Goal: Entertainment & Leisure: Browse casually

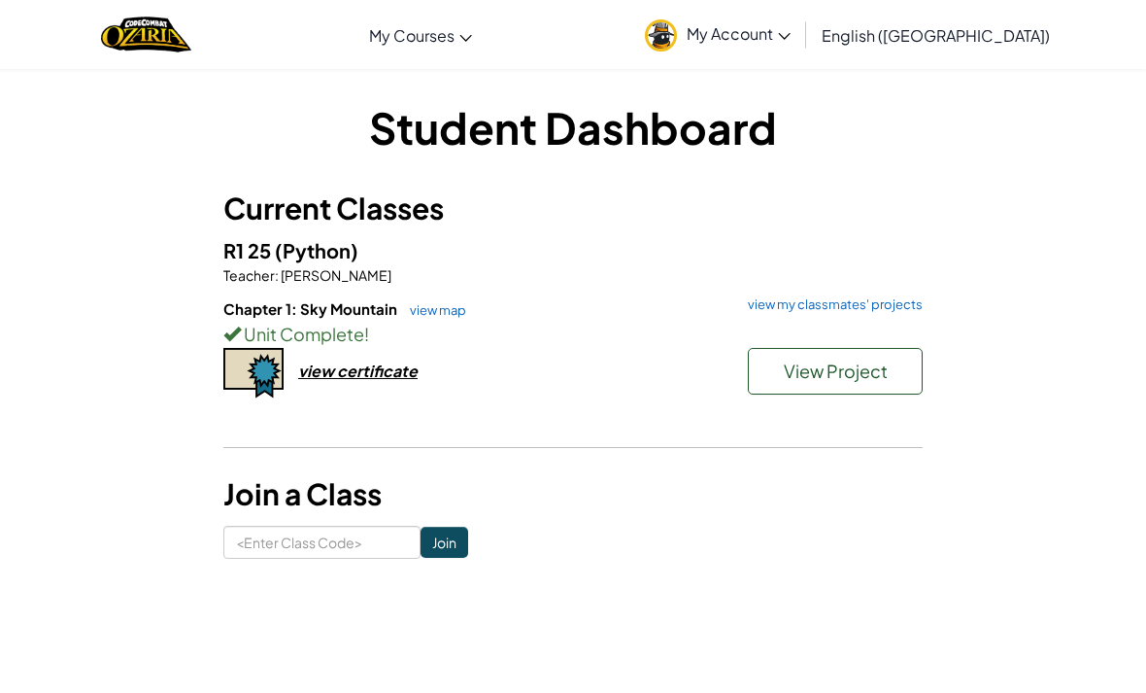
click at [883, 365] on span "View Project" at bounding box center [836, 370] width 104 height 22
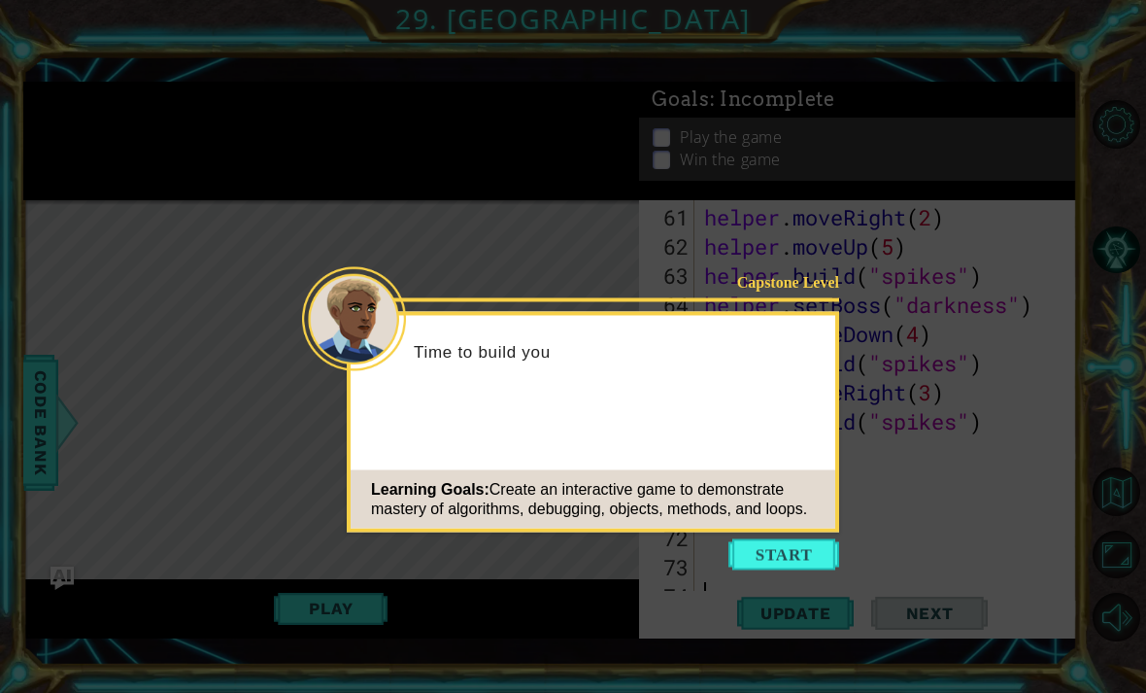
scroll to position [1865, 0]
click at [798, 567] on button "Start" at bounding box center [784, 554] width 111 height 31
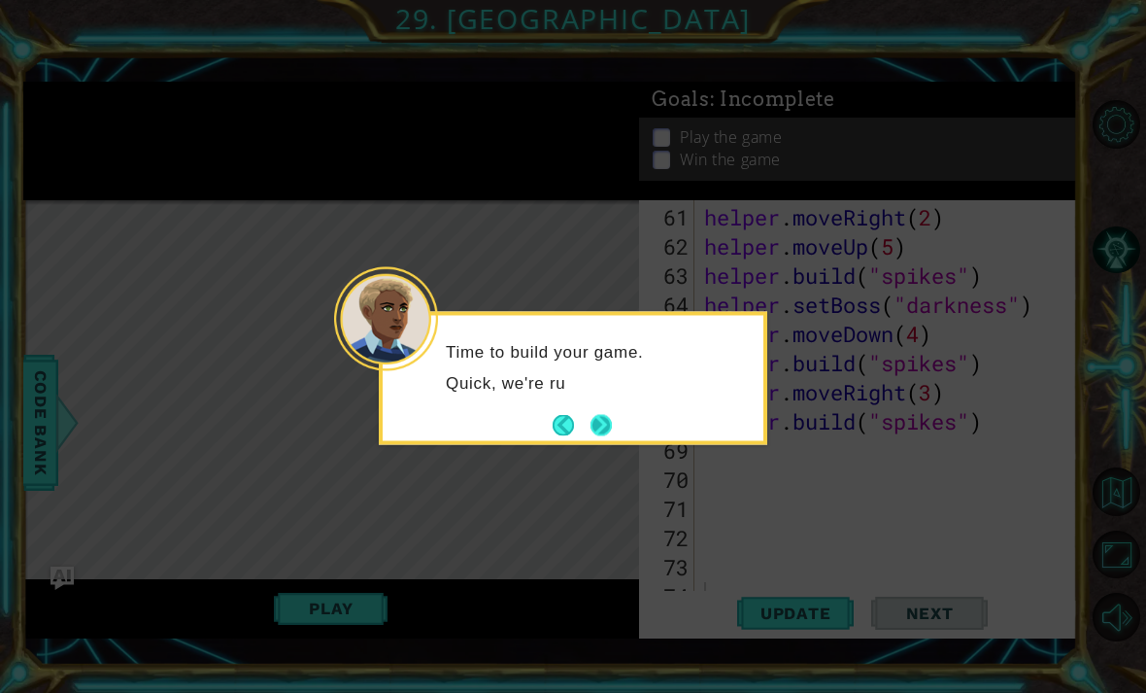
click at [609, 425] on button "Next" at bounding box center [602, 425] width 22 height 22
click at [604, 426] on button "Next" at bounding box center [602, 425] width 26 height 26
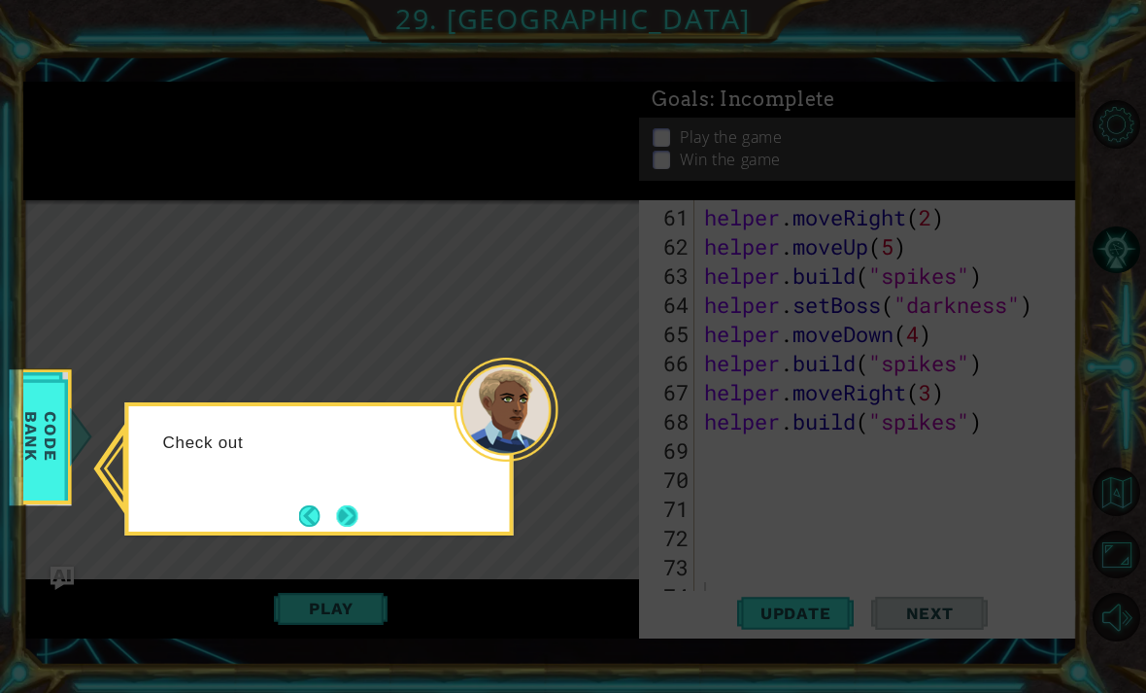
click at [334, 517] on button "Next" at bounding box center [346, 515] width 25 height 25
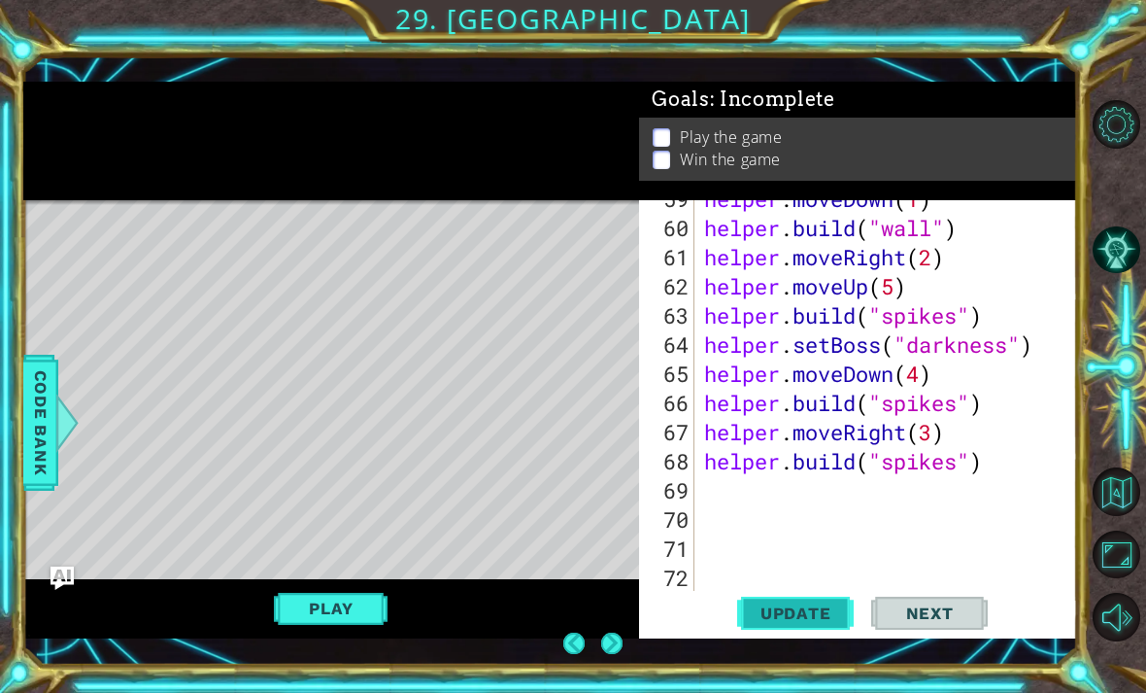
click at [835, 616] on span "Update" at bounding box center [796, 612] width 110 height 19
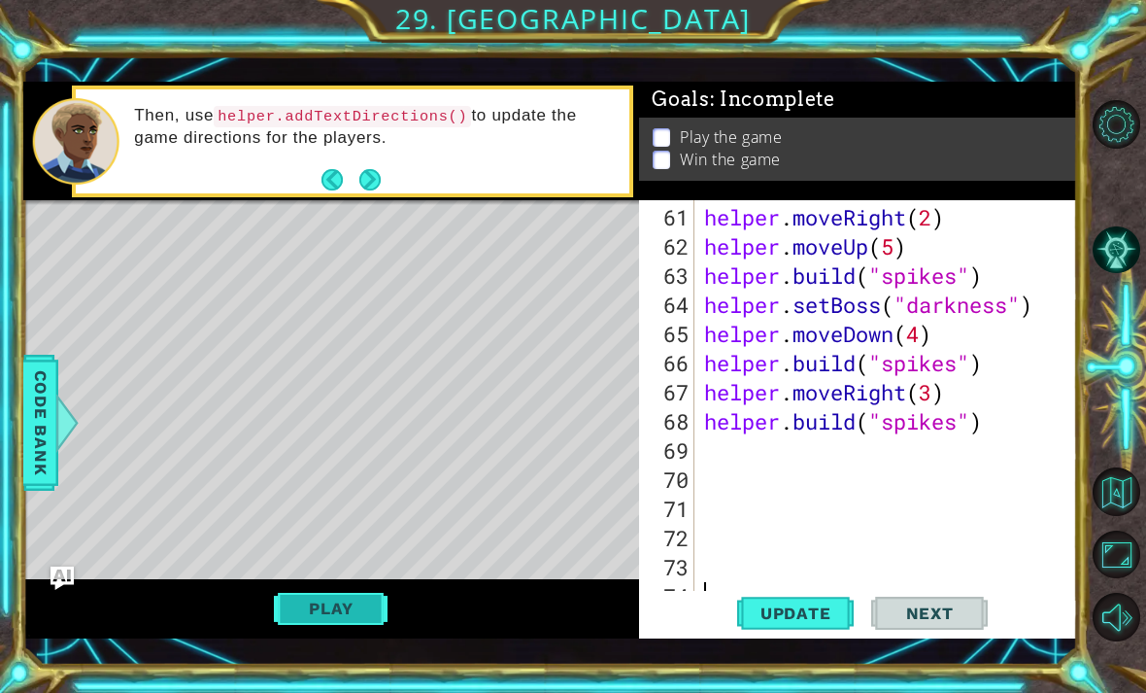
click at [352, 625] on button "Play" at bounding box center [331, 608] width 114 height 37
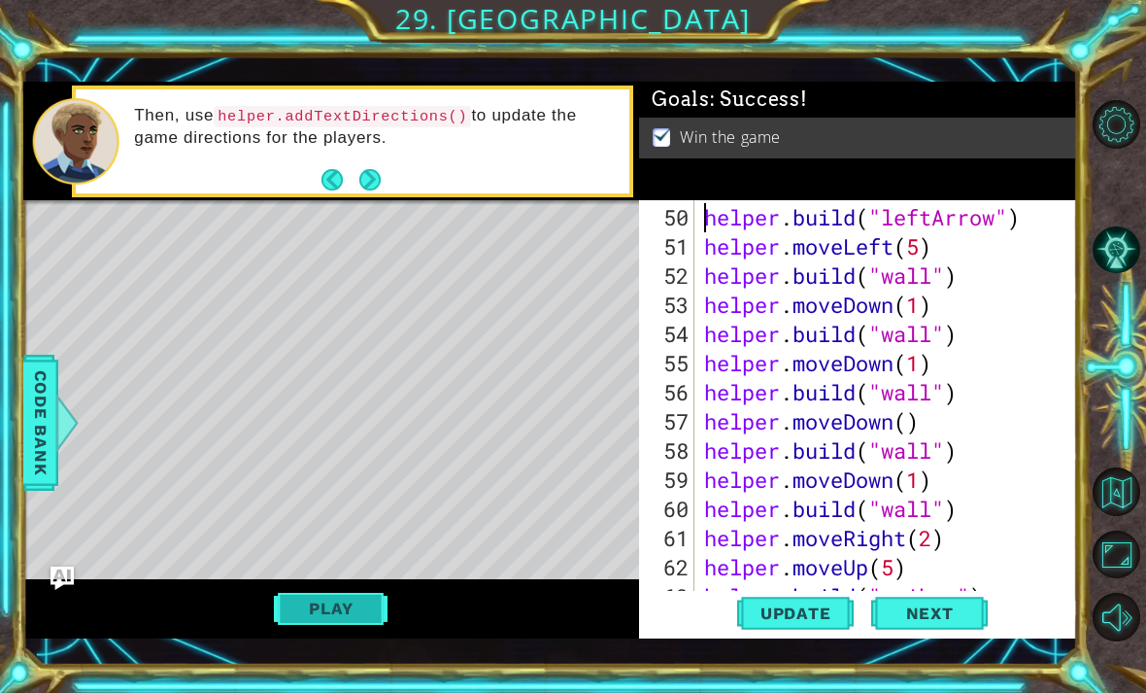
type textarea "[DOMAIN_NAME]("spikes")"
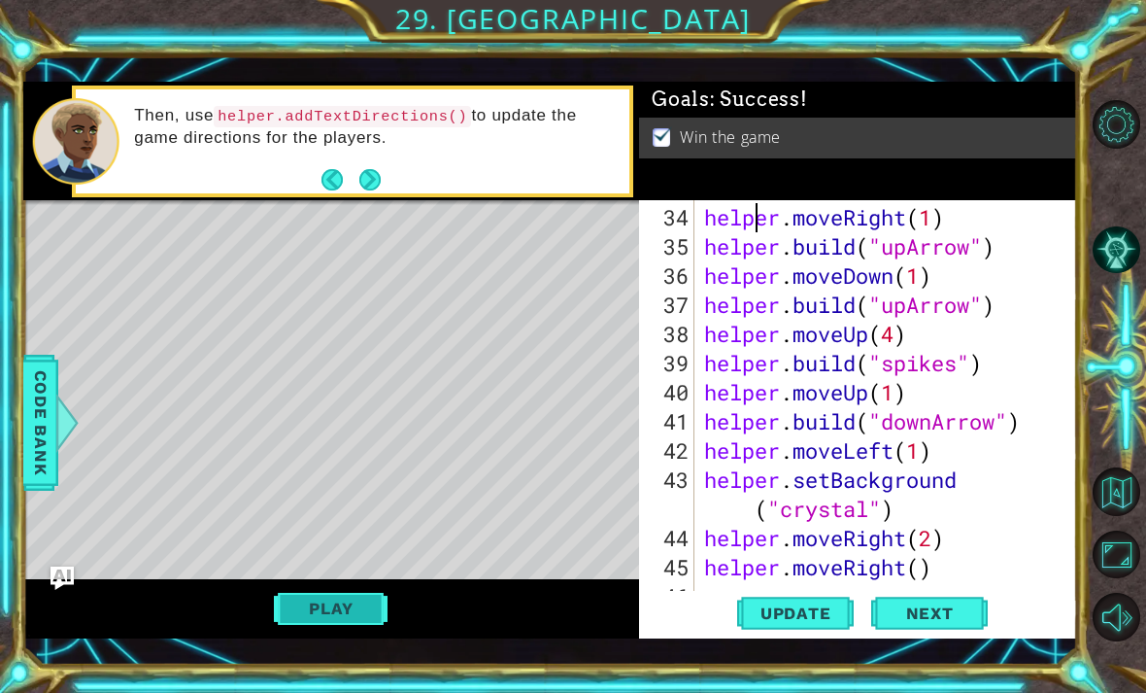
type textarea "helper.moveUp(1)"
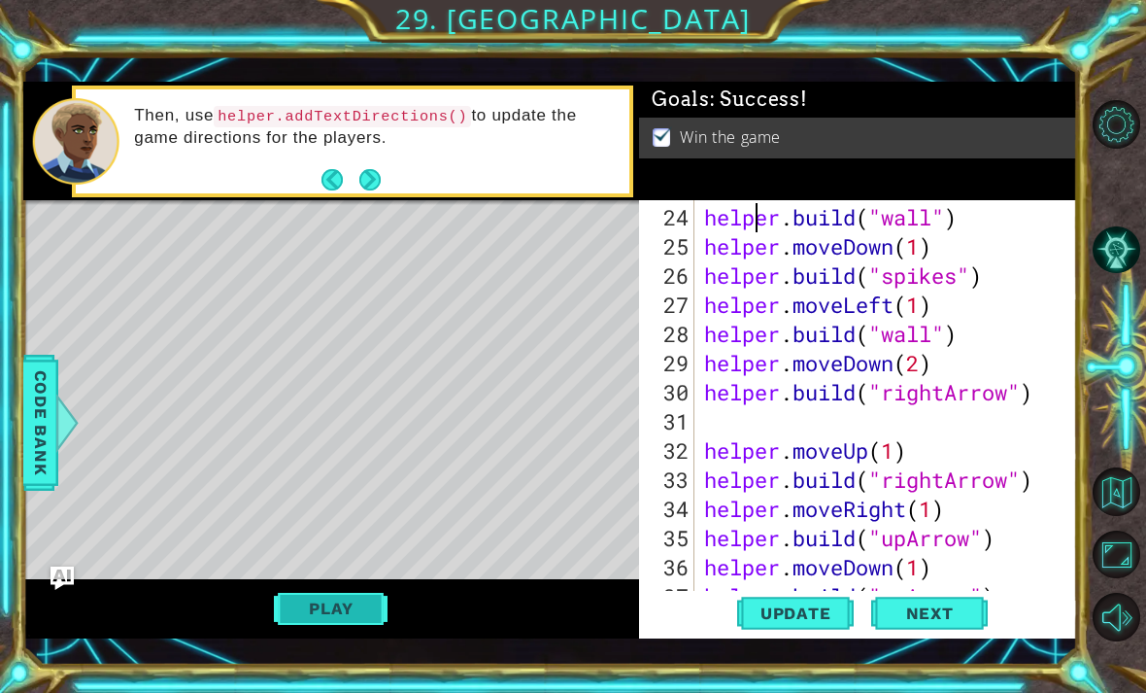
type textarea "helper.moveLeft(2)"
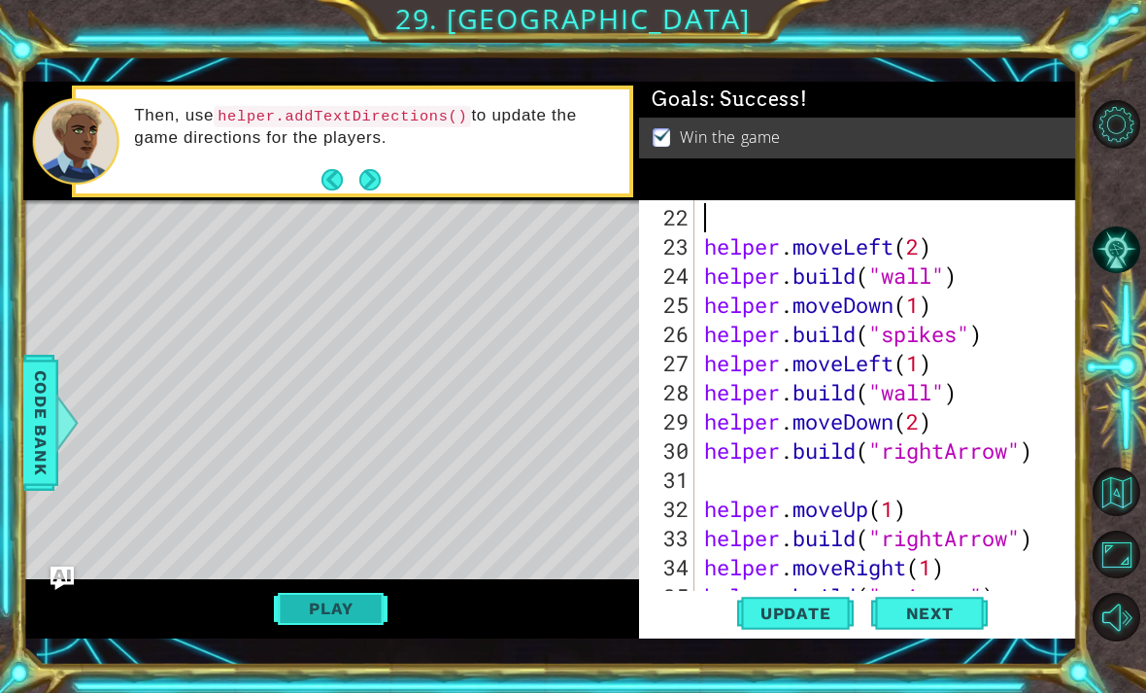
type textarea "[DOMAIN_NAME]("spikes")"
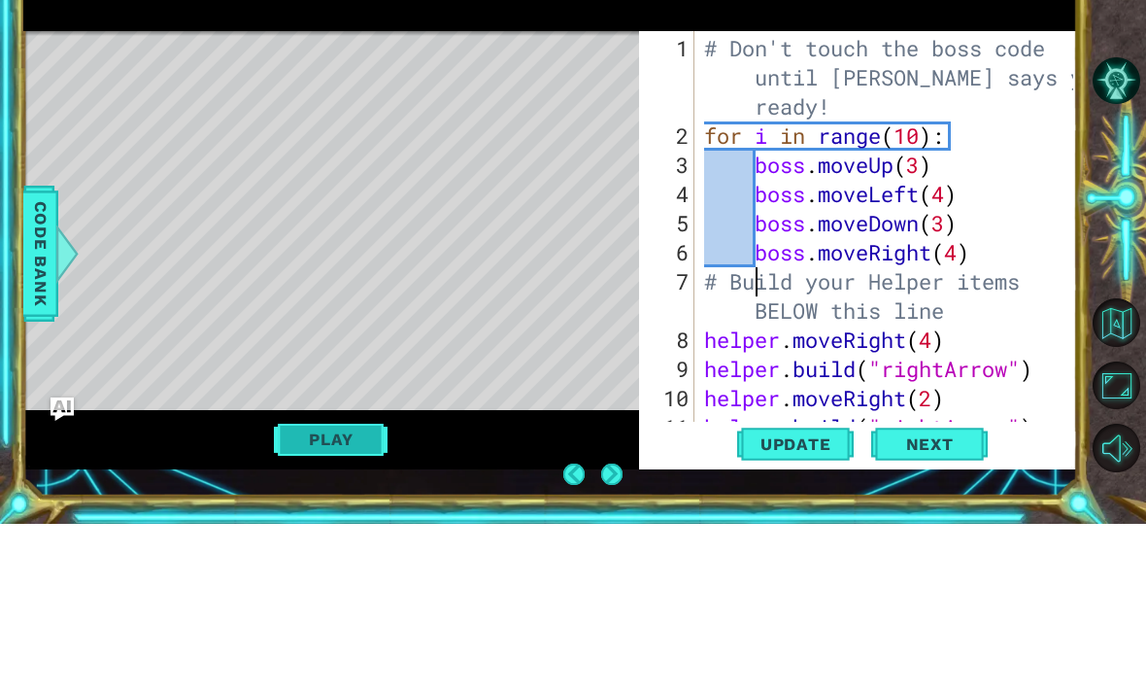
scroll to position [62, 0]
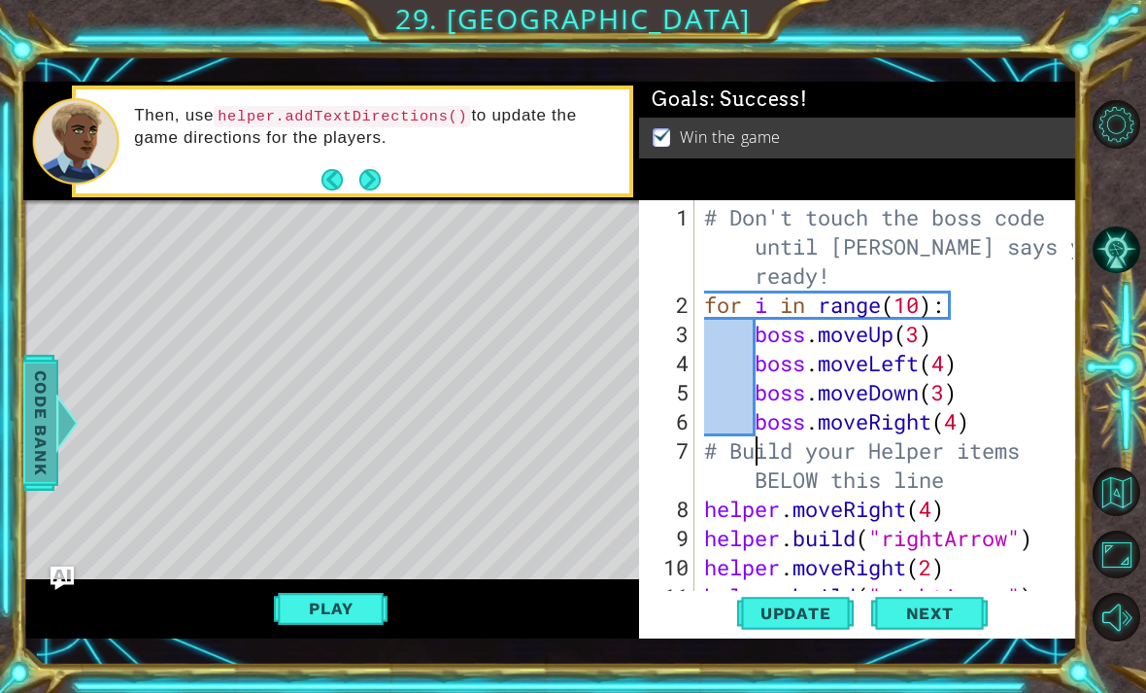
click at [46, 395] on span "Code Bank" at bounding box center [40, 422] width 31 height 119
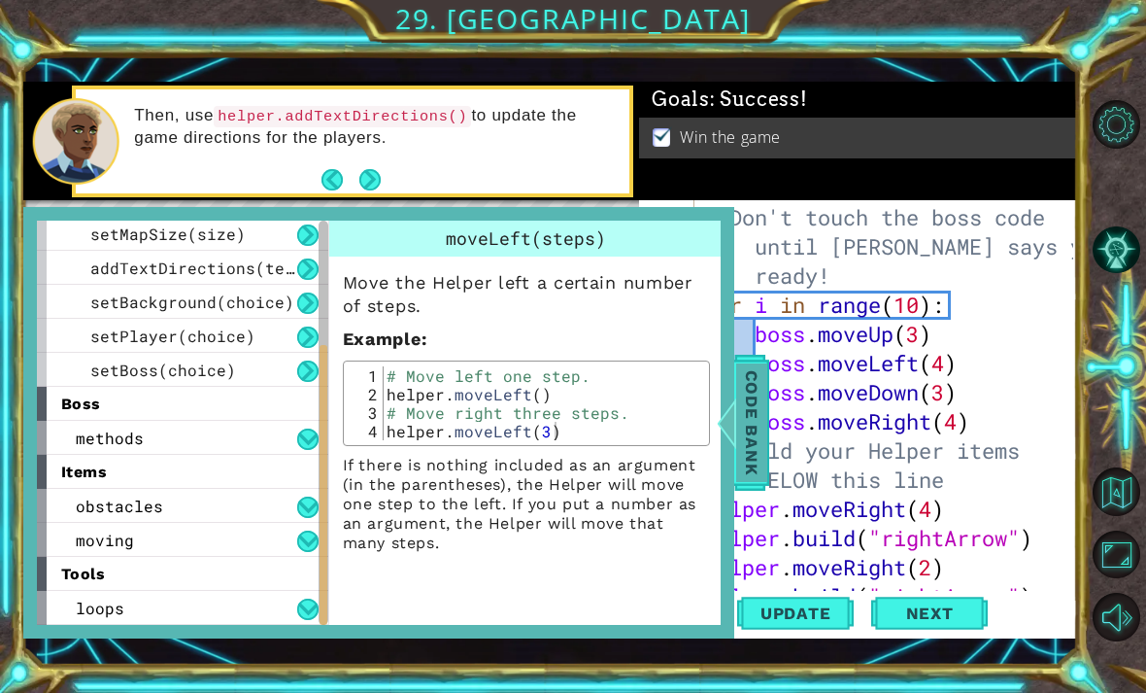
scroll to position [276, 0]
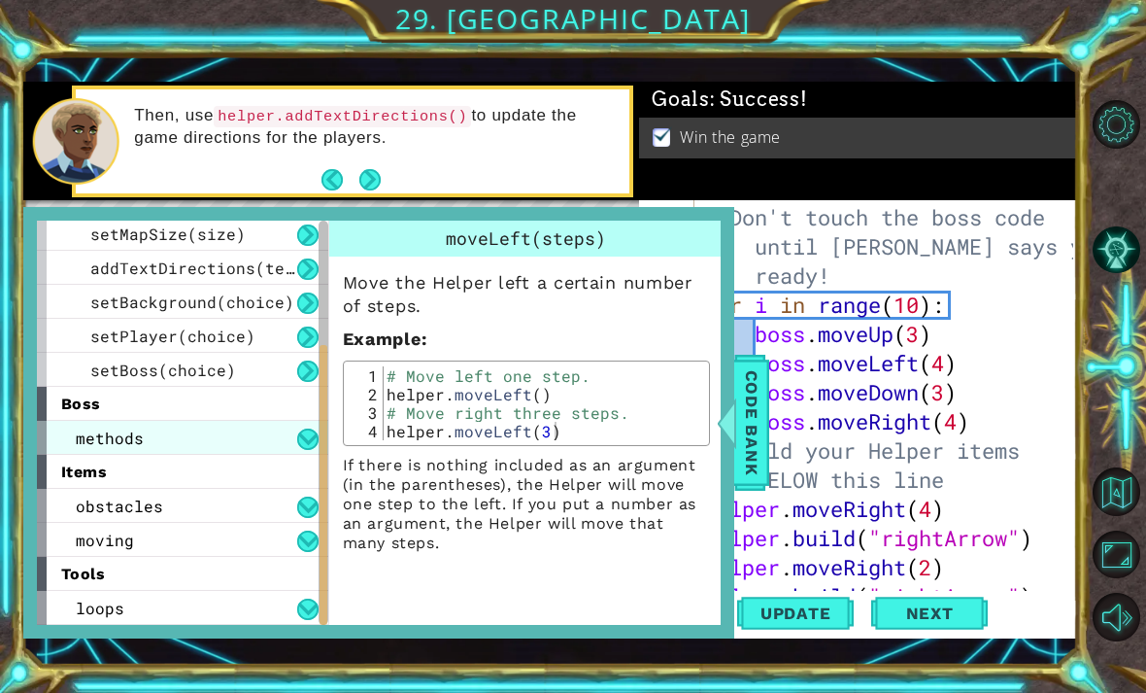
click at [160, 428] on div "methods" at bounding box center [182, 438] width 291 height 34
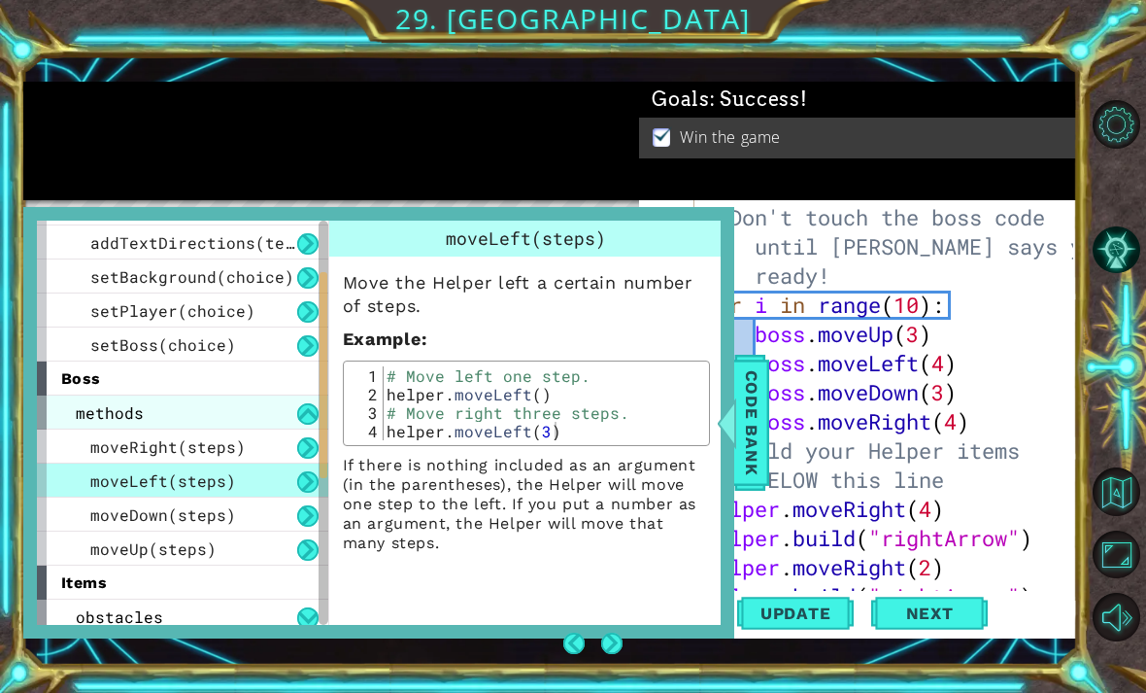
scroll to position [301, 0]
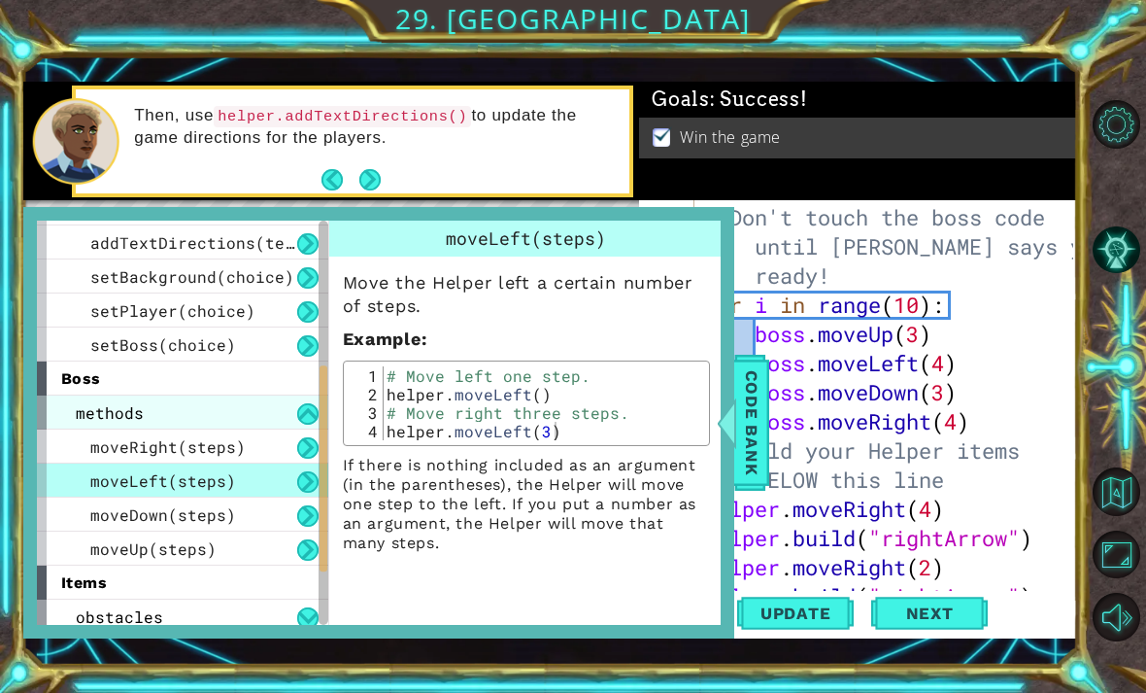
click at [243, 475] on div "moveLeft(steps)" at bounding box center [182, 480] width 291 height 34
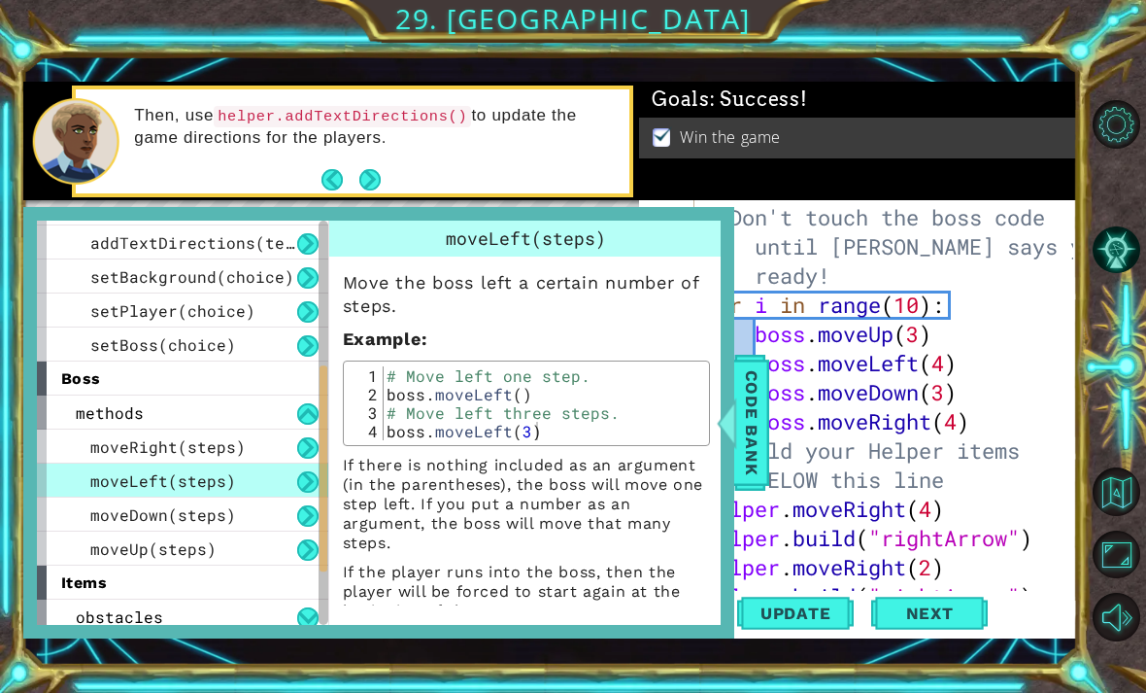
click at [62, 475] on div "moveLeft(steps)" at bounding box center [182, 480] width 291 height 34
click at [761, 450] on span "Code Bank" at bounding box center [751, 422] width 31 height 119
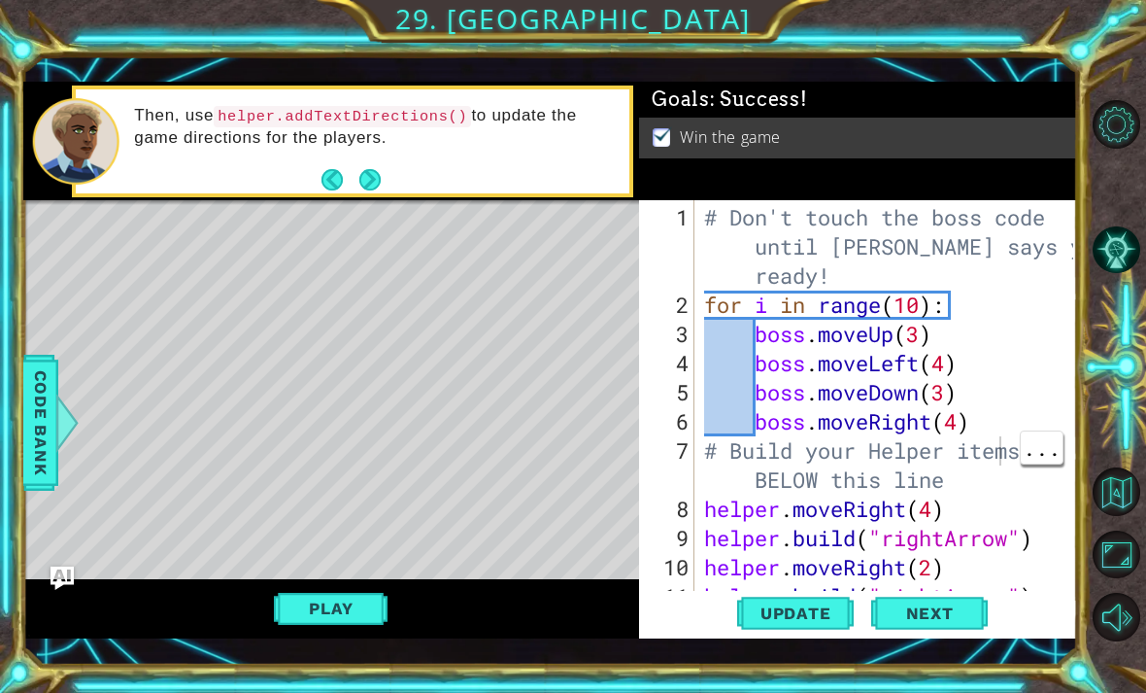
click at [993, 440] on div "# Don't touch the boss code until Vega says you're ready! for i in range ( 10 )…" at bounding box center [891, 465] width 383 height 525
type textarea "boss.moveRight(4)"
click at [997, 417] on div "# Don't touch the boss code until Vega says you're ready! for i in range ( 10 )…" at bounding box center [891, 465] width 383 height 525
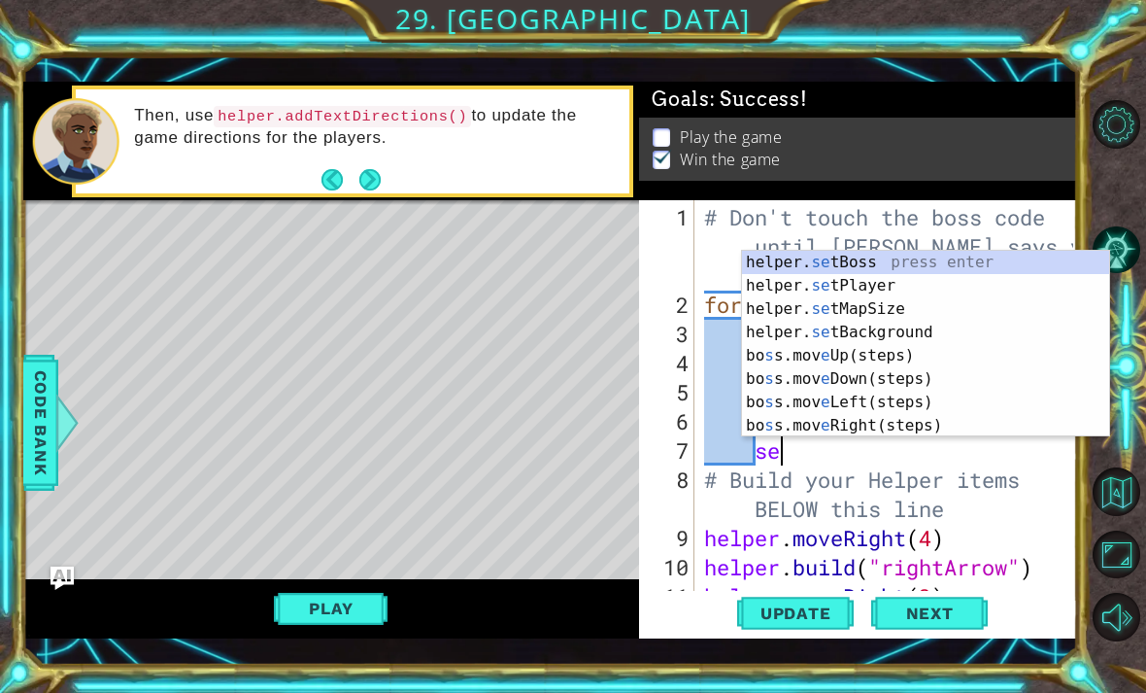
scroll to position [0, 3]
click at [949, 262] on div "helper. set Boss press enter helper. set Player press enter helper. set MapSize…" at bounding box center [925, 367] width 367 height 233
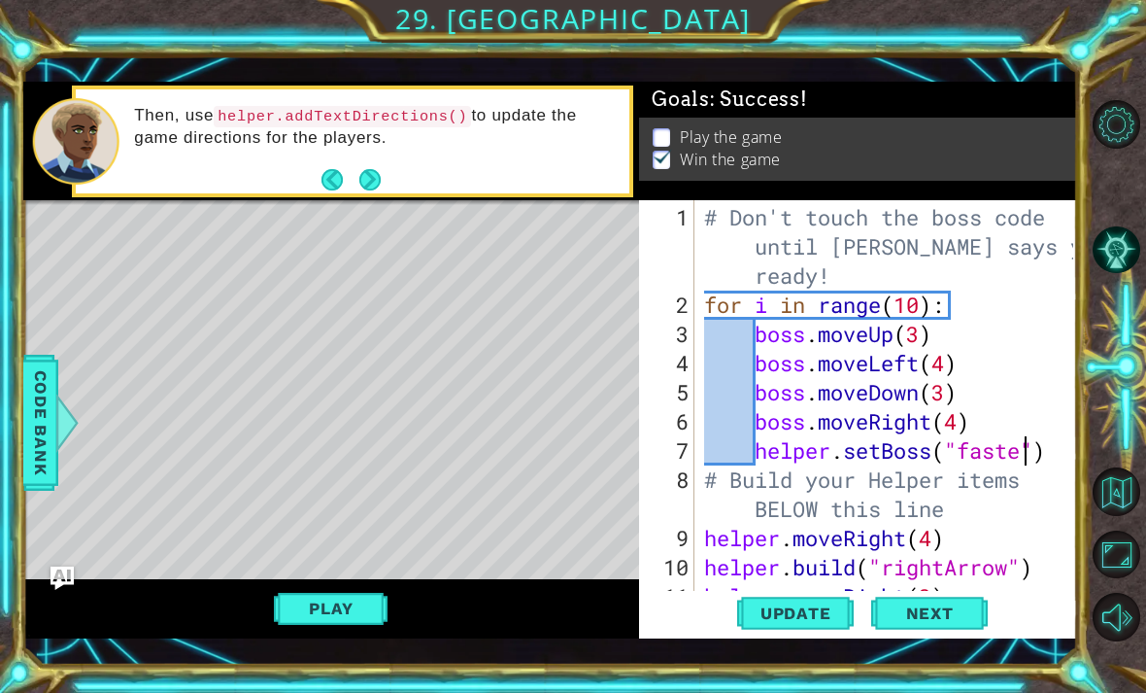
scroll to position [0, 16]
click at [809, 614] on span "Update" at bounding box center [796, 612] width 110 height 19
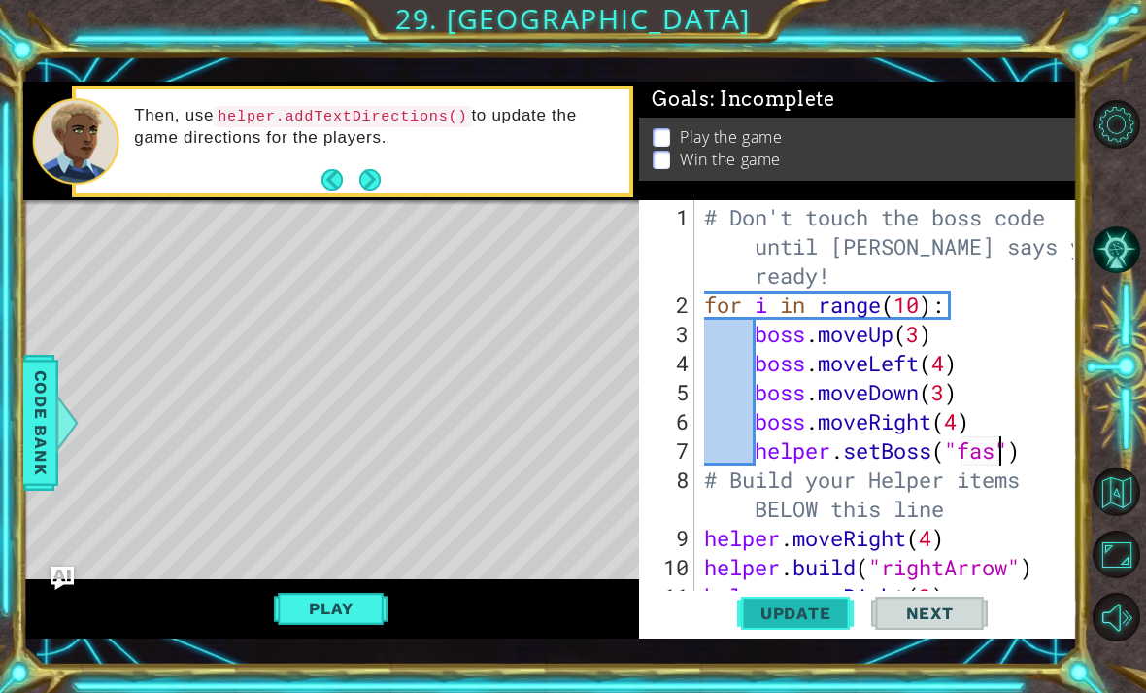
scroll to position [0, 13]
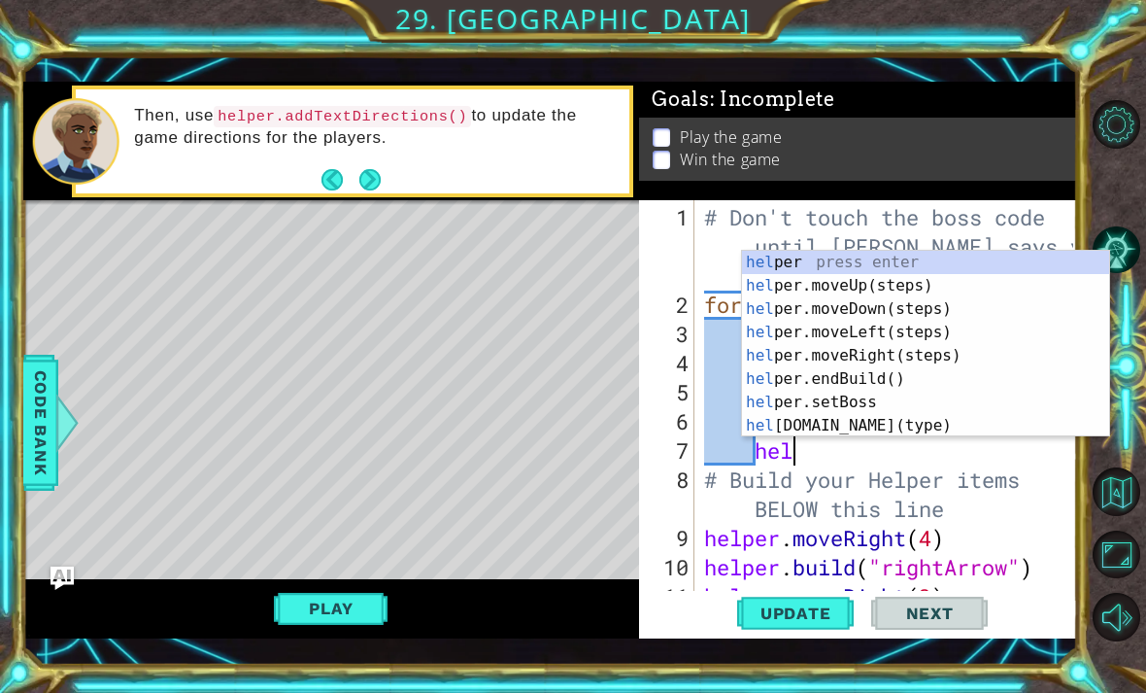
type textarea "h"
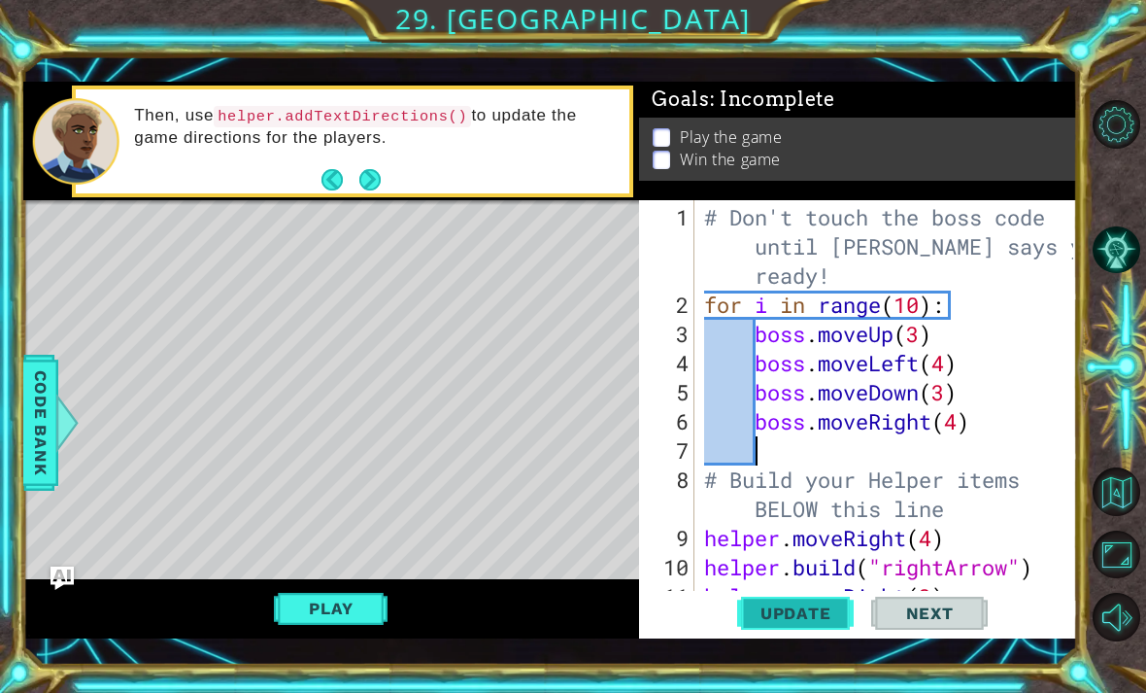
click at [797, 608] on span "Update" at bounding box center [796, 612] width 110 height 19
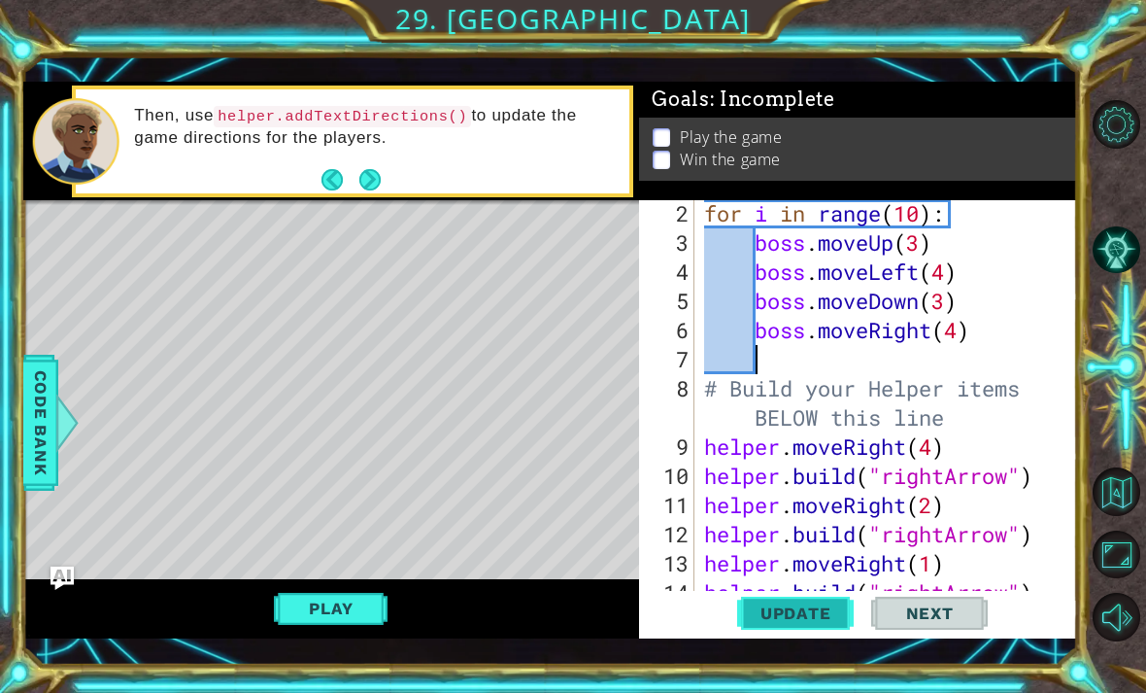
scroll to position [92, 0]
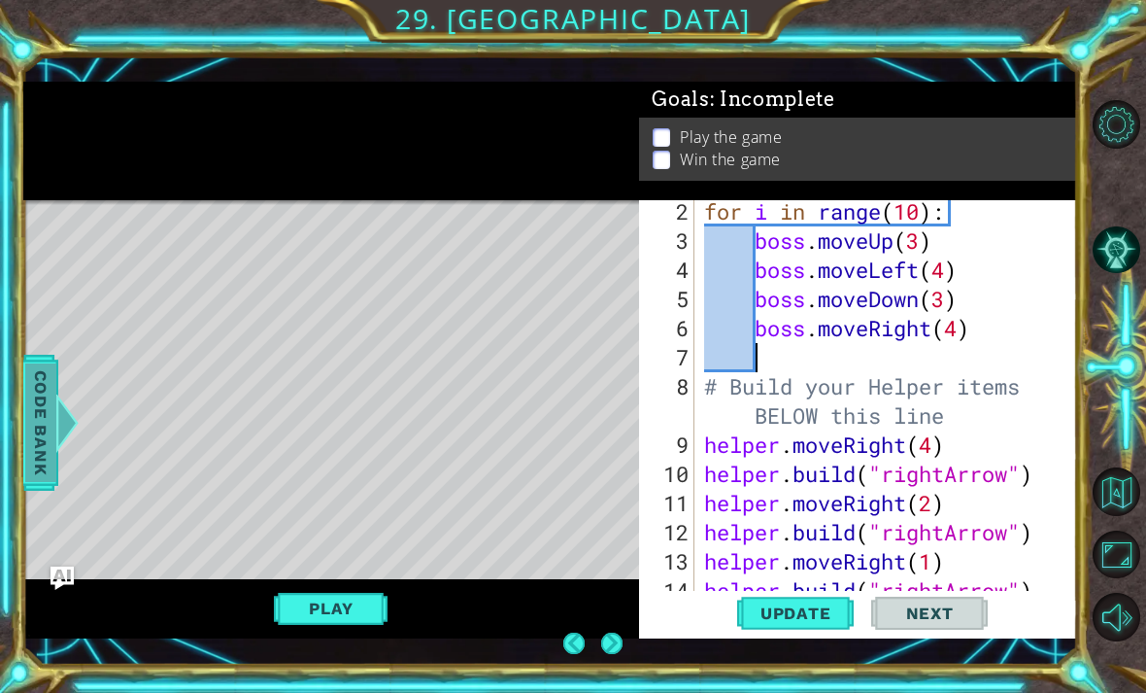
click at [53, 438] on span "Code Bank" at bounding box center [40, 422] width 31 height 119
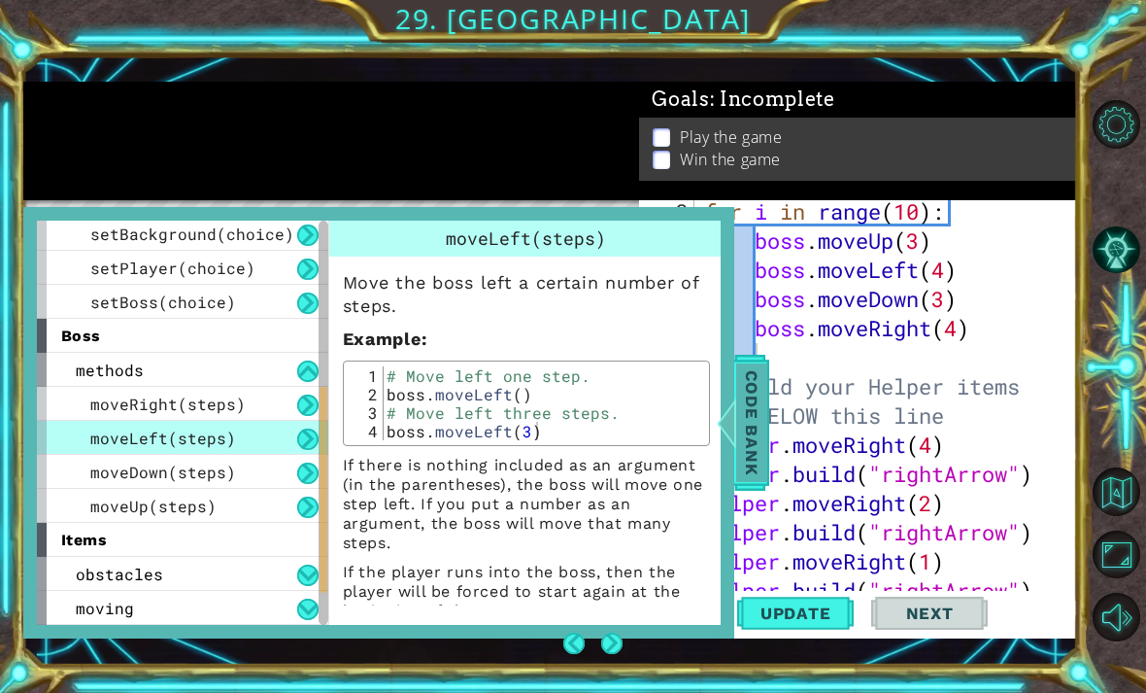
scroll to position [346, 0]
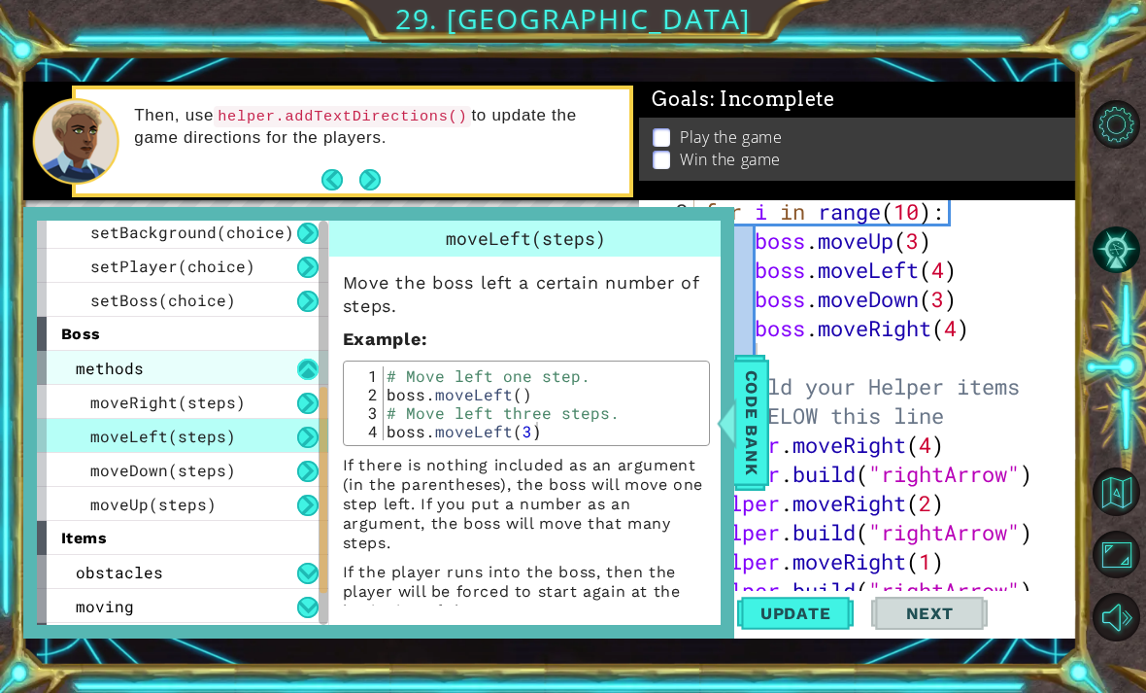
click at [298, 369] on button at bounding box center [307, 368] width 21 height 21
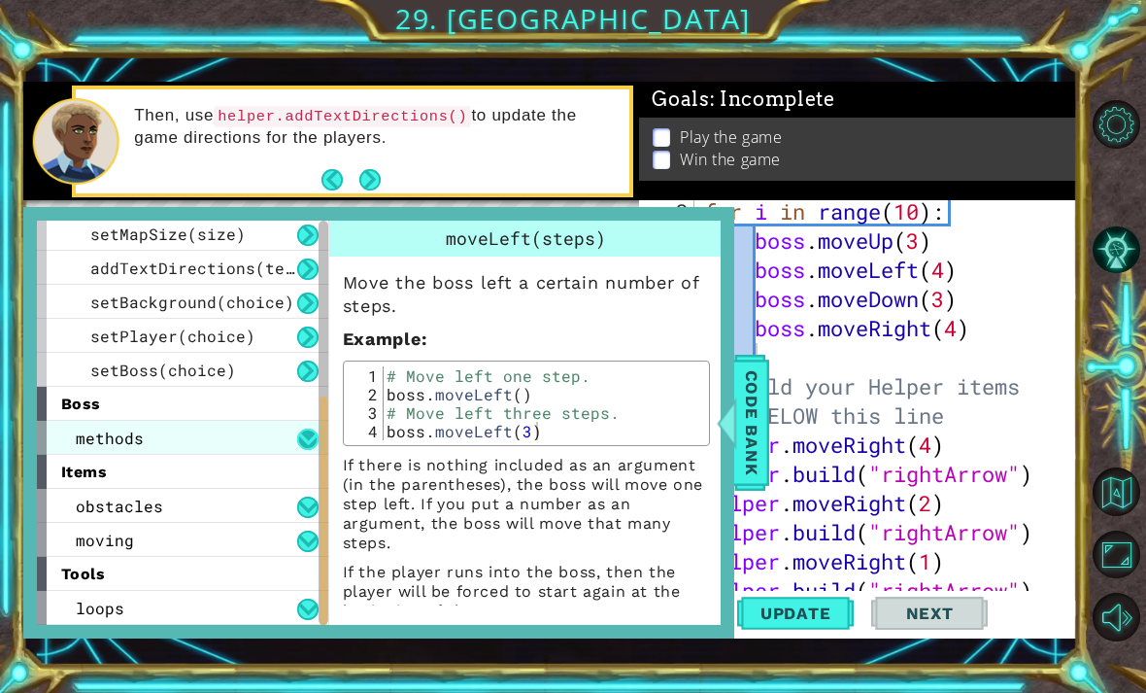
scroll to position [276, 0]
click at [306, 447] on button at bounding box center [307, 438] width 21 height 21
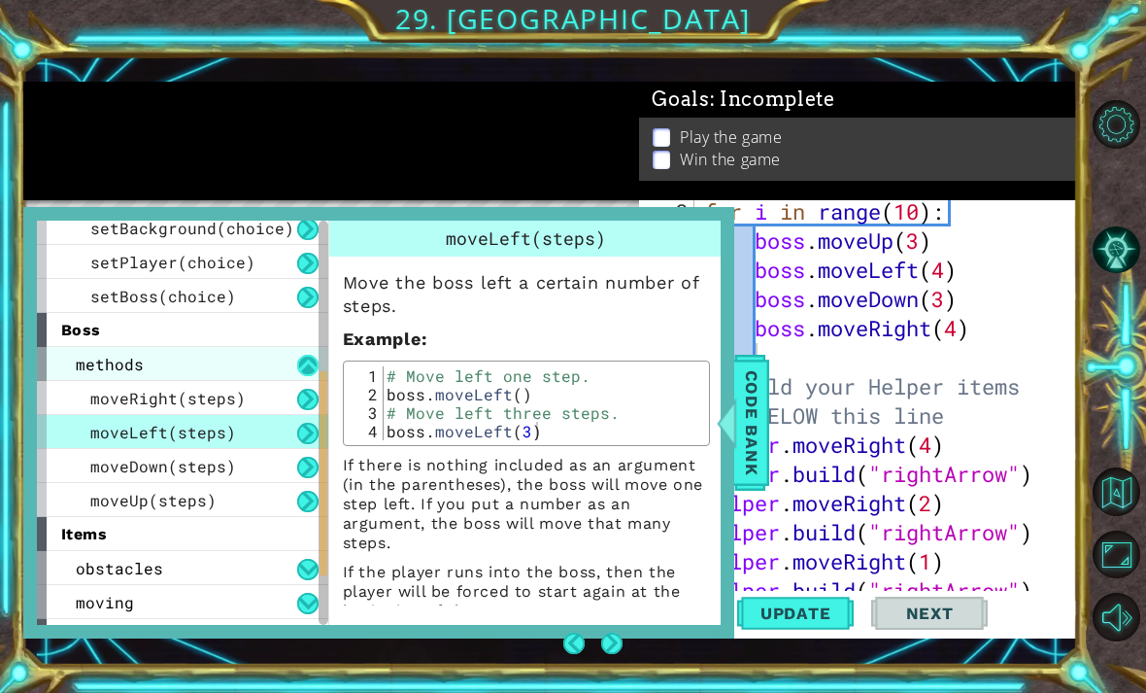
scroll to position [359, 0]
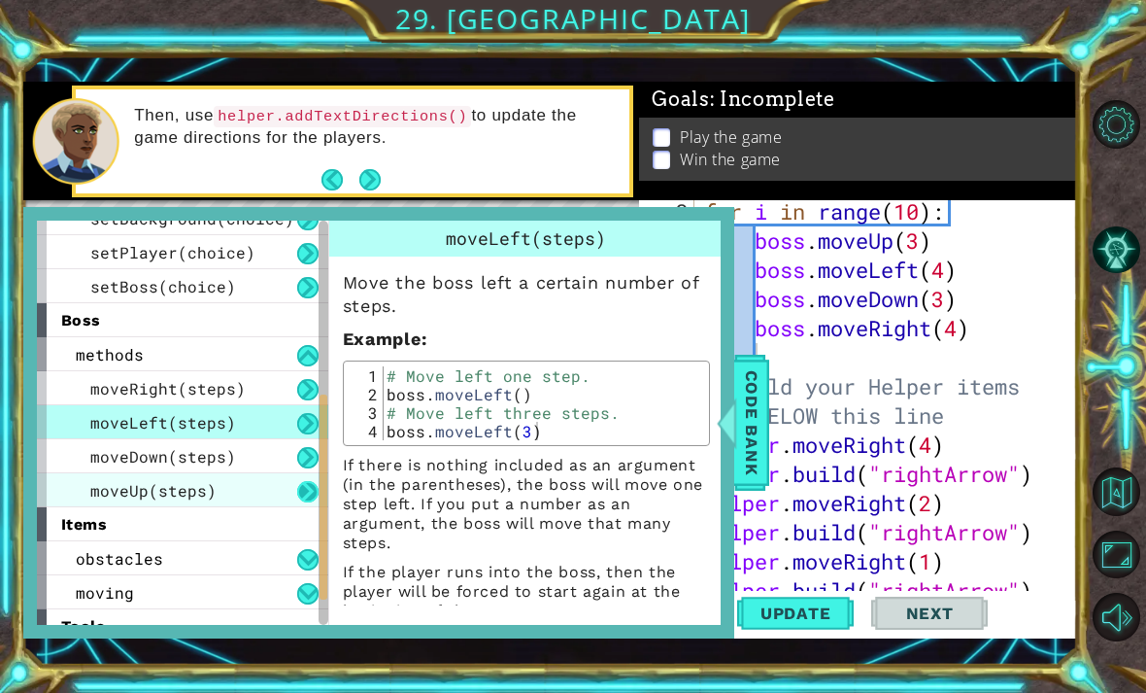
click at [300, 496] on button at bounding box center [307, 491] width 21 height 21
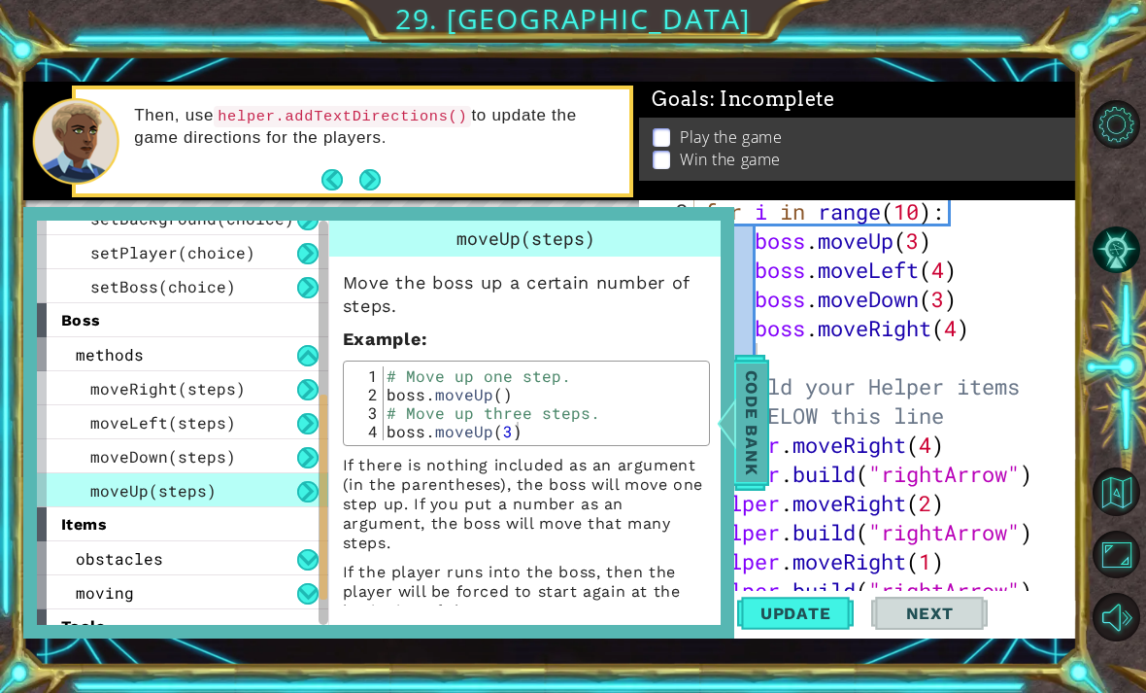
click at [726, 425] on div at bounding box center [726, 422] width 24 height 58
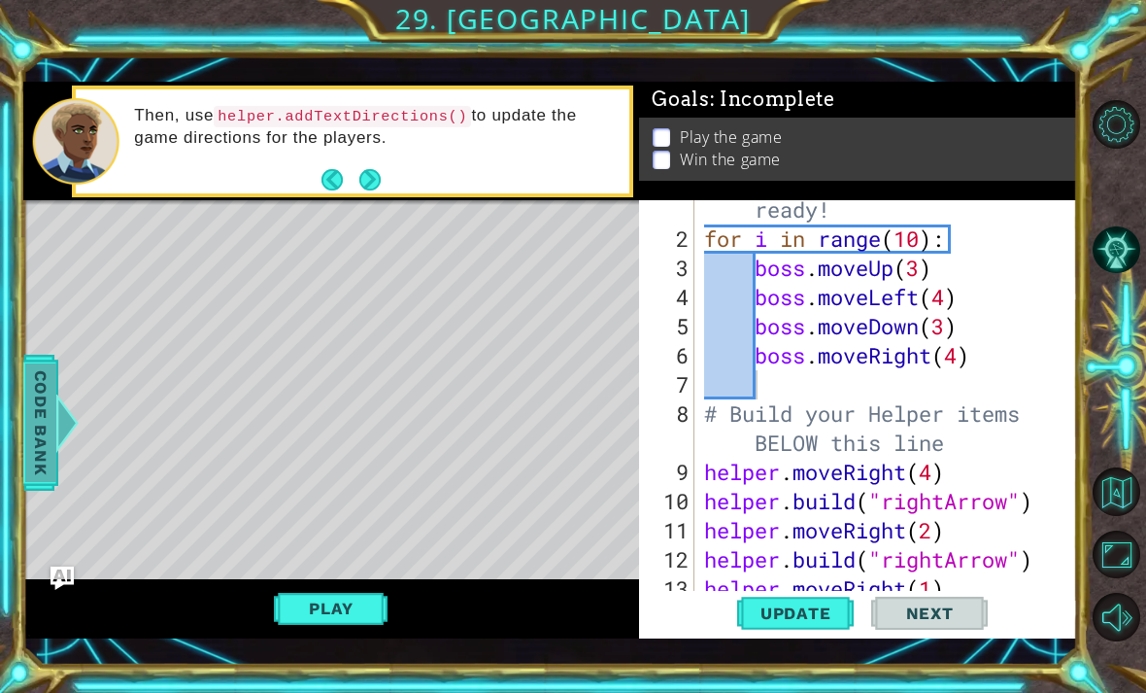
scroll to position [65, 0]
click at [1007, 317] on div "# Don't touch the boss code until Vega says you're ready! for i in range ( 10 )…" at bounding box center [891, 400] width 383 height 525
type textarea "boss.moveDown(3)"
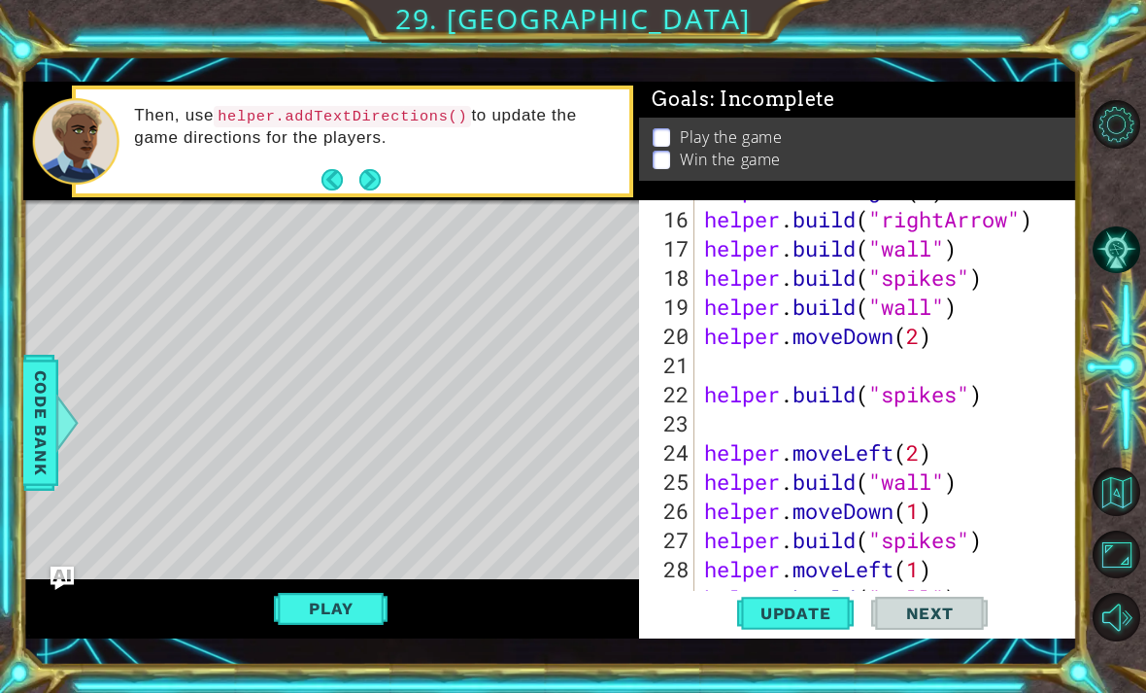
scroll to position [534, 0]
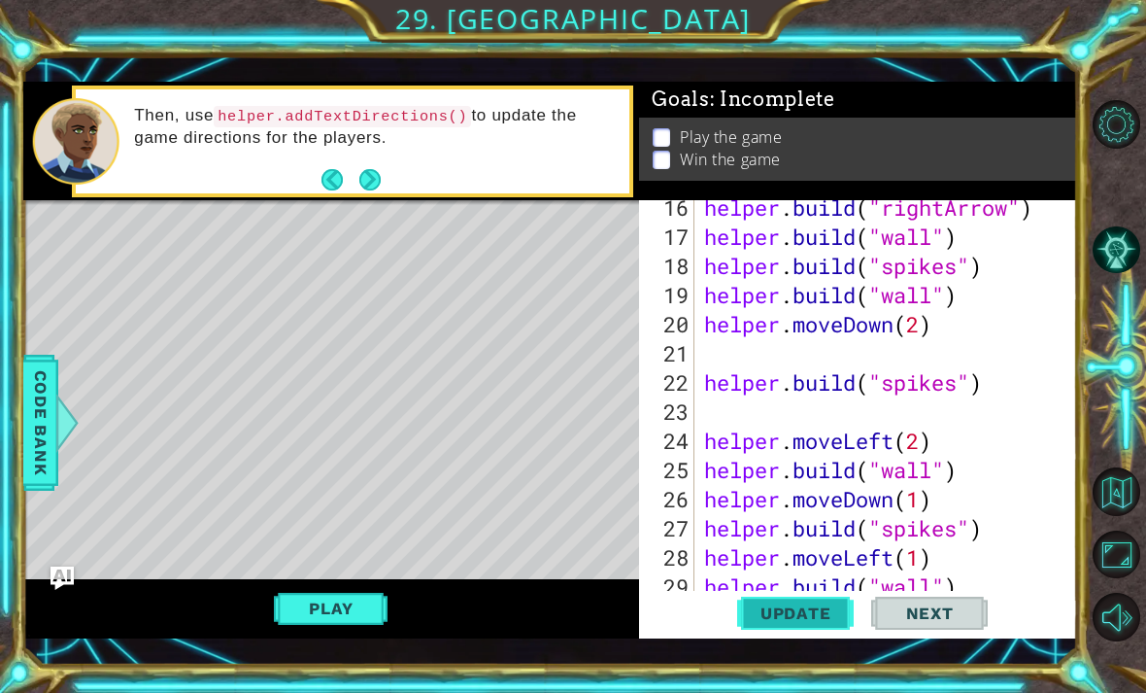
click at [801, 603] on span "Update" at bounding box center [796, 612] width 110 height 19
click at [1135, 516] on button "Back to Map" at bounding box center [1117, 491] width 49 height 49
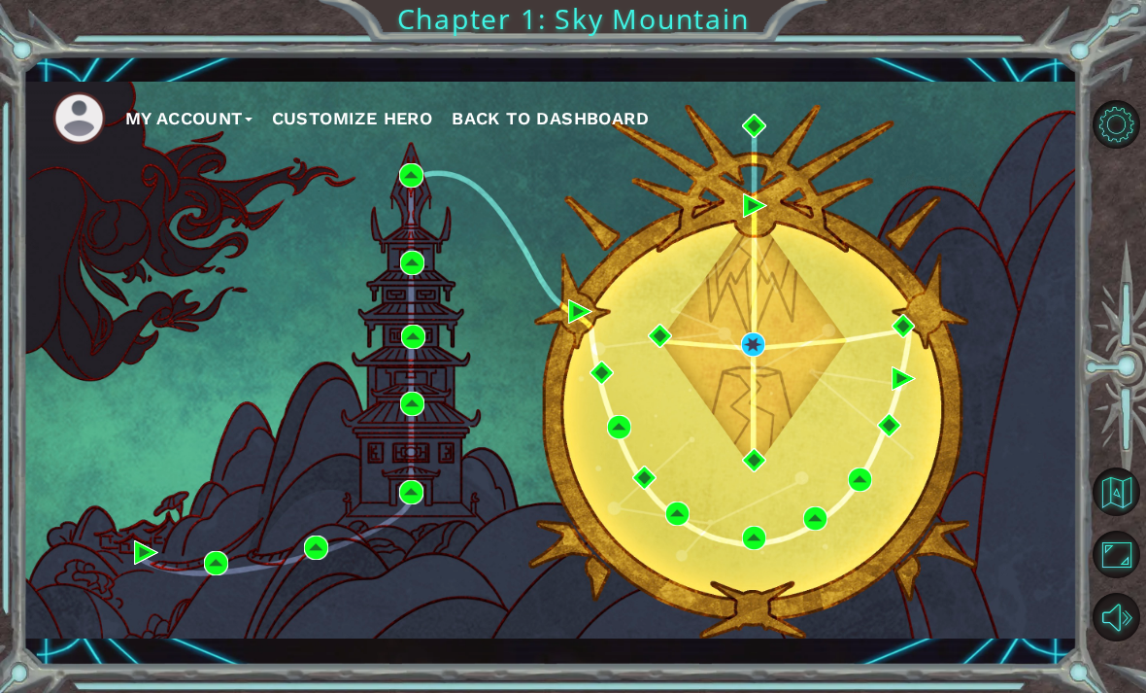
click at [580, 115] on span "Back to Dashboard" at bounding box center [550, 118] width 197 height 20
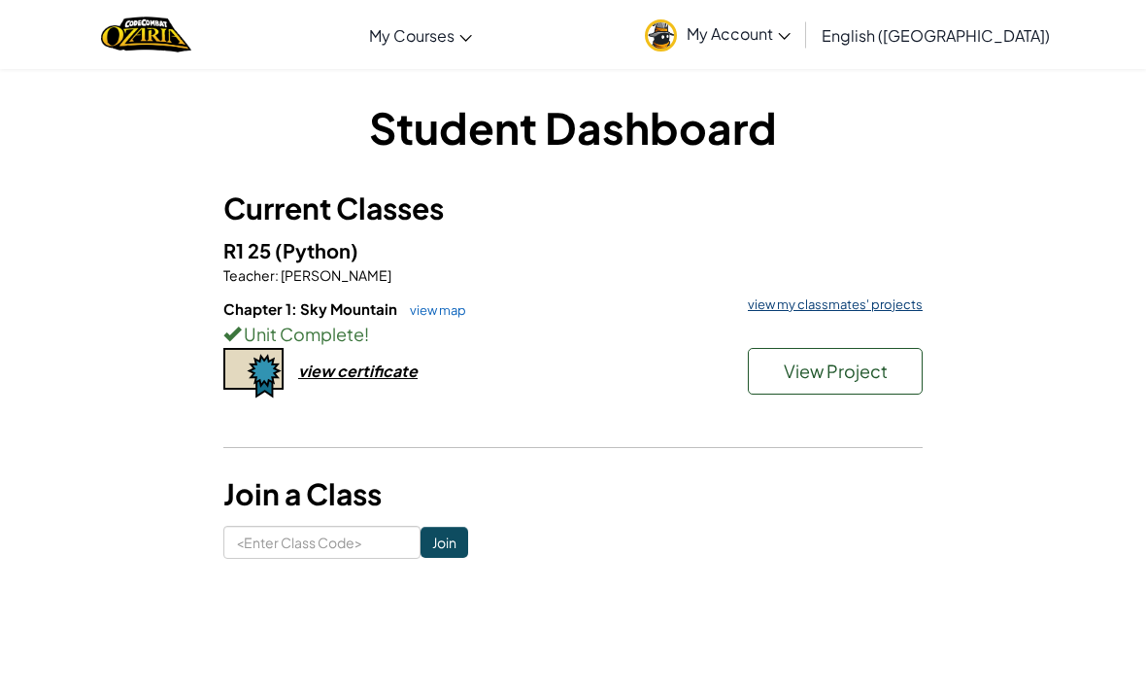
click at [873, 307] on link "view my classmates' projects" at bounding box center [830, 304] width 185 height 13
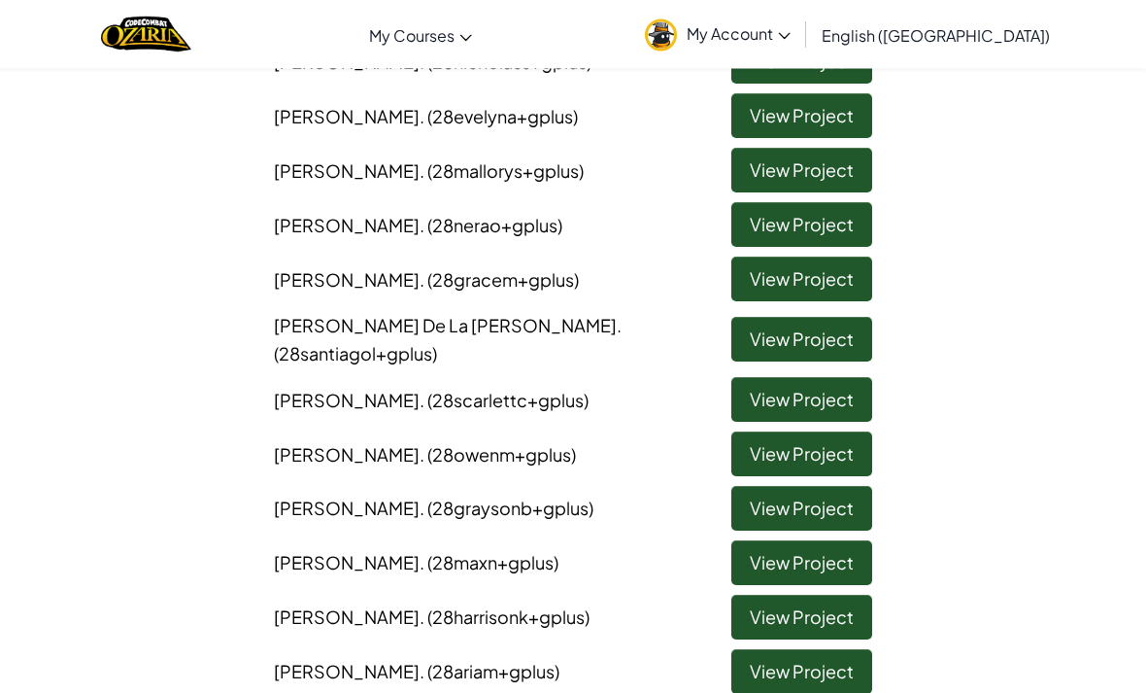
scroll to position [730, 0]
click at [829, 486] on link "View Project" at bounding box center [801, 508] width 141 height 45
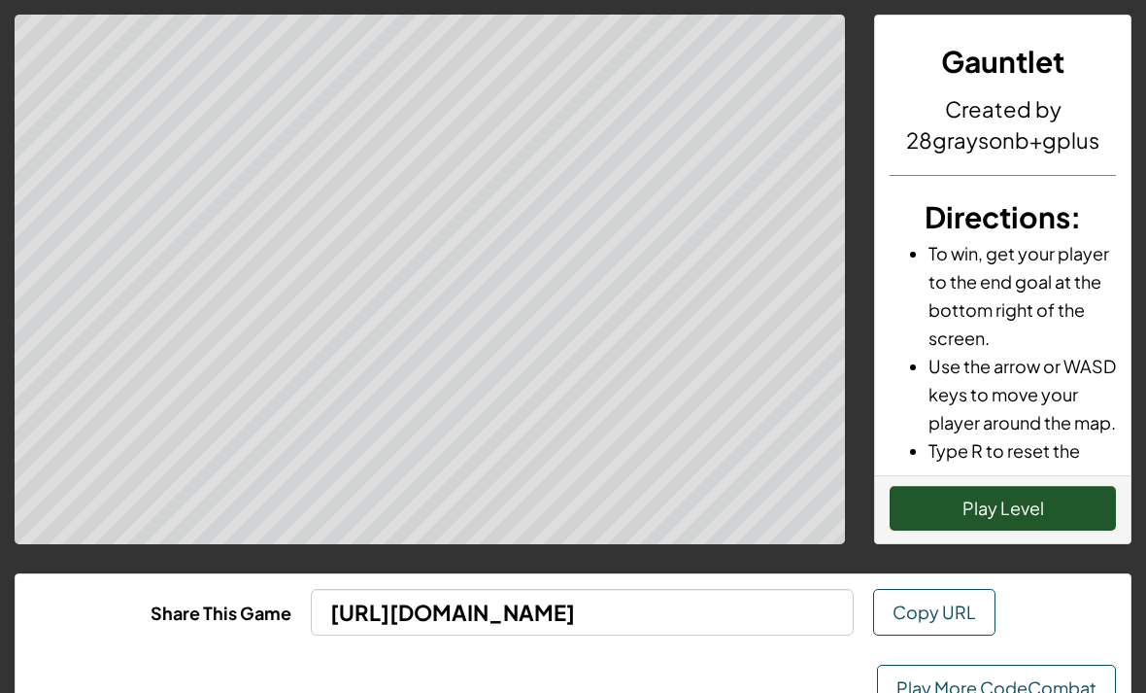
click at [1000, 499] on button "Play Level" at bounding box center [1003, 508] width 226 height 45
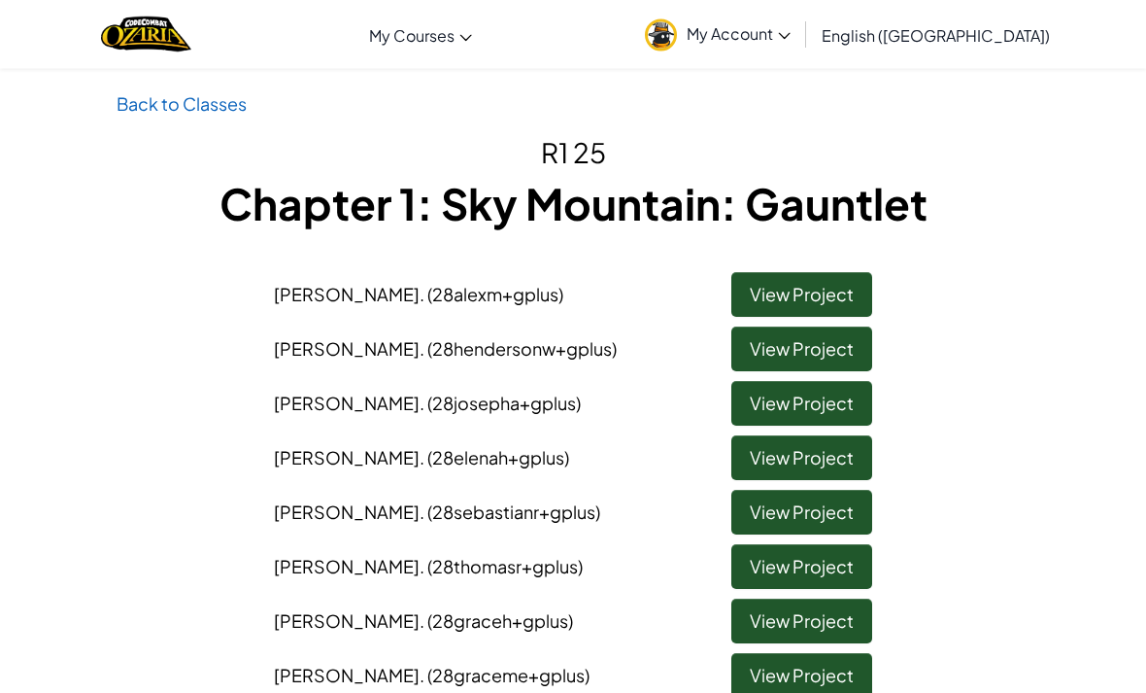
scroll to position [8, 0]
click at [834, 290] on link "View Project" at bounding box center [801, 294] width 141 height 45
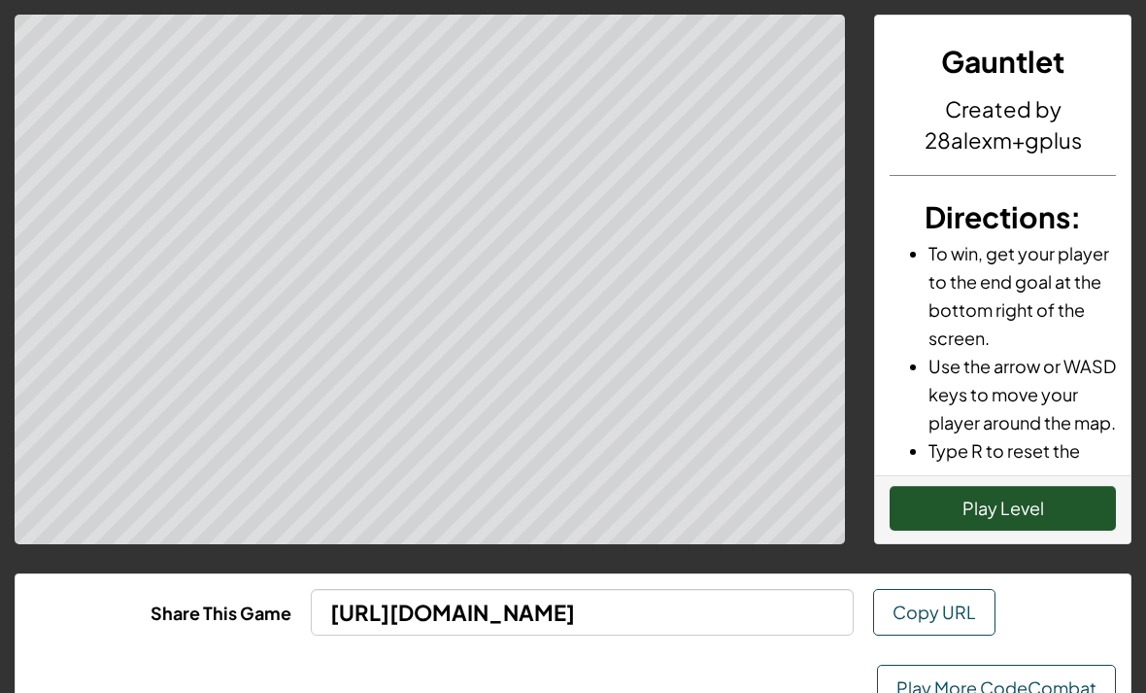
click at [990, 508] on button "Play Level" at bounding box center [1003, 508] width 226 height 45
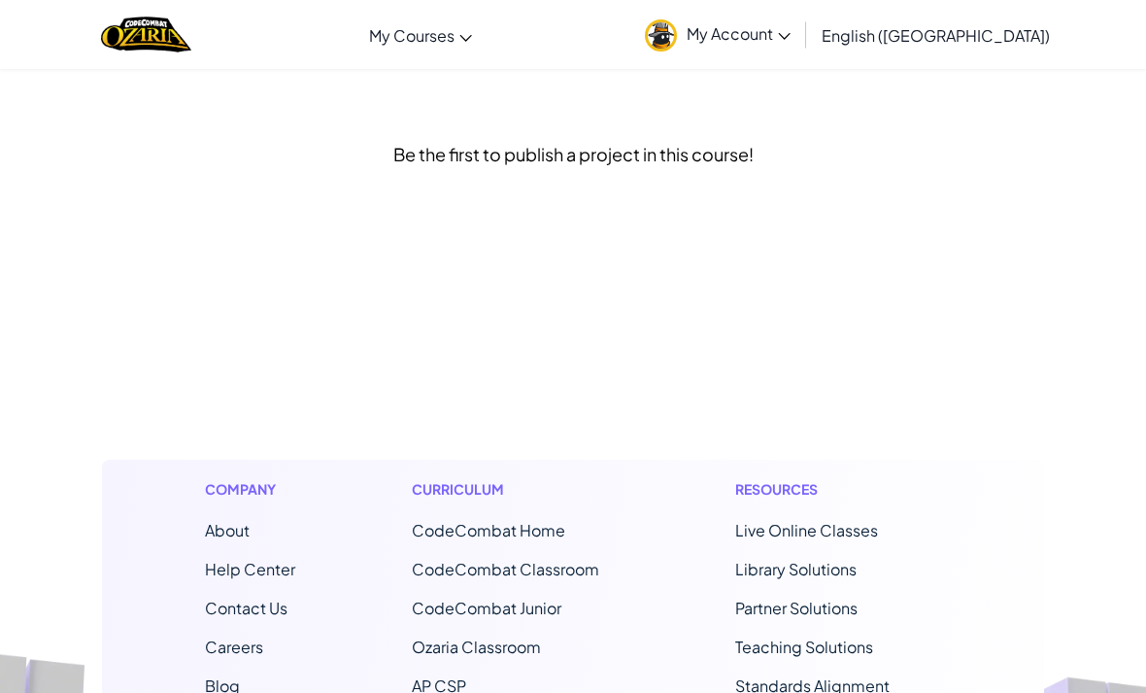
scroll to position [8, 0]
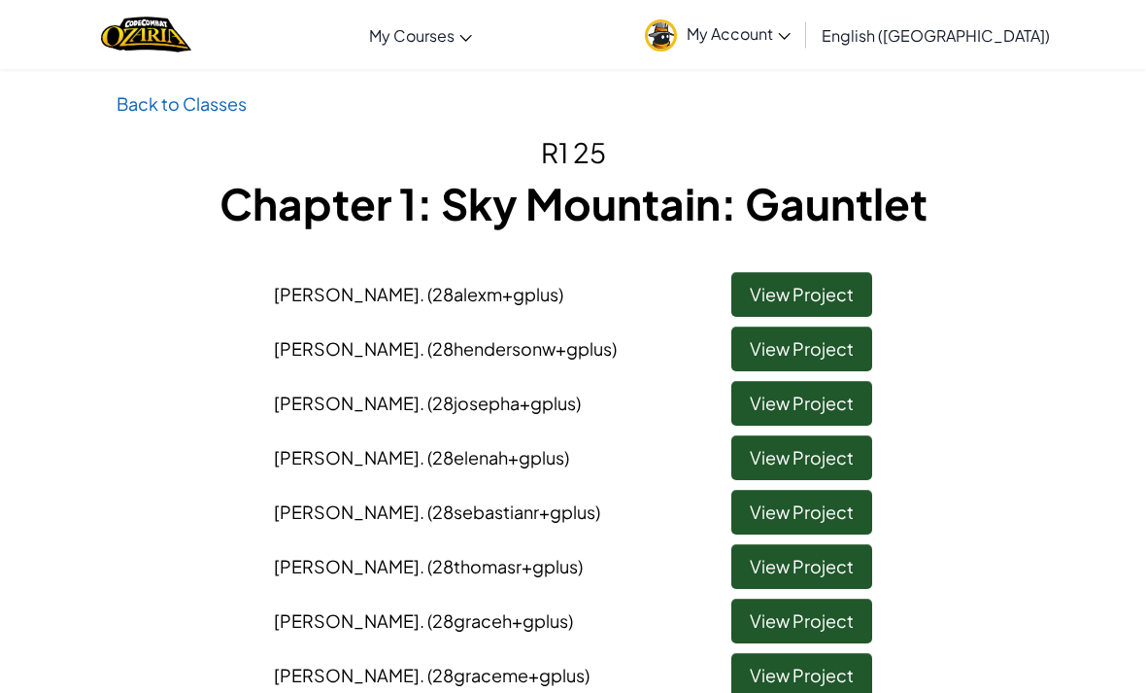
click at [817, 403] on link "View Project" at bounding box center [801, 403] width 141 height 45
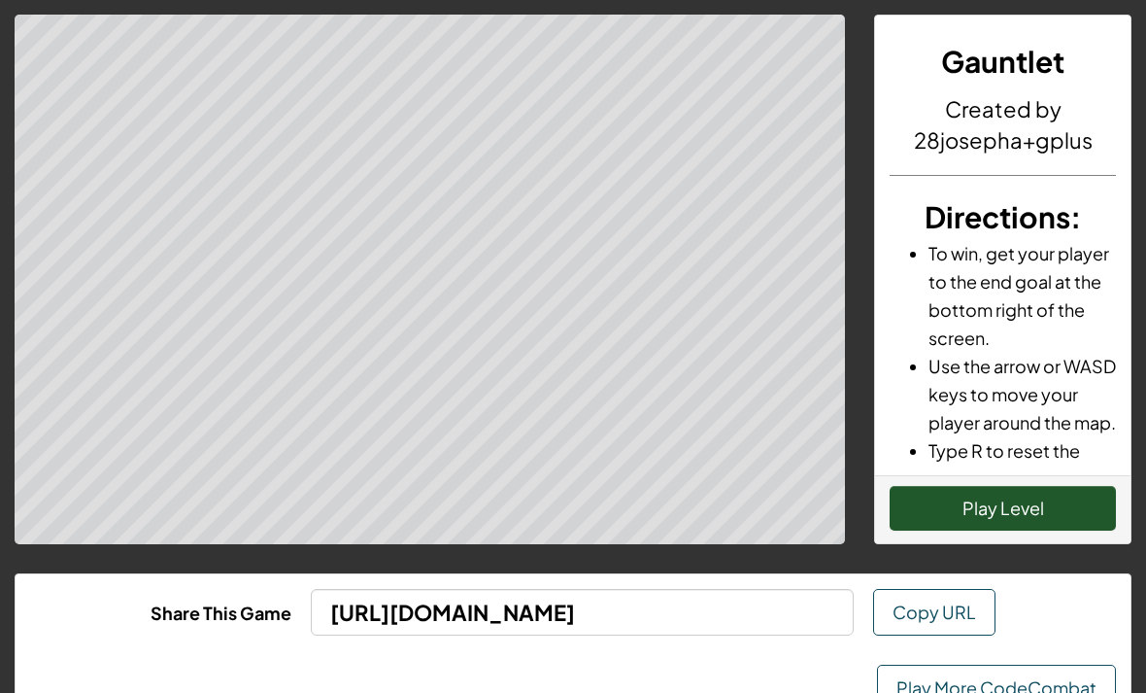
click at [1030, 503] on button "Play Level" at bounding box center [1003, 508] width 226 height 45
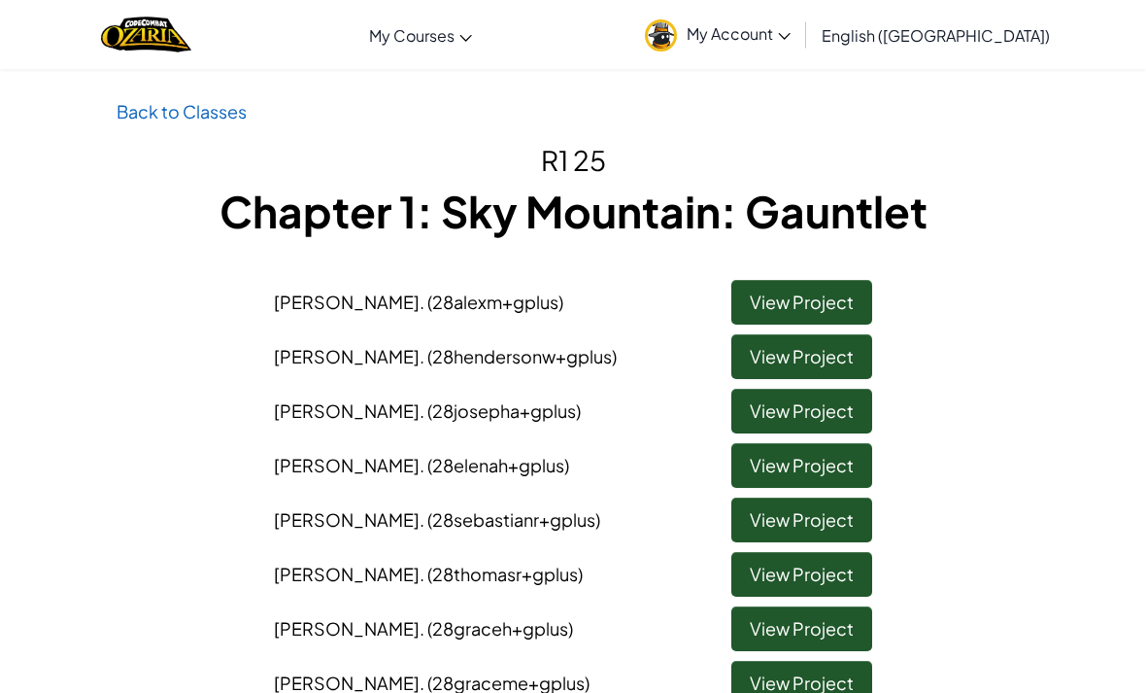
click at [836, 460] on link "View Project" at bounding box center [801, 465] width 141 height 45
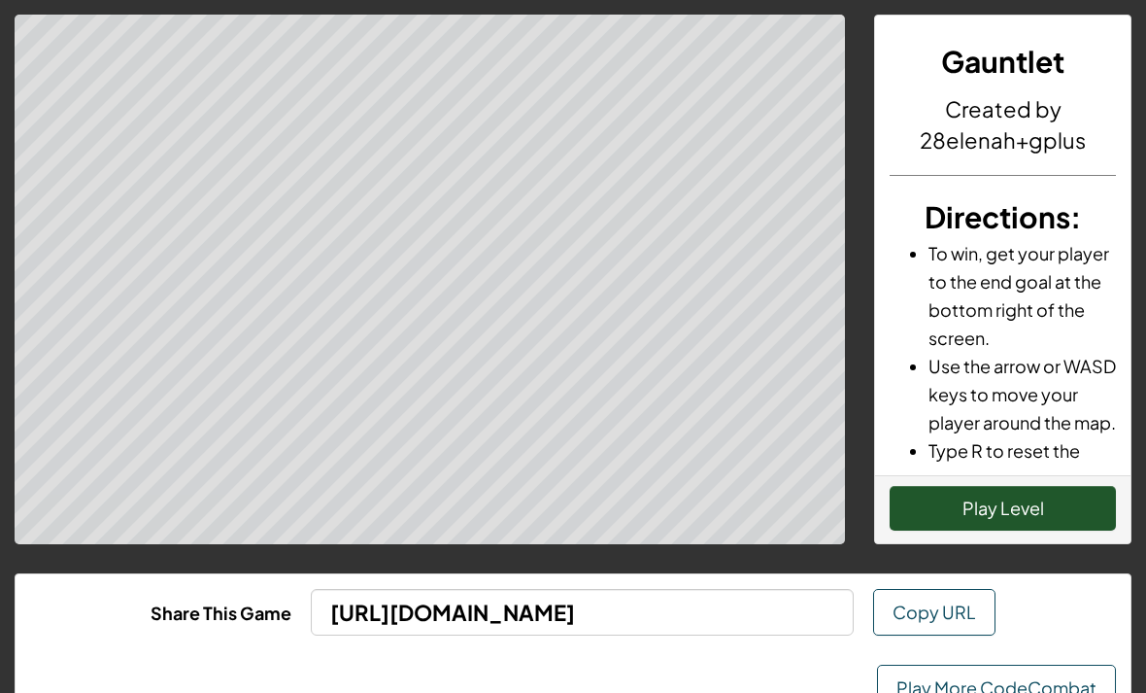
click at [1012, 505] on button "Play Level" at bounding box center [1003, 508] width 226 height 45
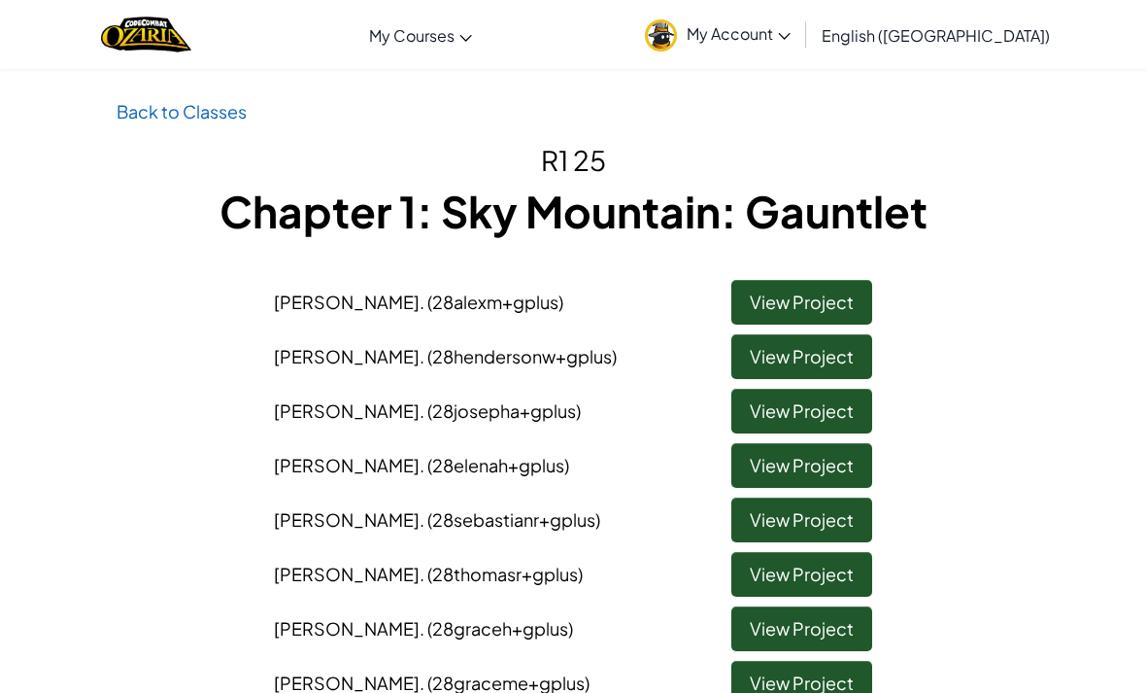
click at [836, 458] on link "View Project" at bounding box center [801, 465] width 141 height 45
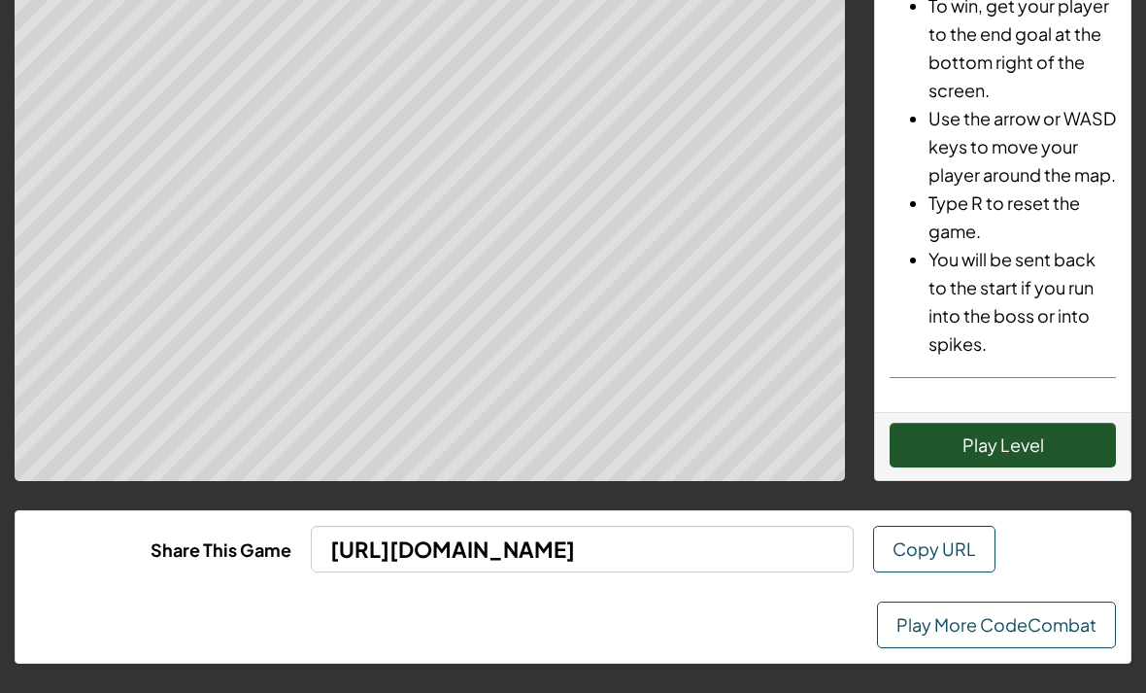
scroll to position [67, 0]
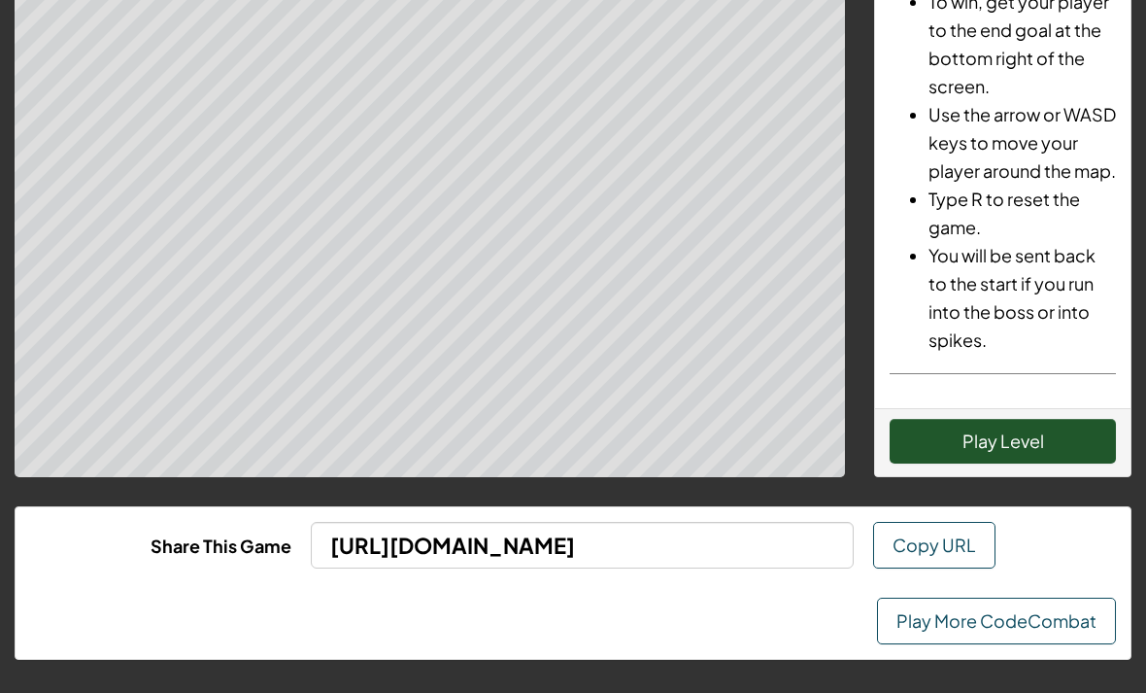
click at [1030, 440] on button "Play Level" at bounding box center [1003, 441] width 226 height 45
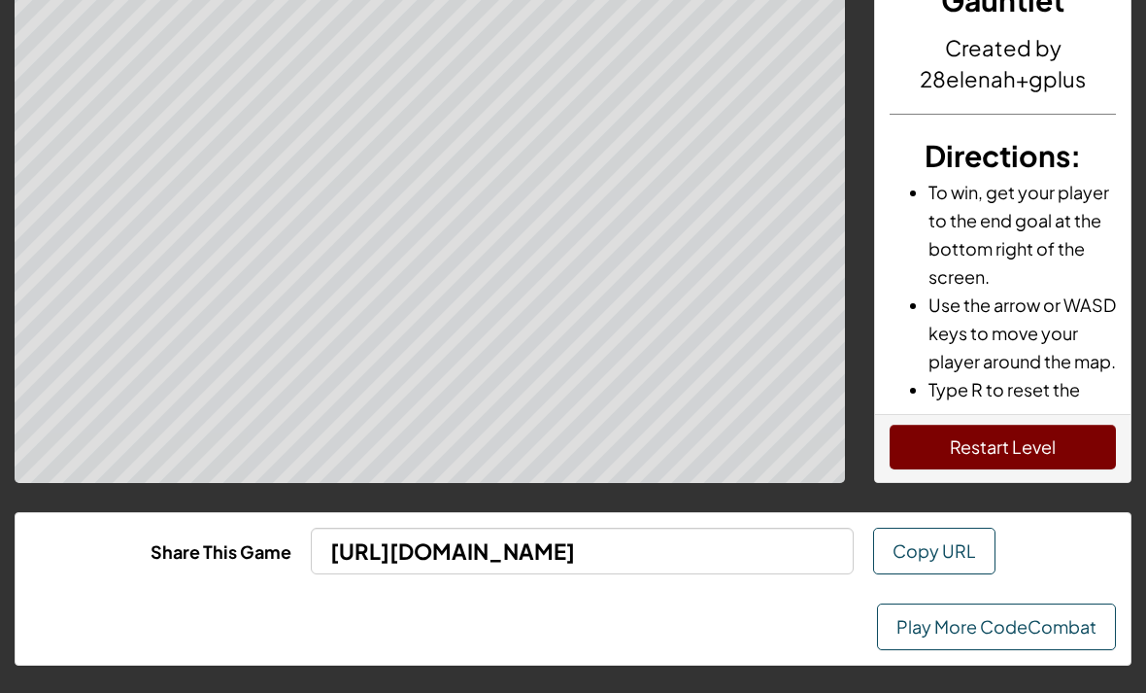
scroll to position [0, 0]
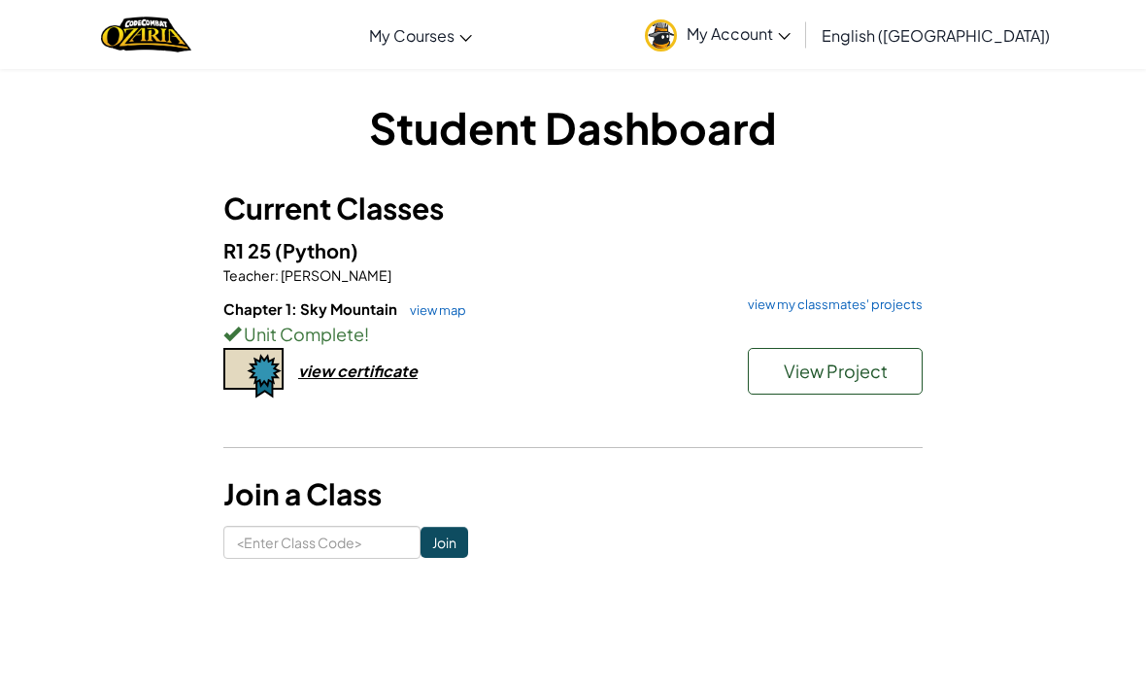
click at [844, 372] on span "View Project" at bounding box center [836, 370] width 104 height 22
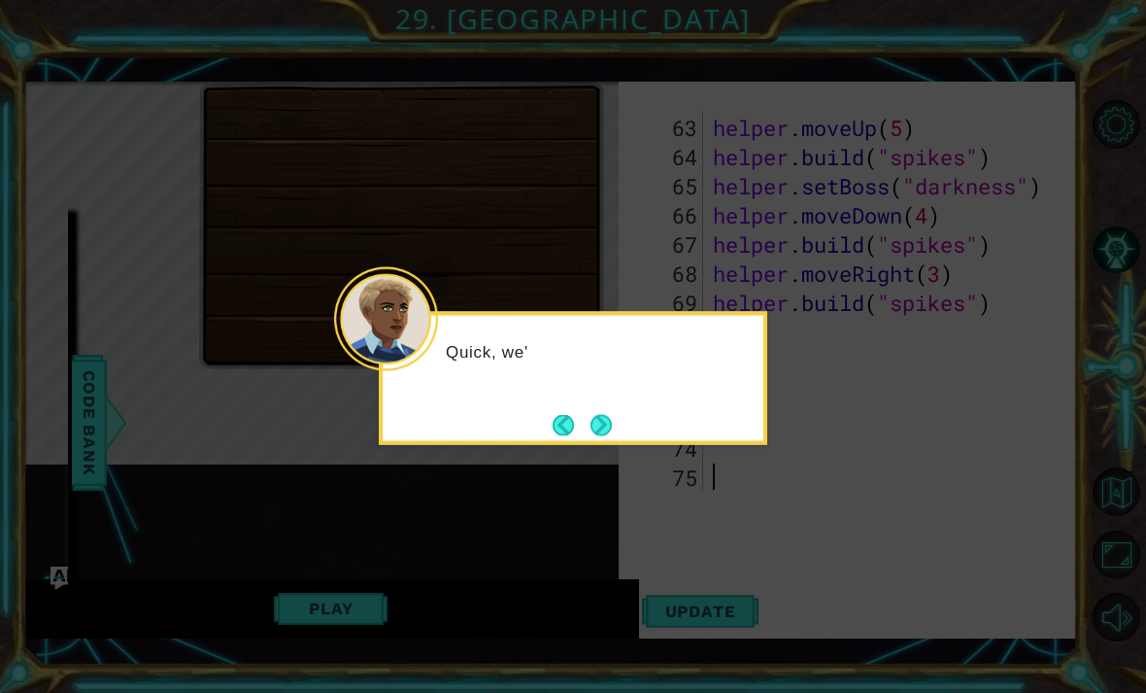
scroll to position [1923, 0]
click at [610, 428] on button "Next" at bounding box center [601, 425] width 30 height 30
click at [606, 420] on button "Next" at bounding box center [601, 424] width 29 height 29
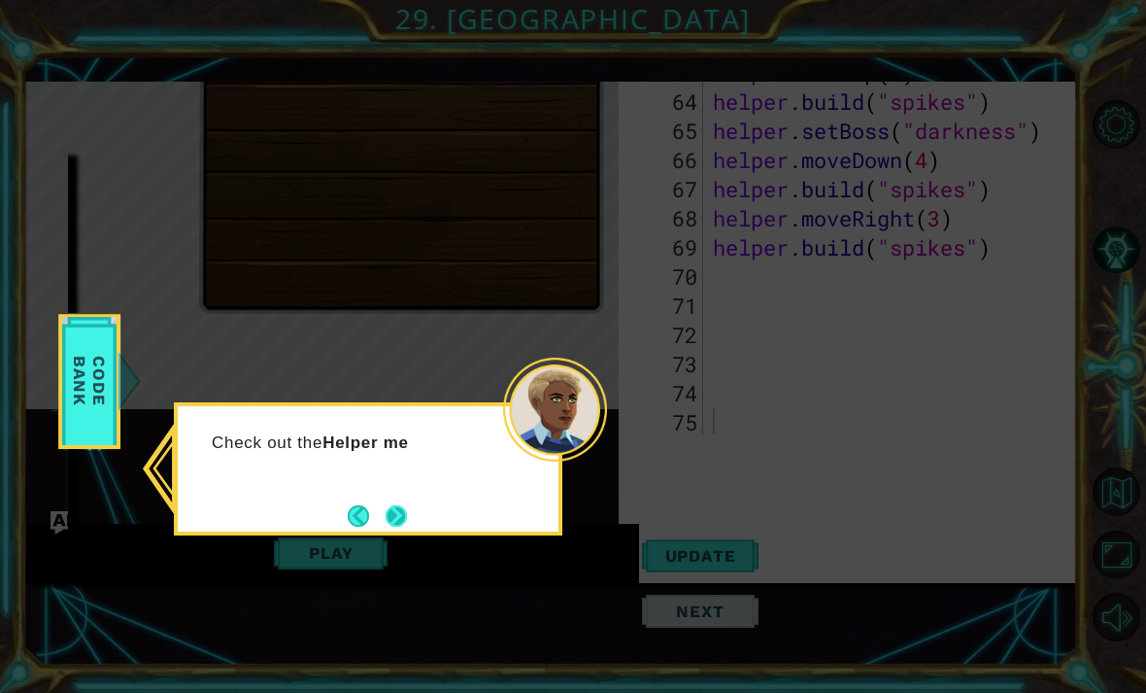
click at [403, 509] on button "Next" at bounding box center [396, 515] width 24 height 24
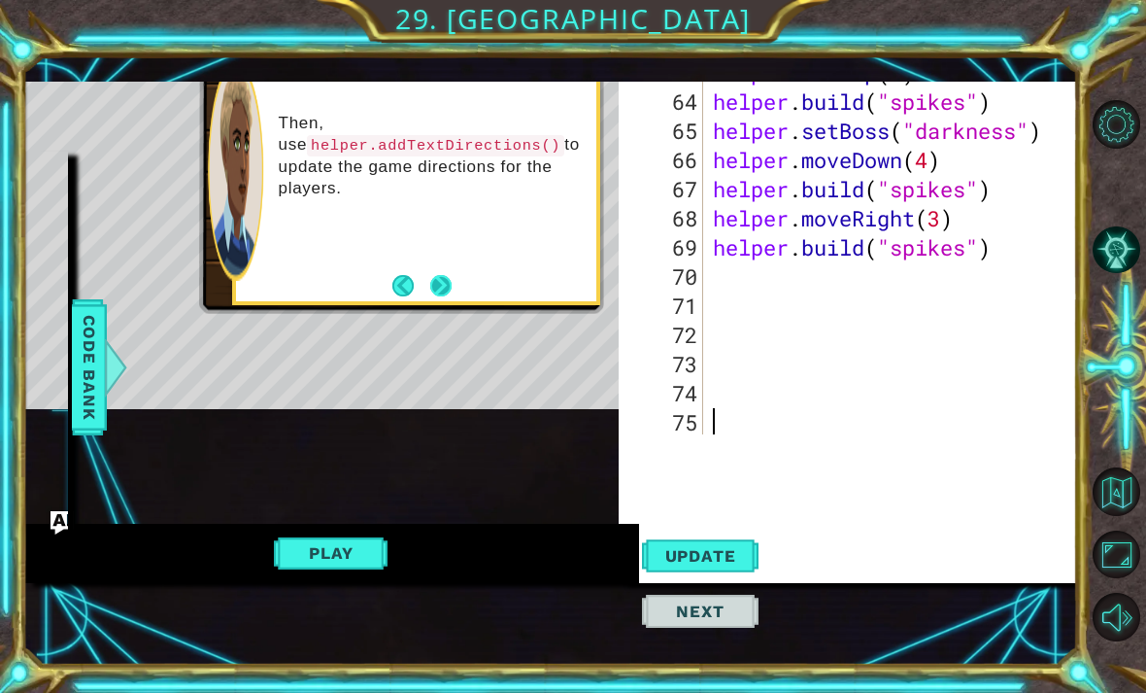
click at [448, 281] on button "Next" at bounding box center [441, 285] width 26 height 26
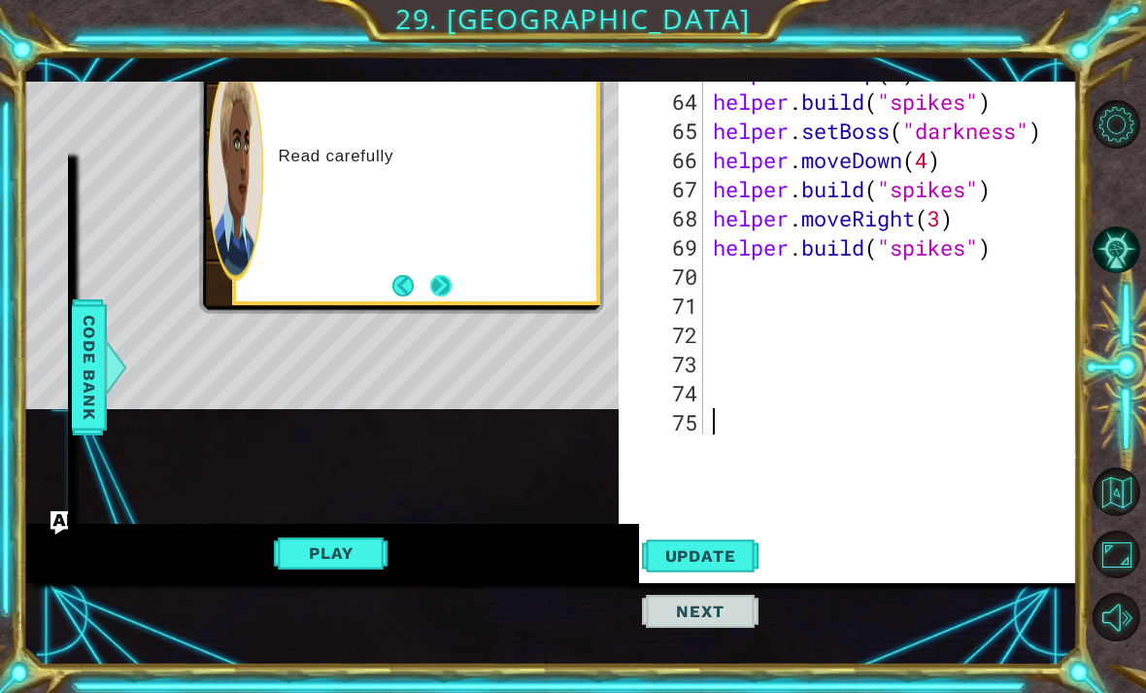
click at [436, 279] on button "Next" at bounding box center [440, 285] width 22 height 22
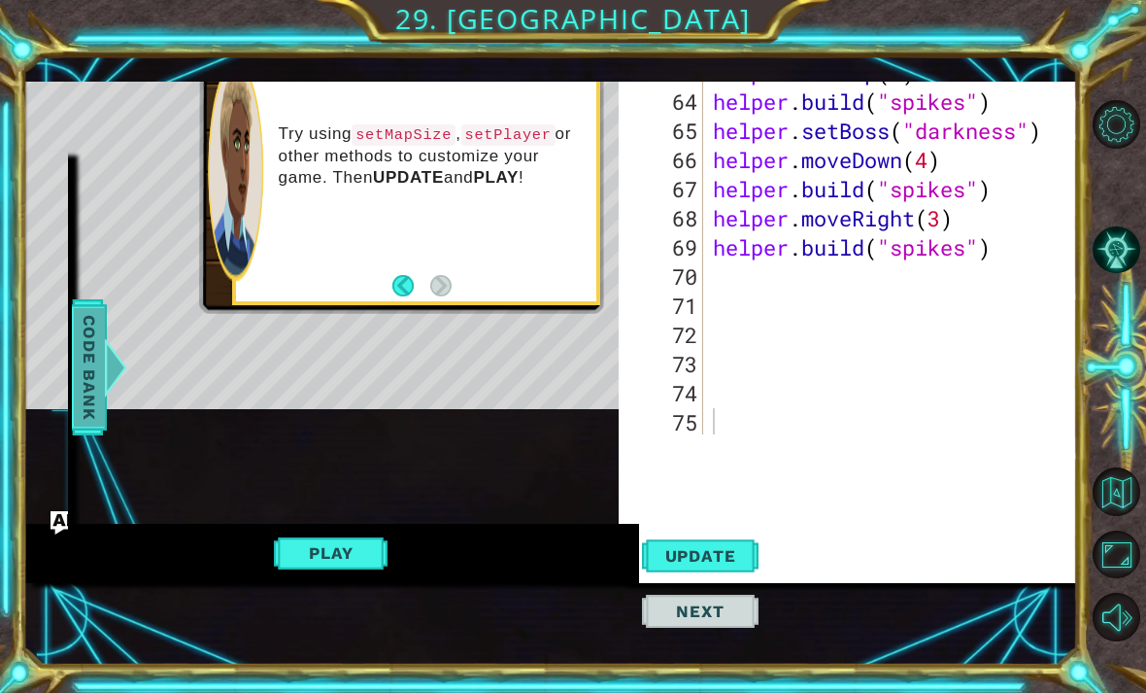
click at [96, 379] on span "Code Bank" at bounding box center [89, 367] width 31 height 119
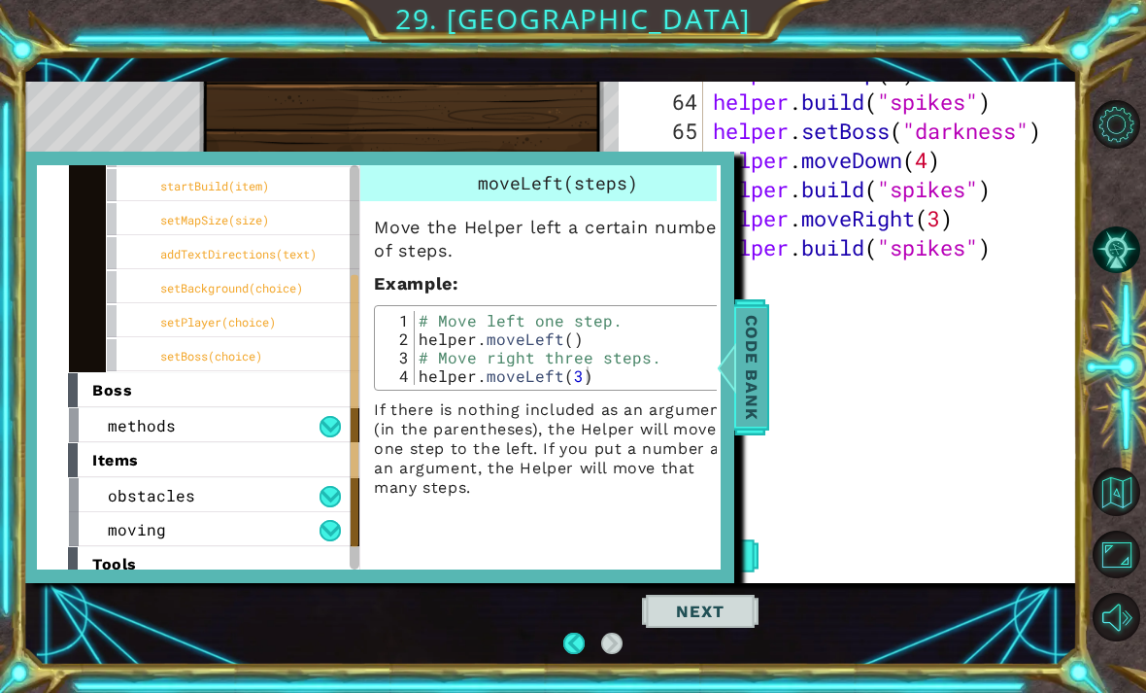
scroll to position [235, 0]
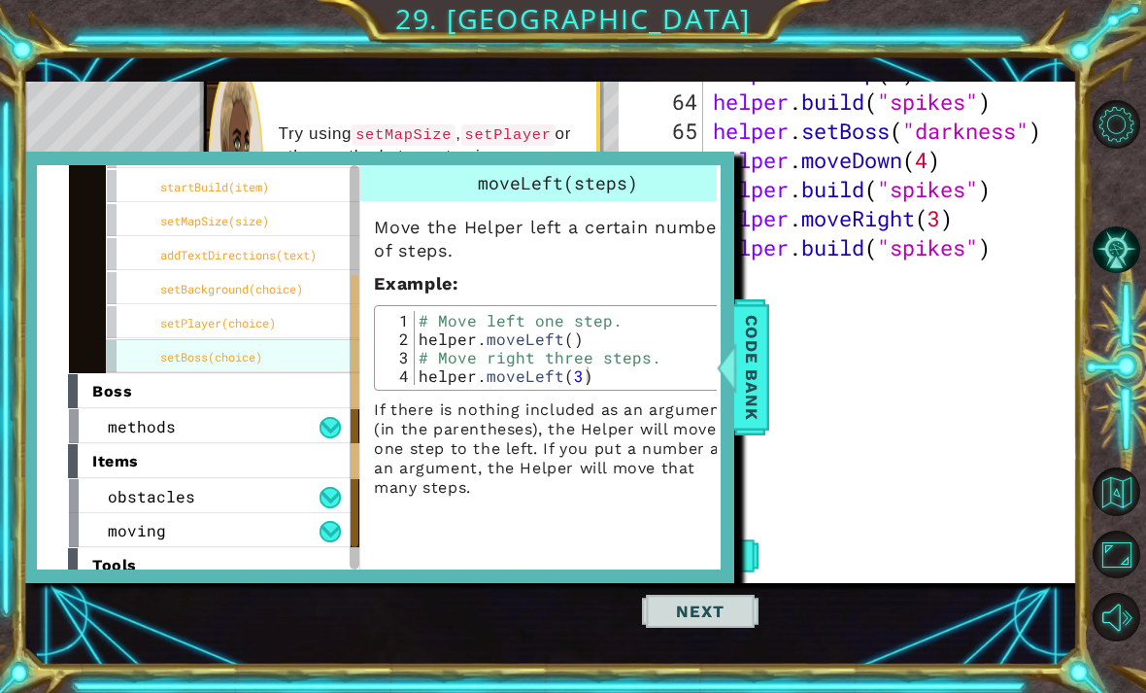
click at [254, 358] on span "setBoss(choice)" at bounding box center [211, 357] width 102 height 16
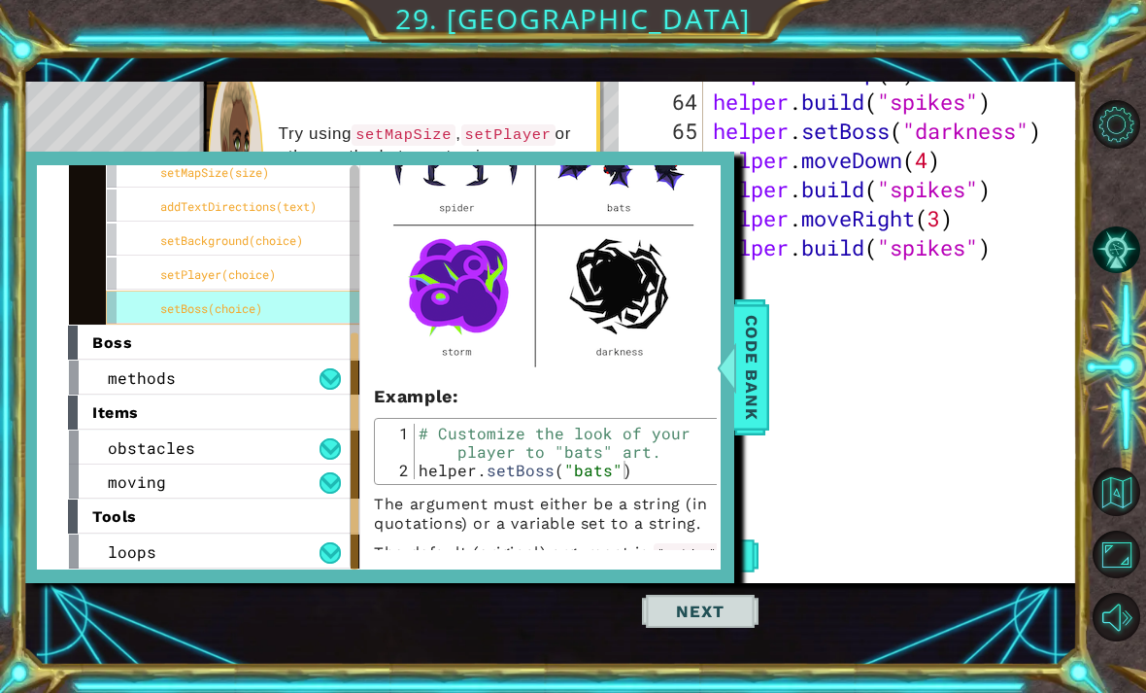
scroll to position [284, 0]
click at [340, 372] on button at bounding box center [330, 378] width 21 height 21
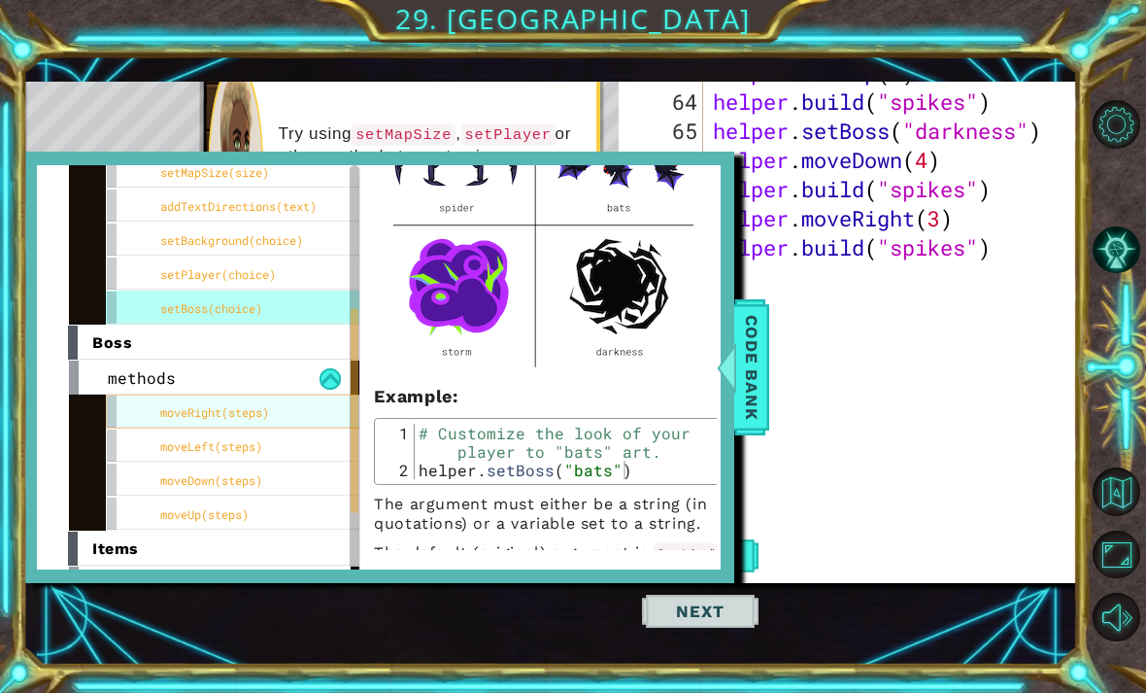
click at [264, 411] on span "moveRight(steps)" at bounding box center [214, 412] width 109 height 16
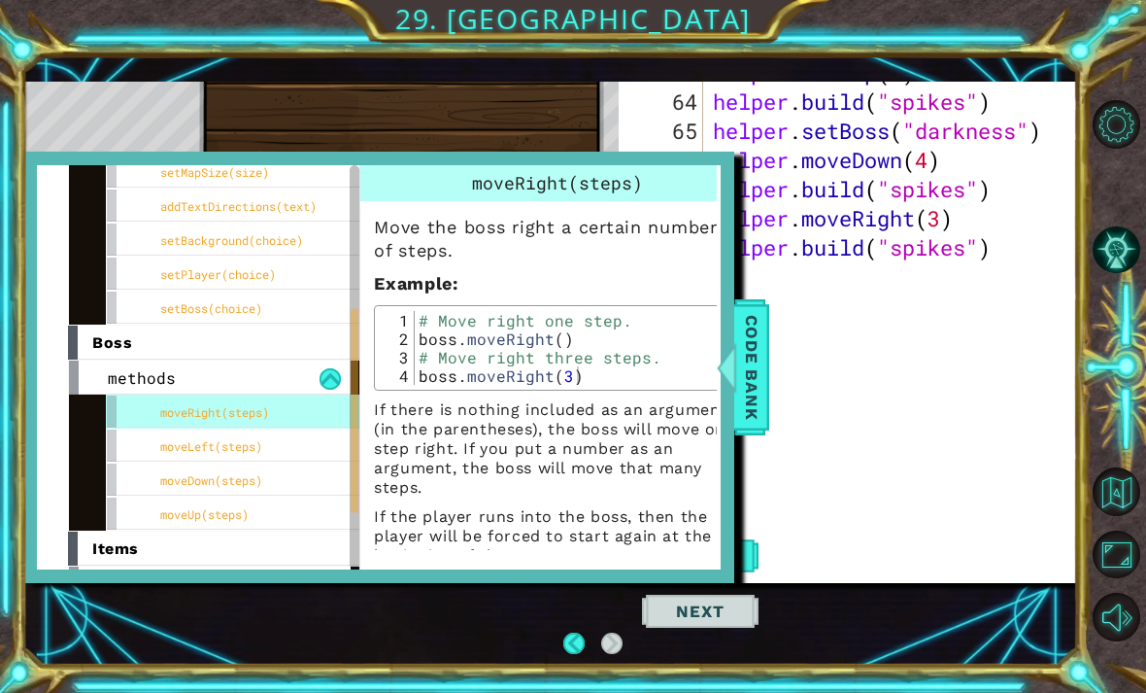
click at [545, 526] on p "If the player runs into the boss, then the player will be forced to start again…" at bounding box center [557, 536] width 367 height 58
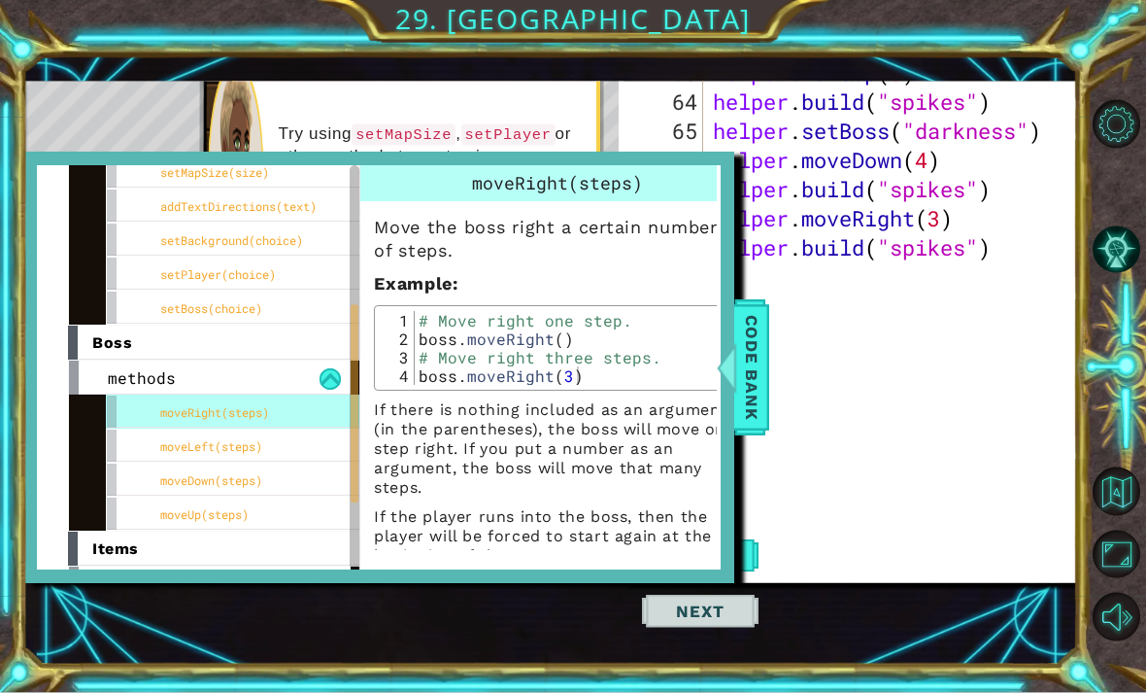
scroll to position [2, 0]
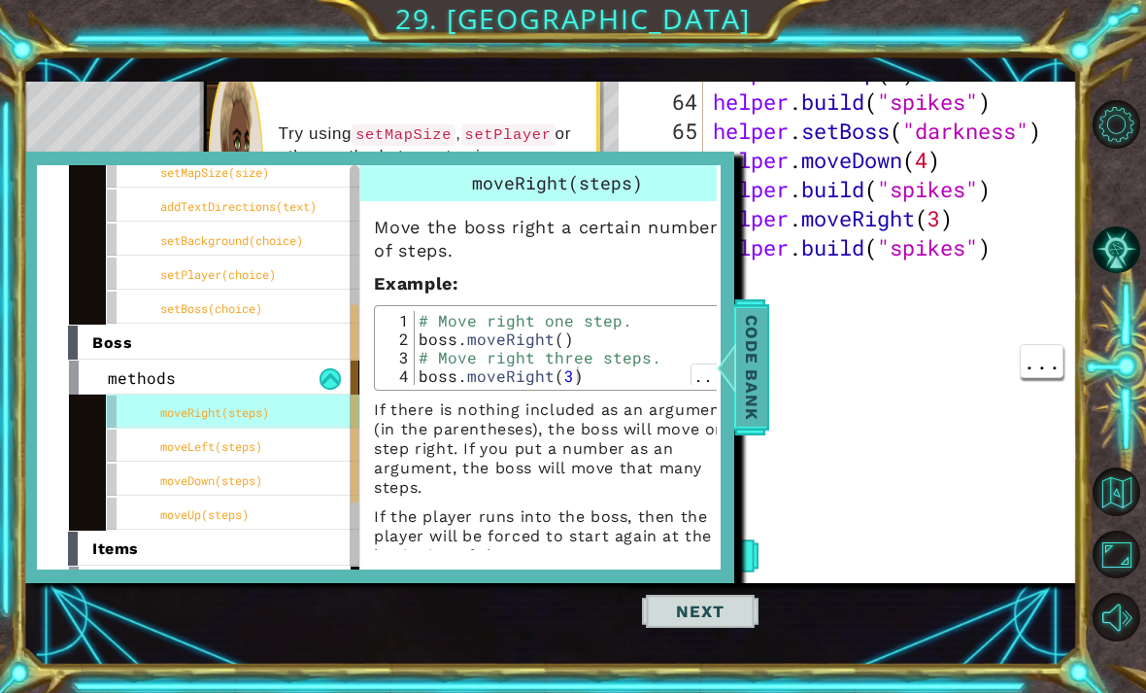
click at [721, 365] on div at bounding box center [726, 367] width 24 height 58
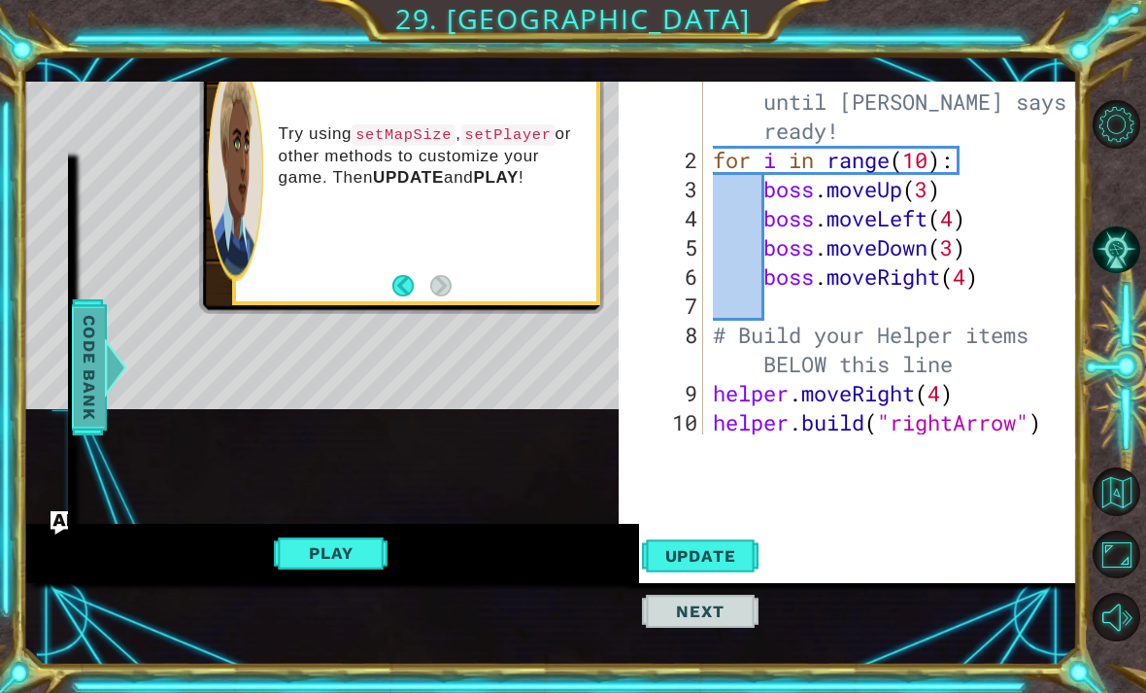
scroll to position [0, 0]
click at [957, 221] on div "# Don't touch the boss code until Vega says you're ready! for i in range ( 10 )…" at bounding box center [896, 305] width 374 height 495
click at [954, 254] on div "# Don't touch the boss code until Vega says you're ready! for i in range ( 10 )…" at bounding box center [896, 305] width 374 height 495
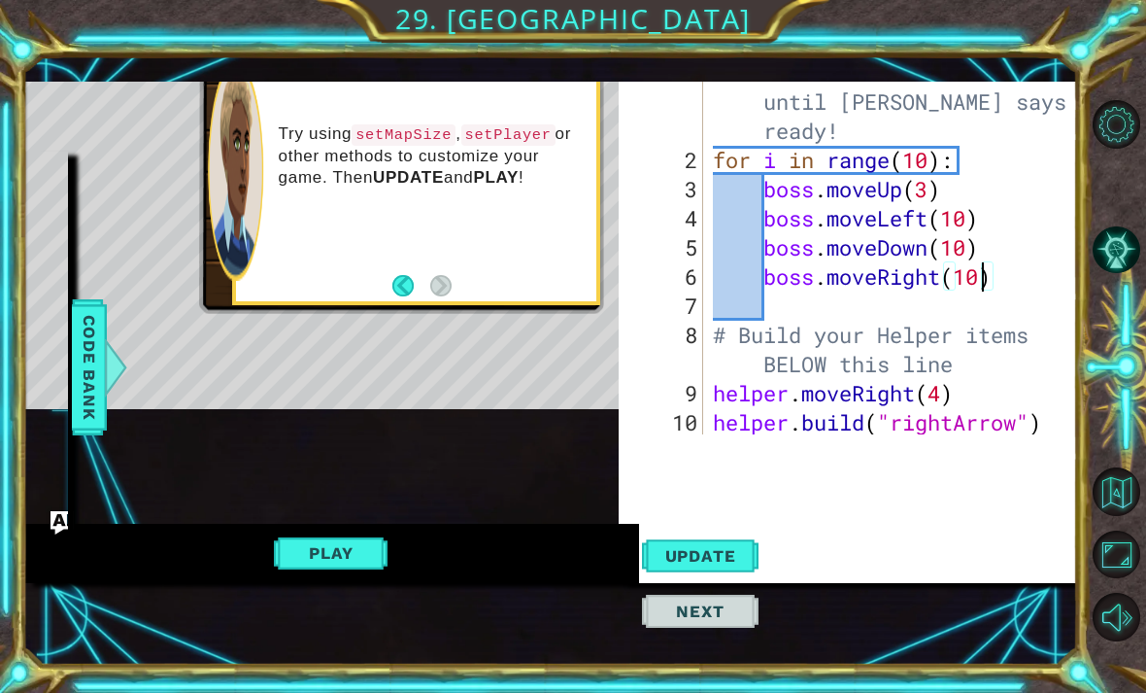
type textarea "boss.moveRight(10)"
click at [938, 490] on div "boss.moveRight(10) 1 2 3 4 5 6 7 8 9 10 11 # Don't touch the boss code until Ve…" at bounding box center [848, 314] width 459 height 557
click at [708, 560] on span "Update" at bounding box center [701, 555] width 110 height 19
click at [342, 560] on button "Play" at bounding box center [331, 552] width 114 height 37
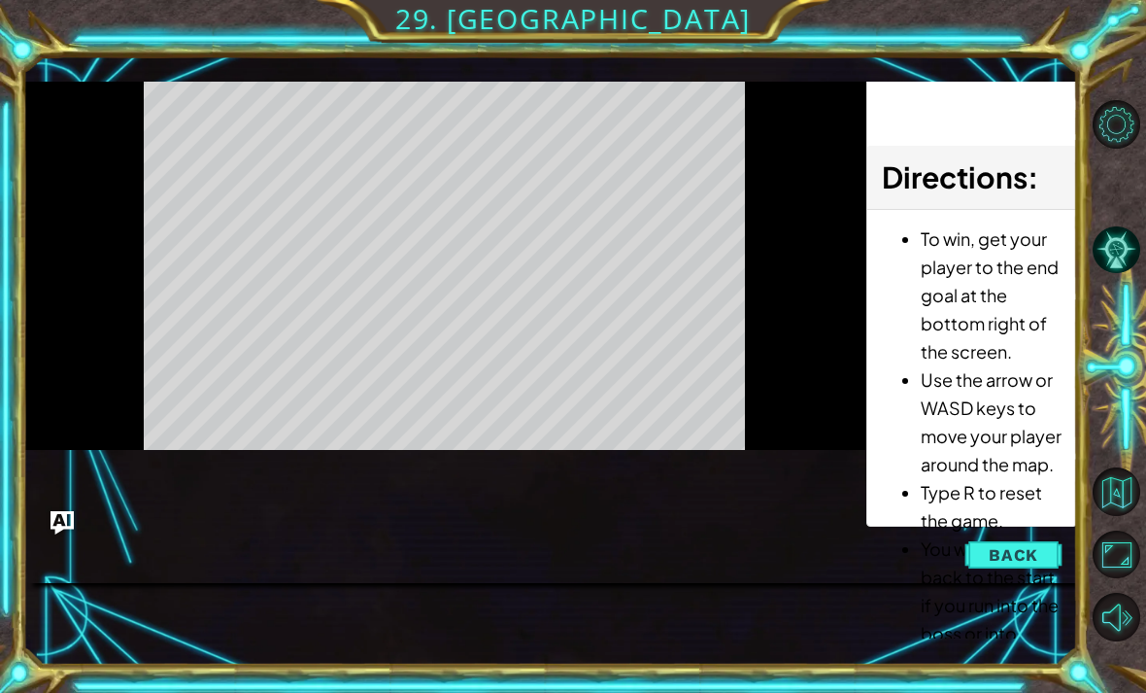
scroll to position [0, 0]
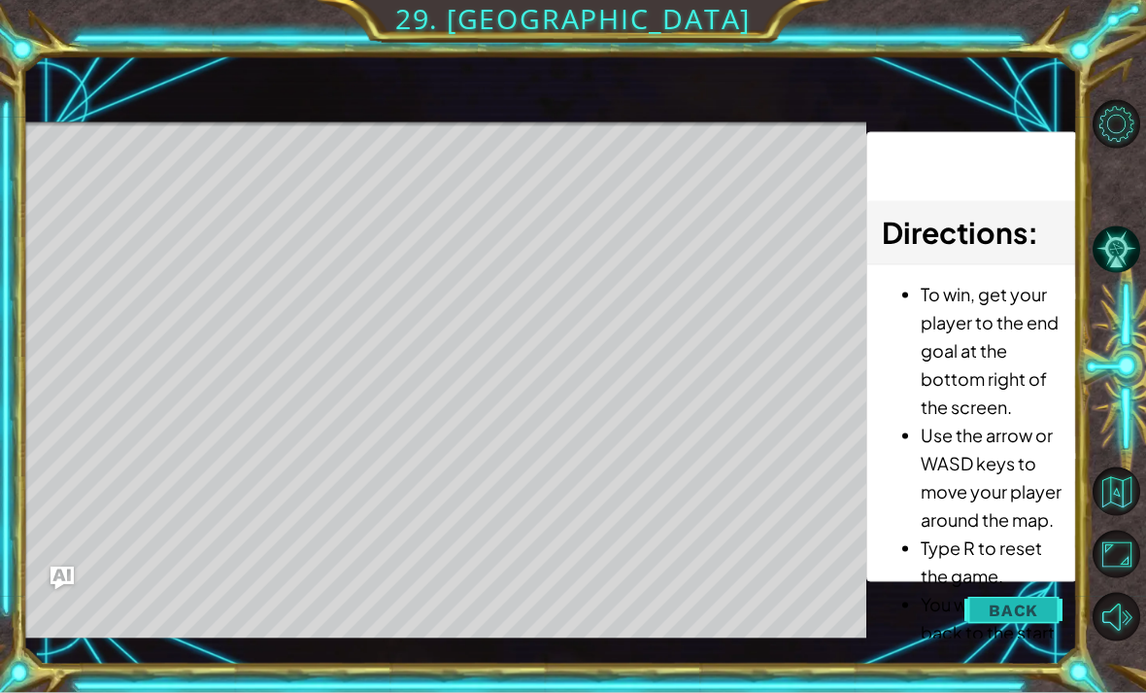
click at [1025, 612] on span "Back" at bounding box center [1014, 609] width 50 height 19
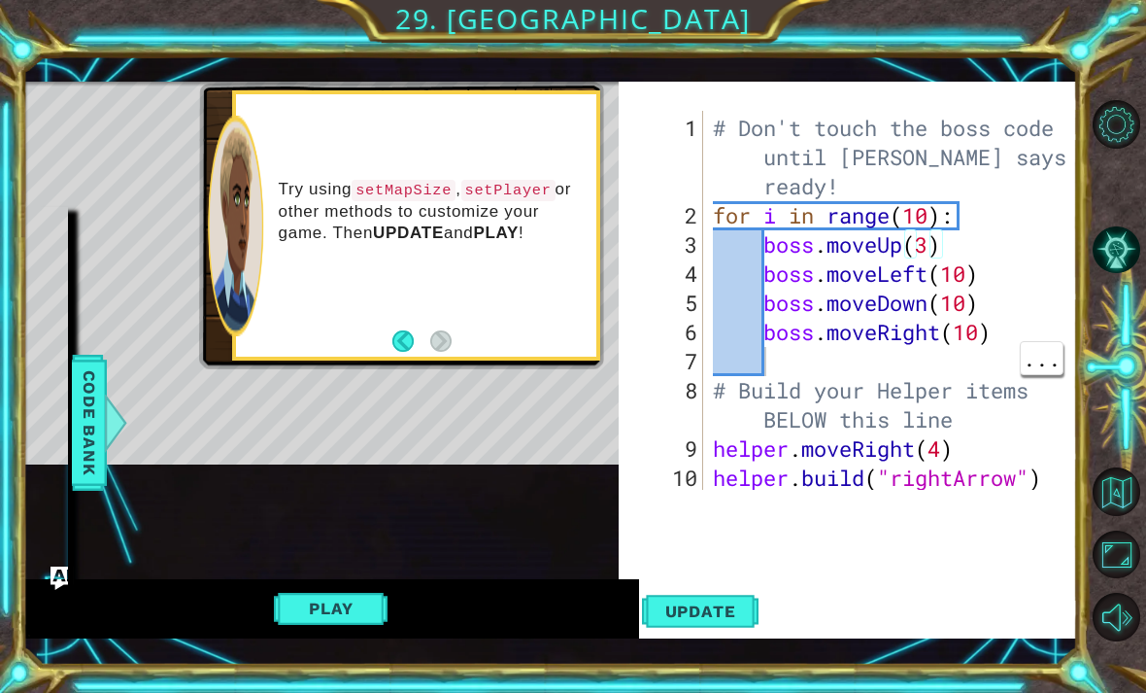
click at [1000, 372] on div "# Don't touch the boss code until Vega says you're ready! for i in range ( 10 )…" at bounding box center [896, 361] width 374 height 495
click at [927, 253] on div "# Don't touch the boss code until Vega says you're ready! for i in range ( 10 )…" at bounding box center [896, 361] width 374 height 495
click at [982, 322] on div "# Don't touch the boss code until Vega says you're ready! for i in range ( 10 )…" at bounding box center [896, 361] width 374 height 495
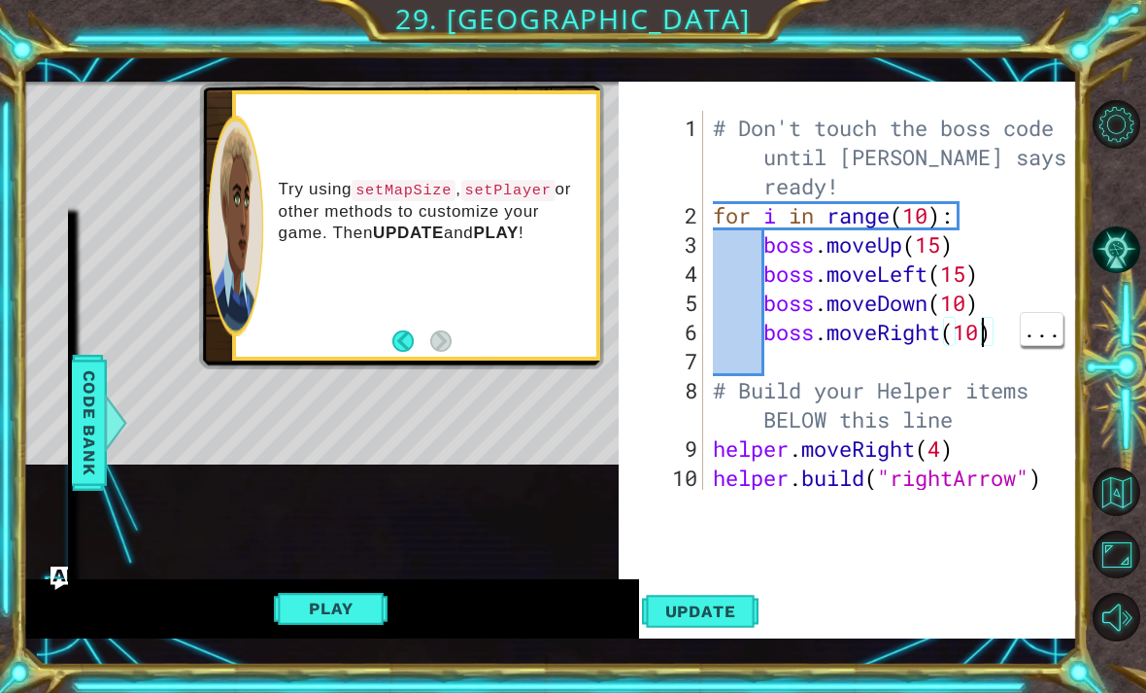
click at [966, 301] on div "# Don't touch the boss code until Vega says you're ready! for i in range ( 10 )…" at bounding box center [896, 361] width 374 height 495
type textarea "boss.moveRight(15)"
click at [733, 616] on span "Update" at bounding box center [701, 610] width 110 height 19
click at [323, 612] on button "Play" at bounding box center [331, 608] width 114 height 37
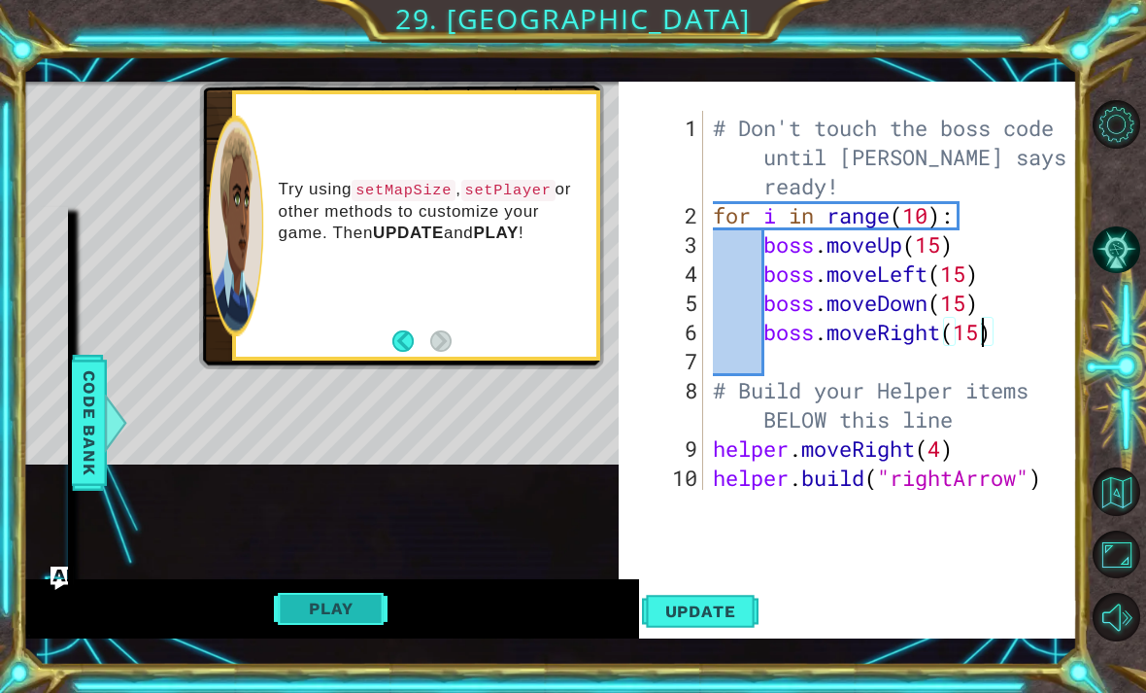
scroll to position [1, 0]
click at [429, 198] on code "setMapSize" at bounding box center [404, 190] width 104 height 21
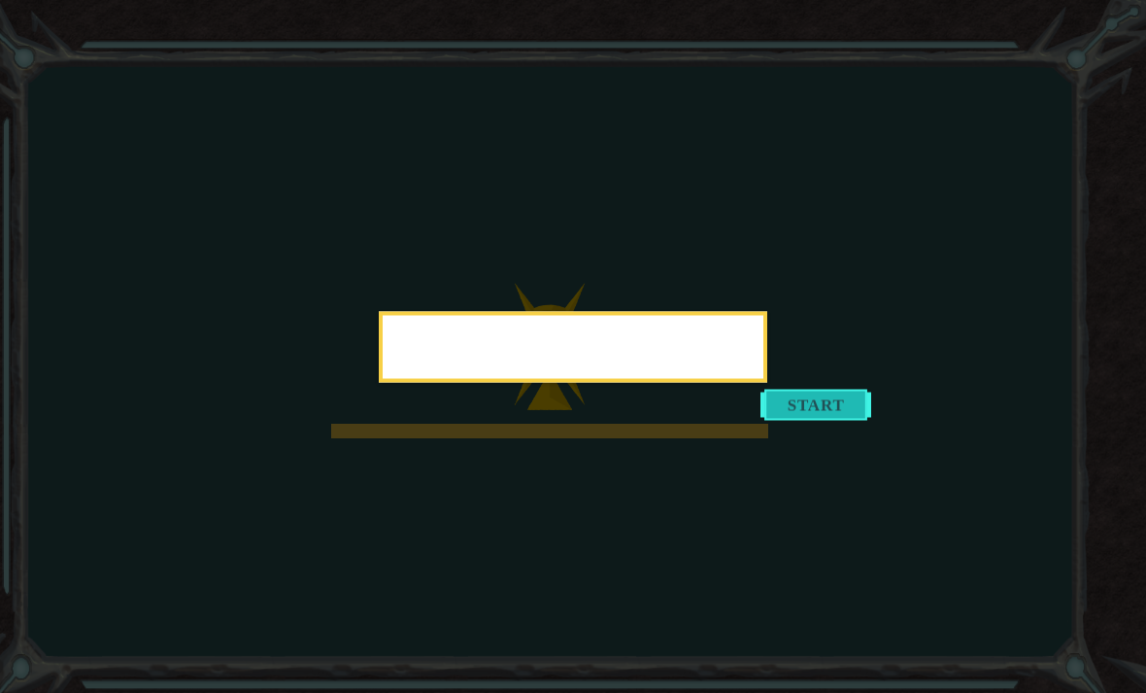
click at [770, 420] on button "Start" at bounding box center [816, 404] width 111 height 31
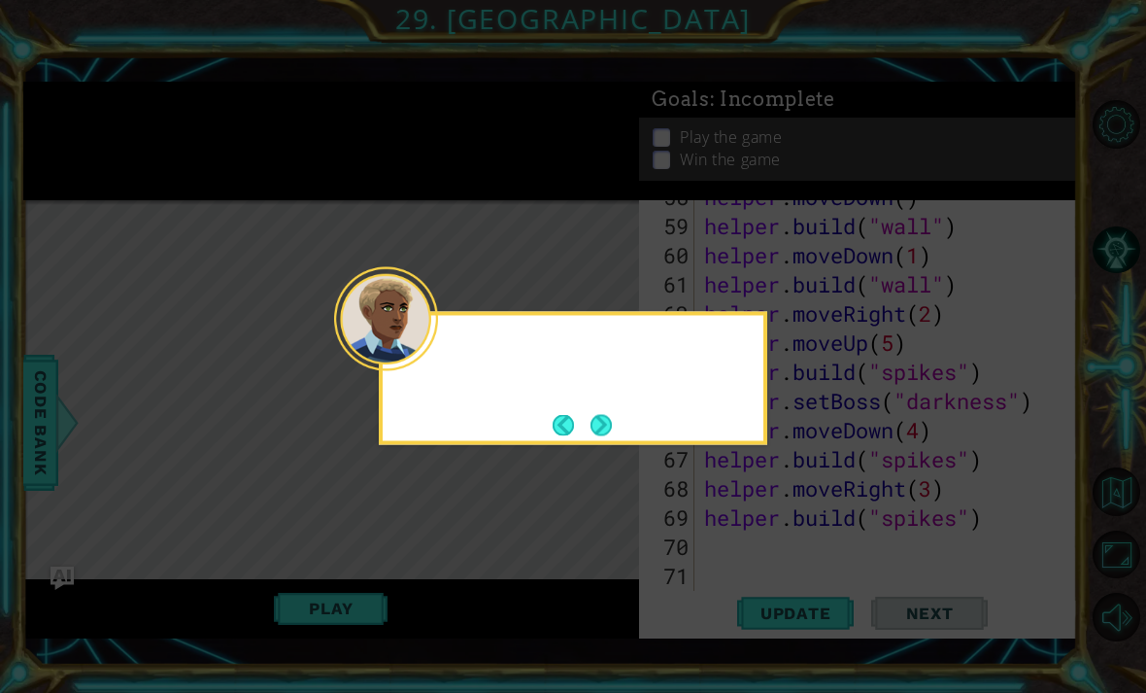
click at [810, 564] on icon at bounding box center [573, 346] width 1146 height 693
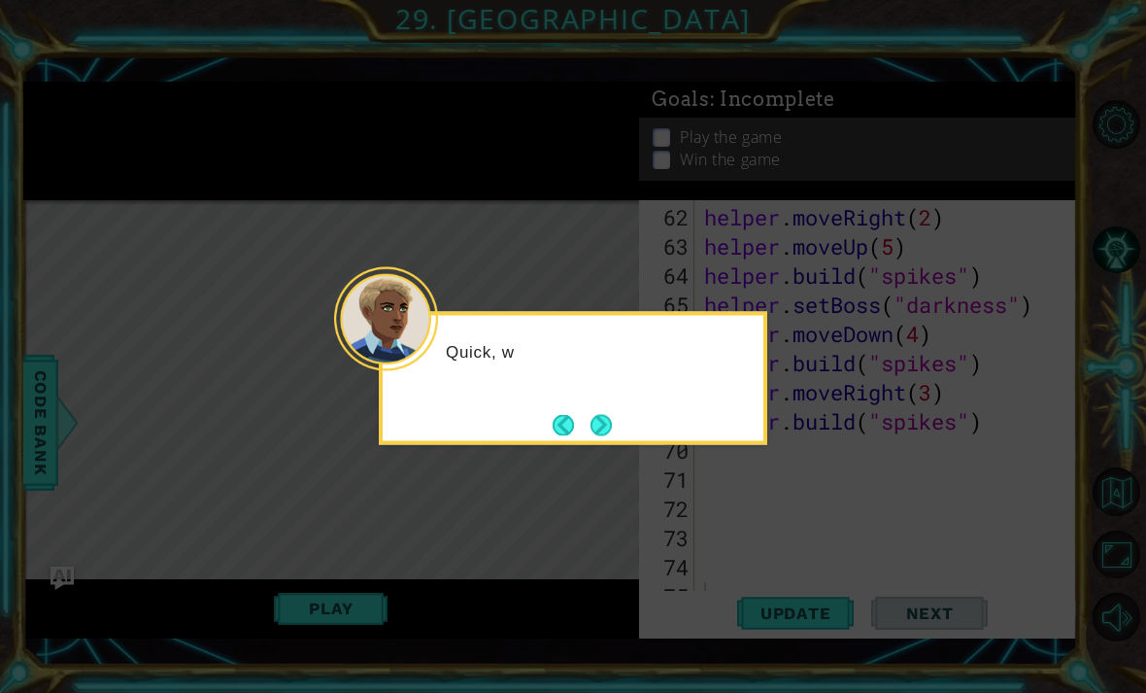
scroll to position [1894, 0]
click at [591, 413] on button "Next" at bounding box center [601, 424] width 23 height 23
click at [592, 436] on button "Next" at bounding box center [602, 425] width 22 height 22
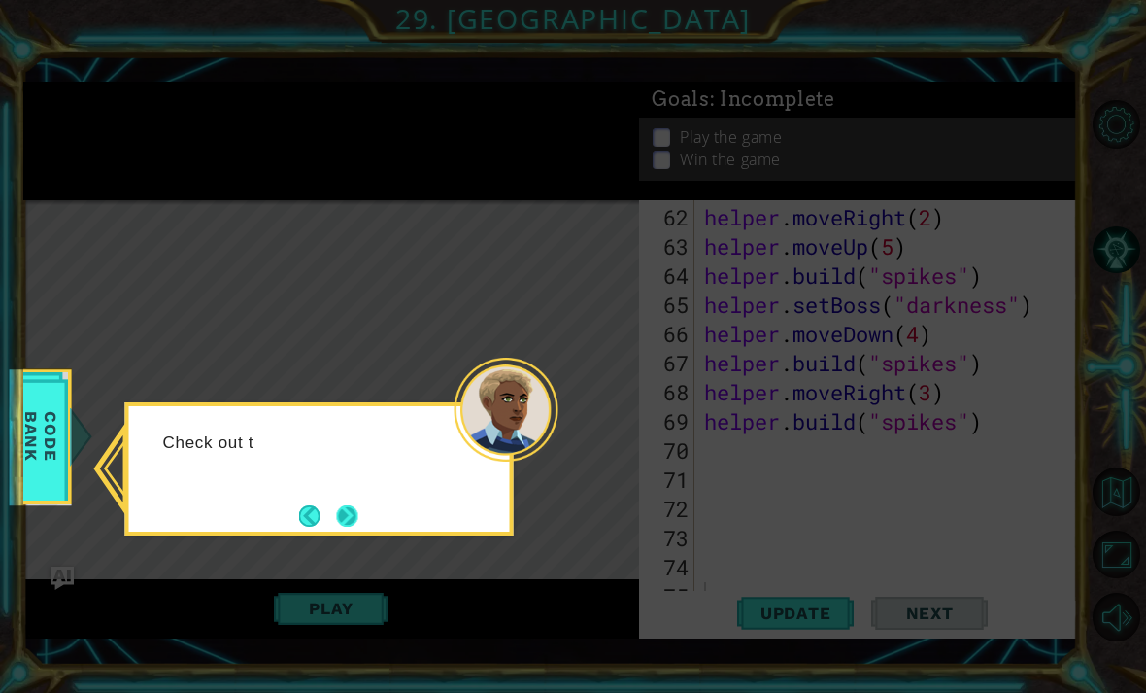
click at [358, 516] on button "Next" at bounding box center [346, 515] width 23 height 23
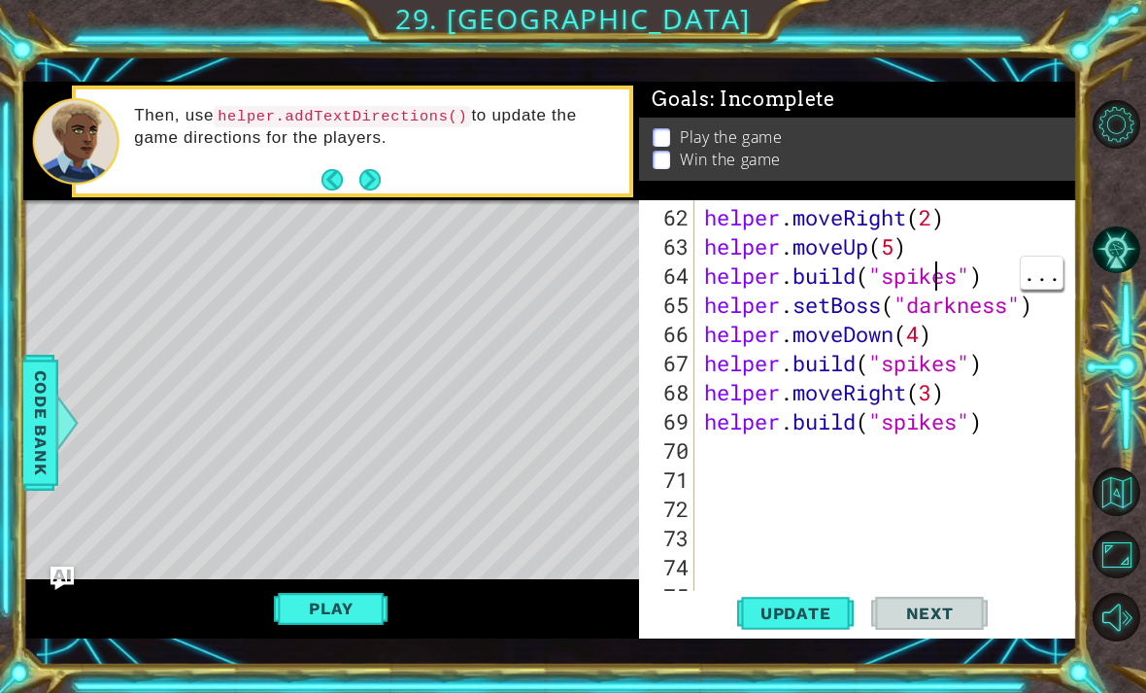
type textarea "[DOMAIN_NAME]("spikes") helper.moveRight(3)"
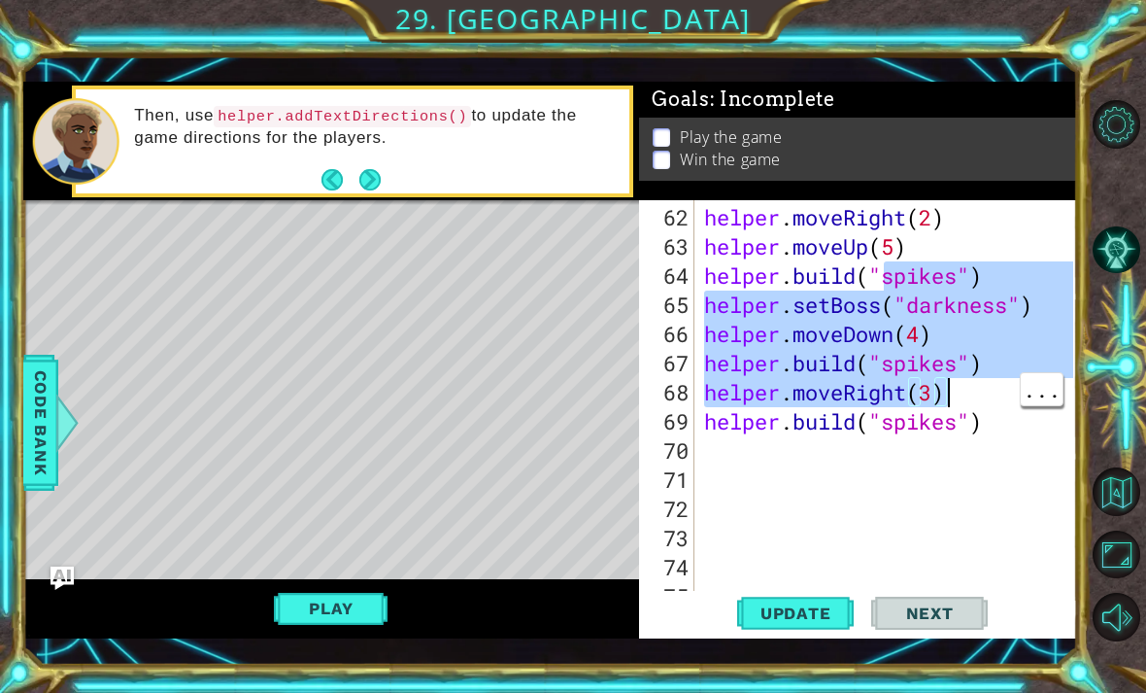
click at [973, 516] on div "helper . moveRight ( 2 ) helper . moveUp ( 5 ) helper . build ( "spikes" ) help…" at bounding box center [891, 436] width 383 height 466
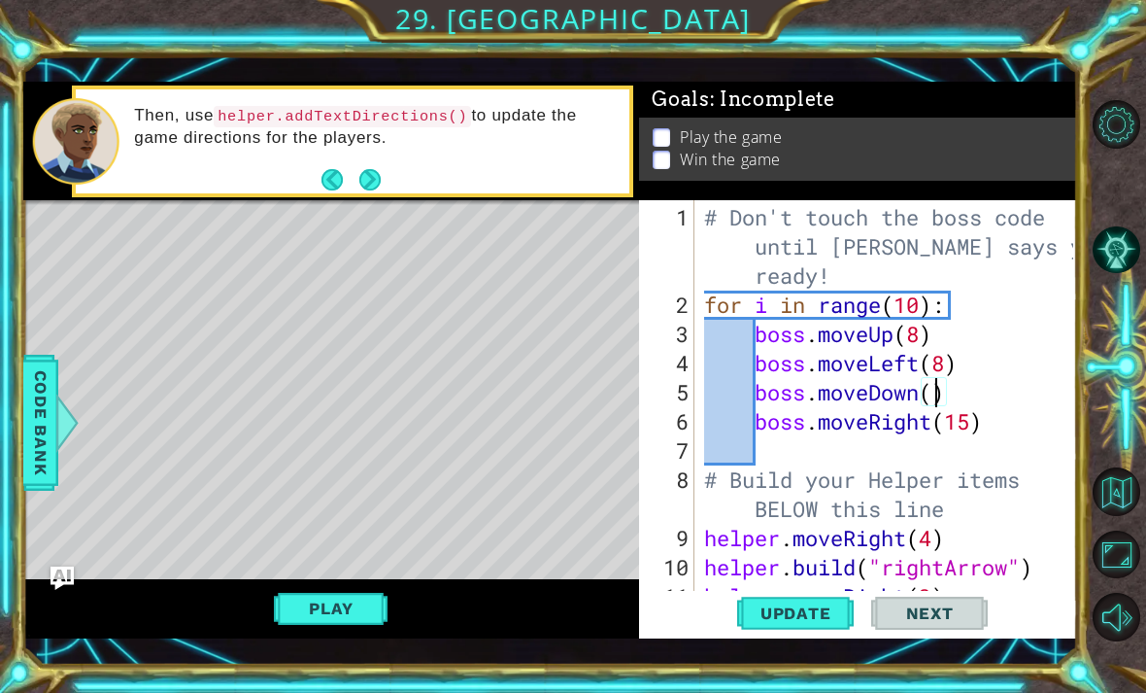
scroll to position [0, 11]
type textarea "boss.moveRight(8)"
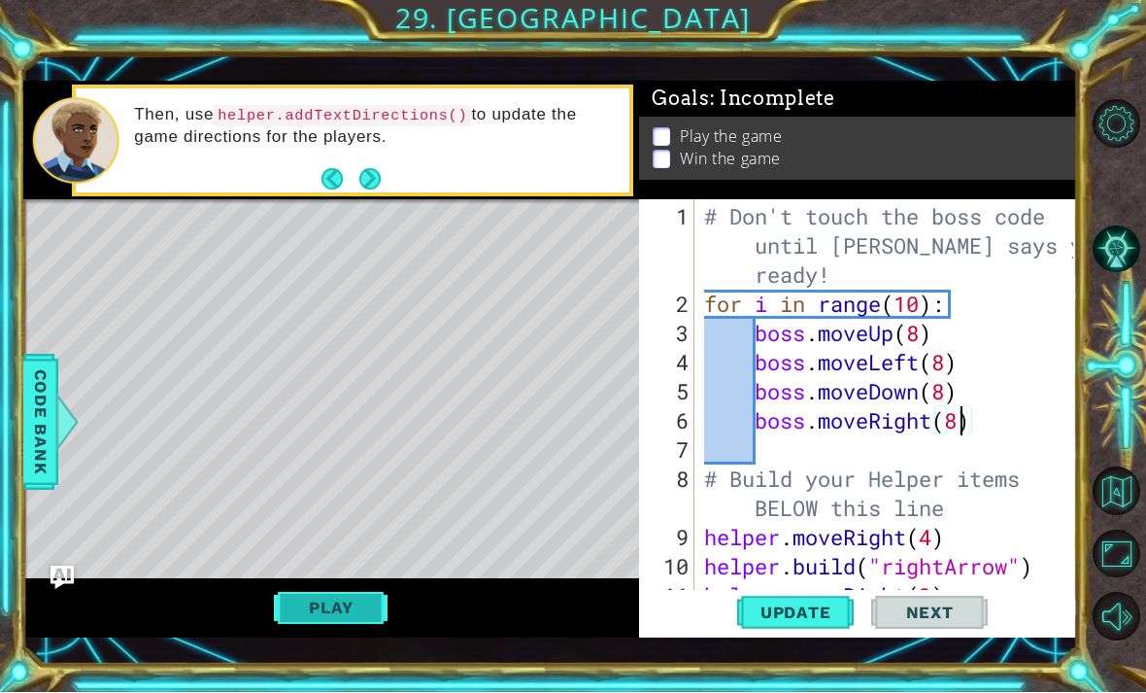
click at [352, 597] on button "Play" at bounding box center [331, 608] width 114 height 37
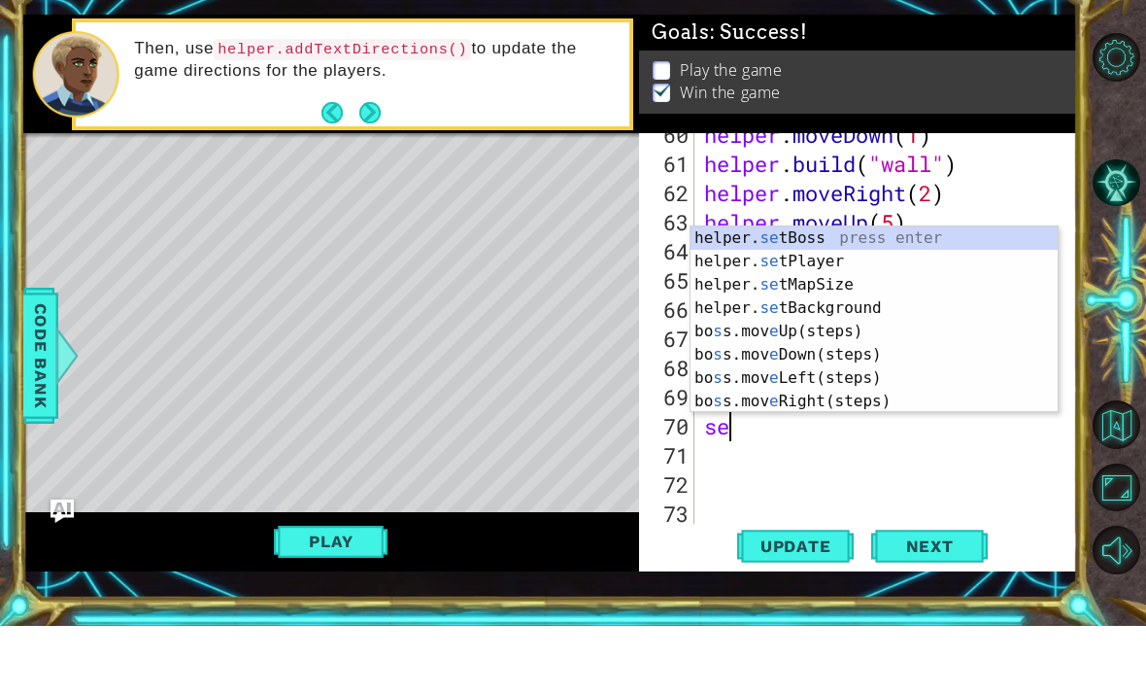
scroll to position [0, 1]
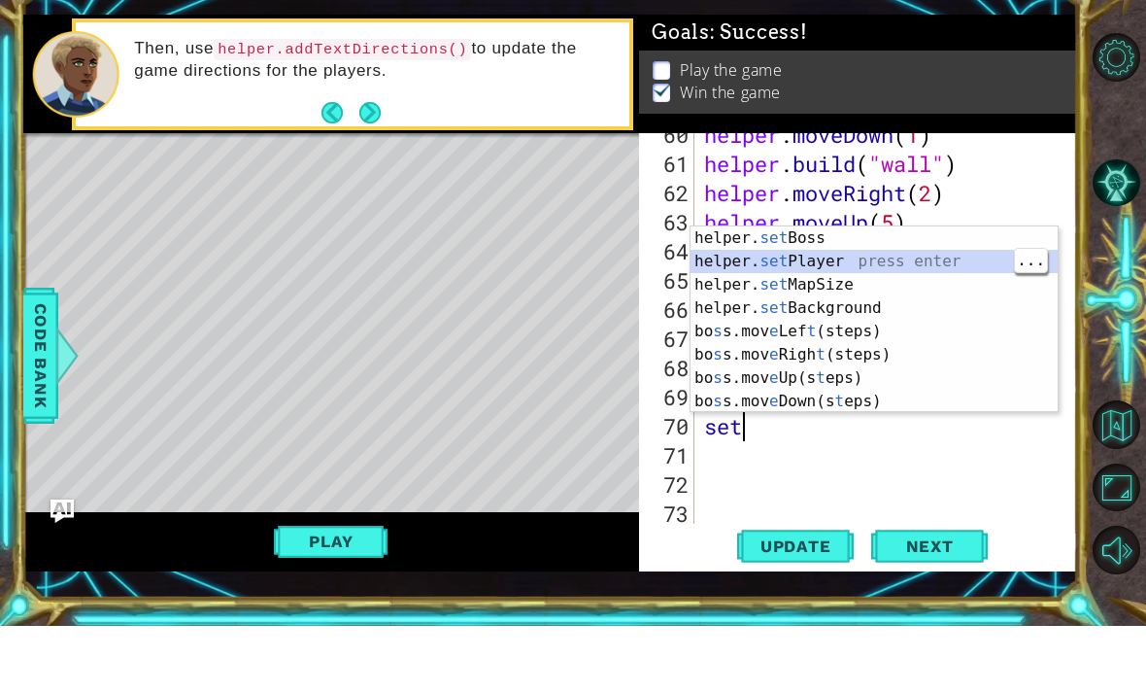
type textarea "helper.setPlayer("dragon")"
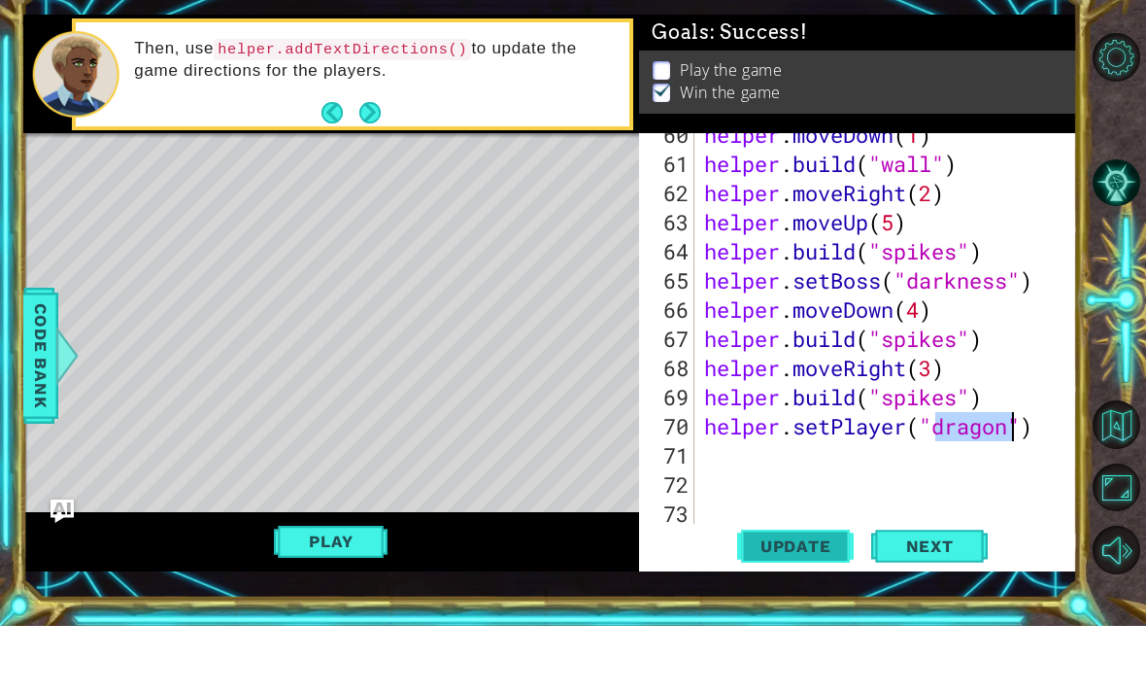
click at [797, 603] on span "Update" at bounding box center [796, 612] width 110 height 19
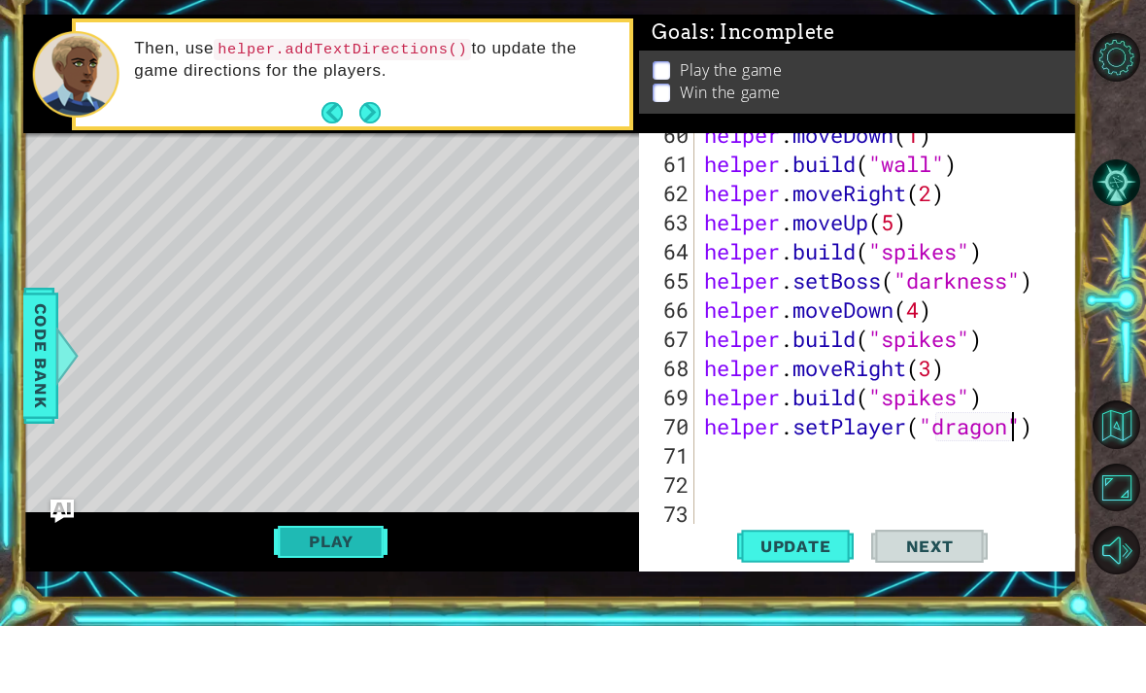
click at [346, 590] on button "Play" at bounding box center [331, 608] width 114 height 37
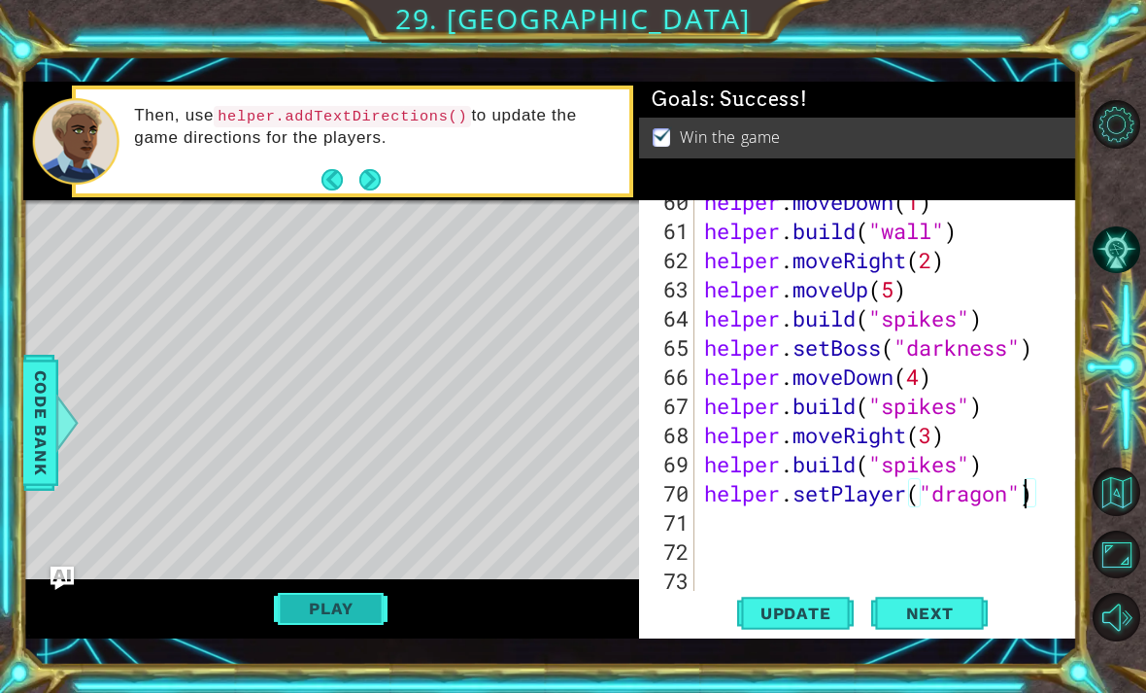
scroll to position [0, 0]
type textarea "helper.setPlayer("dragon")"
click at [1007, 495] on div "helper . moveDown ( 1 ) helper . build ( "wall" ) helper . moveRight ( 2 ) help…" at bounding box center [891, 420] width 383 height 466
click at [40, 422] on span "Code Bank" at bounding box center [40, 422] width 31 height 119
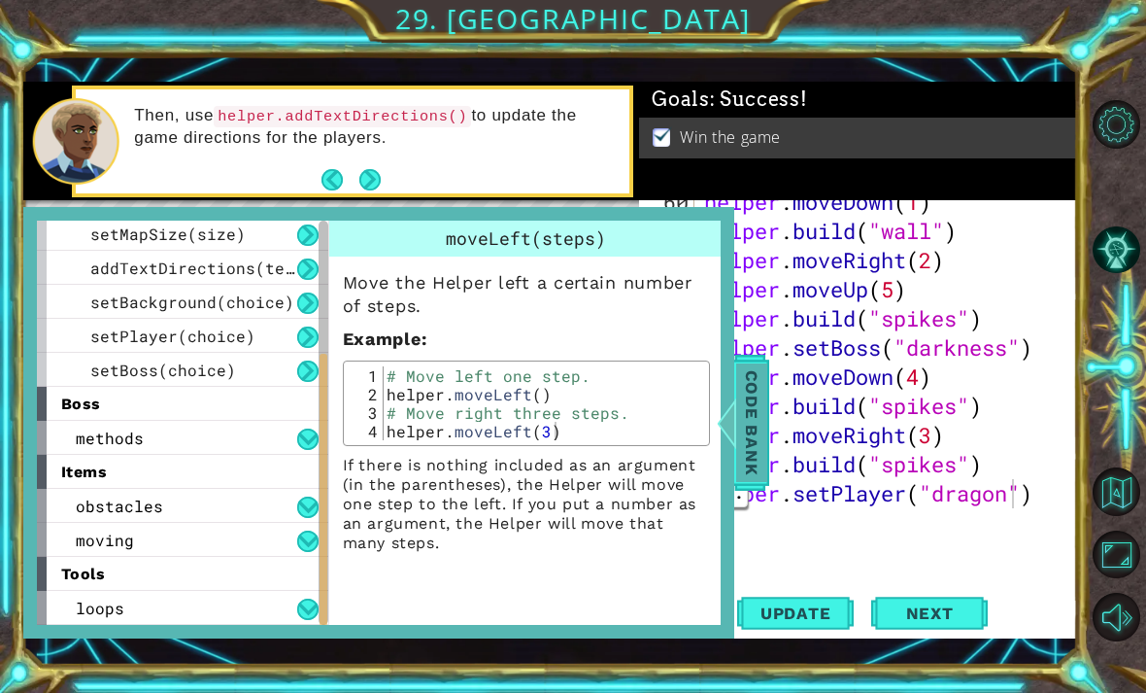
scroll to position [276, 0]
click at [322, 429] on div at bounding box center [324, 489] width 8 height 272
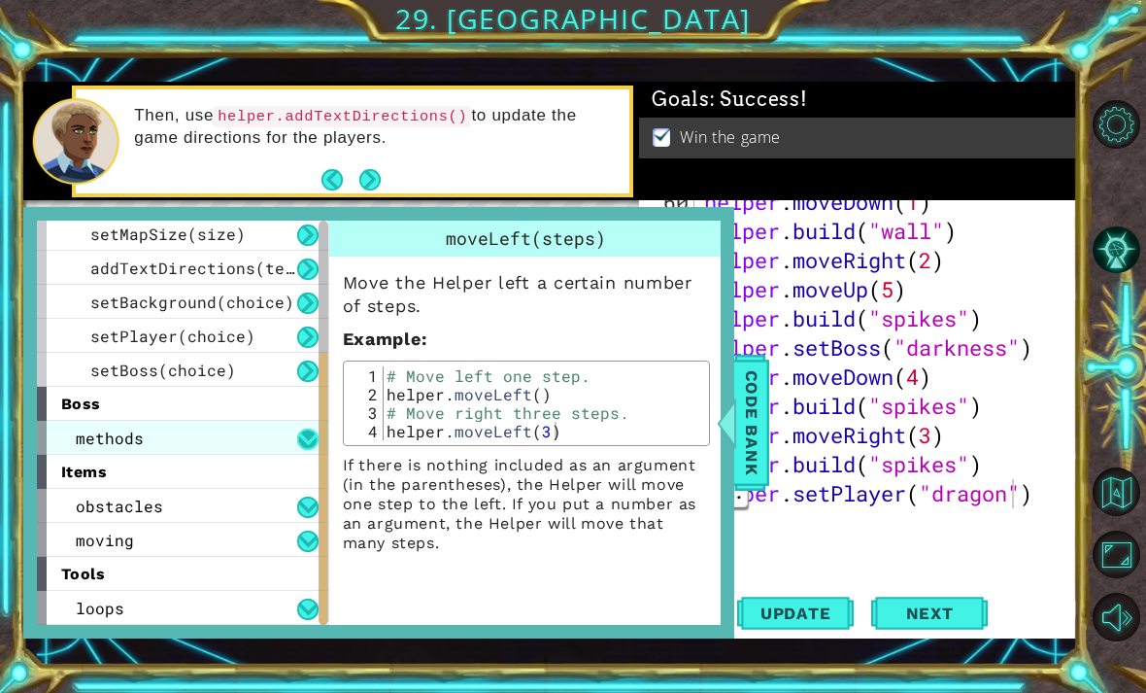
click at [310, 440] on button at bounding box center [307, 438] width 21 height 21
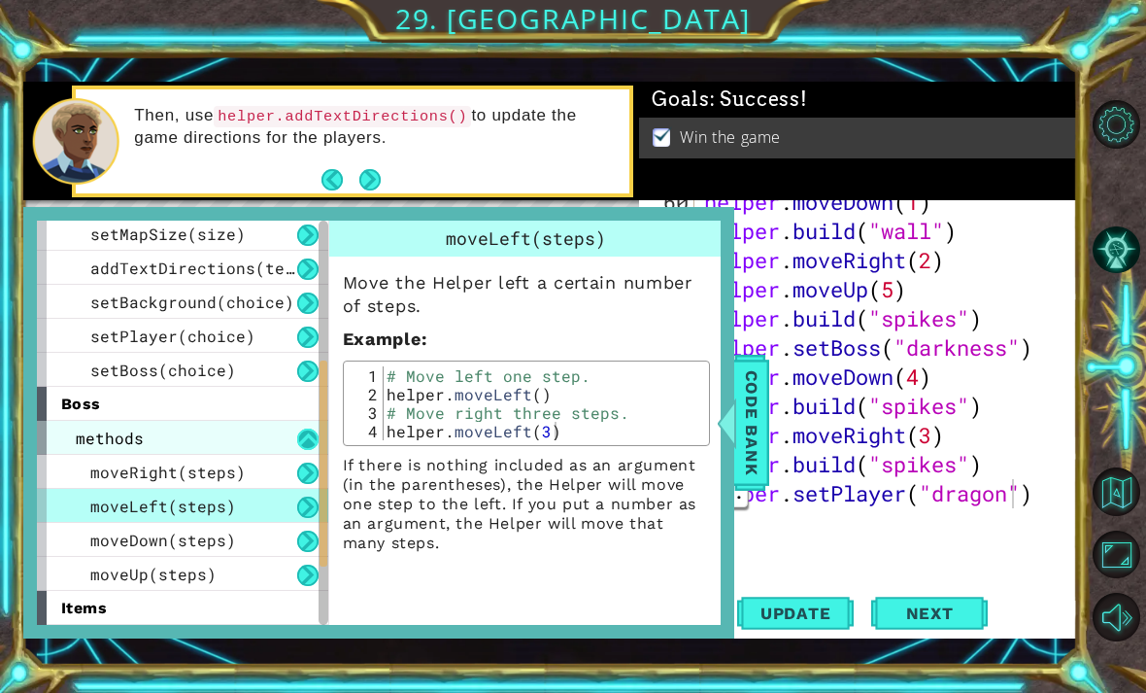
click at [307, 440] on button at bounding box center [307, 438] width 21 height 21
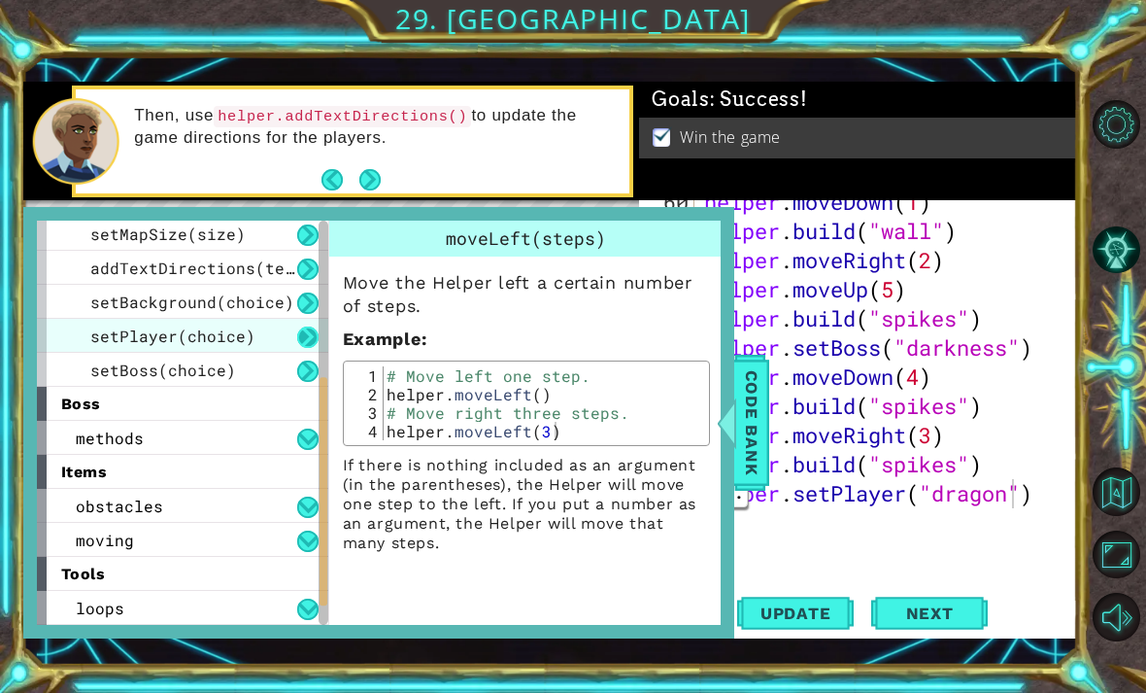
click at [313, 339] on button at bounding box center [307, 336] width 21 height 21
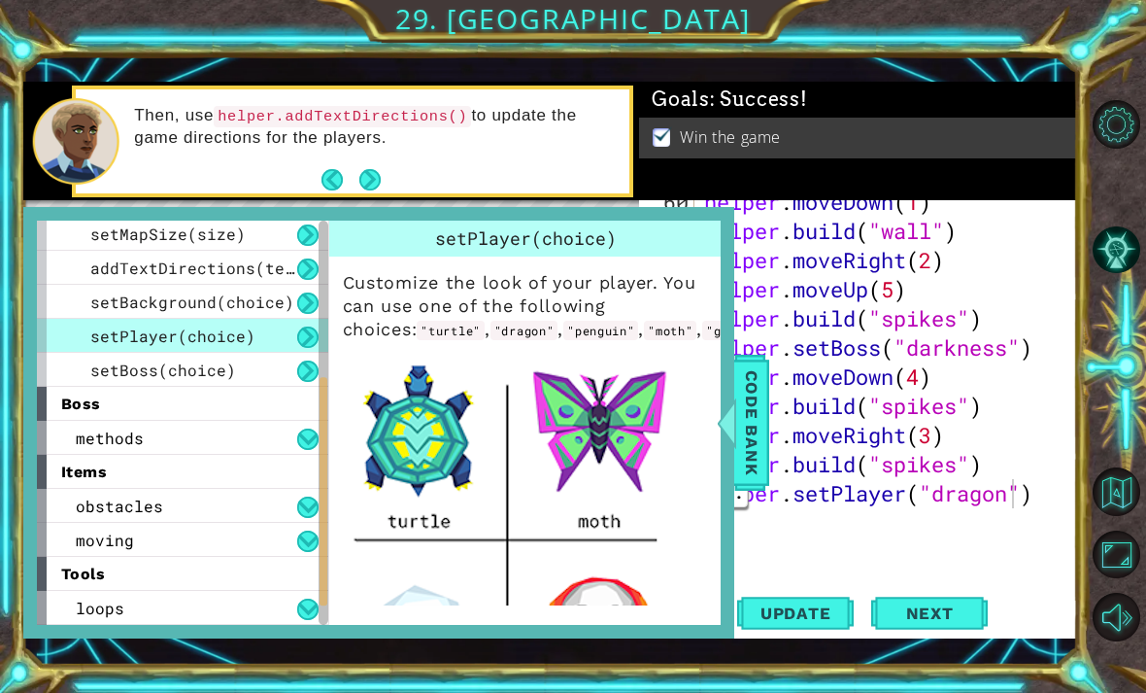
click at [307, 338] on button at bounding box center [307, 336] width 21 height 21
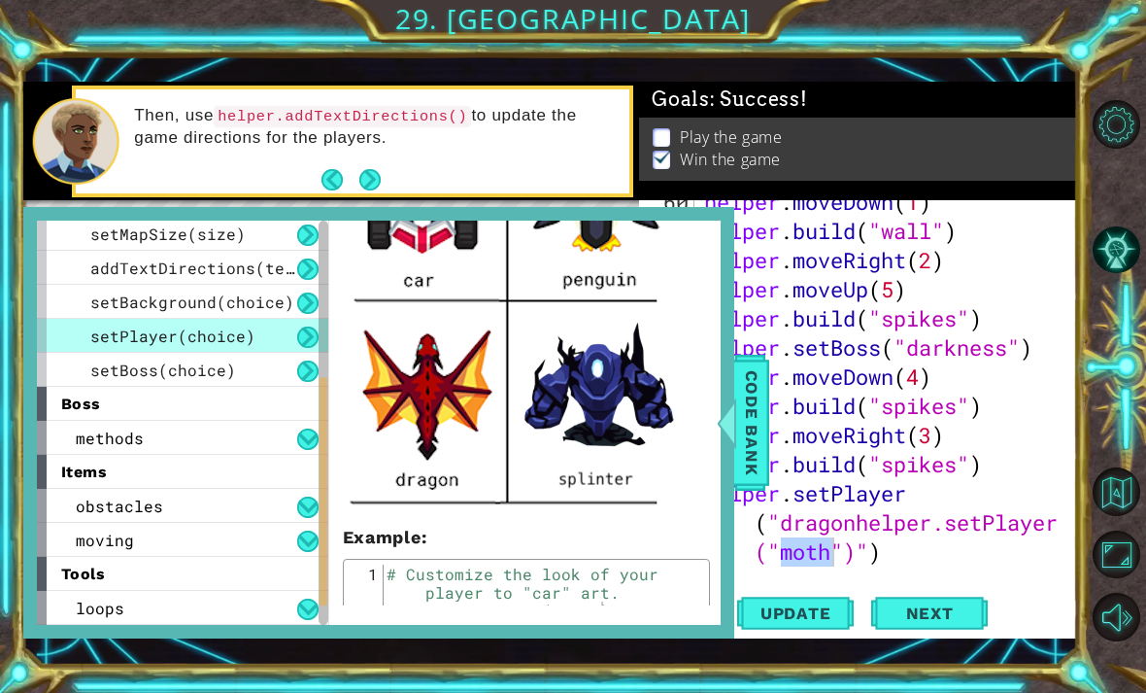
scroll to position [647, 0]
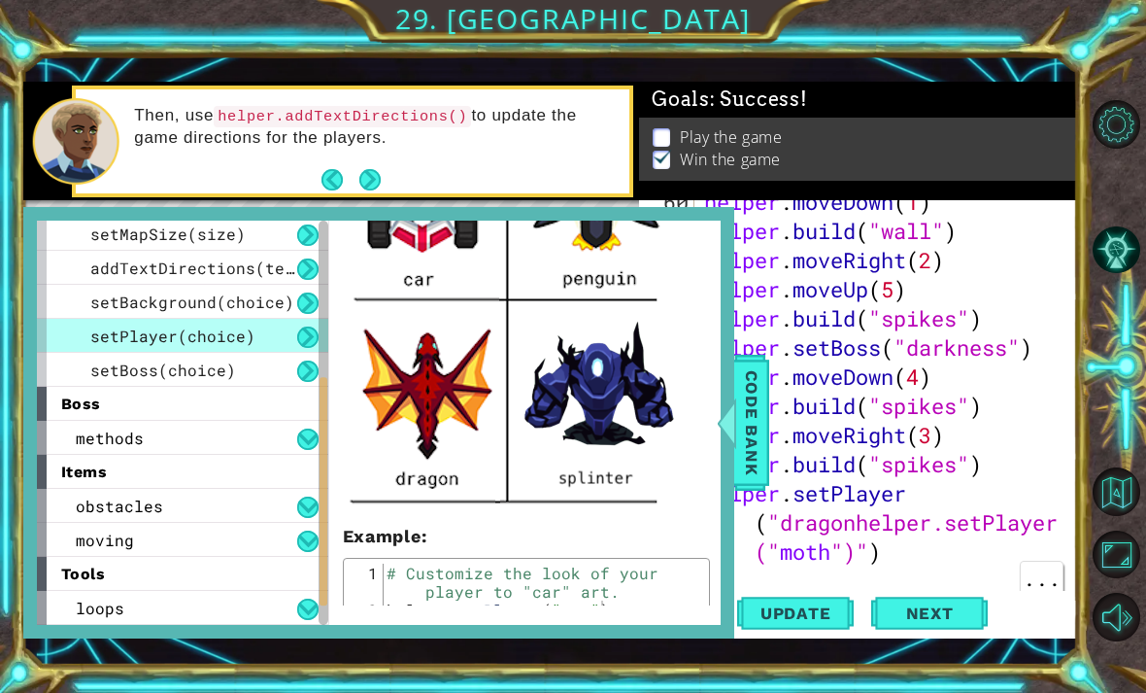
click at [953, 572] on div "helper . moveDown ( 1 ) helper . build ( "wall" ) helper . moveRight ( 2 ) help…" at bounding box center [891, 420] width 383 height 466
click at [758, 432] on span "Code Bank" at bounding box center [751, 422] width 31 height 119
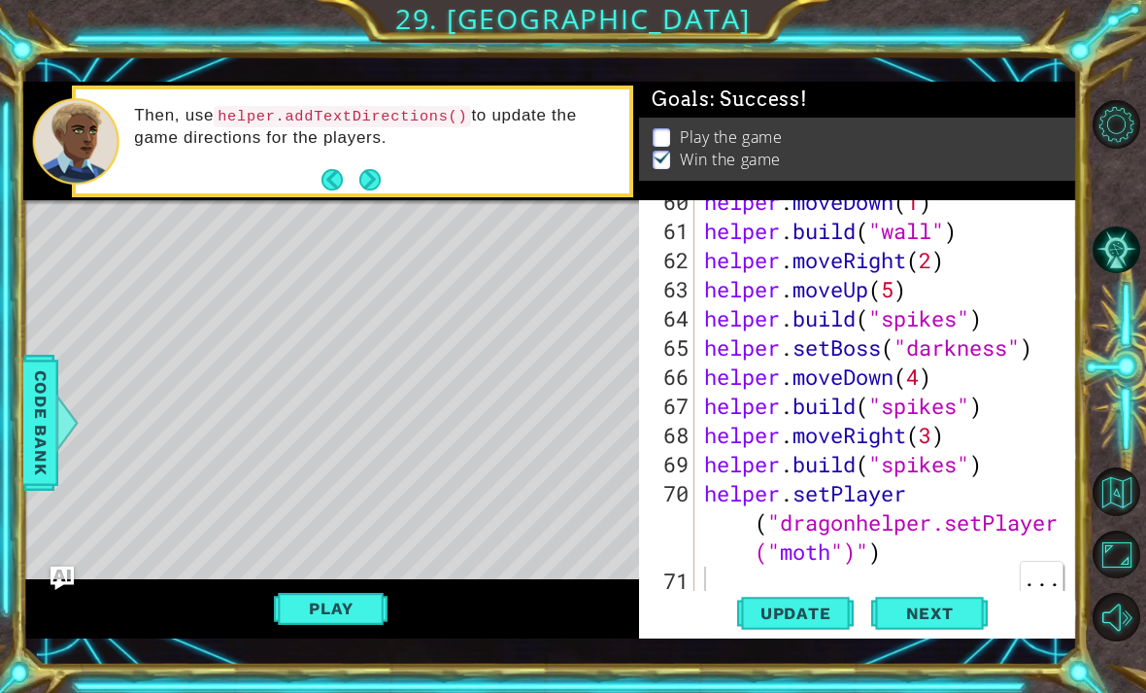
click at [885, 562] on div "helper . moveDown ( 1 ) helper . build ( "wall" ) helper . moveRight ( 2 ) help…" at bounding box center [891, 420] width 383 height 466
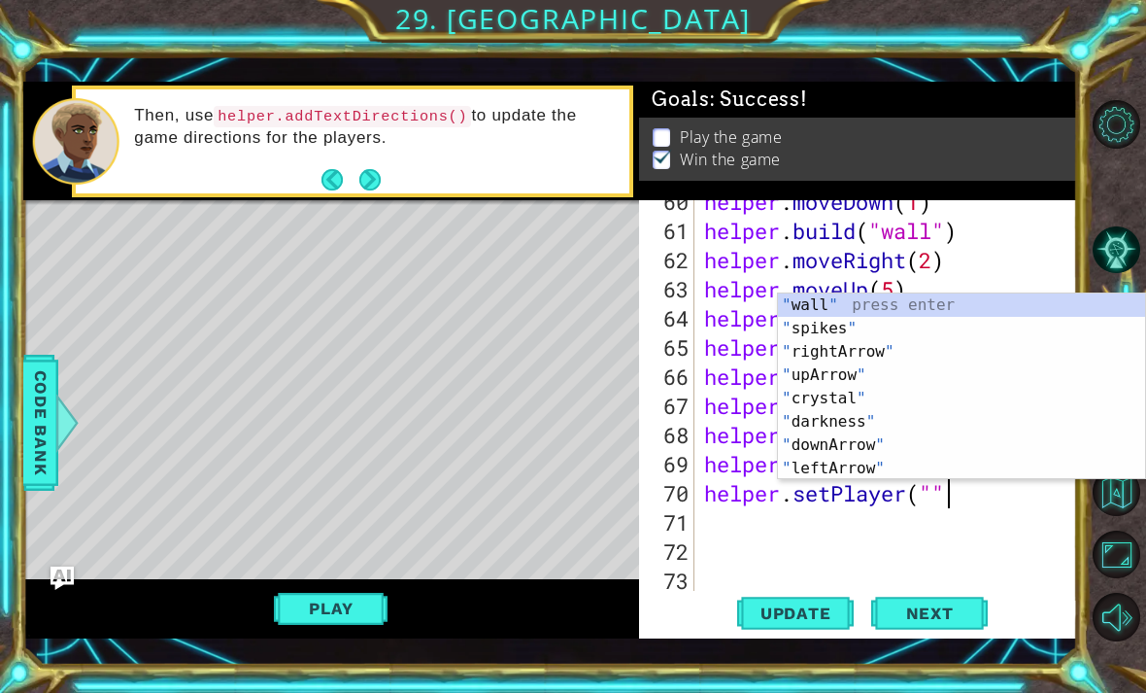
scroll to position [0, 11]
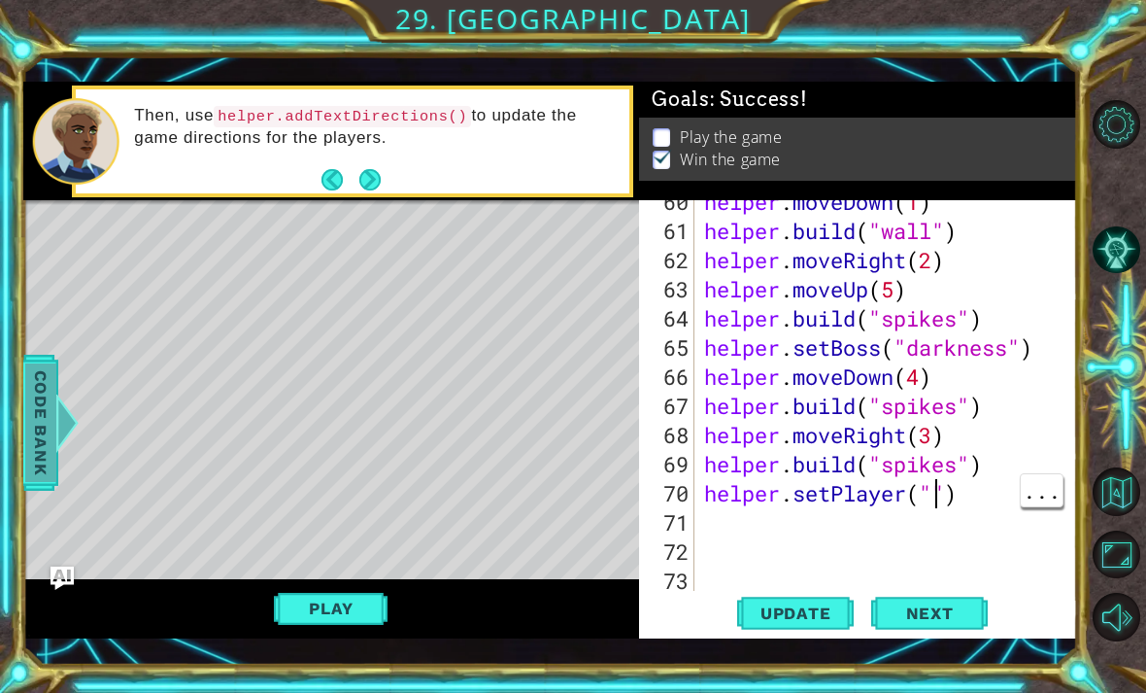
type textarea "helper.setPlayer("")"
click at [38, 452] on span "Code Bank" at bounding box center [40, 422] width 31 height 119
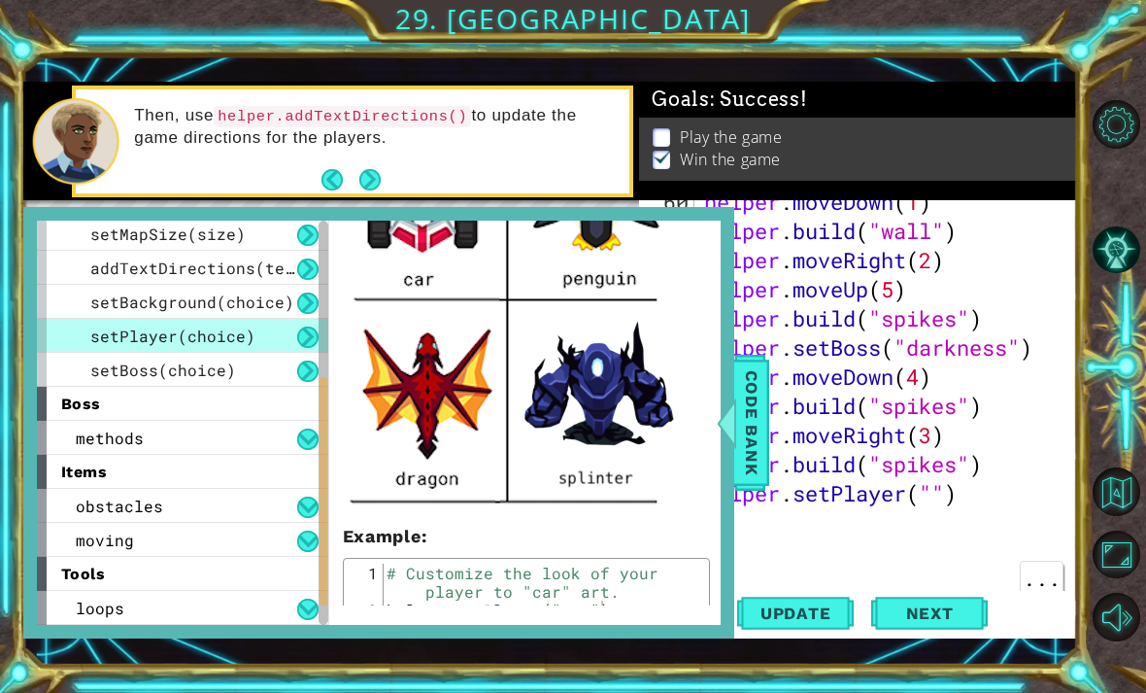
click at [775, 576] on div "helper . moveDown ( 1 ) helper . build ( "wall" ) helper . moveRight ( 2 ) help…" at bounding box center [891, 420] width 383 height 466
click at [733, 449] on div at bounding box center [726, 422] width 24 height 58
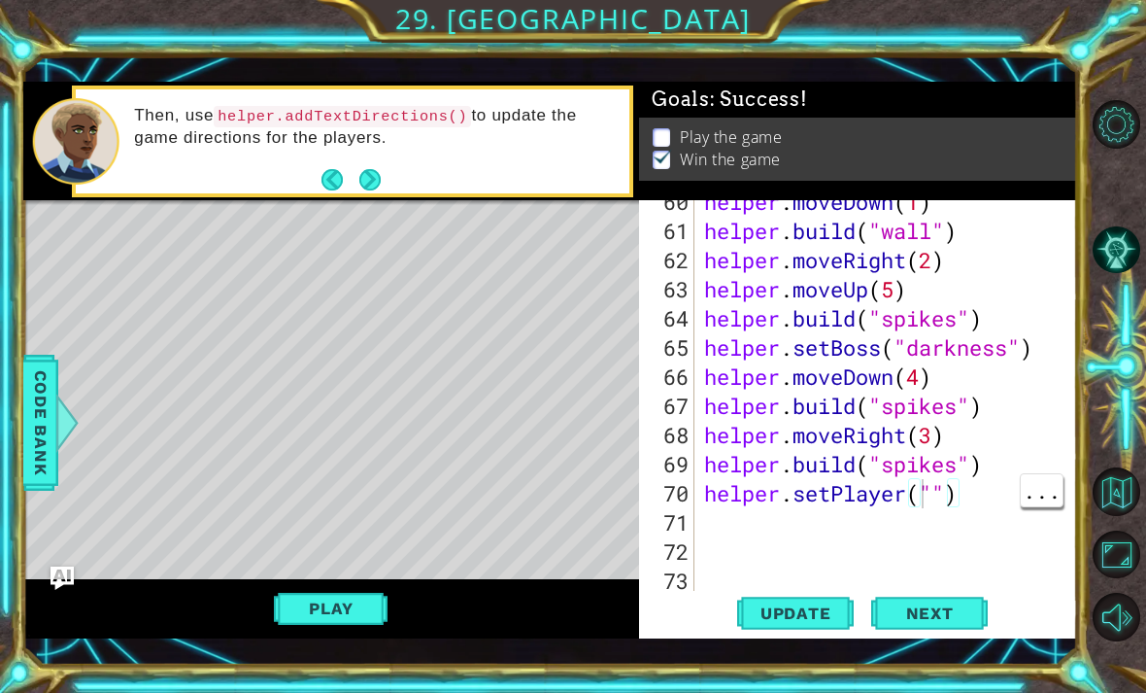
click at [930, 498] on div "helper . moveDown ( 1 ) helper . build ( "wall" ) helper . moveRight ( 2 ) help…" at bounding box center [891, 420] width 383 height 466
click at [931, 499] on div "helper . moveDown ( 1 ) helper . build ( "wall" ) helper . moveRight ( 2 ) help…" at bounding box center [891, 420] width 383 height 466
type textarea "helper.setPlayer("[MEDICAL_DATA]")"
click at [821, 619] on span "Update" at bounding box center [796, 612] width 110 height 19
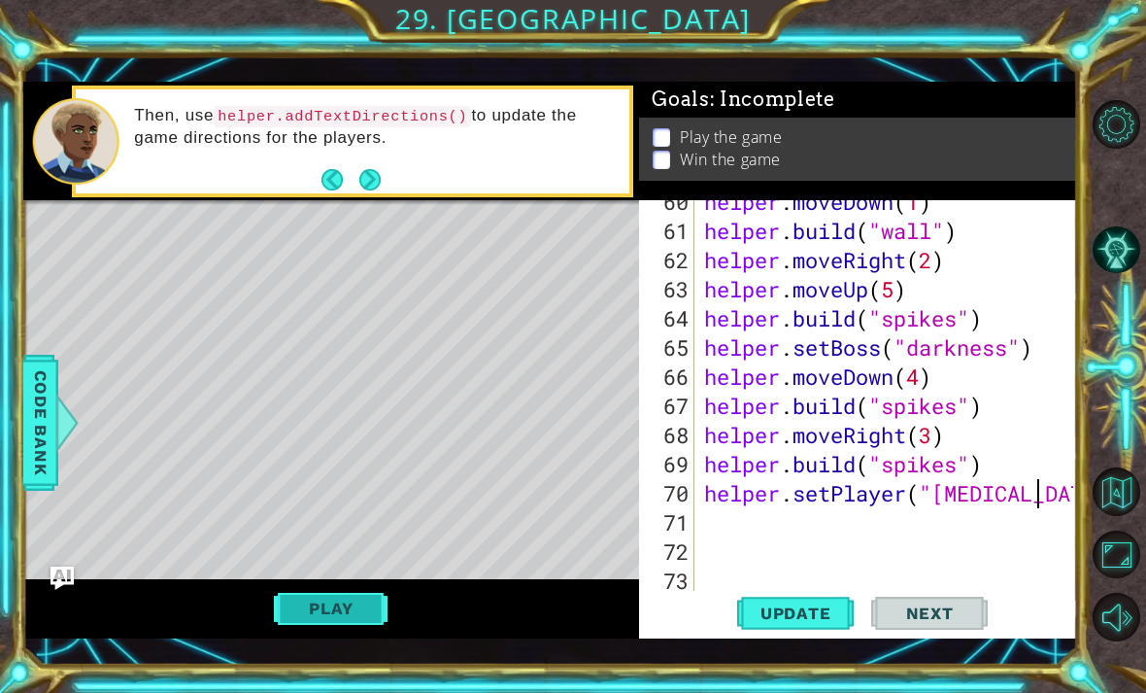
click at [368, 610] on button "Play" at bounding box center [331, 608] width 114 height 37
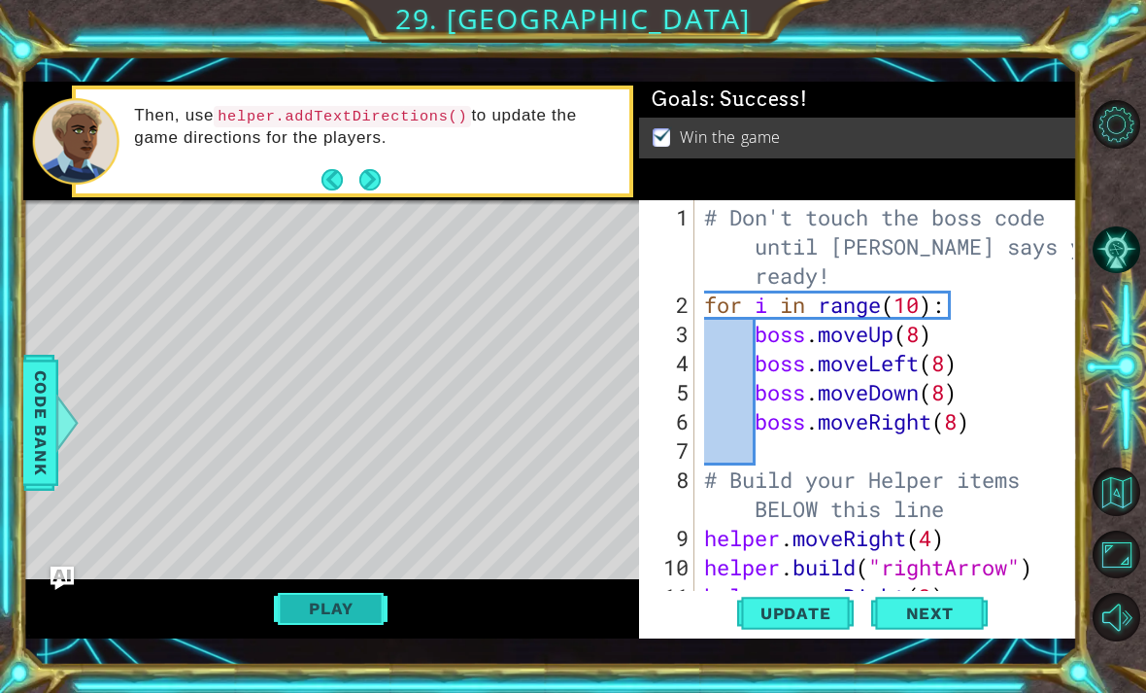
scroll to position [0, 0]
click at [959, 448] on div "# Don't touch the boss code until [PERSON_NAME] says you're ready! for i in ran…" at bounding box center [891, 465] width 383 height 525
click at [965, 422] on div "# Don't touch the boss code until [PERSON_NAME] says you're ready! for i in ran…" at bounding box center [891, 465] width 383 height 525
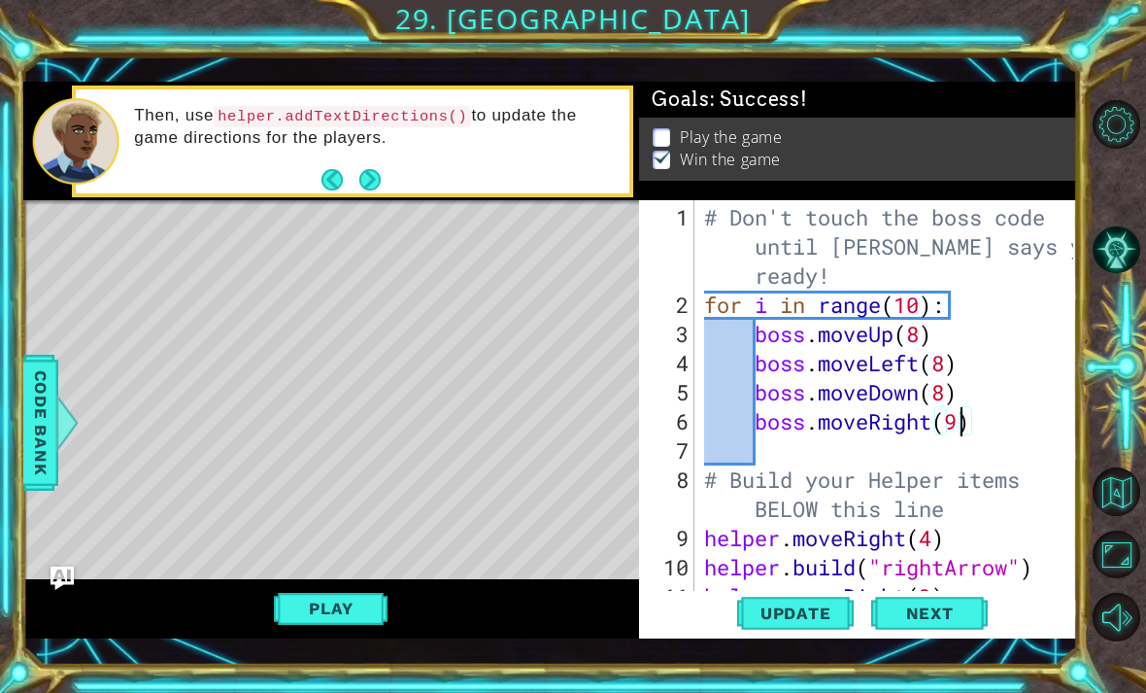
scroll to position [0, 11]
click at [935, 410] on div "# Don't touch the boss code until [PERSON_NAME] says you're ready! for i in ran…" at bounding box center [891, 465] width 383 height 525
click at [910, 343] on div "# Don't touch the boss code until [PERSON_NAME] says you're ready! for i in ran…" at bounding box center [891, 465] width 383 height 525
type textarea "boss.moveUp(9)"
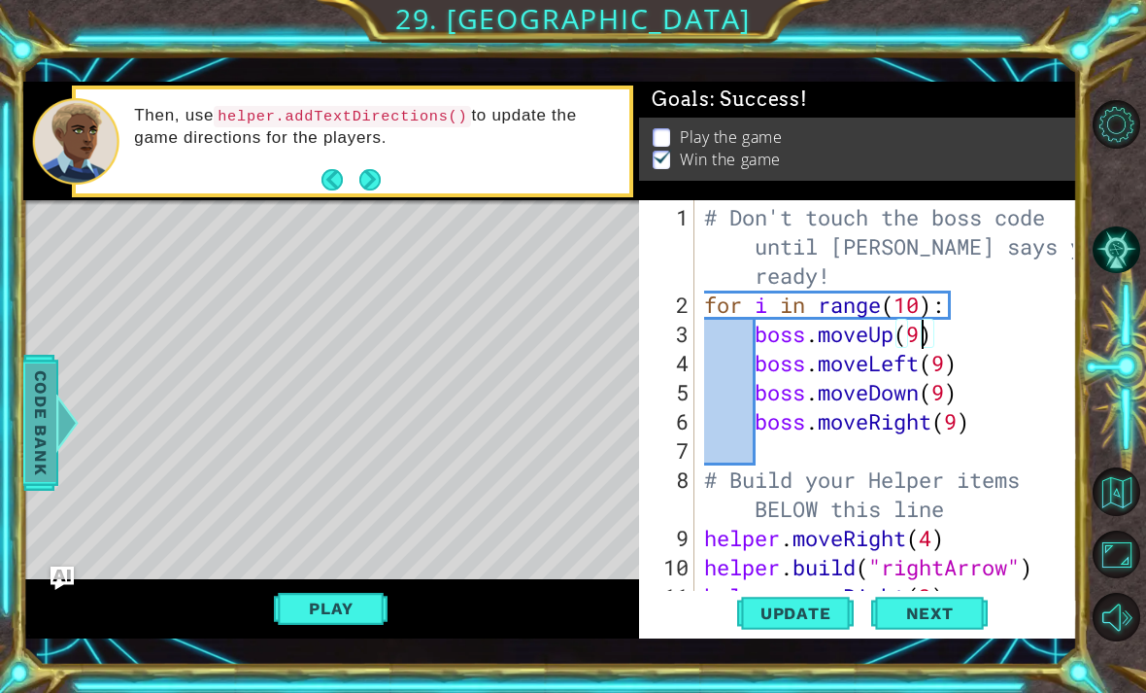
click at [70, 425] on div at bounding box center [66, 422] width 24 height 58
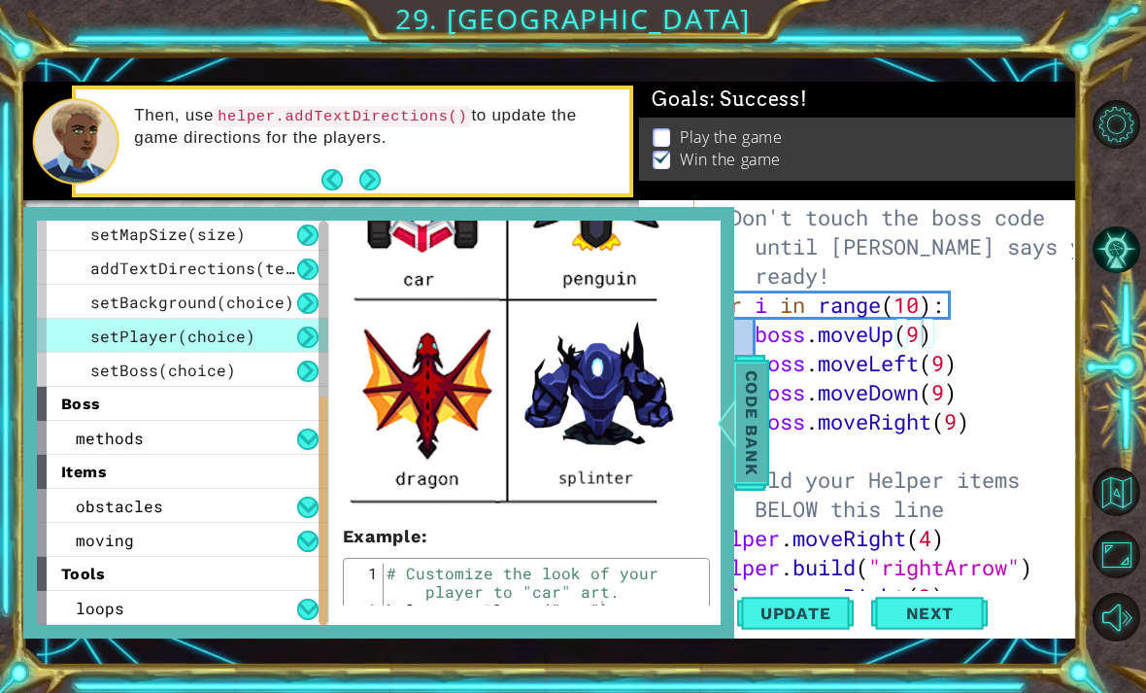
scroll to position [276, 0]
click at [748, 417] on span "Code Bank" at bounding box center [751, 422] width 31 height 119
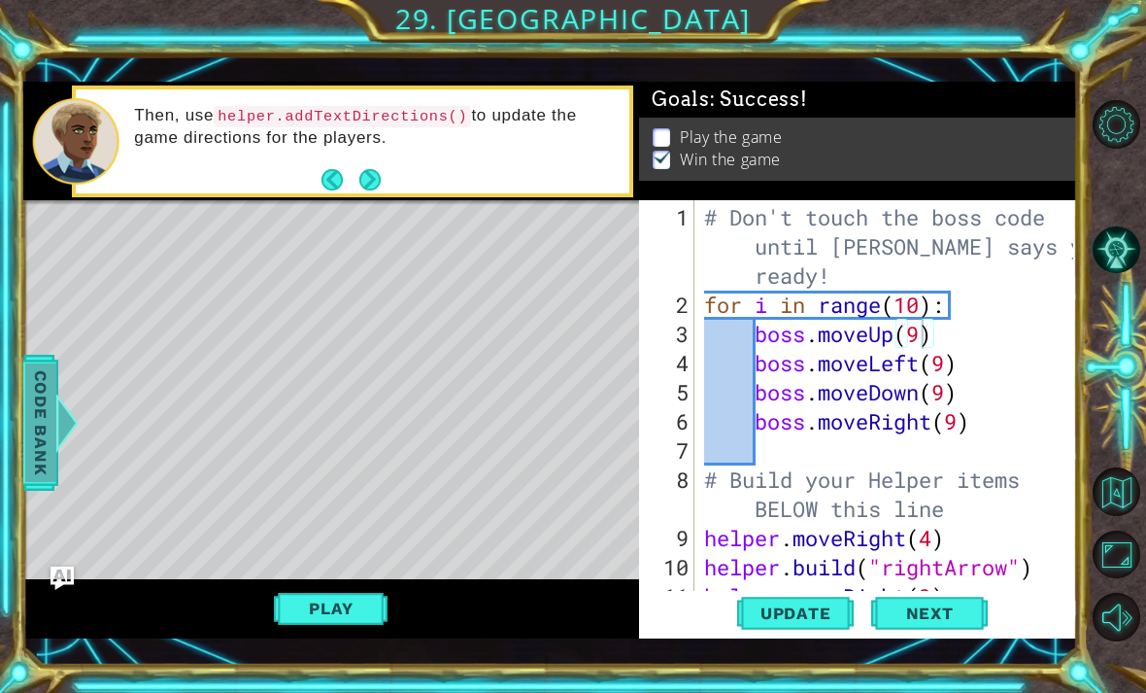
click at [53, 442] on span "Code Bank" at bounding box center [40, 422] width 31 height 119
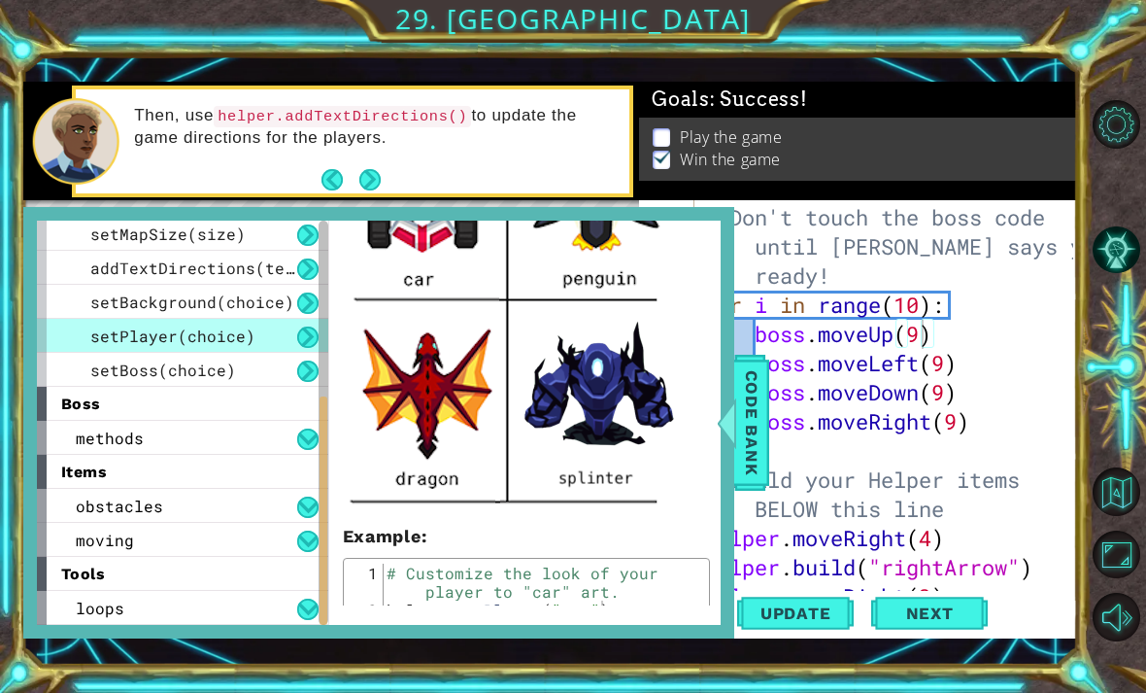
click at [205, 477] on div "items" at bounding box center [182, 472] width 291 height 34
click at [202, 507] on div "obstacles" at bounding box center [182, 506] width 291 height 34
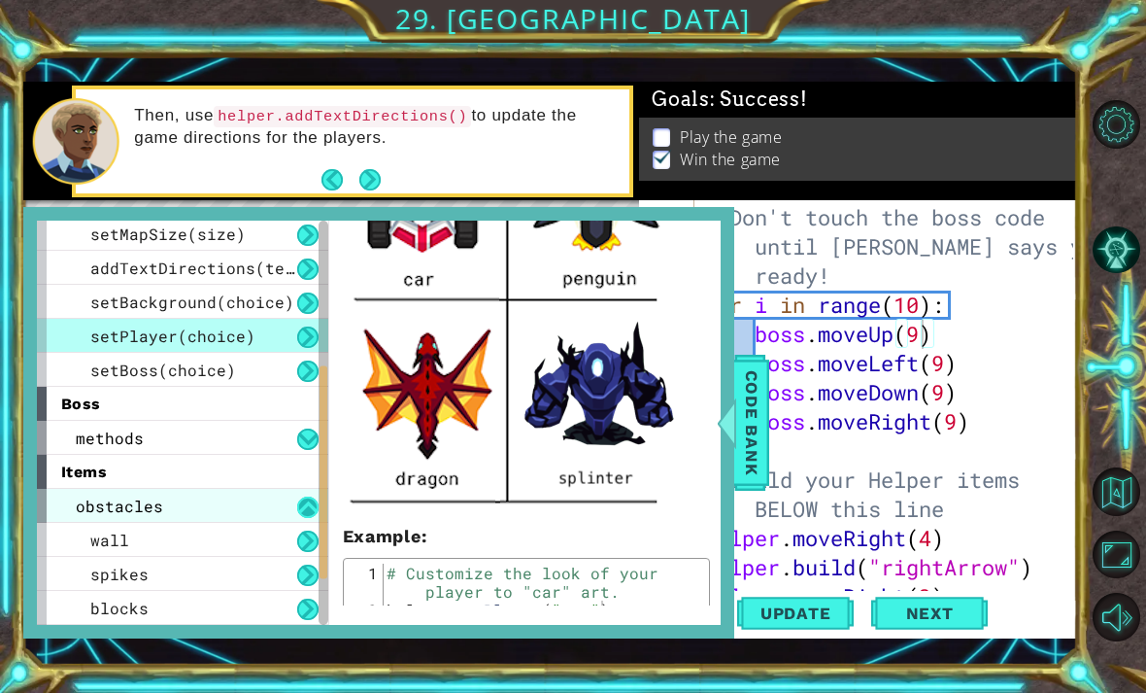
click at [310, 514] on button at bounding box center [307, 506] width 21 height 21
click at [220, 516] on div "obstacles" at bounding box center [182, 506] width 291 height 34
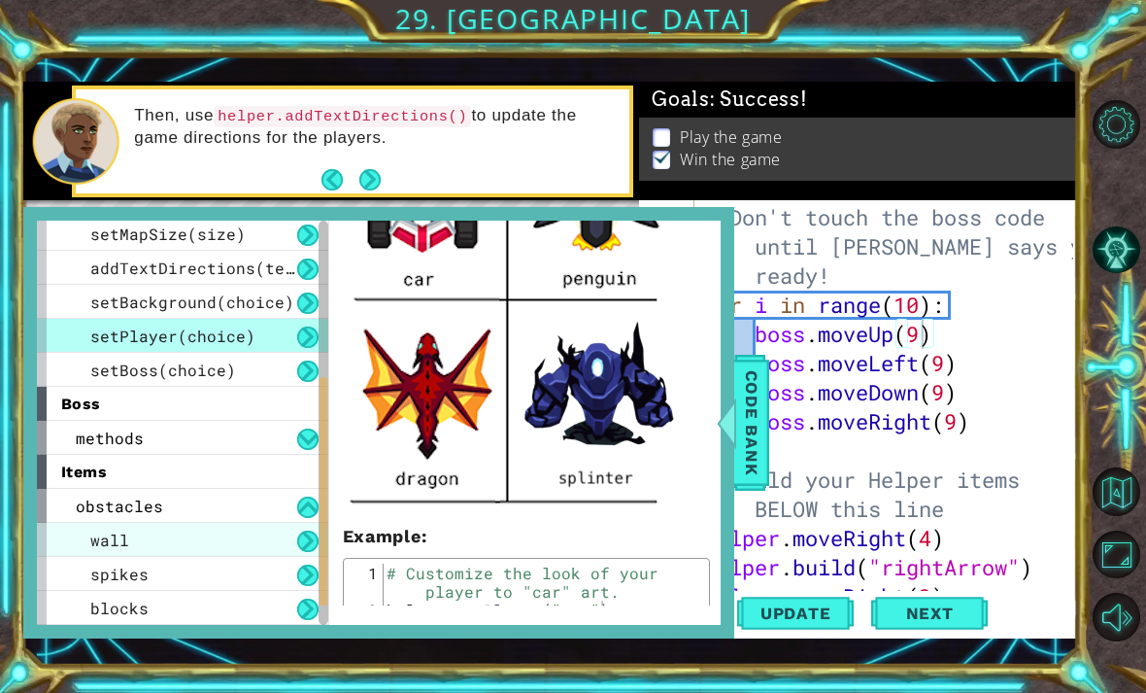
click at [225, 524] on div "wall" at bounding box center [182, 540] width 291 height 34
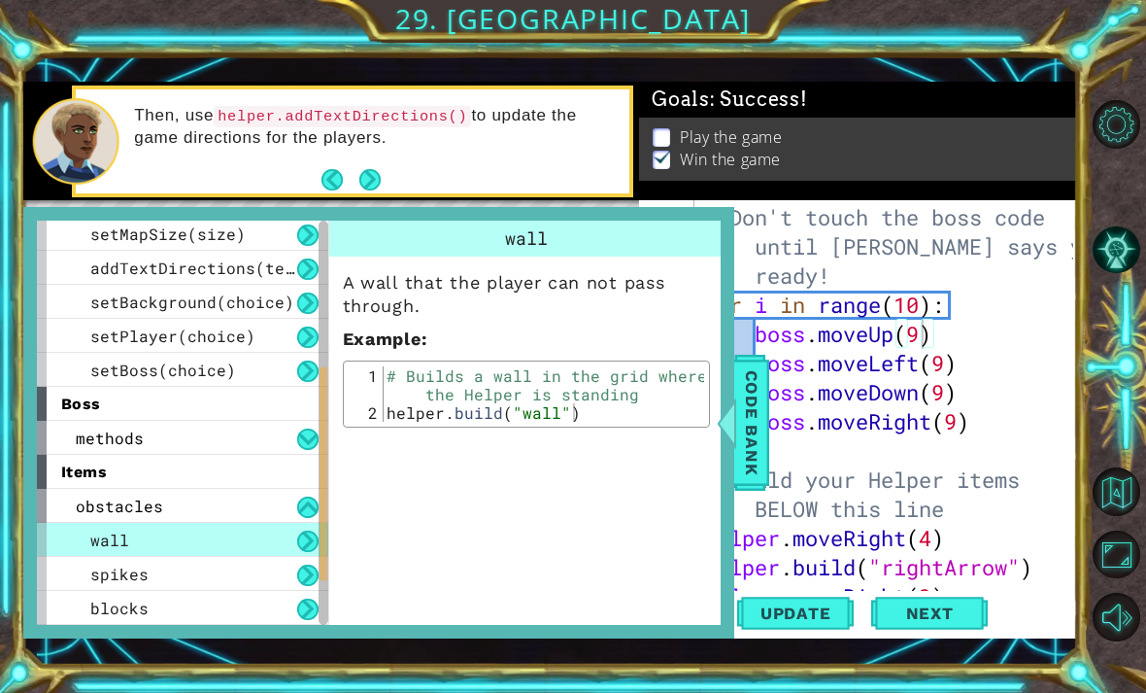
scroll to position [0, 0]
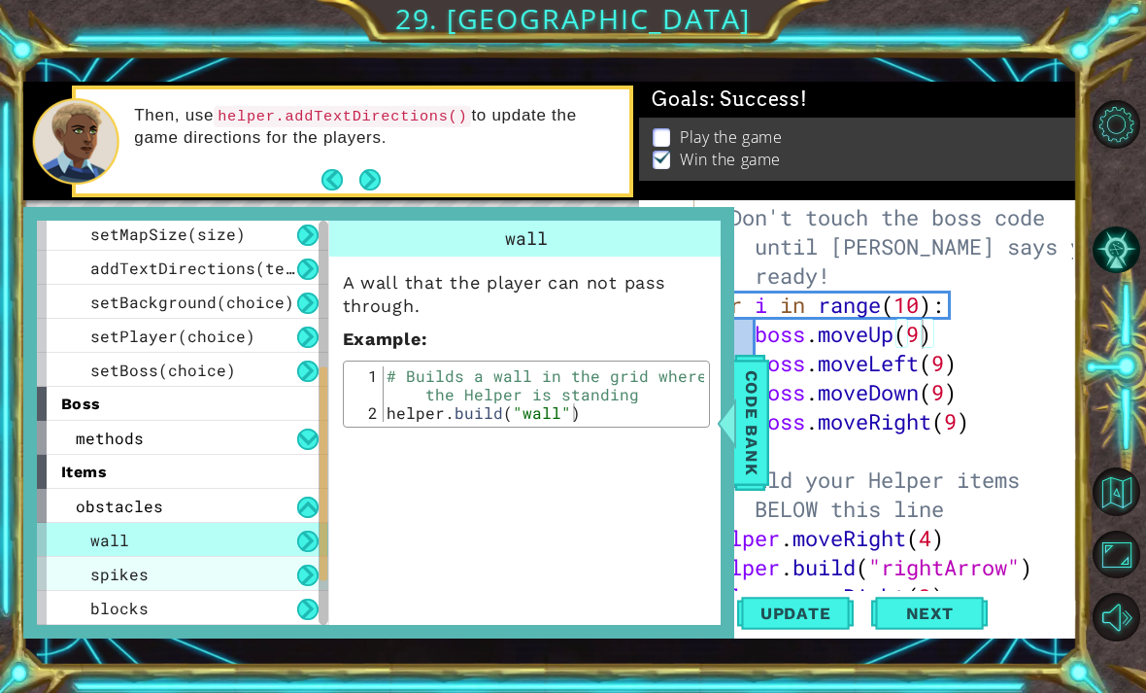
click at [235, 580] on div "spikes" at bounding box center [182, 574] width 291 height 34
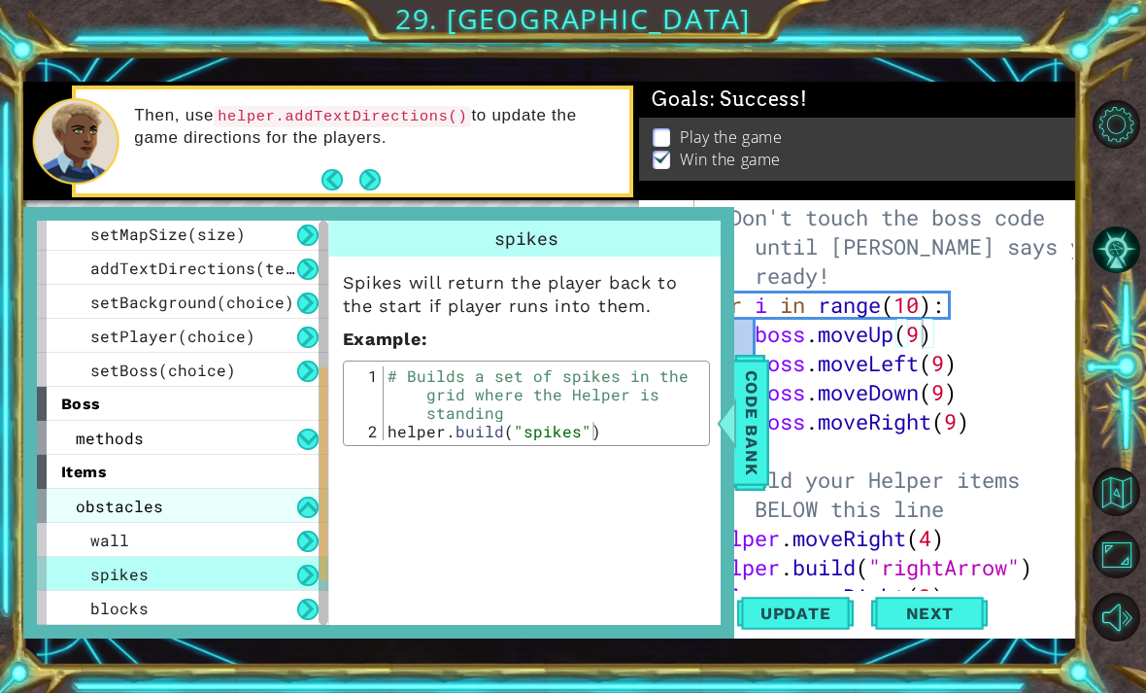
click at [252, 517] on div "obstacles" at bounding box center [182, 506] width 291 height 34
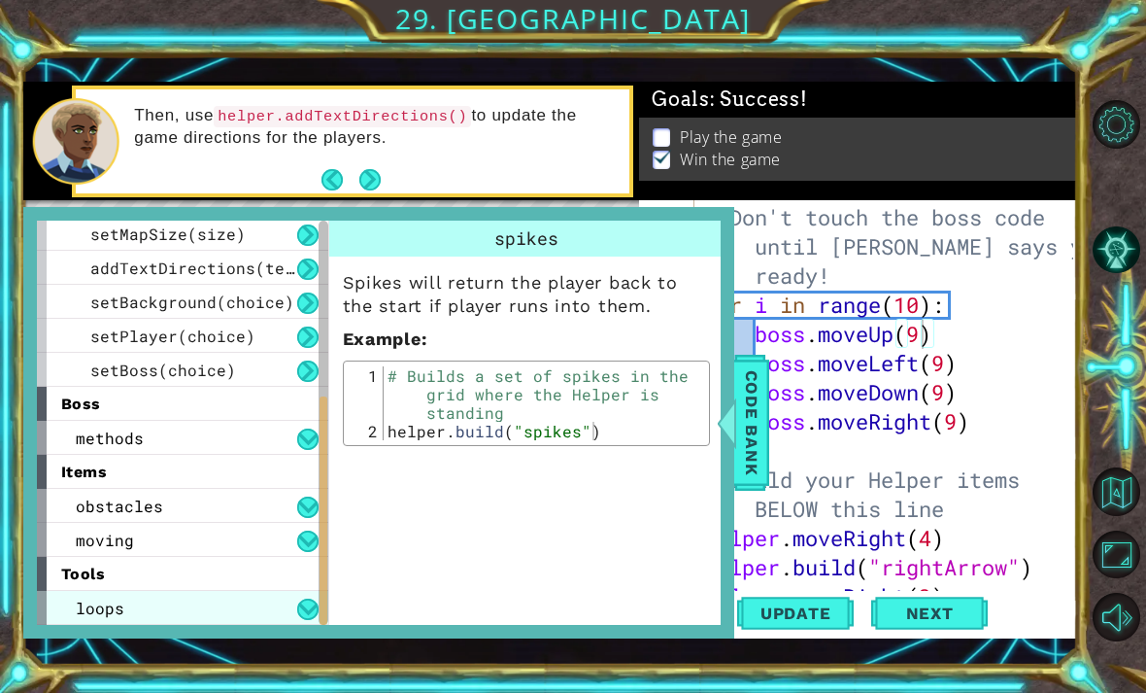
click at [76, 611] on span "loops" at bounding box center [100, 607] width 49 height 20
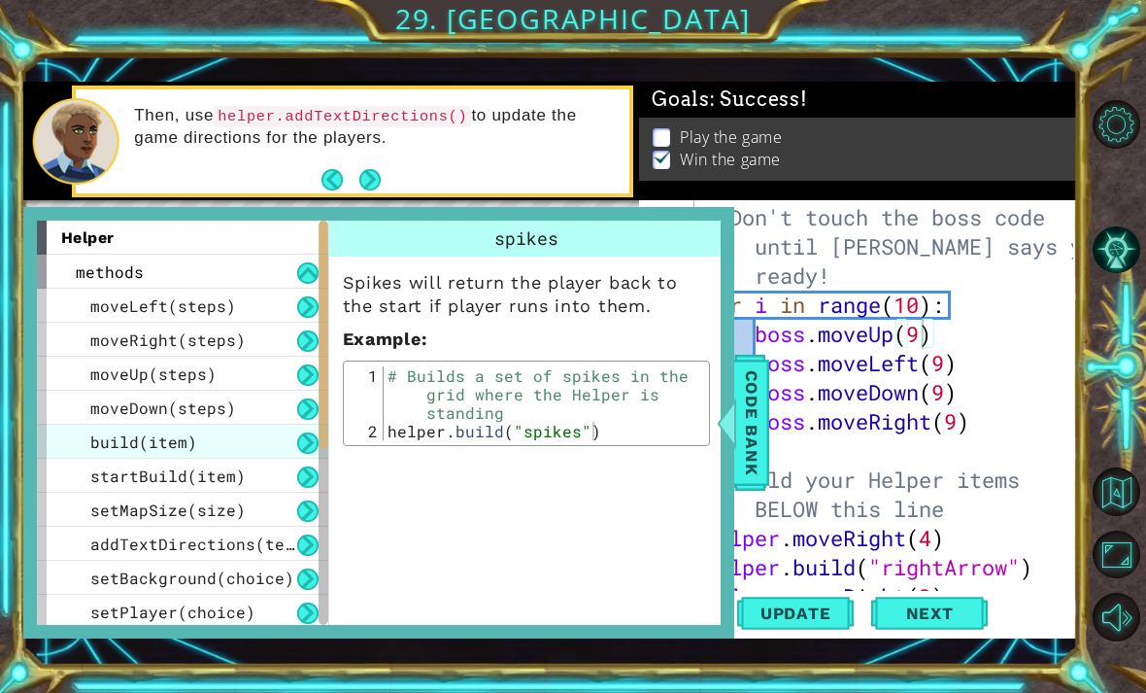
click at [97, 435] on span "build(item)" at bounding box center [143, 441] width 107 height 20
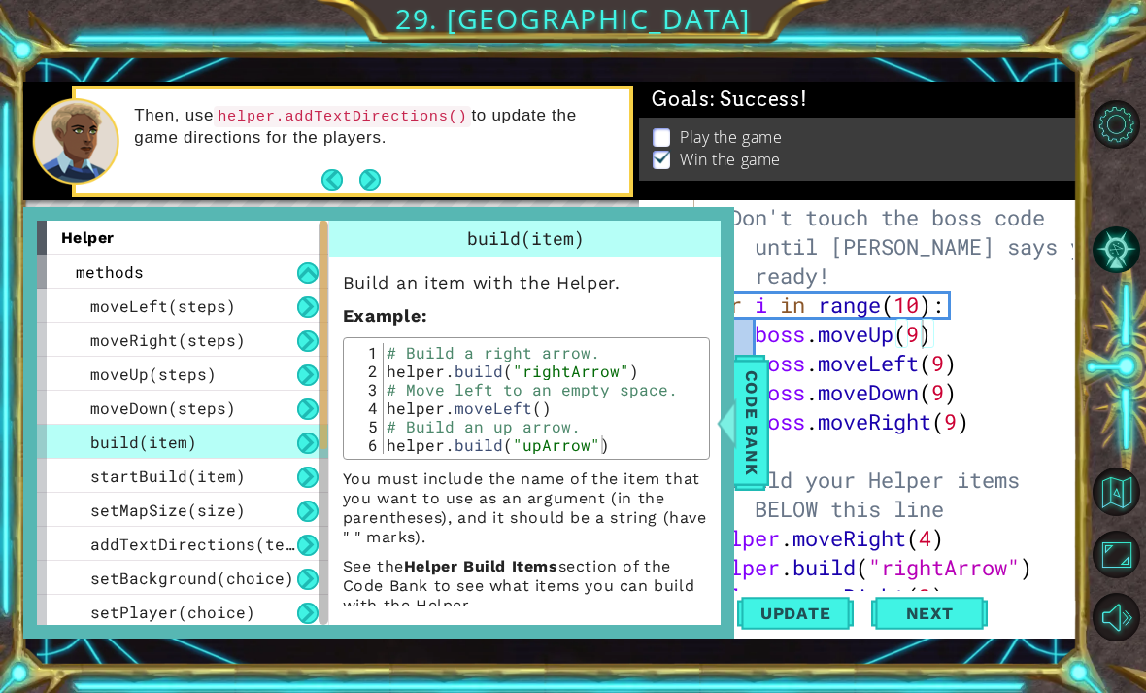
click at [70, 445] on div "build(item)" at bounding box center [182, 442] width 291 height 34
click at [298, 440] on button at bounding box center [307, 442] width 21 height 21
click at [62, 447] on div "build(item)" at bounding box center [182, 442] width 291 height 34
click at [51, 438] on div "build(item)" at bounding box center [182, 442] width 291 height 34
click at [41, 447] on div "build(item)" at bounding box center [182, 442] width 291 height 34
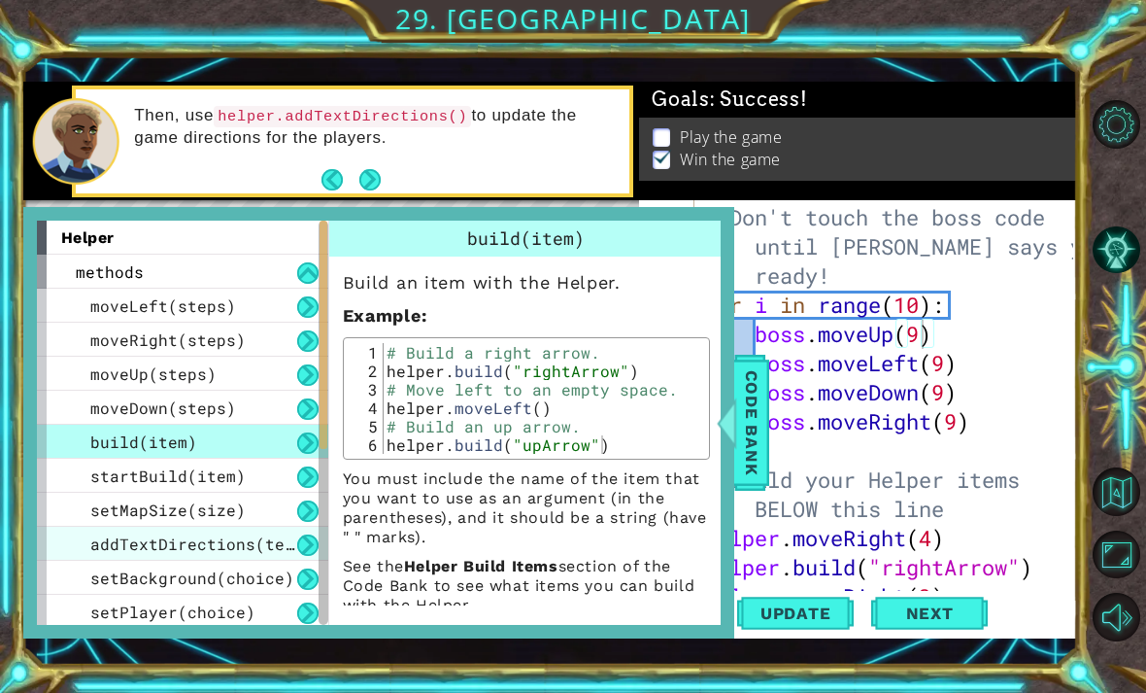
click at [263, 531] on div "addTextDirections(text)" at bounding box center [182, 544] width 291 height 34
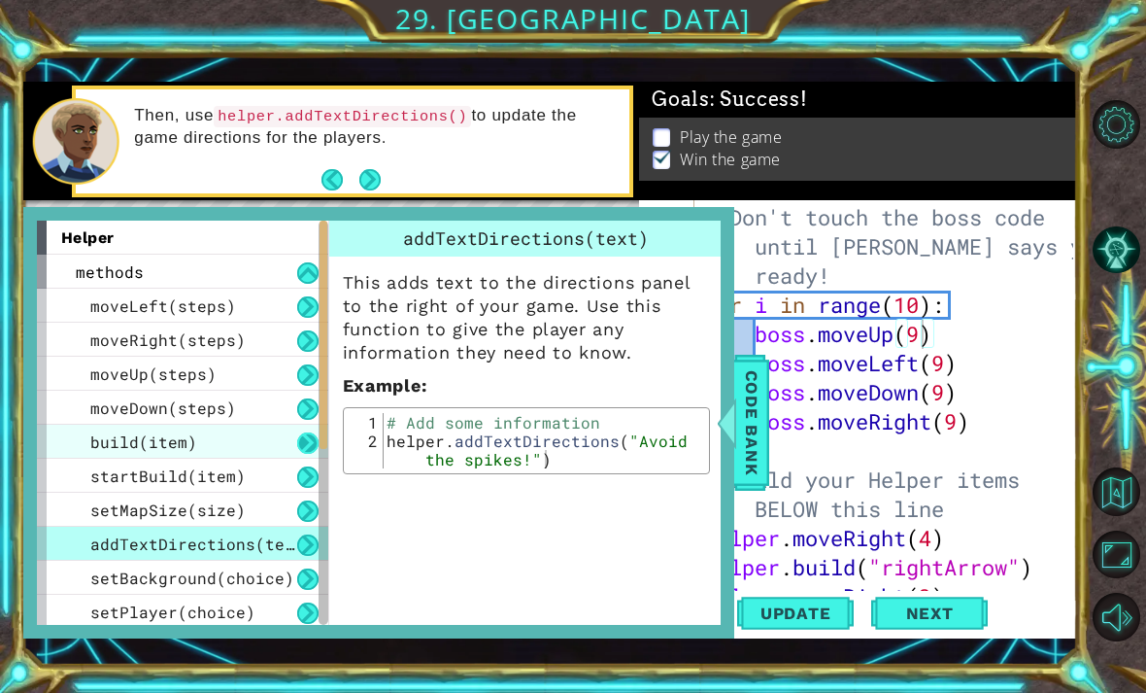
click at [297, 450] on button at bounding box center [307, 442] width 21 height 21
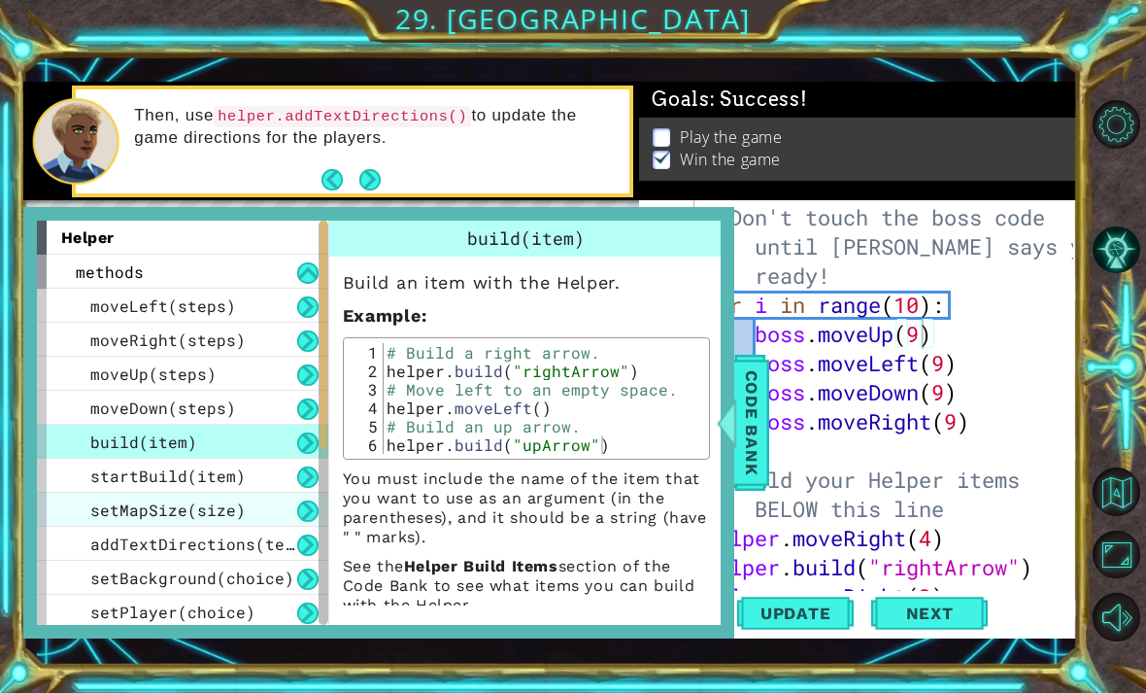
click at [310, 494] on div "setMapSize(size)" at bounding box center [182, 510] width 291 height 34
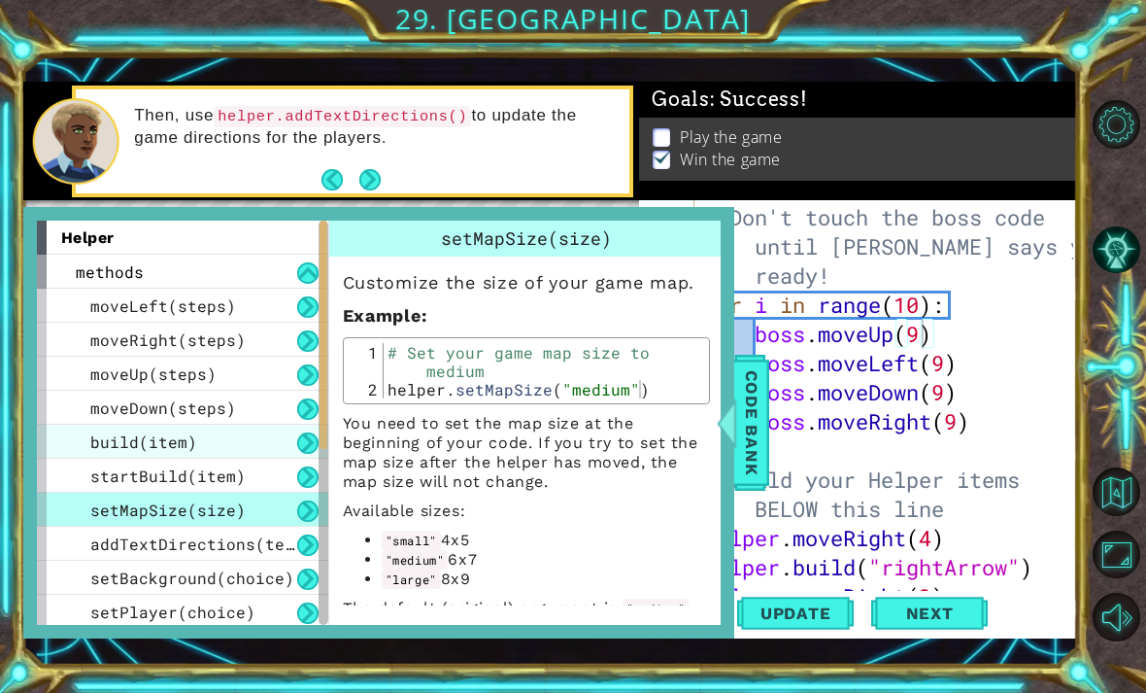
click at [56, 444] on div "build(item)" at bounding box center [182, 442] width 291 height 34
click at [48, 434] on div "build(item)" at bounding box center [182, 442] width 291 height 34
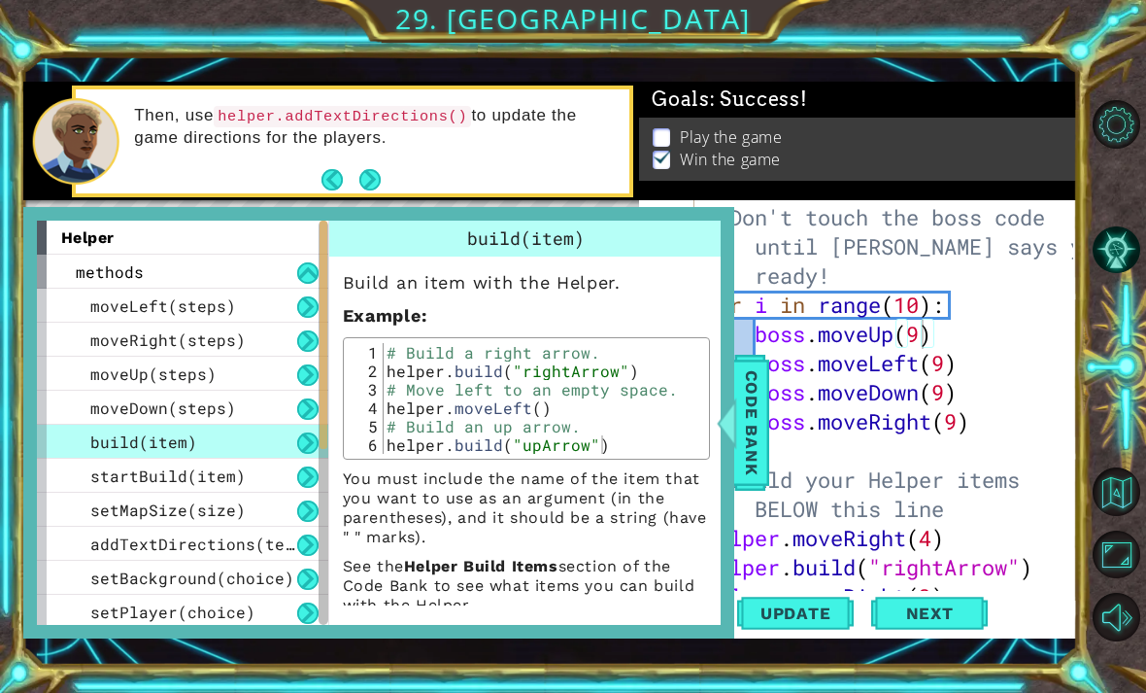
click at [305, 448] on button at bounding box center [307, 442] width 21 height 21
click at [306, 527] on div "addTextDirections(text)" at bounding box center [182, 544] width 291 height 34
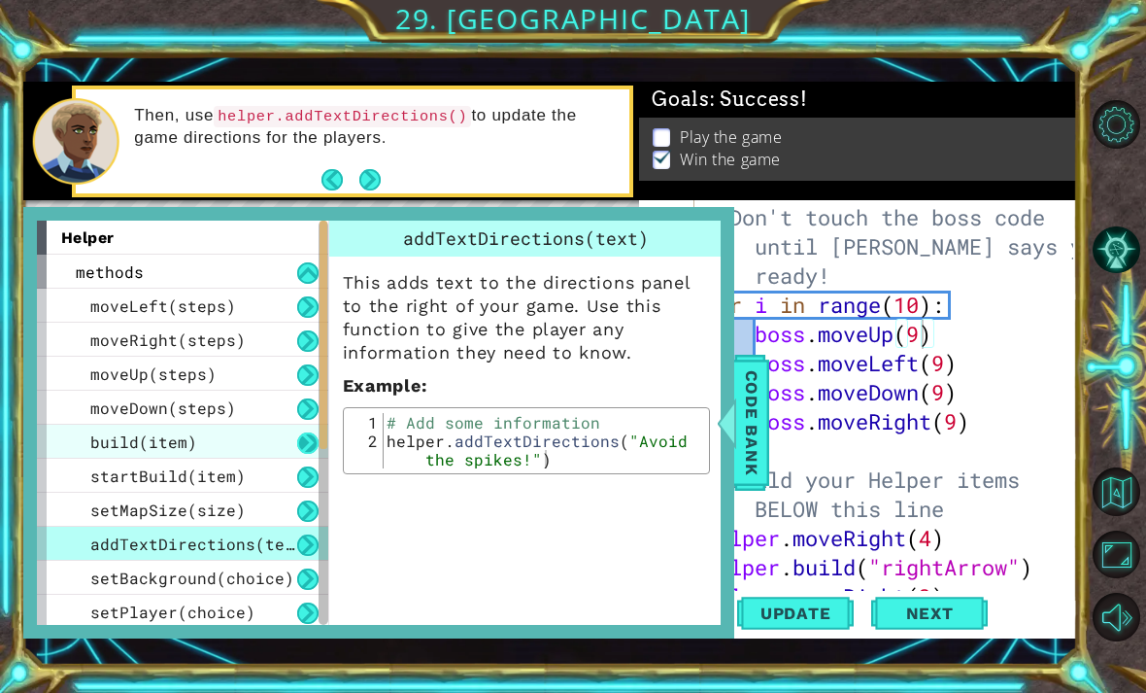
click at [309, 449] on button at bounding box center [307, 442] width 21 height 21
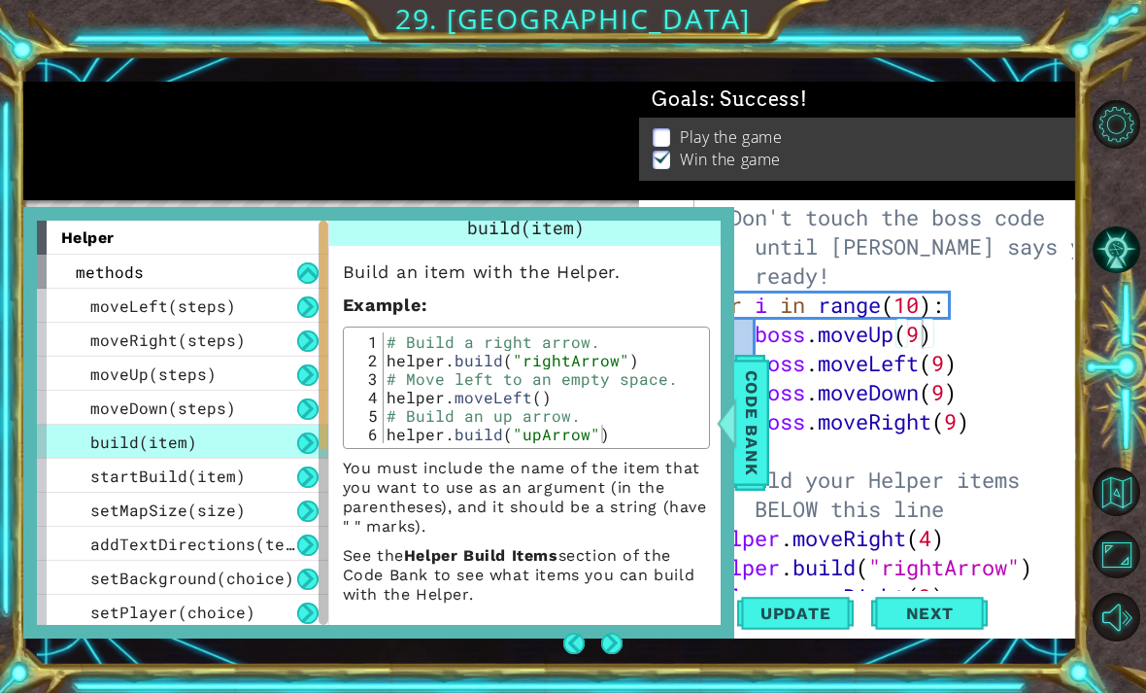
scroll to position [7, 0]
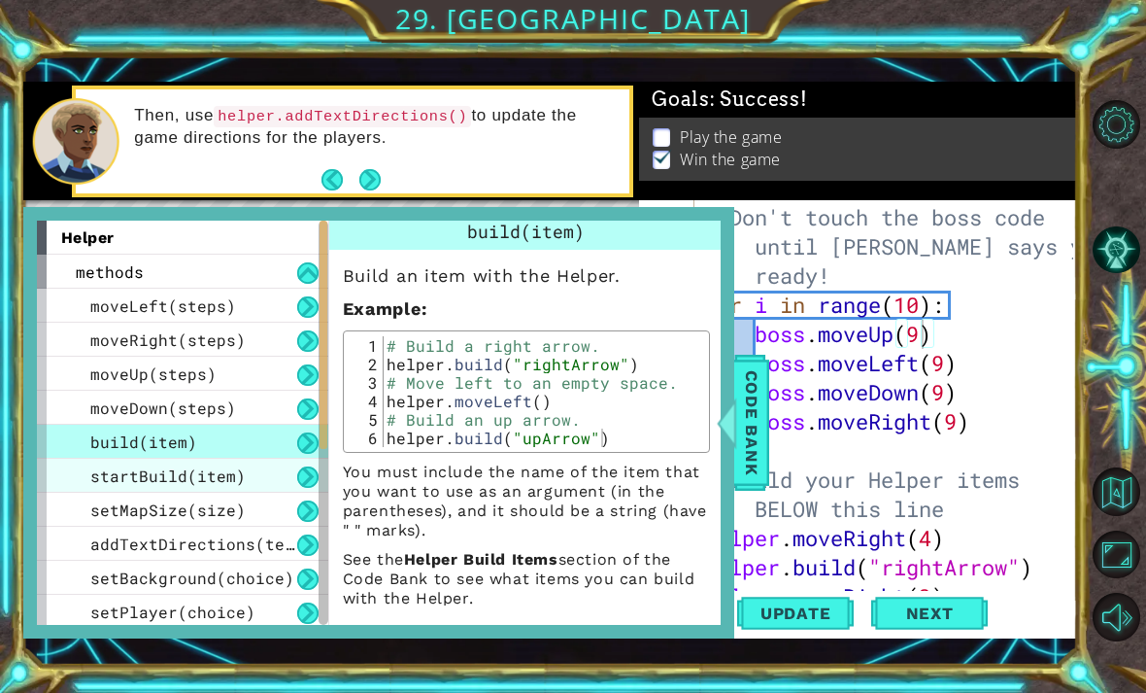
click at [85, 482] on div "startBuild(item)" at bounding box center [182, 476] width 291 height 34
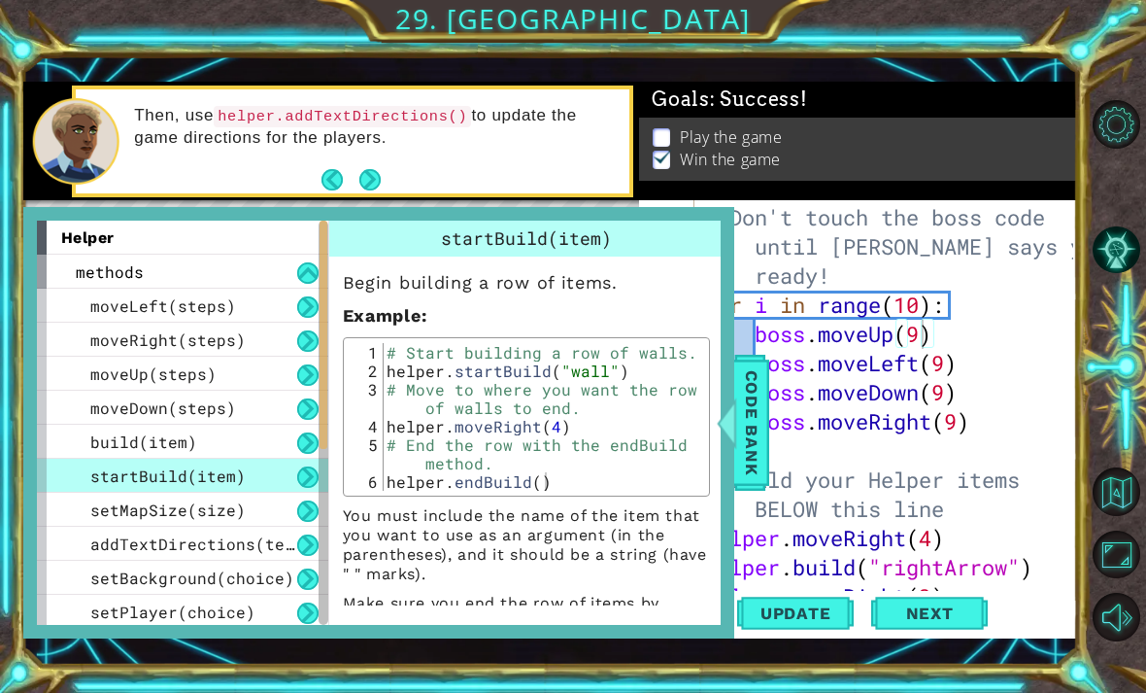
scroll to position [0, 0]
click at [577, 568] on p "You must include the name of the item that you want to use as an argument (in t…" at bounding box center [526, 545] width 367 height 78
click at [732, 439] on div at bounding box center [726, 422] width 24 height 58
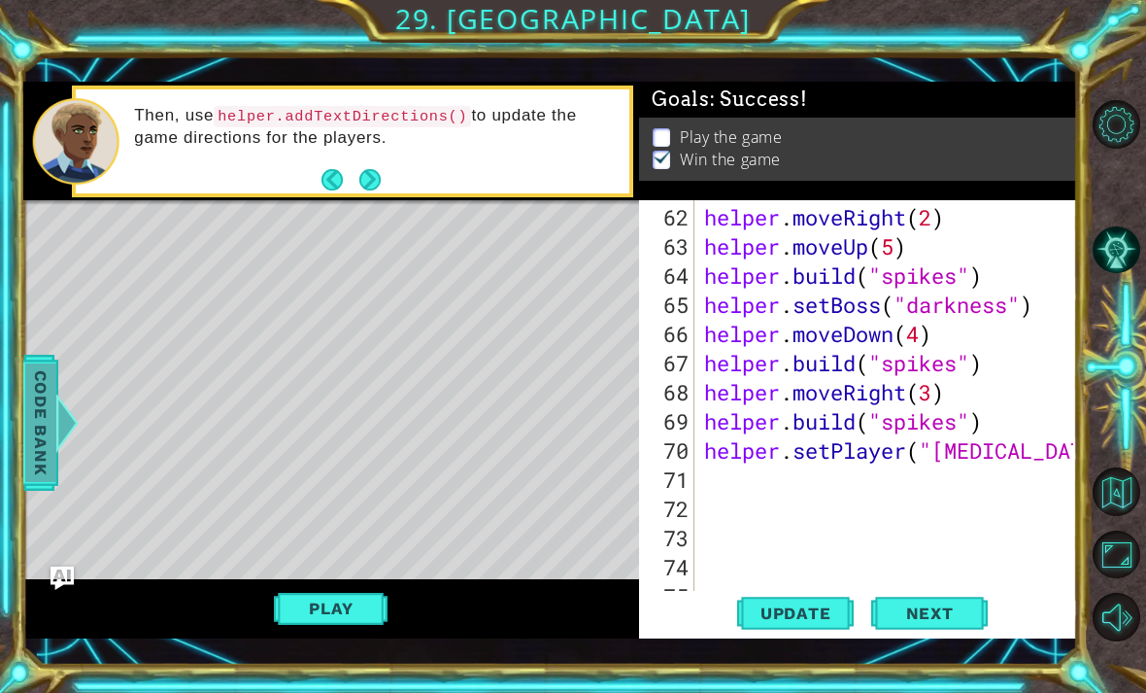
scroll to position [1894, 0]
click at [752, 475] on div "helper . moveRight ( 2 ) helper . moveUp ( 5 ) helper . build ( "spikes" ) help…" at bounding box center [891, 436] width 383 height 466
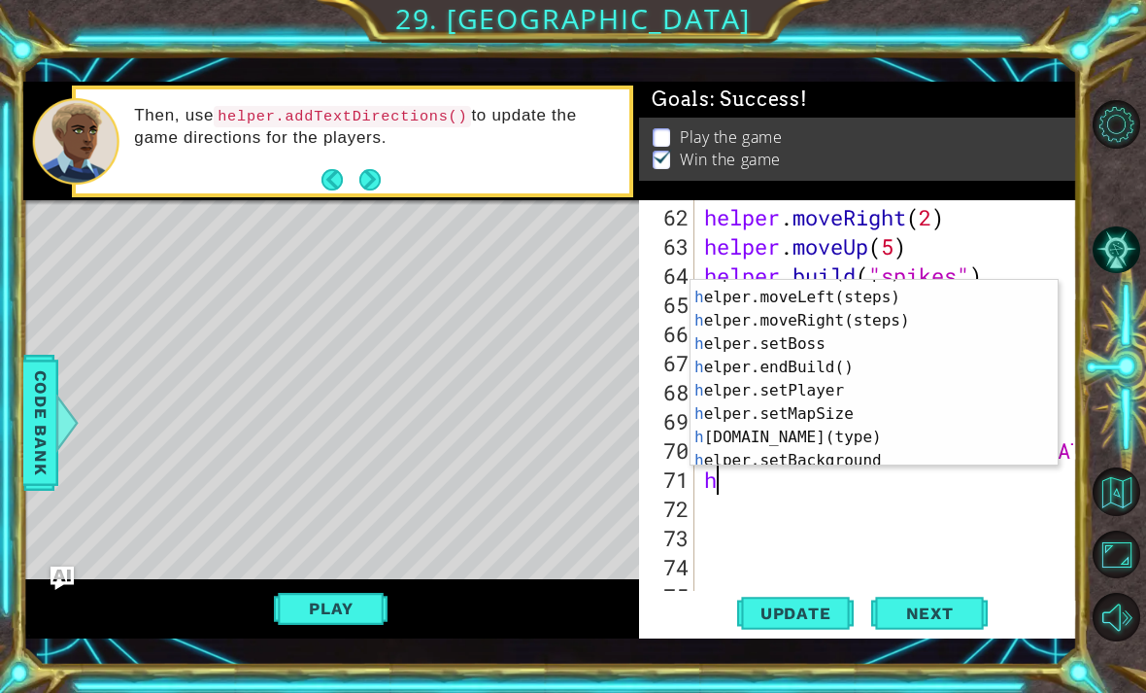
scroll to position [70, 0]
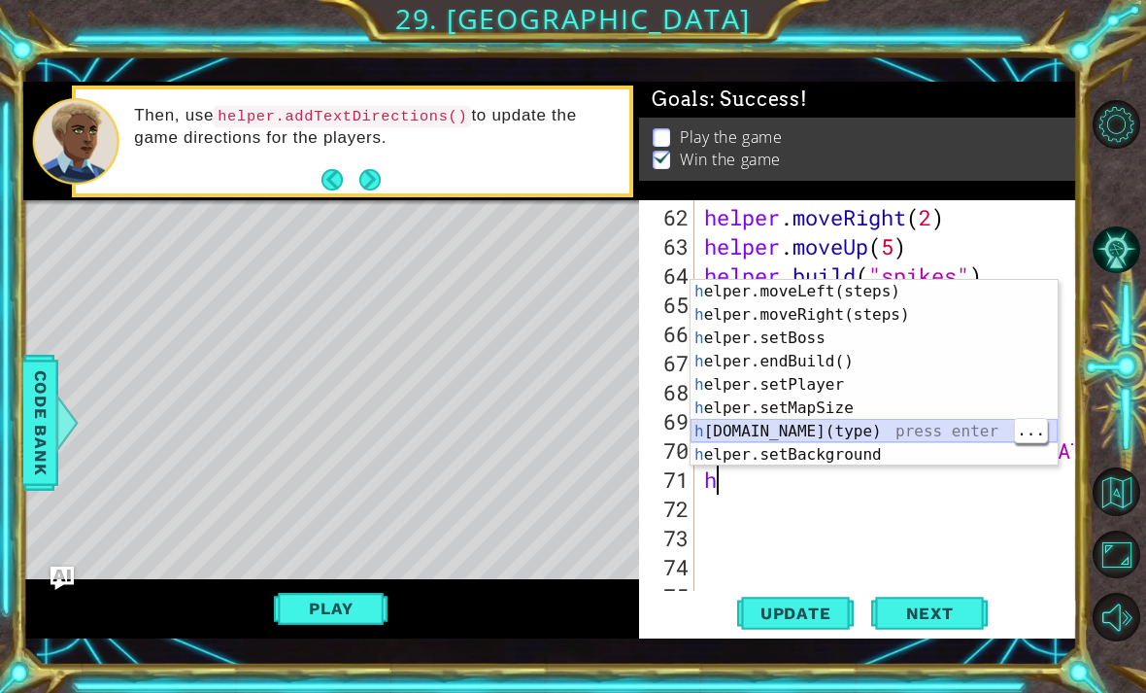
click at [882, 424] on div "h elper.moveLeft(steps) press enter h elper.moveRight(steps) press enter h elpe…" at bounding box center [874, 396] width 367 height 233
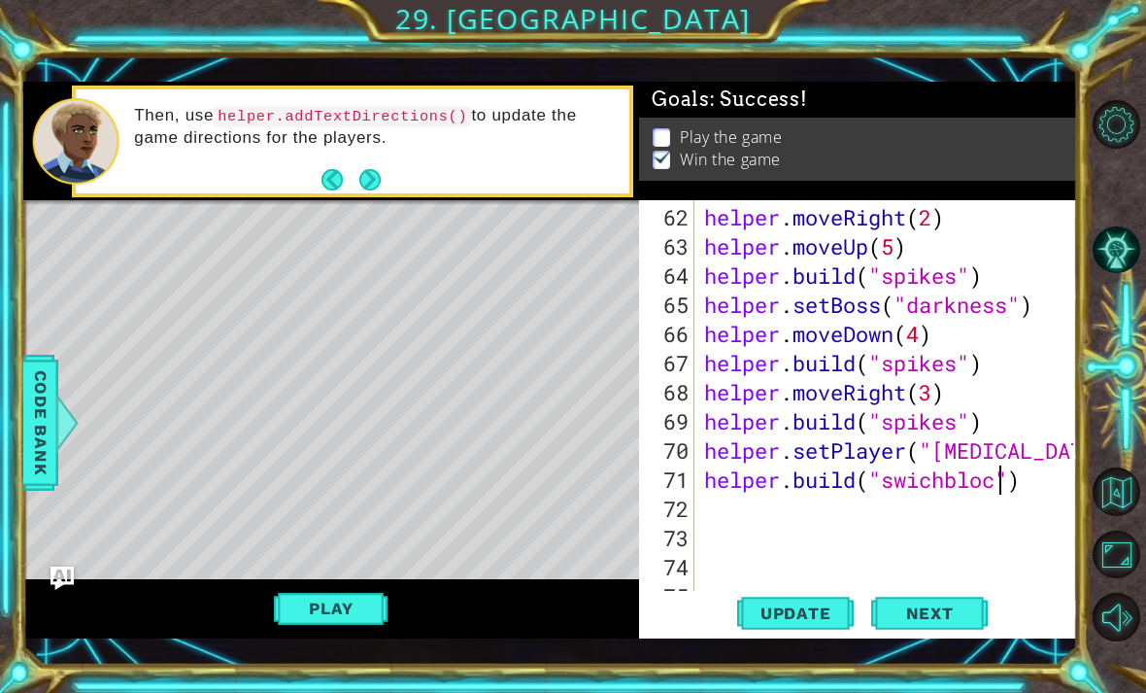
scroll to position [0, 15]
click at [814, 623] on span "Update" at bounding box center [796, 612] width 110 height 19
type textarea "[DOMAIN_NAME]("switchblock")"
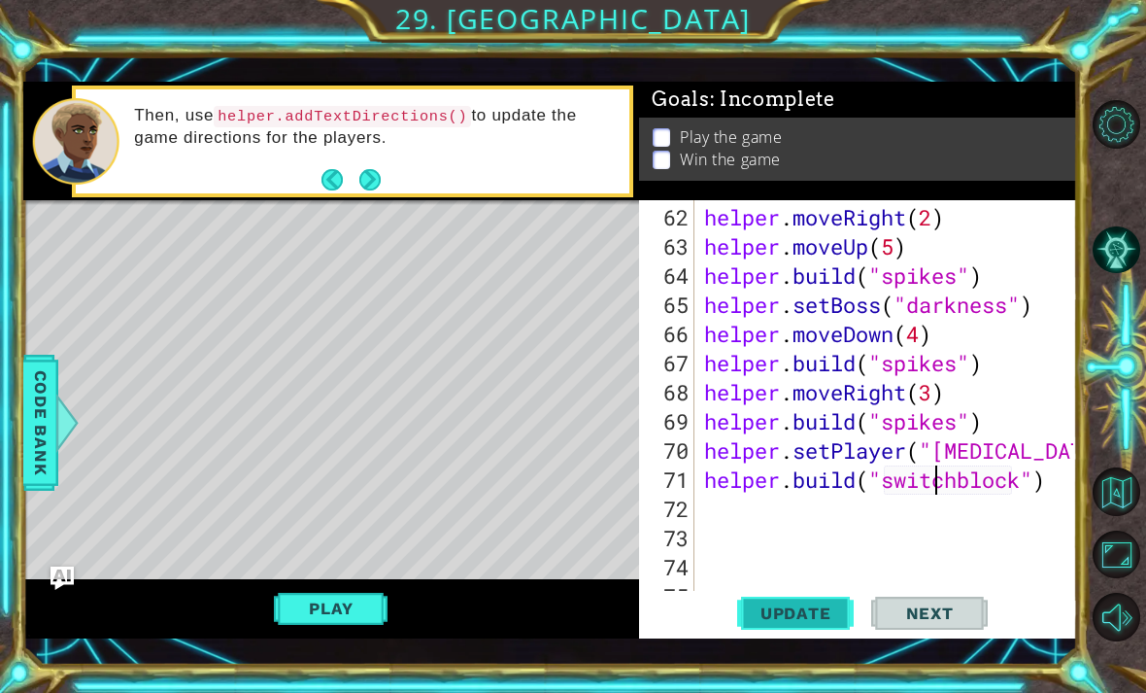
click at [818, 615] on span "Update" at bounding box center [796, 612] width 110 height 19
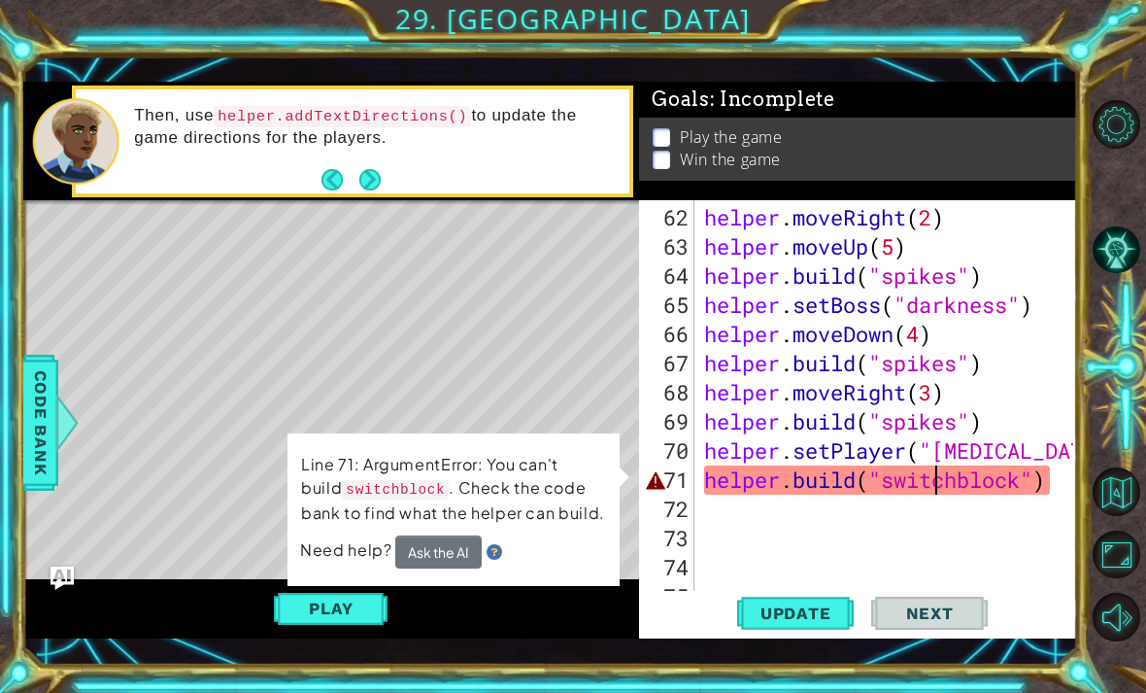
scroll to position [0, 0]
click at [1006, 533] on div "helper . moveRight ( 2 ) helper . moveUp ( 5 ) helper . build ( "spikes" ) help…" at bounding box center [891, 436] width 383 height 466
click at [1032, 486] on div "helper . moveRight ( 2 ) helper . moveUp ( 5 ) helper . build ( "spikes" ) help…" at bounding box center [891, 436] width 383 height 466
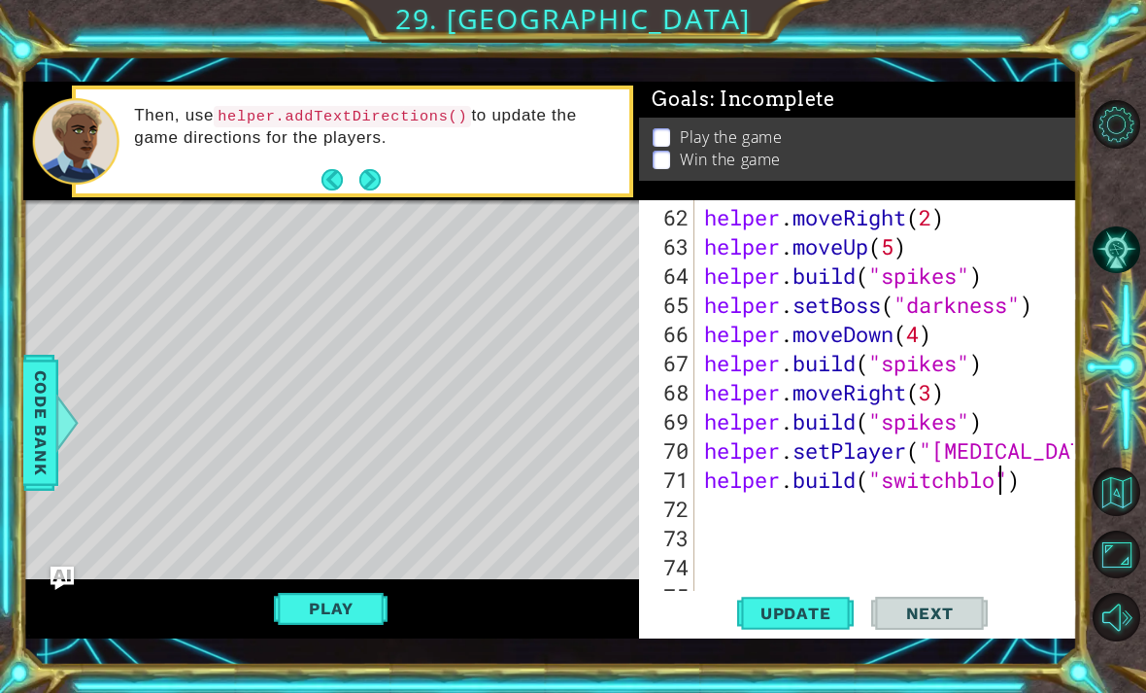
scroll to position [0, 15]
type textarea "[DOMAIN_NAME]("switchblock")"
click at [810, 609] on span "Update" at bounding box center [796, 612] width 110 height 19
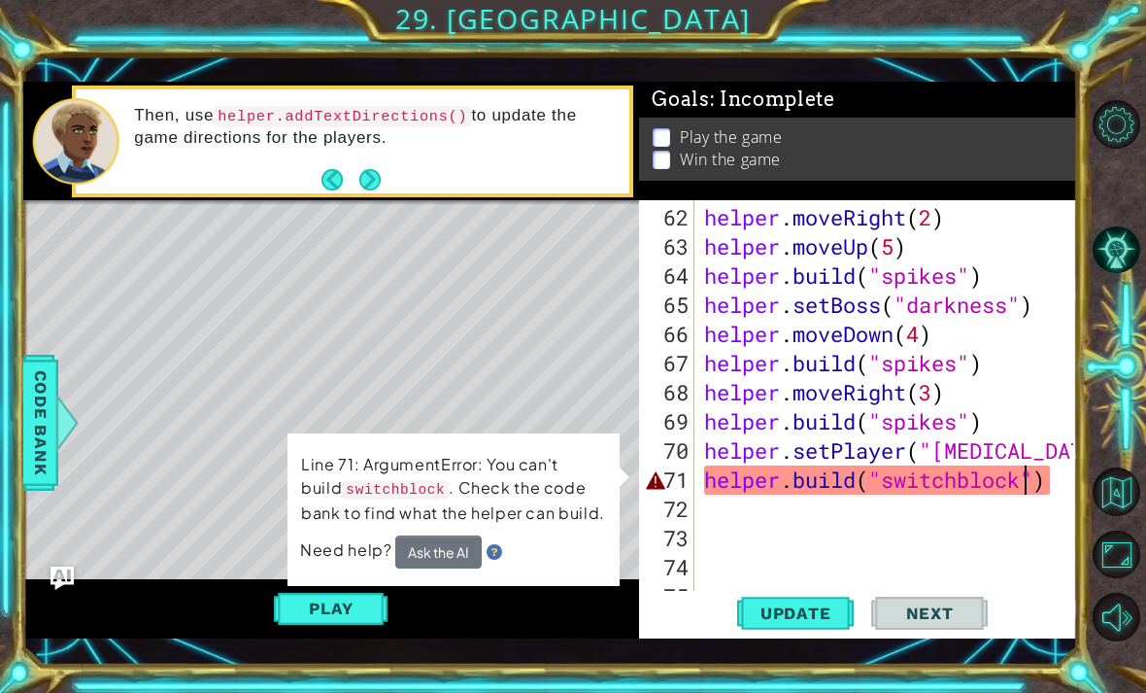
click at [457, 551] on button "Ask the AI" at bounding box center [438, 551] width 86 height 33
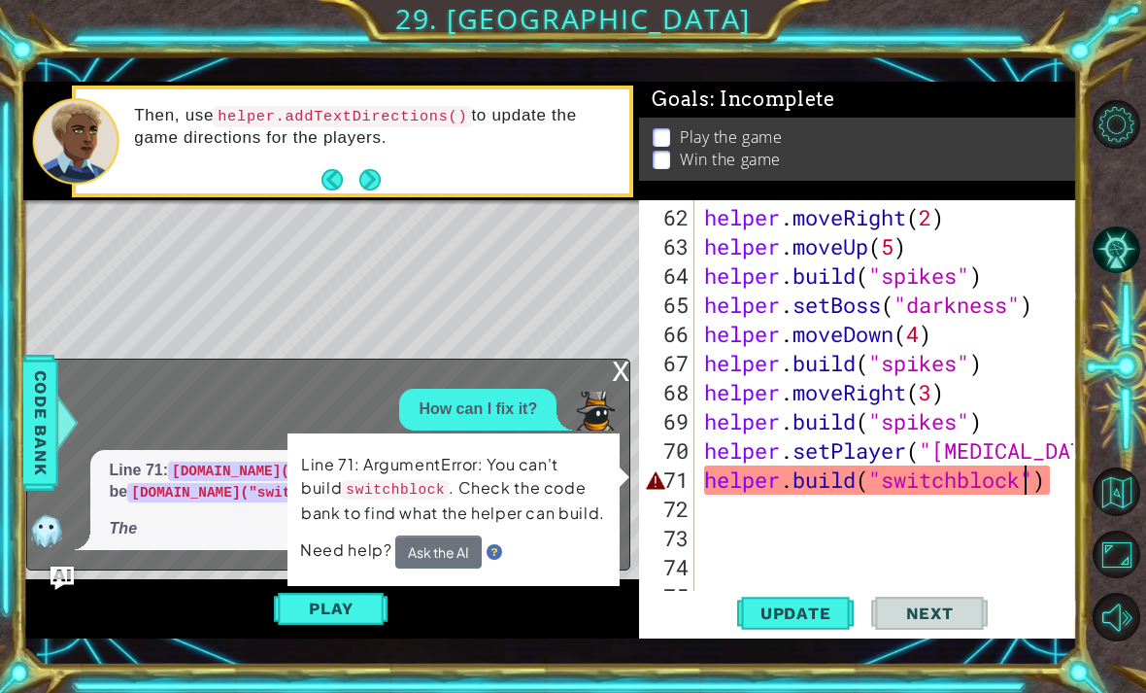
click at [470, 603] on div "Play" at bounding box center [331, 609] width 617 height 60
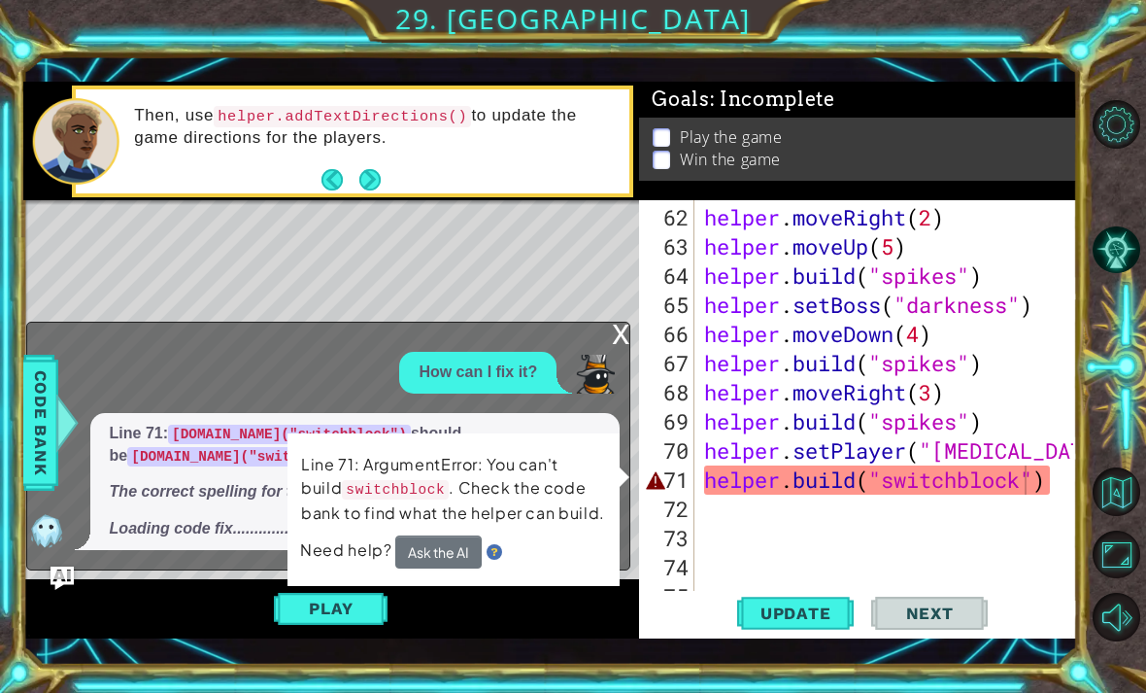
click at [598, 461] on p "Line 71: ArgumentError: You can't build switchblock . Check the code bank to fi…" at bounding box center [453, 489] width 305 height 72
click at [511, 603] on div "Play" at bounding box center [331, 609] width 617 height 60
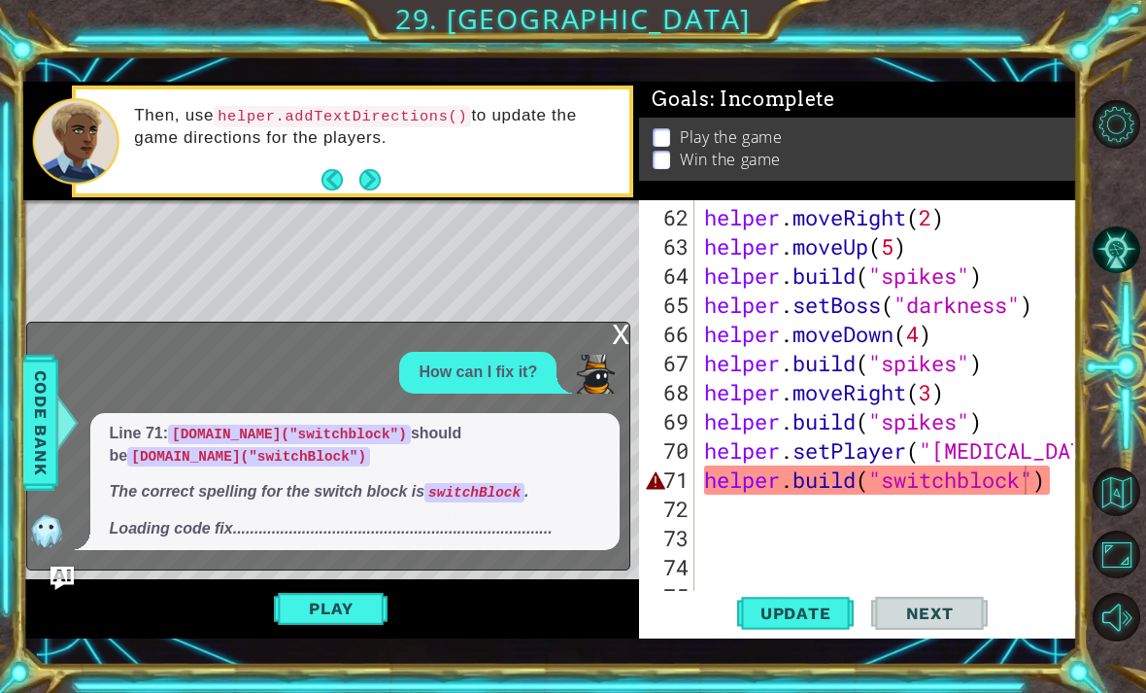
click at [459, 632] on div "Play" at bounding box center [331, 609] width 617 height 60
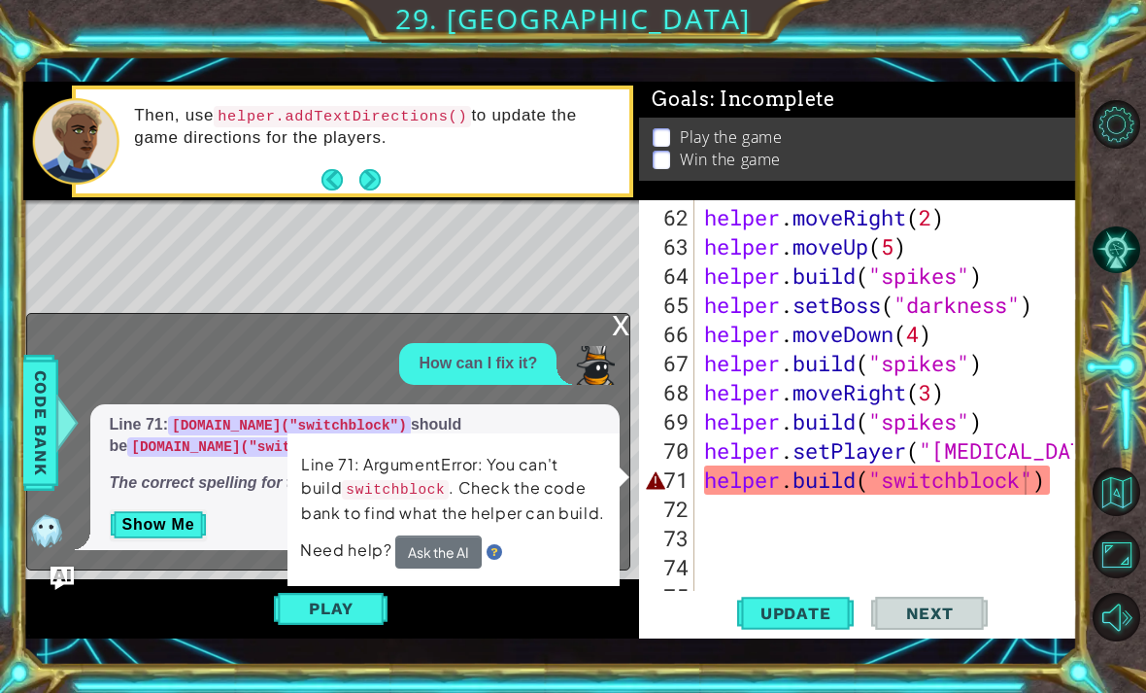
click at [517, 606] on div "Play" at bounding box center [331, 609] width 617 height 60
click at [518, 617] on div "Play" at bounding box center [331, 609] width 617 height 60
click at [523, 627] on div "Play" at bounding box center [331, 609] width 617 height 60
click at [514, 619] on div "Play" at bounding box center [331, 609] width 617 height 60
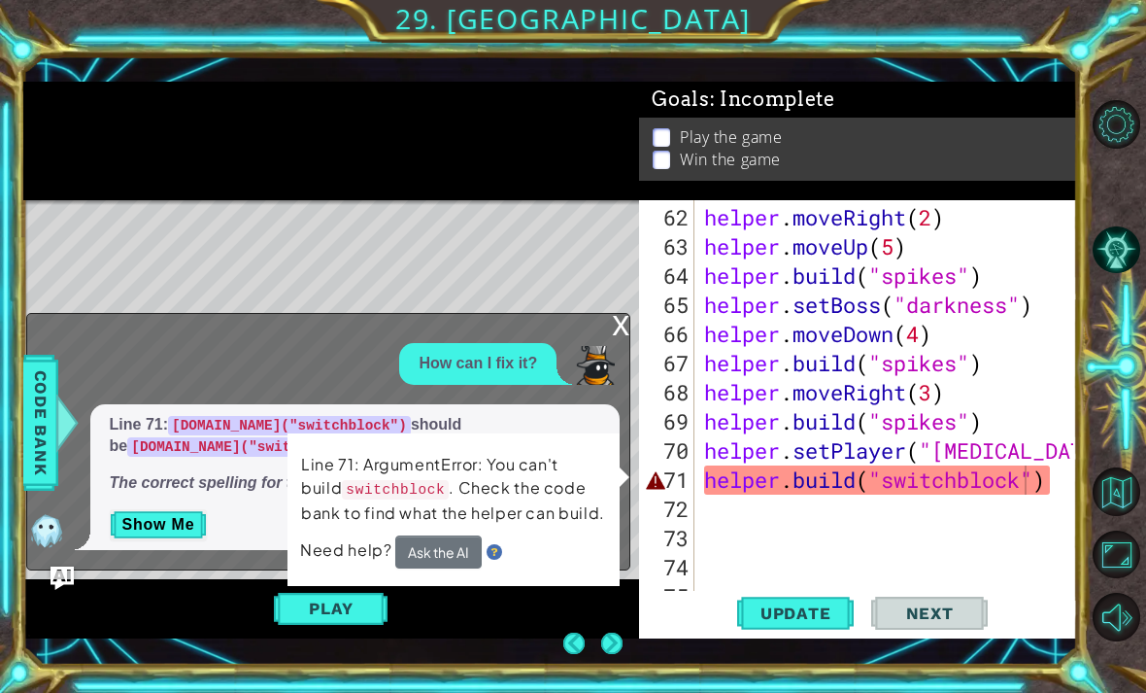
click at [509, 627] on div "Play" at bounding box center [331, 609] width 617 height 60
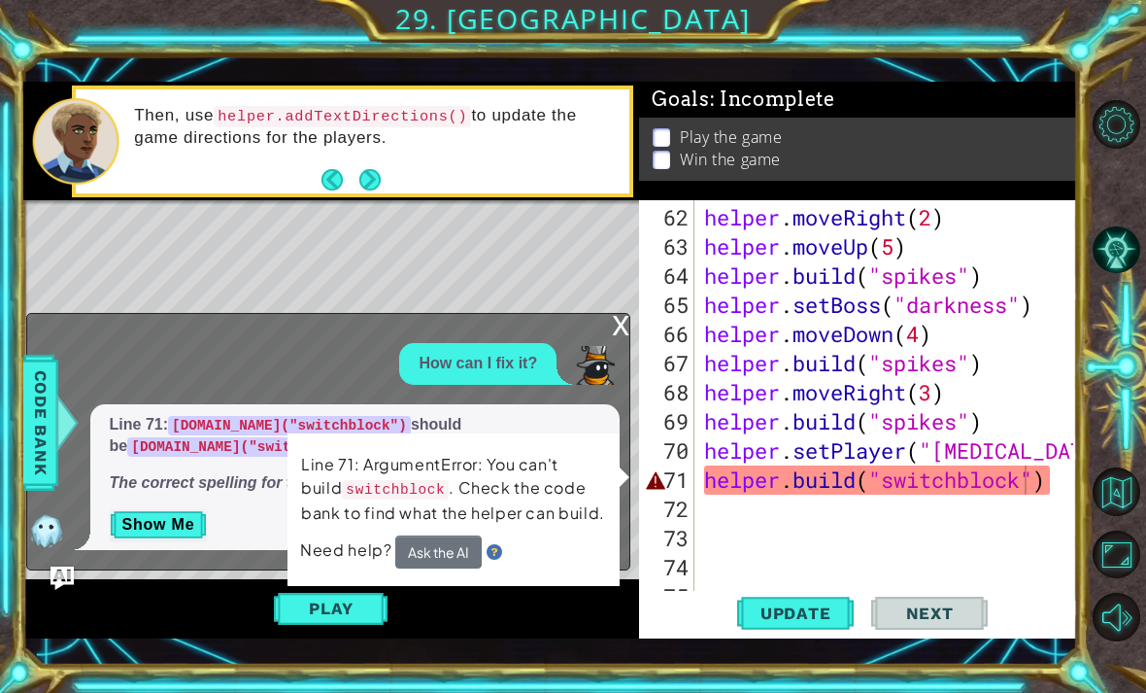
click at [492, 625] on div "Play" at bounding box center [331, 609] width 617 height 60
click at [535, 552] on div "Need help? Ask the AI" at bounding box center [453, 551] width 307 height 33
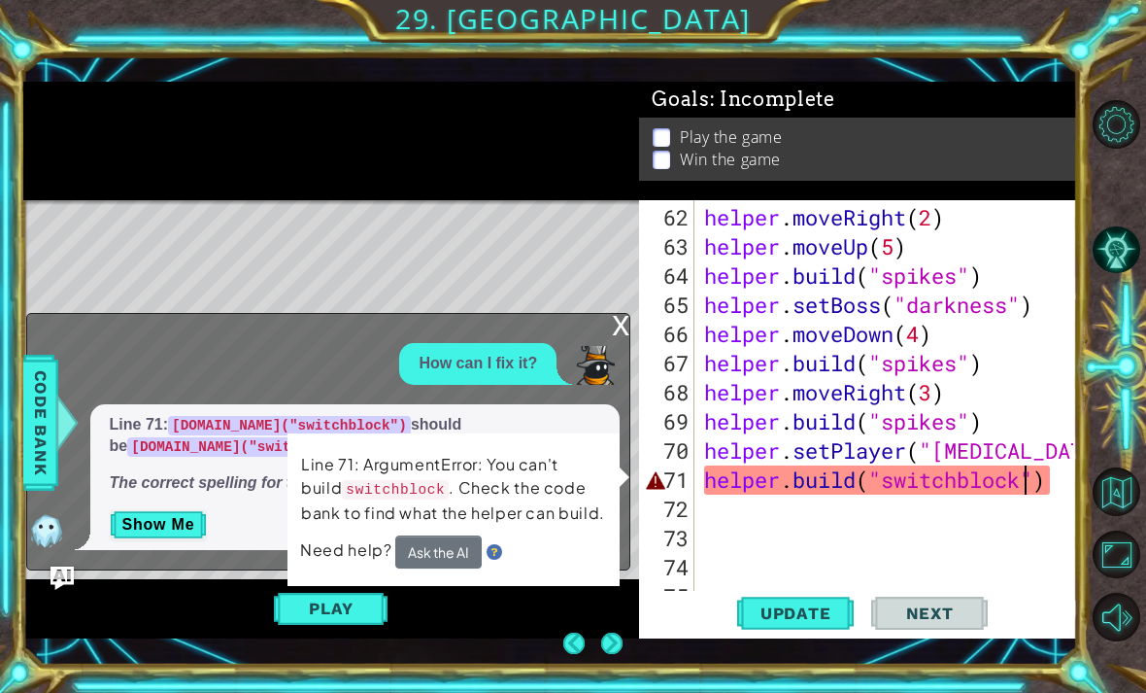
scroll to position [0, 0]
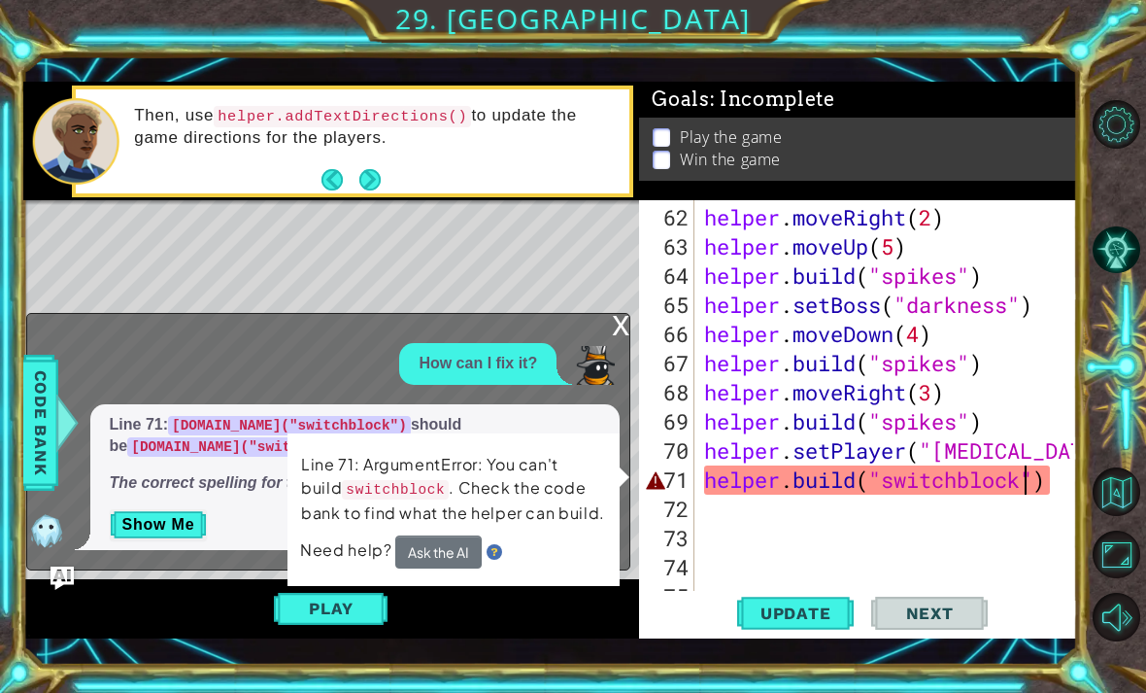
click at [183, 627] on div "Play" at bounding box center [331, 609] width 617 height 60
click at [919, 629] on button "Next" at bounding box center [929, 613] width 117 height 44
click at [795, 611] on span "Update" at bounding box center [796, 612] width 110 height 19
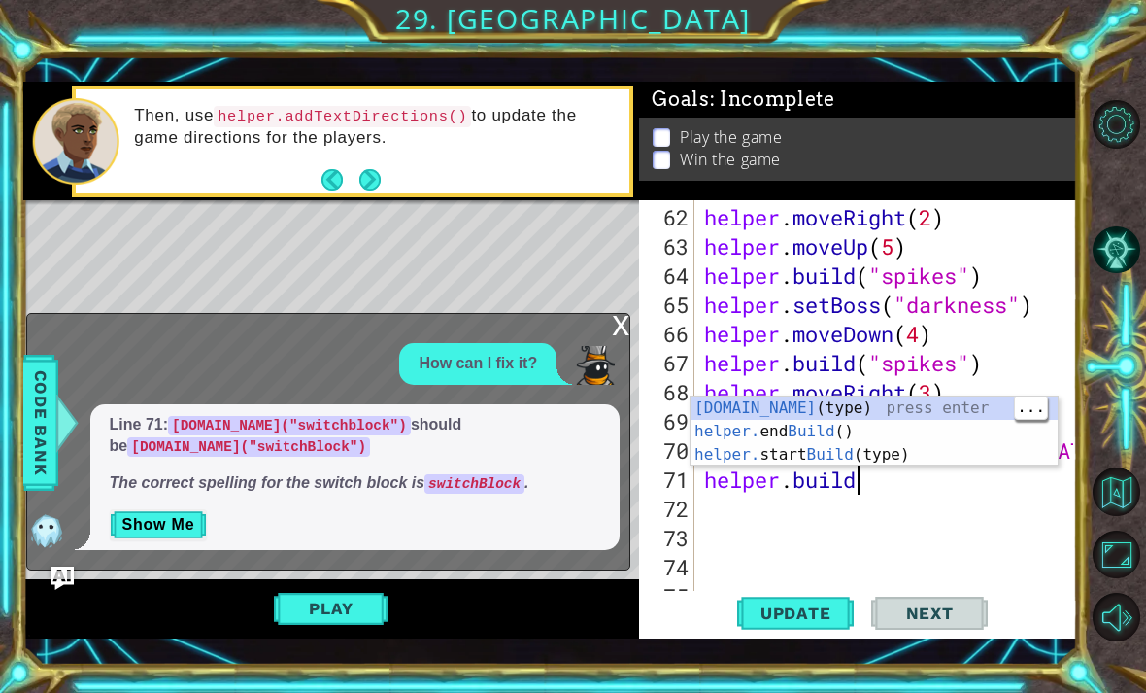
click at [967, 409] on div "[DOMAIN_NAME] (type) press enter helper. end Build () press enter helper. start…" at bounding box center [874, 454] width 367 height 117
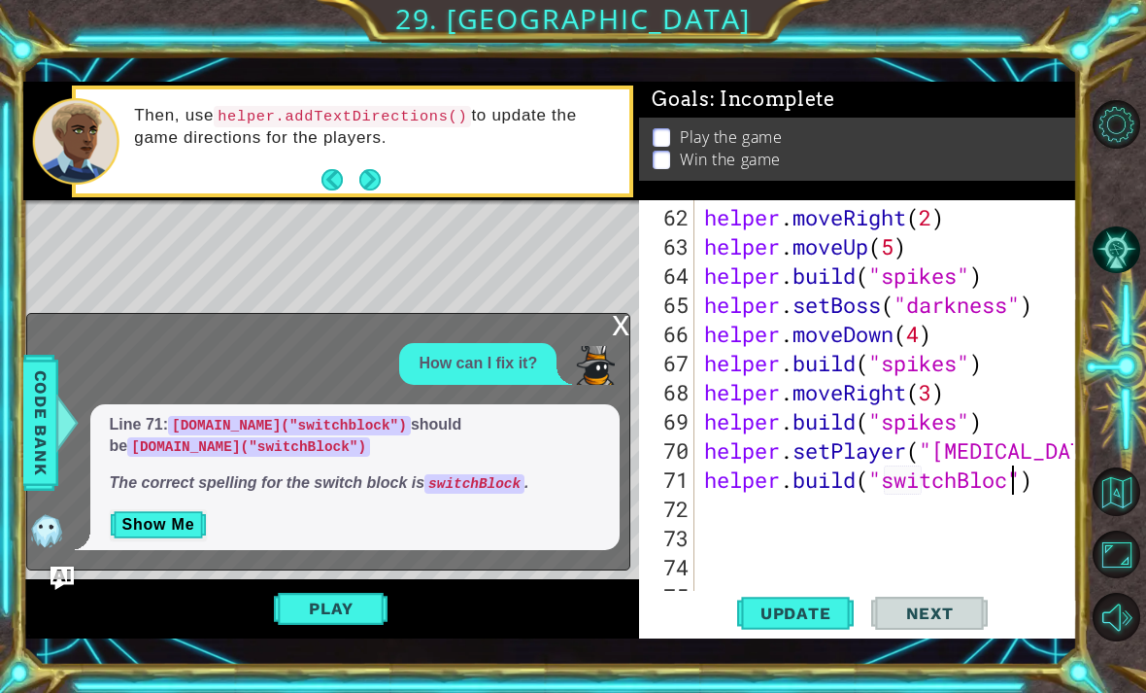
scroll to position [0, 15]
type textarea "[DOMAIN_NAME]("switchBlock")"
click at [800, 603] on span "Update" at bounding box center [796, 612] width 110 height 19
click at [819, 617] on span "Update" at bounding box center [796, 612] width 110 height 19
click at [293, 619] on button "Play" at bounding box center [331, 608] width 114 height 37
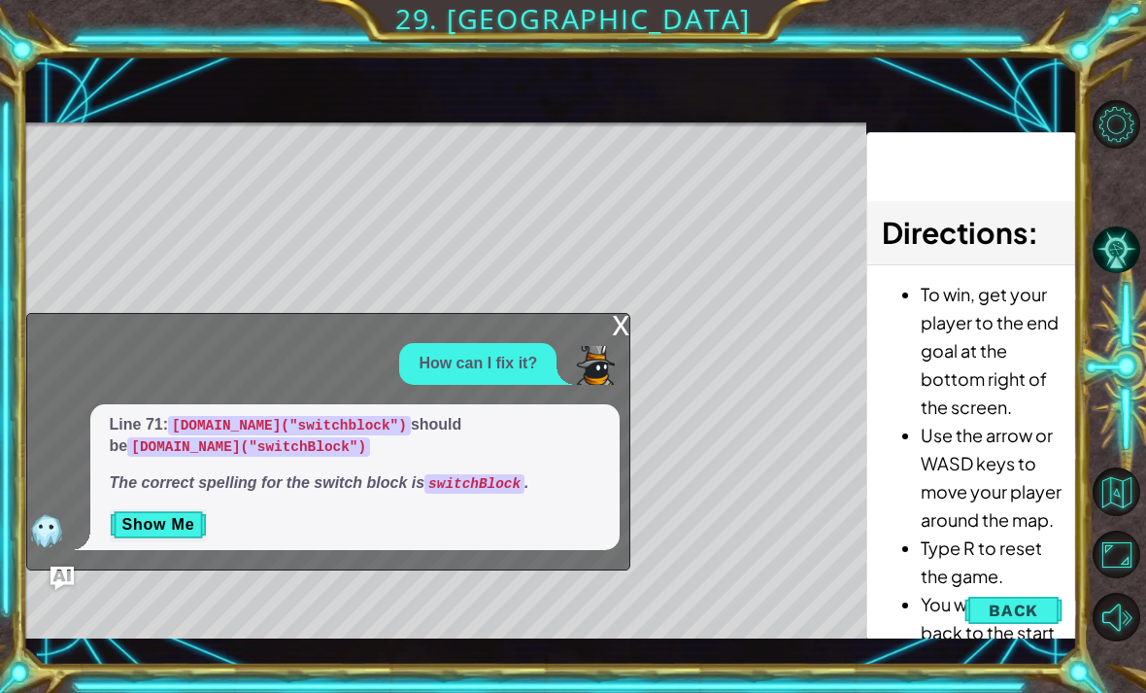
click at [611, 360] on img at bounding box center [595, 365] width 39 height 39
click at [622, 325] on div "x" at bounding box center [620, 323] width 17 height 19
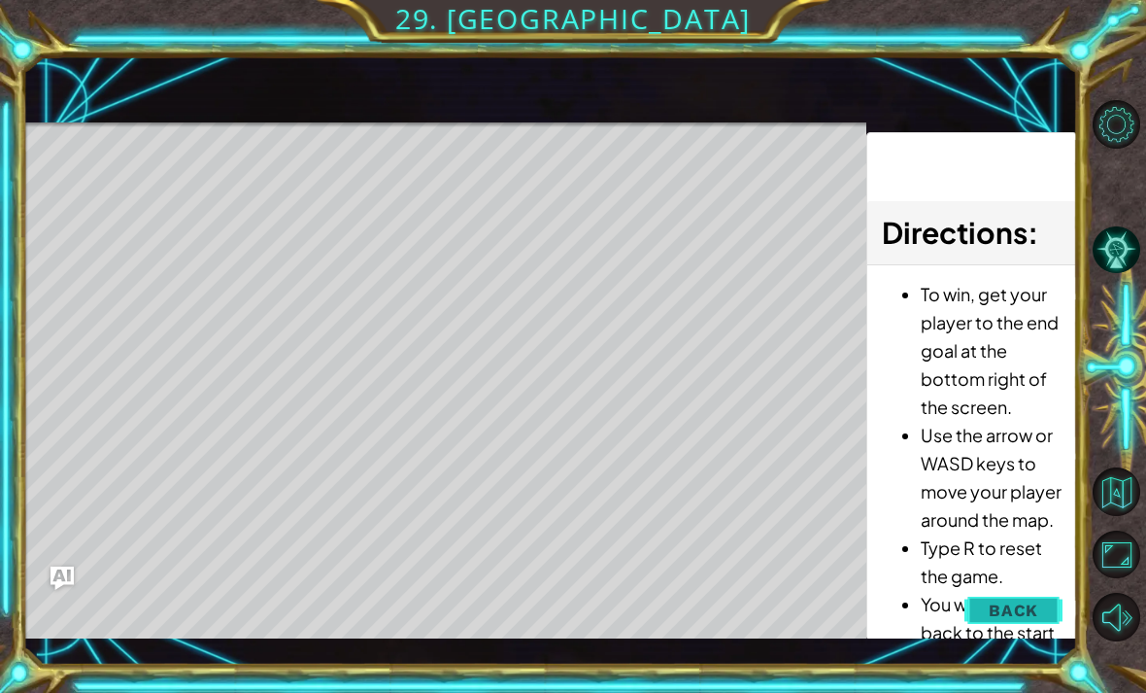
click at [1009, 609] on span "Back" at bounding box center [1014, 609] width 50 height 19
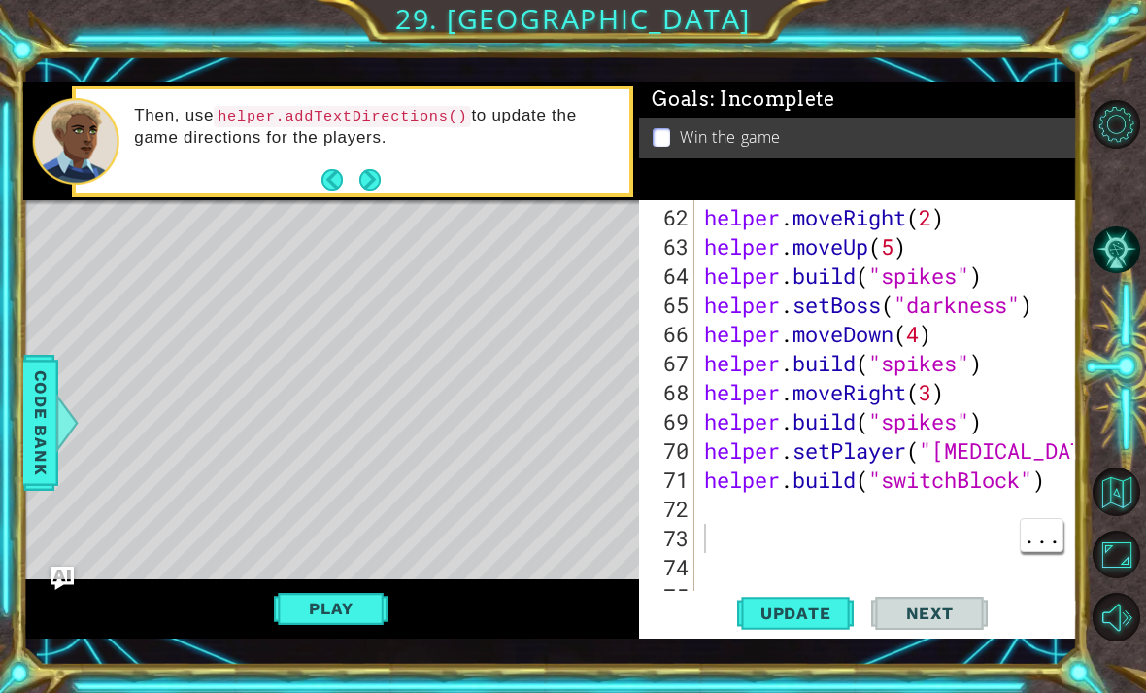
click at [877, 526] on div "helper . moveRight ( 2 ) helper . moveUp ( 5 ) helper . build ( "spikes" ) help…" at bounding box center [891, 436] width 383 height 466
click at [692, 508] on div "72" at bounding box center [668, 508] width 51 height 29
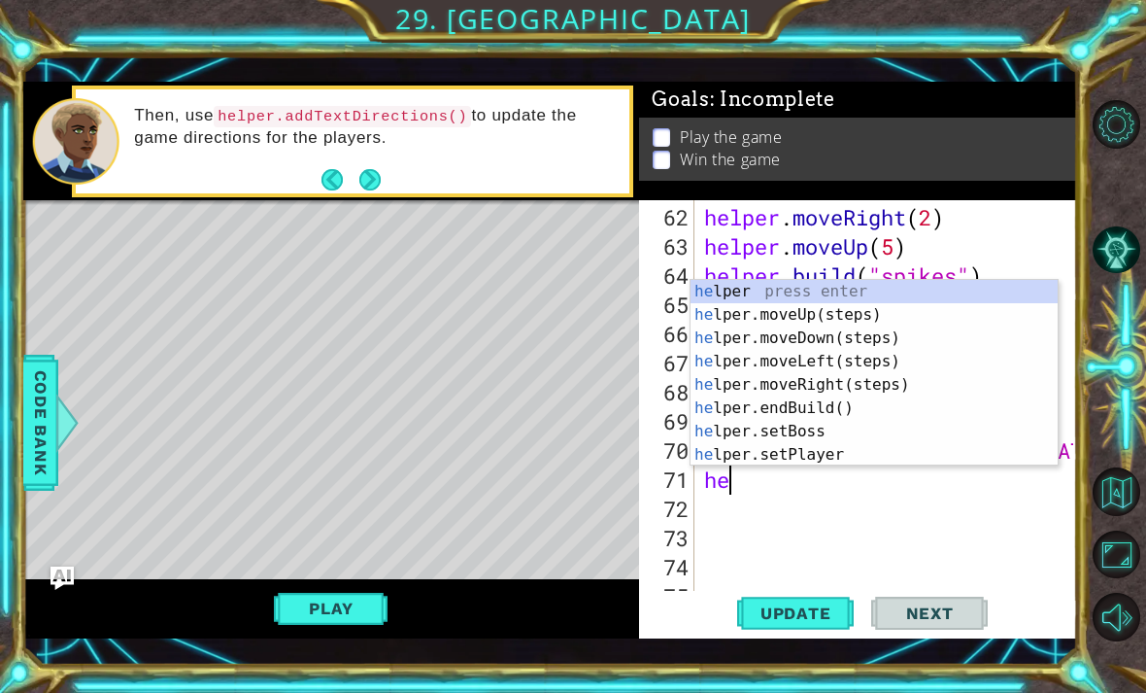
type textarea "h"
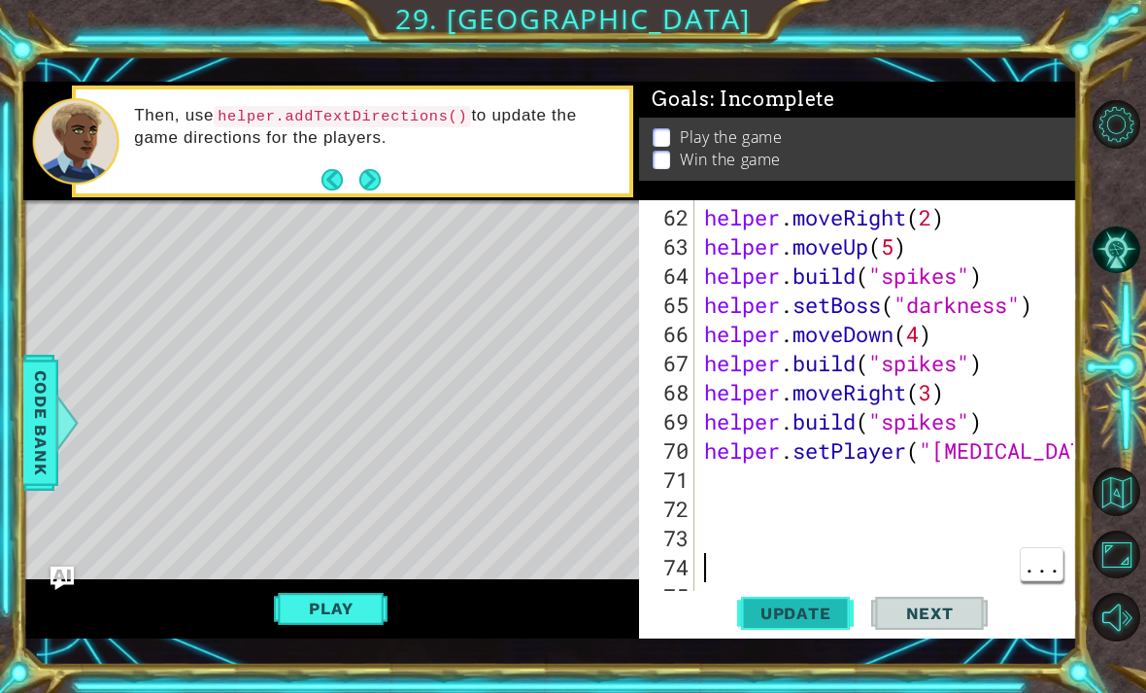
click at [797, 617] on span "Update" at bounding box center [796, 612] width 110 height 19
click at [1126, 516] on button "Back to Map" at bounding box center [1117, 491] width 49 height 49
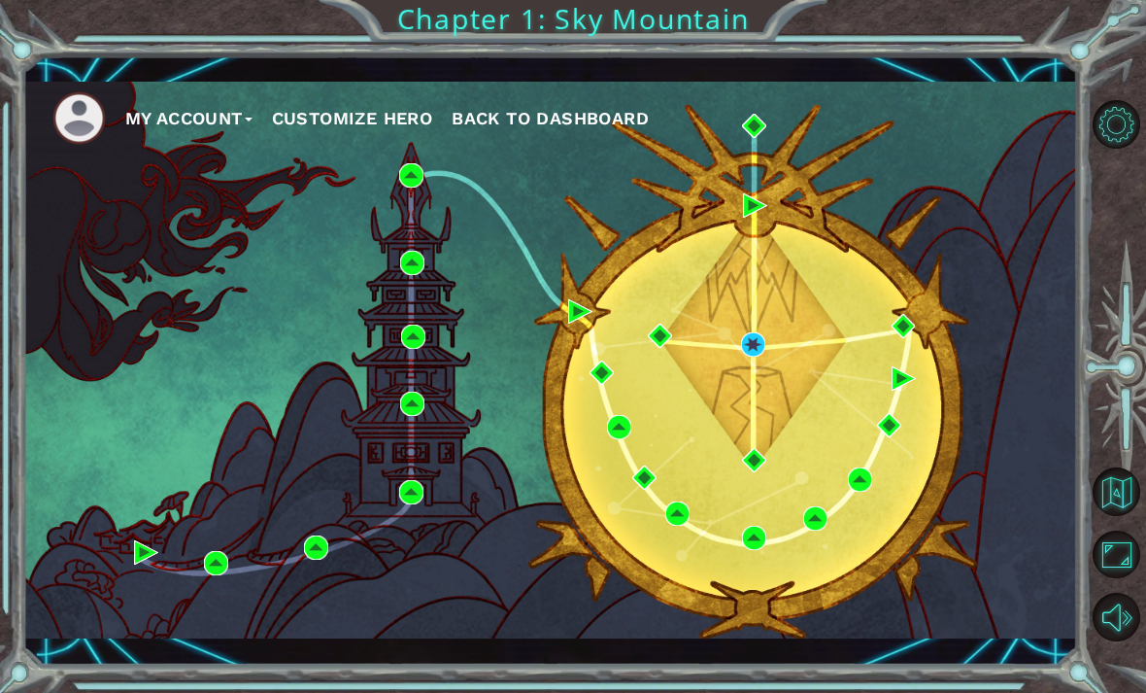
click at [587, 108] on button "Back to Dashboard" at bounding box center [550, 118] width 197 height 29
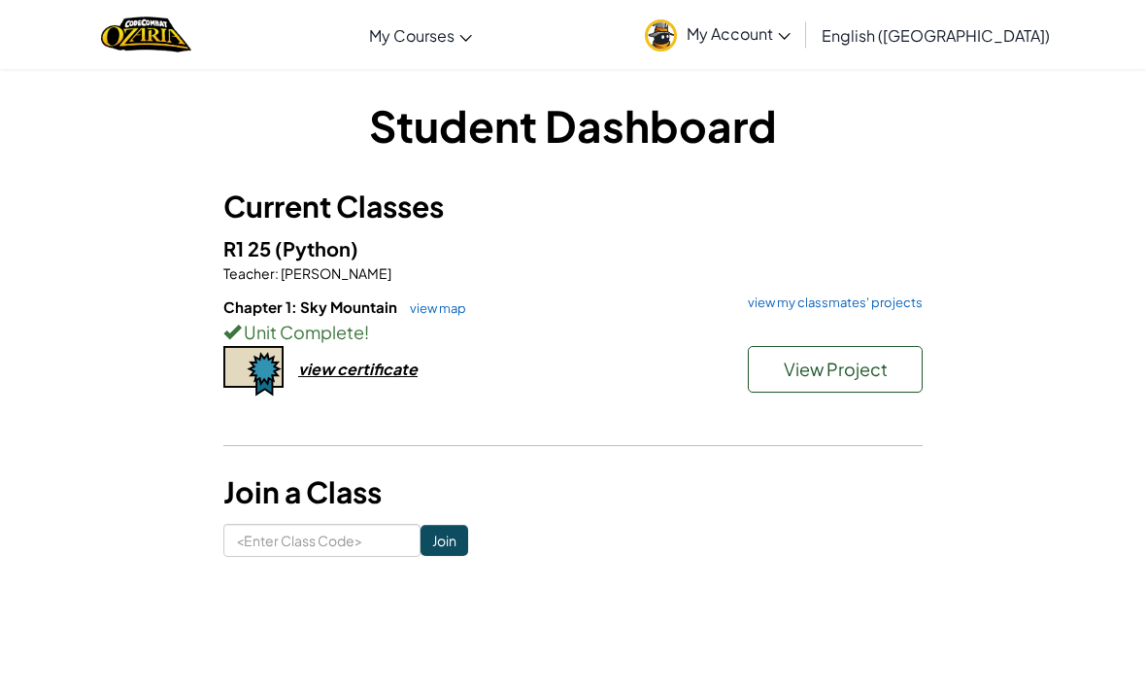
scroll to position [34, 0]
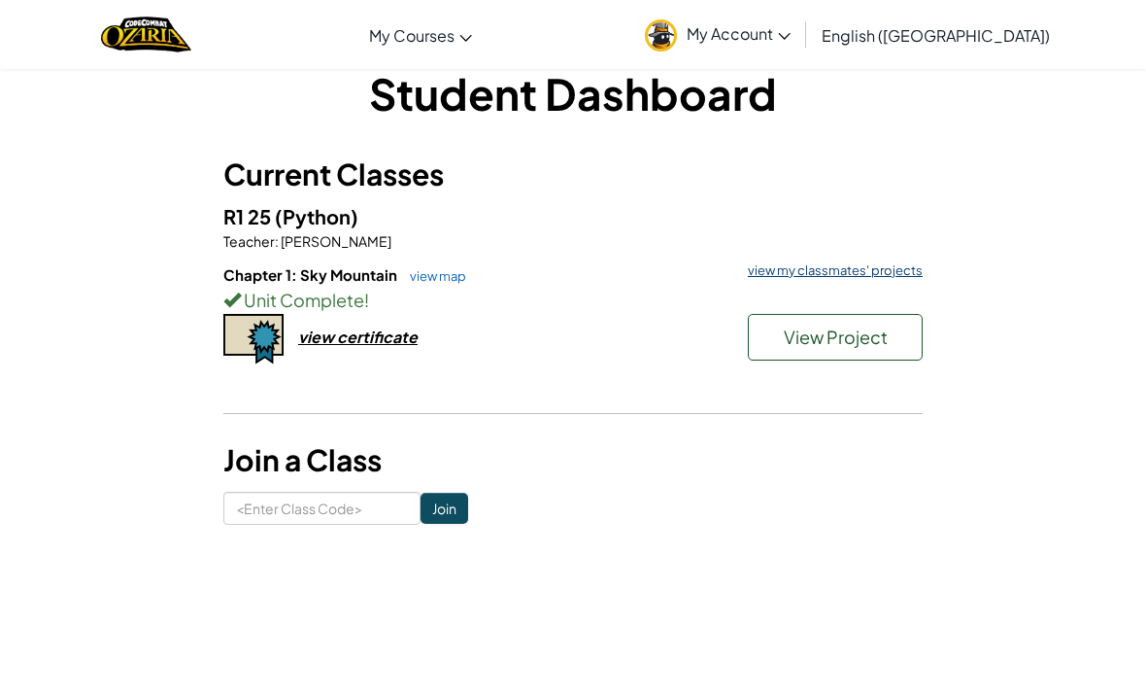
click at [821, 276] on link "view my classmates' projects" at bounding box center [830, 270] width 185 height 13
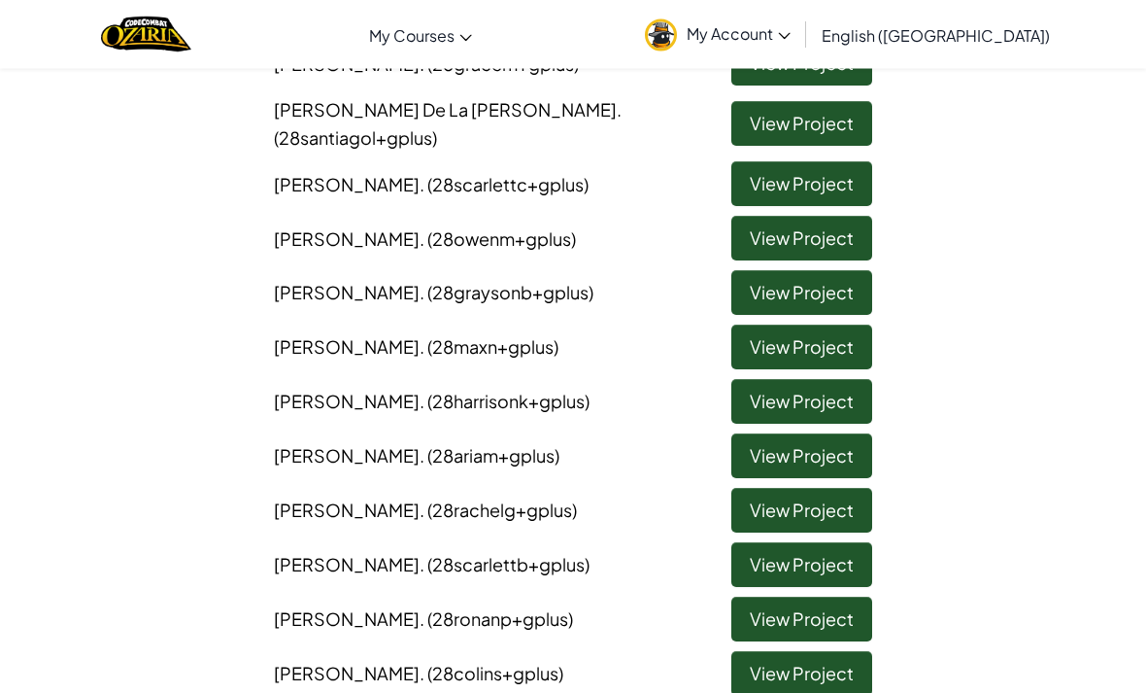
scroll to position [955, 0]
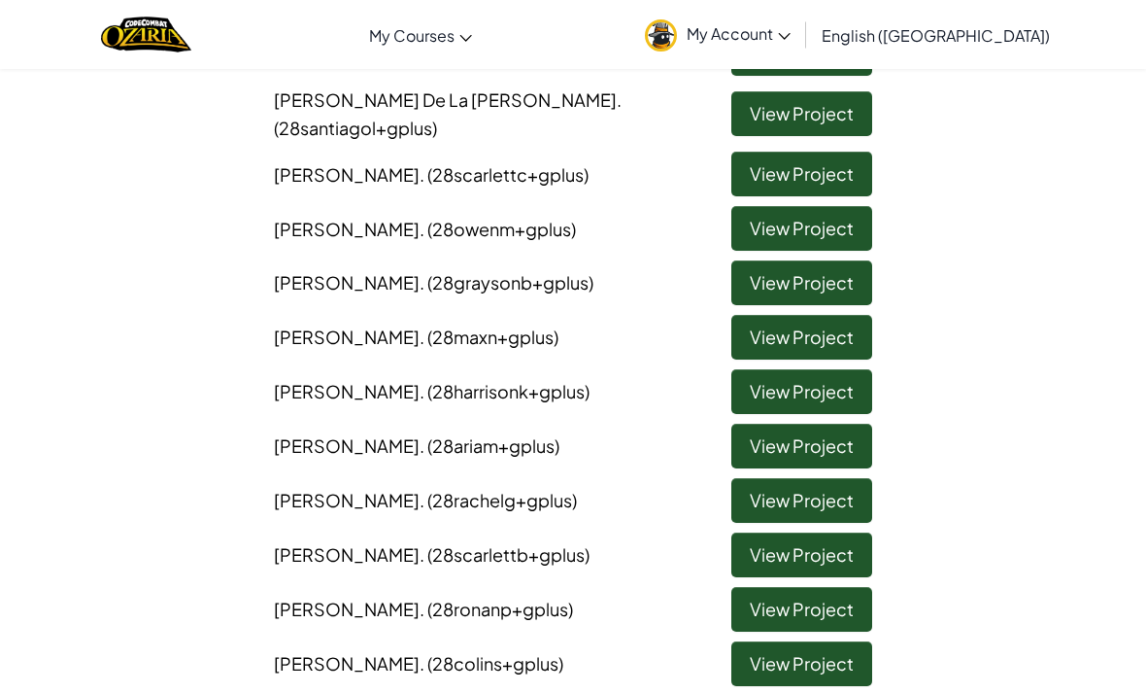
click at [826, 369] on link "View Project" at bounding box center [801, 391] width 141 height 45
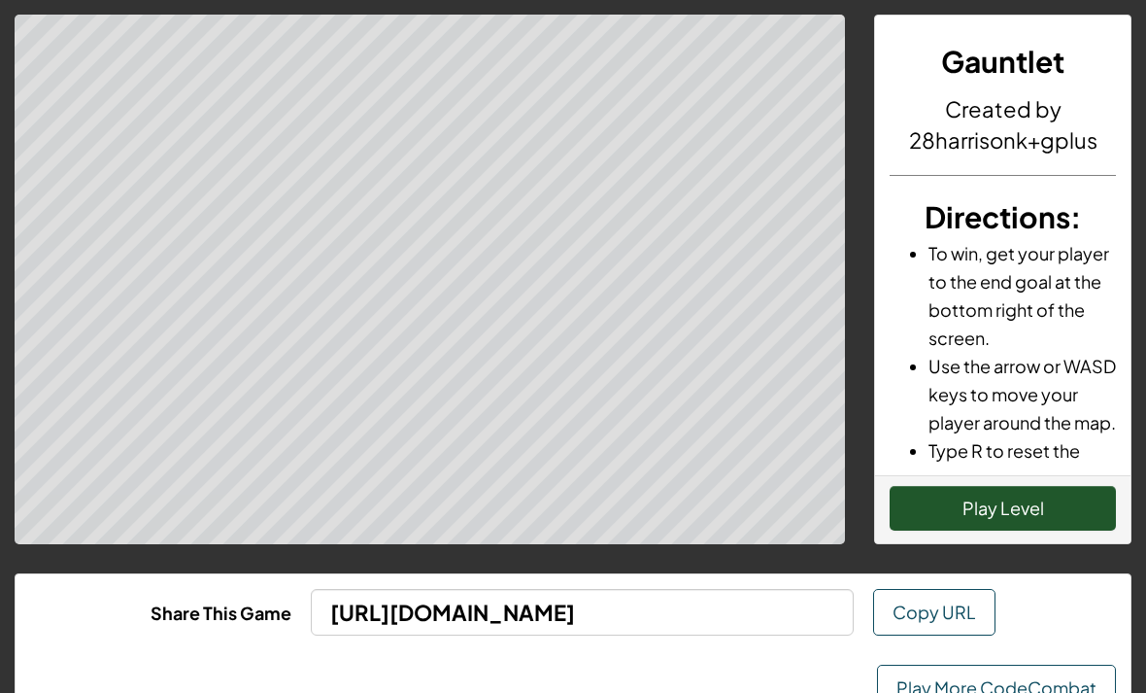
click at [1014, 505] on button "Play Level" at bounding box center [1003, 508] width 226 height 45
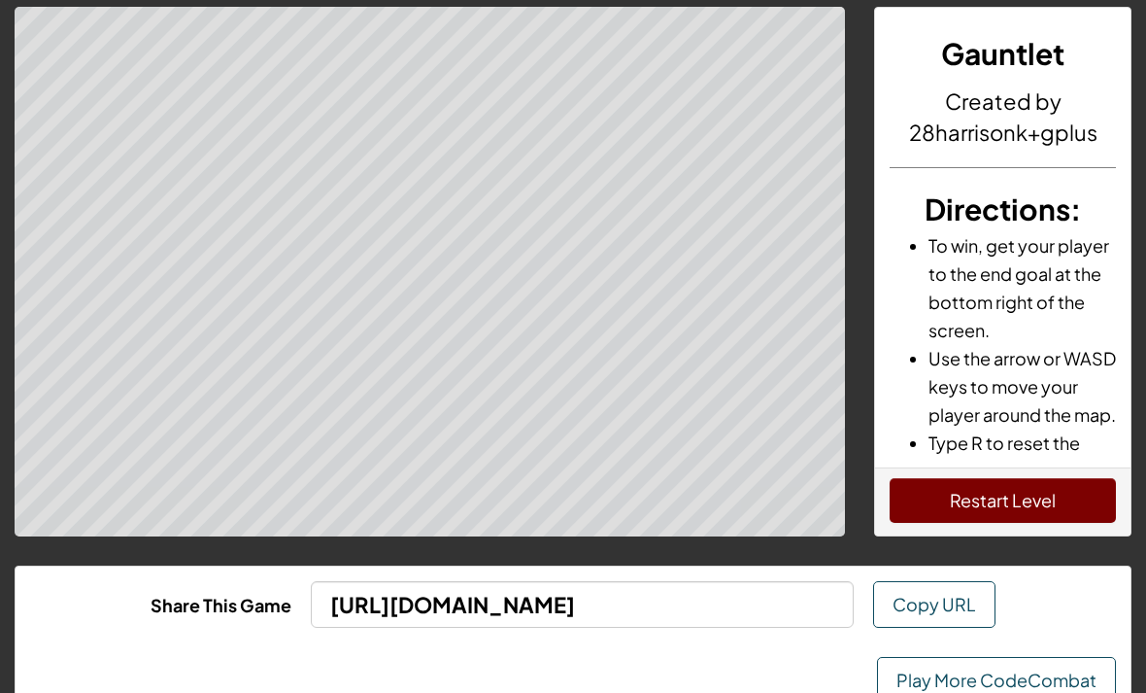
click at [1071, 508] on button "Restart Level" at bounding box center [1003, 500] width 226 height 45
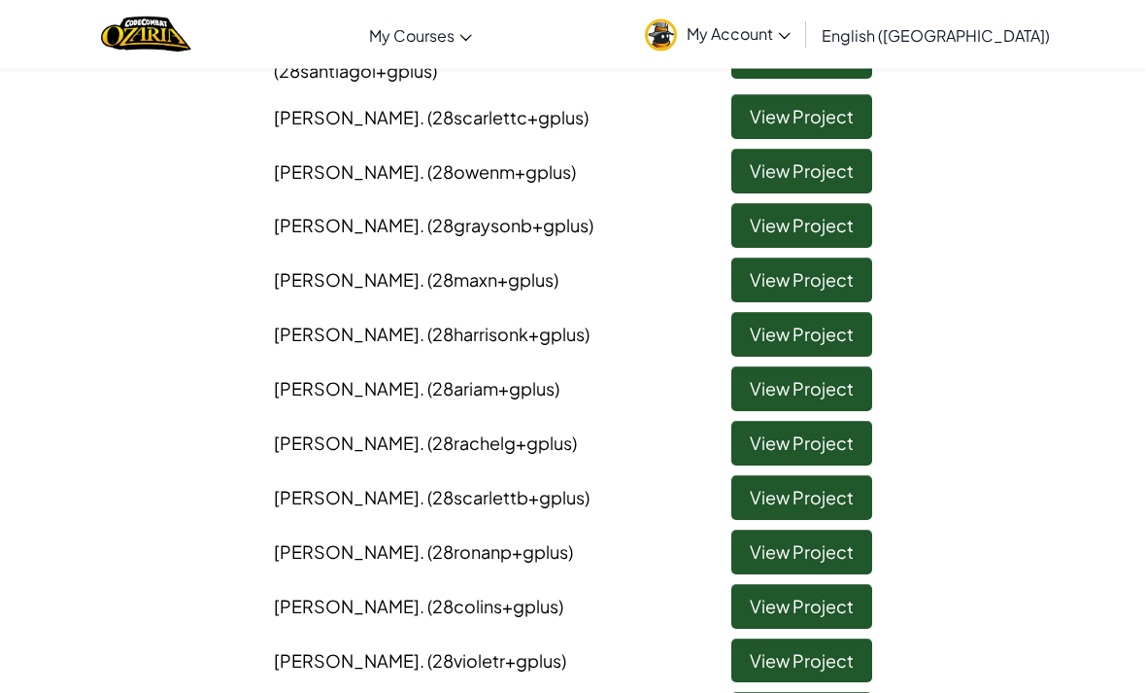
scroll to position [1013, 0]
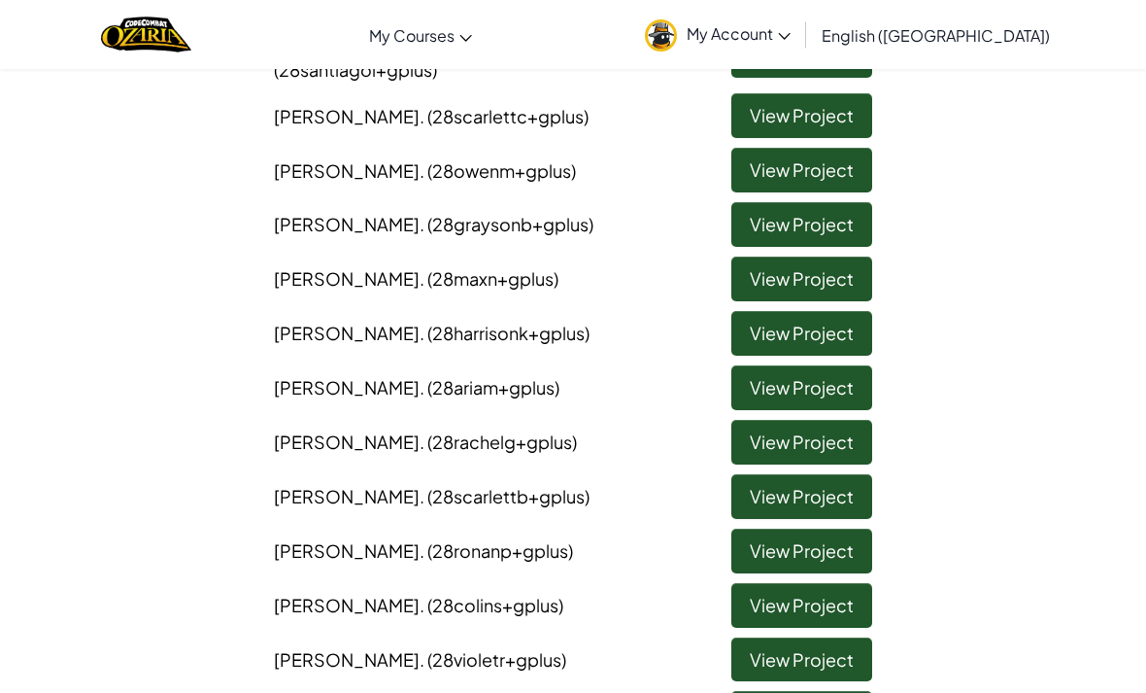
click at [828, 583] on link "View Project" at bounding box center [801, 605] width 141 height 45
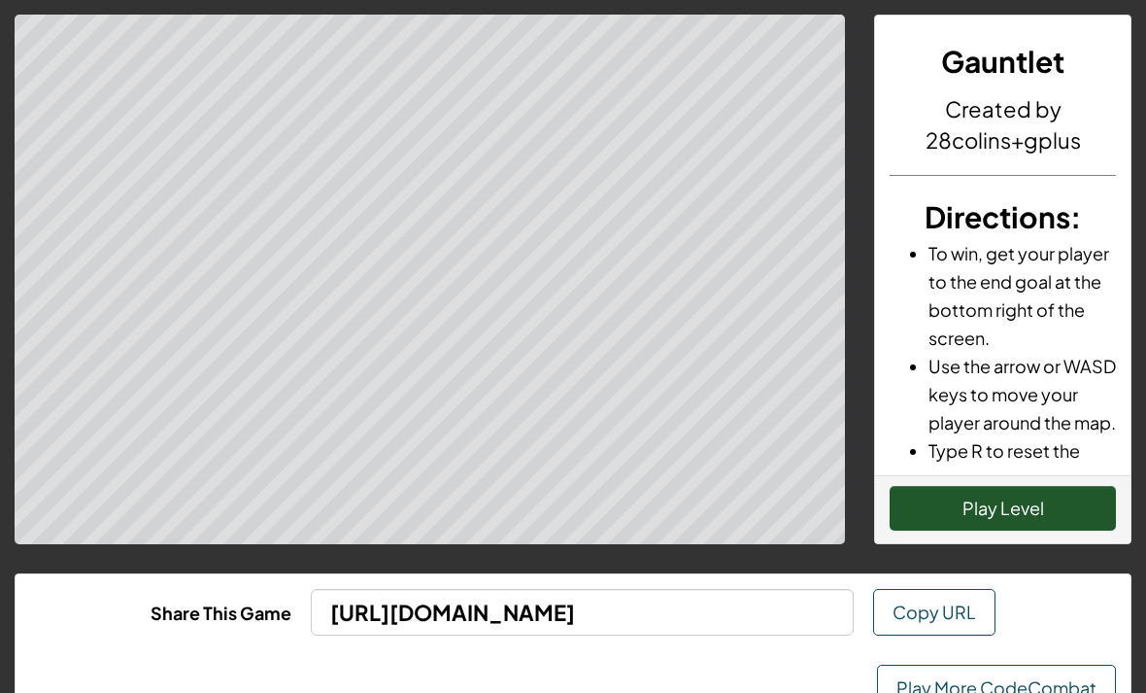
click at [1025, 527] on button "Play Level" at bounding box center [1003, 508] width 226 height 45
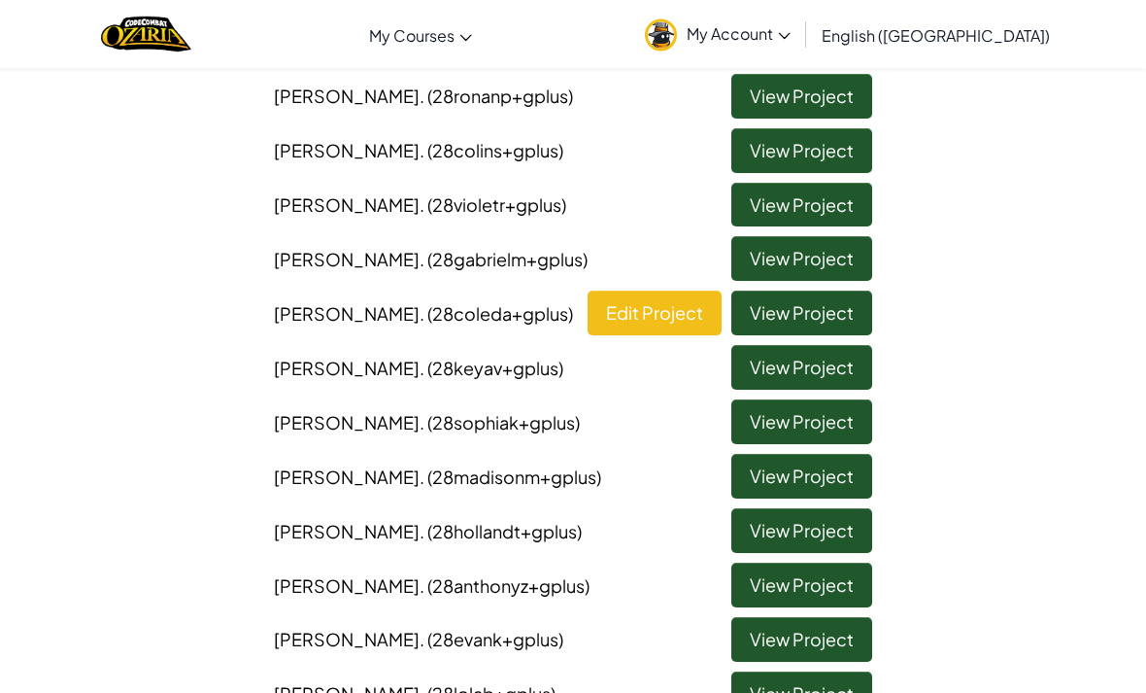
scroll to position [1465, 0]
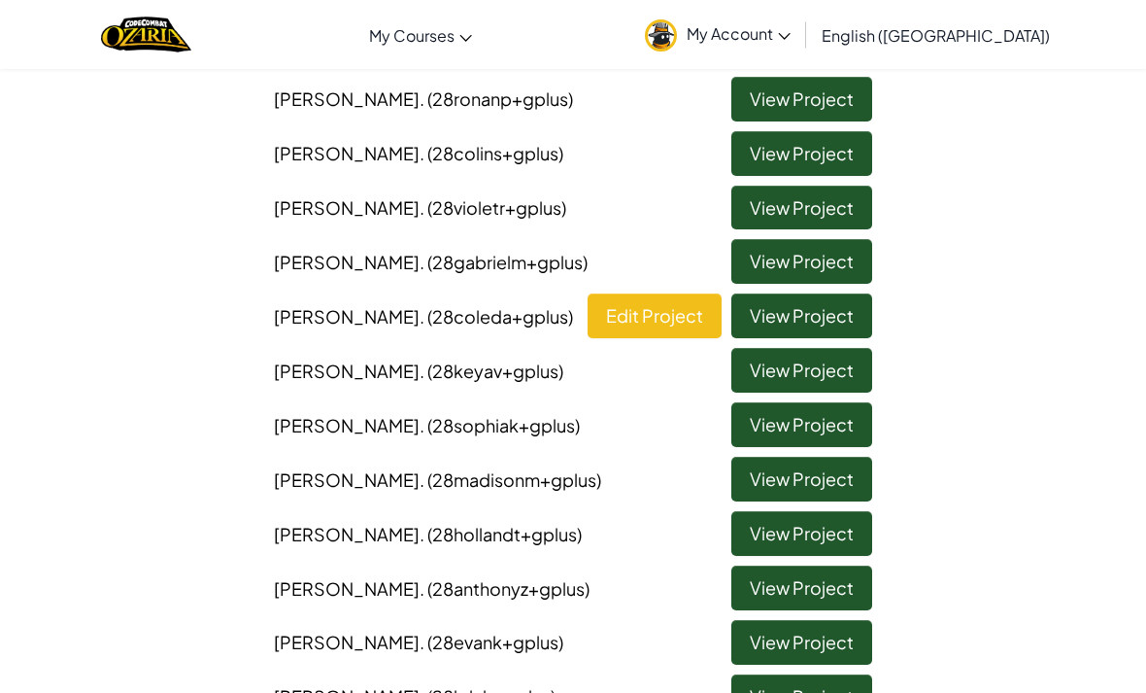
click at [804, 620] on link "View Project" at bounding box center [801, 642] width 141 height 45
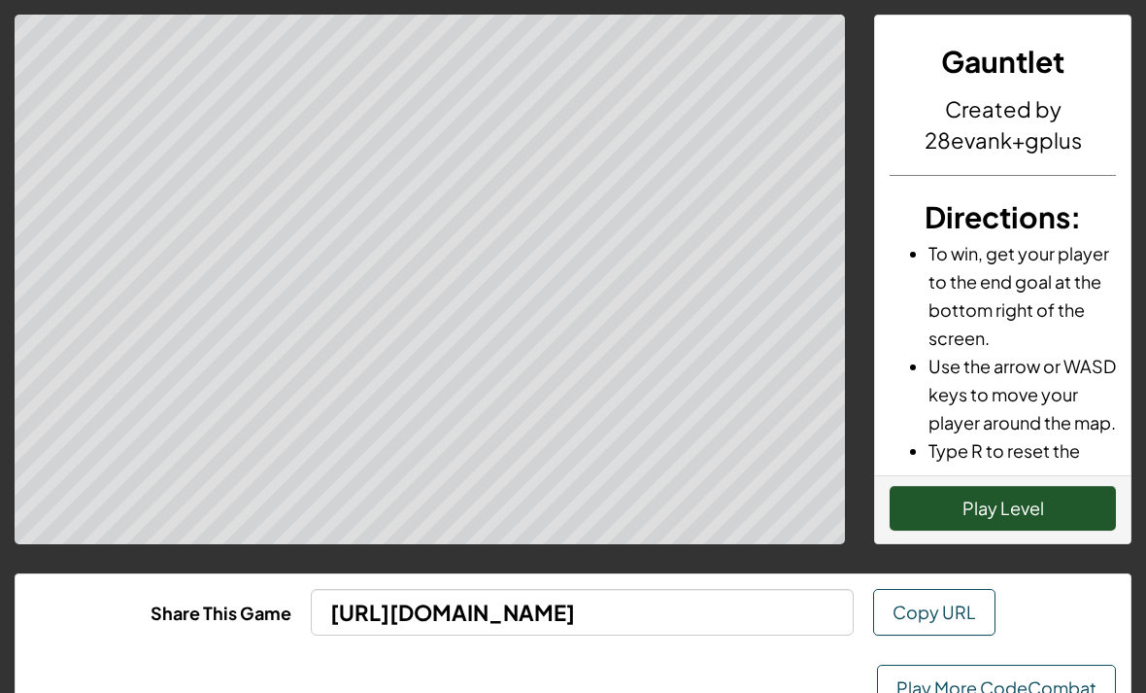
click at [1029, 515] on button "Play Level" at bounding box center [1003, 508] width 226 height 45
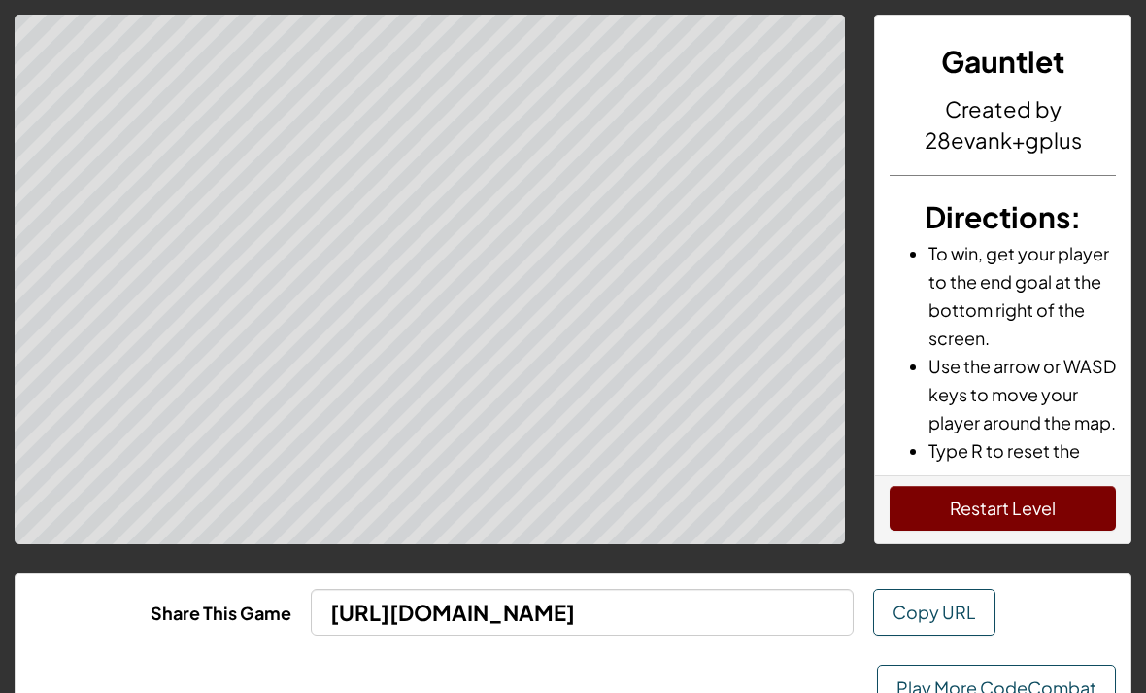
click at [1030, 522] on button "Restart Level" at bounding box center [1003, 508] width 226 height 45
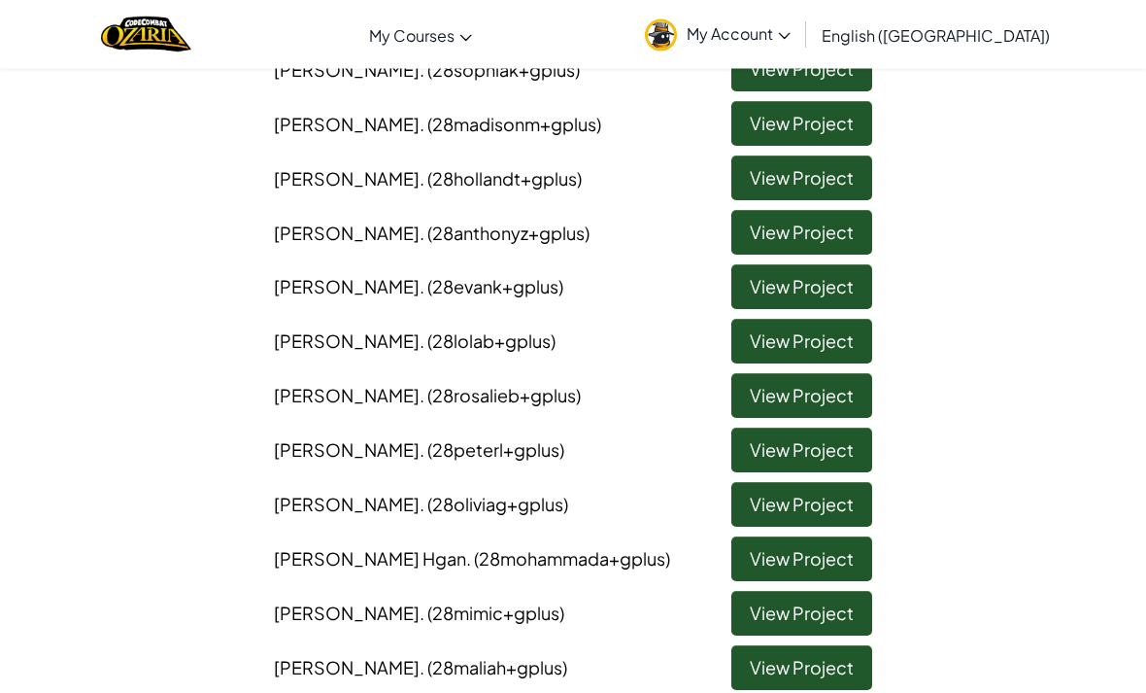
scroll to position [1820, 0]
click at [798, 536] on link "View Project" at bounding box center [801, 558] width 141 height 45
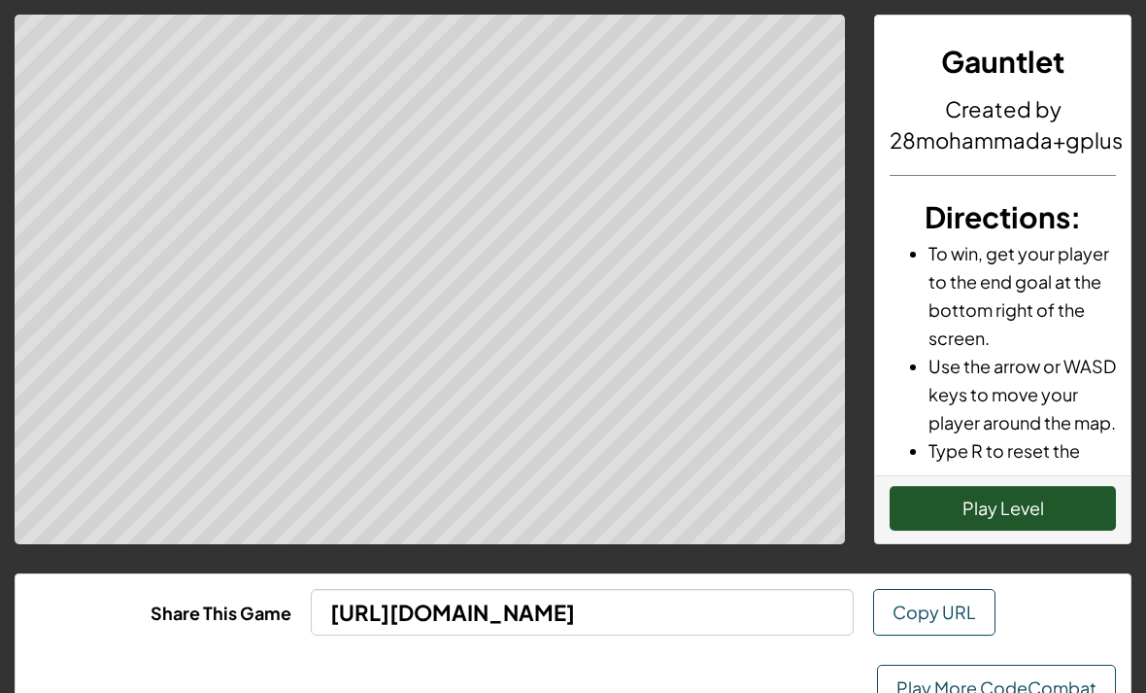
click at [1001, 514] on button "Play Level" at bounding box center [1003, 508] width 226 height 45
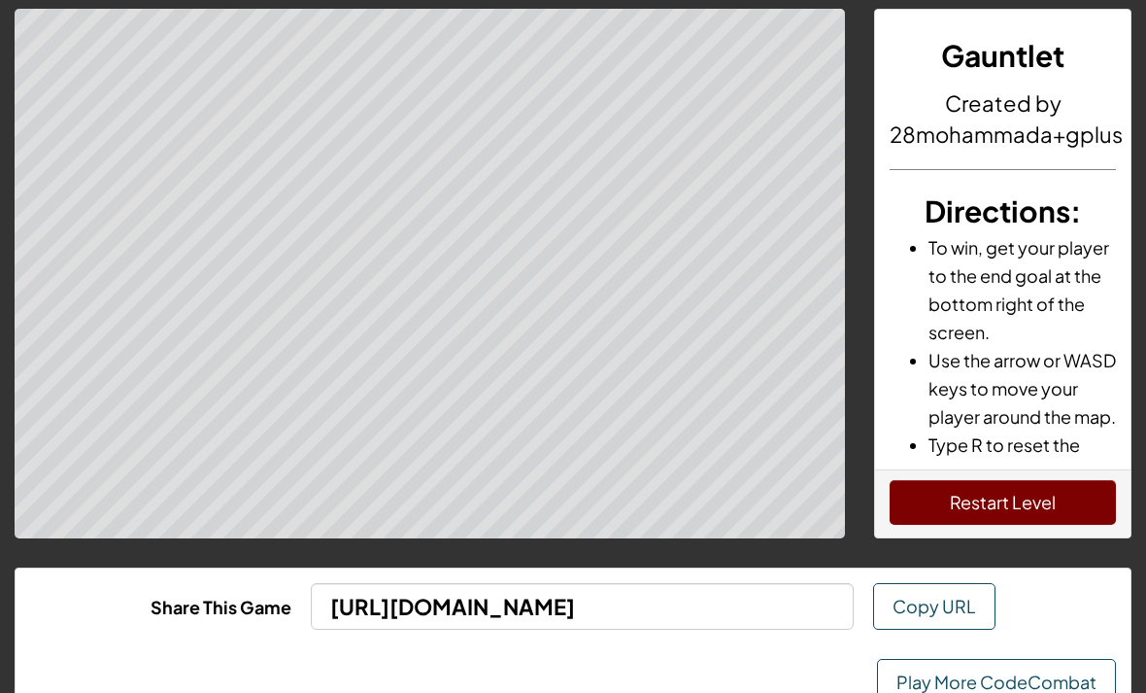
scroll to position [12, 0]
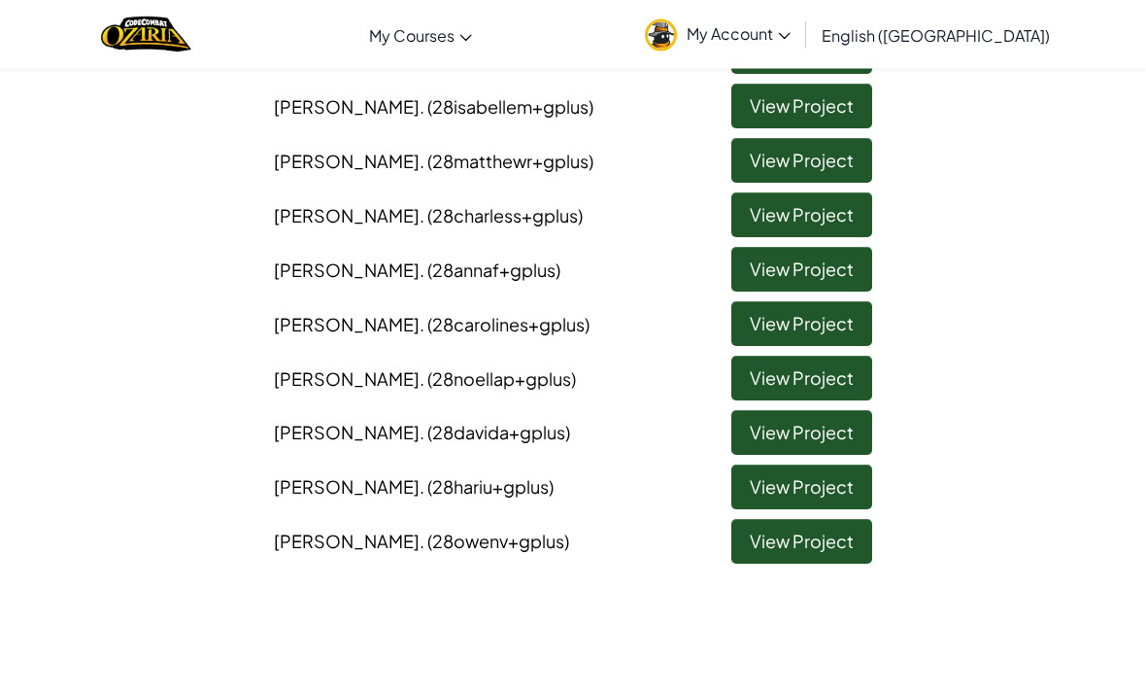
scroll to position [2544, 0]
click at [835, 464] on link "View Project" at bounding box center [801, 486] width 141 height 45
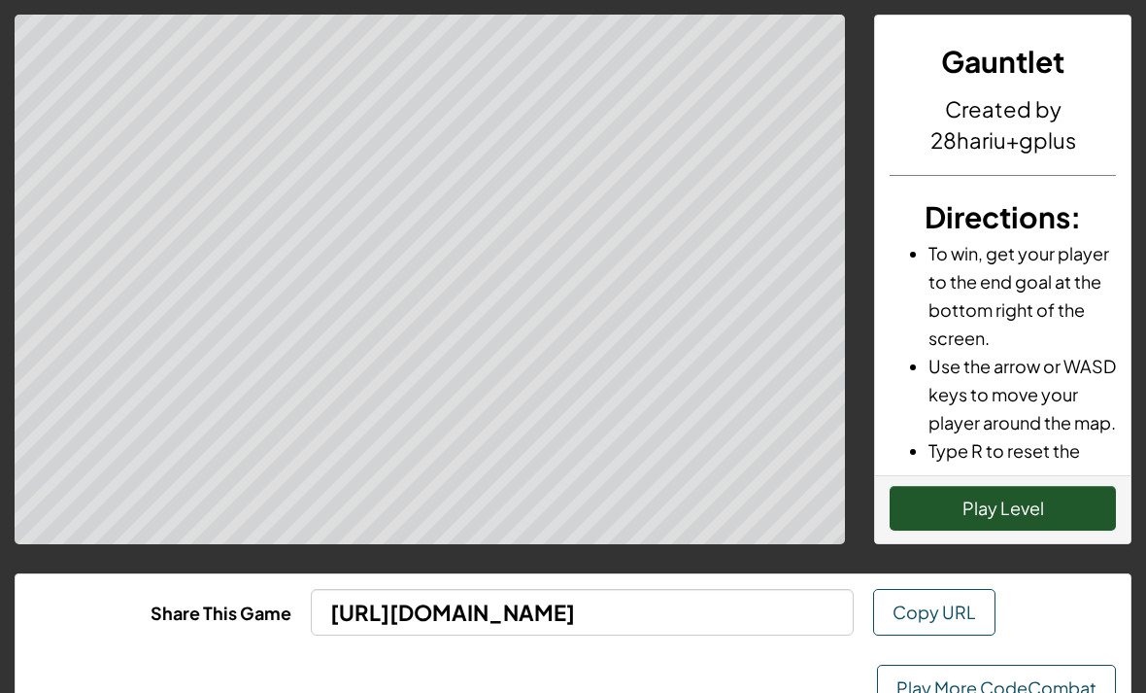
click at [1046, 503] on button "Play Level" at bounding box center [1003, 508] width 226 height 45
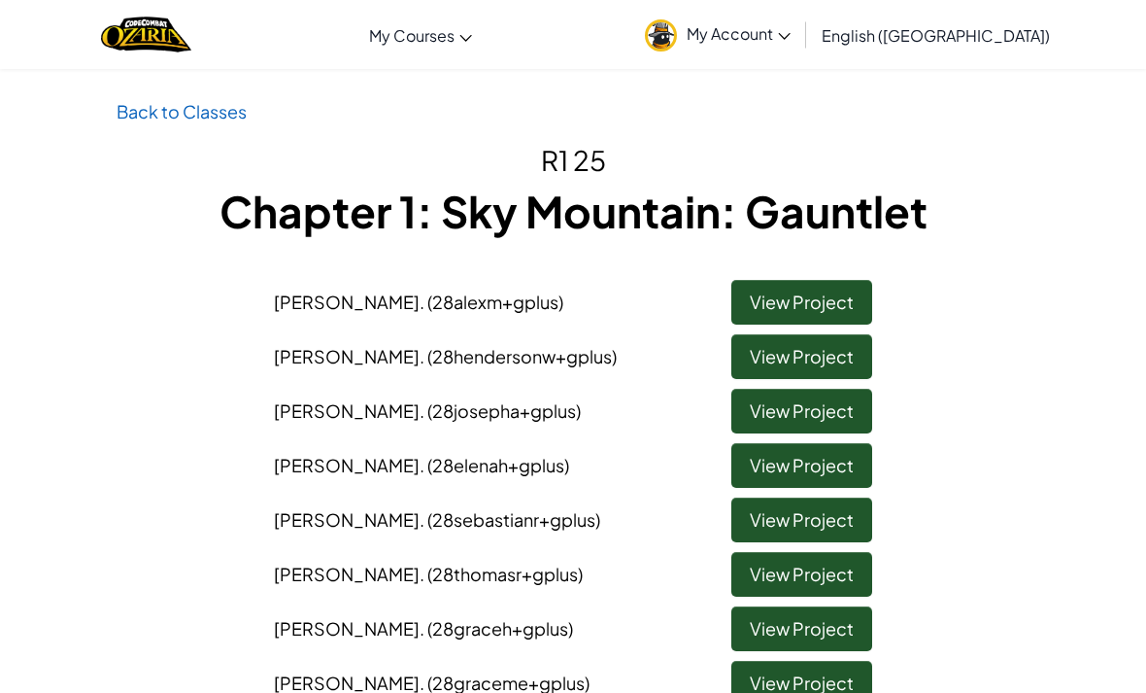
click at [603, 278] on li "[PERSON_NAME] . (28alexm+gplus) View Project" at bounding box center [573, 297] width 629 height 54
click at [770, 281] on link "View Project" at bounding box center [801, 302] width 141 height 45
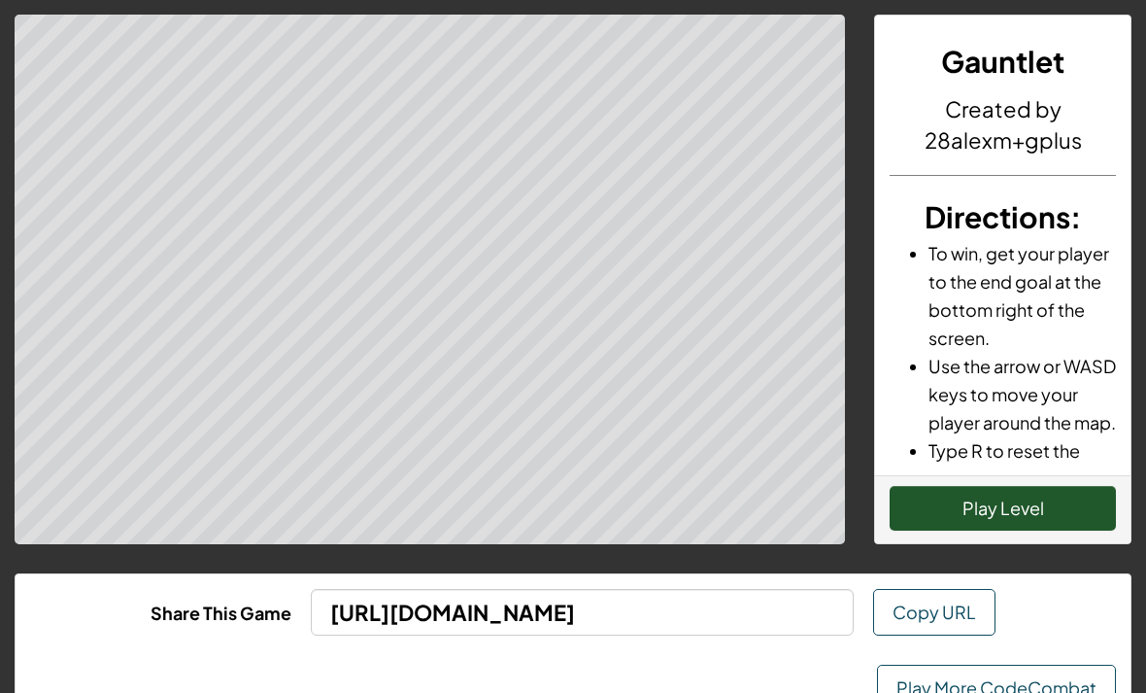
click at [1076, 512] on button "Play Level" at bounding box center [1003, 508] width 226 height 45
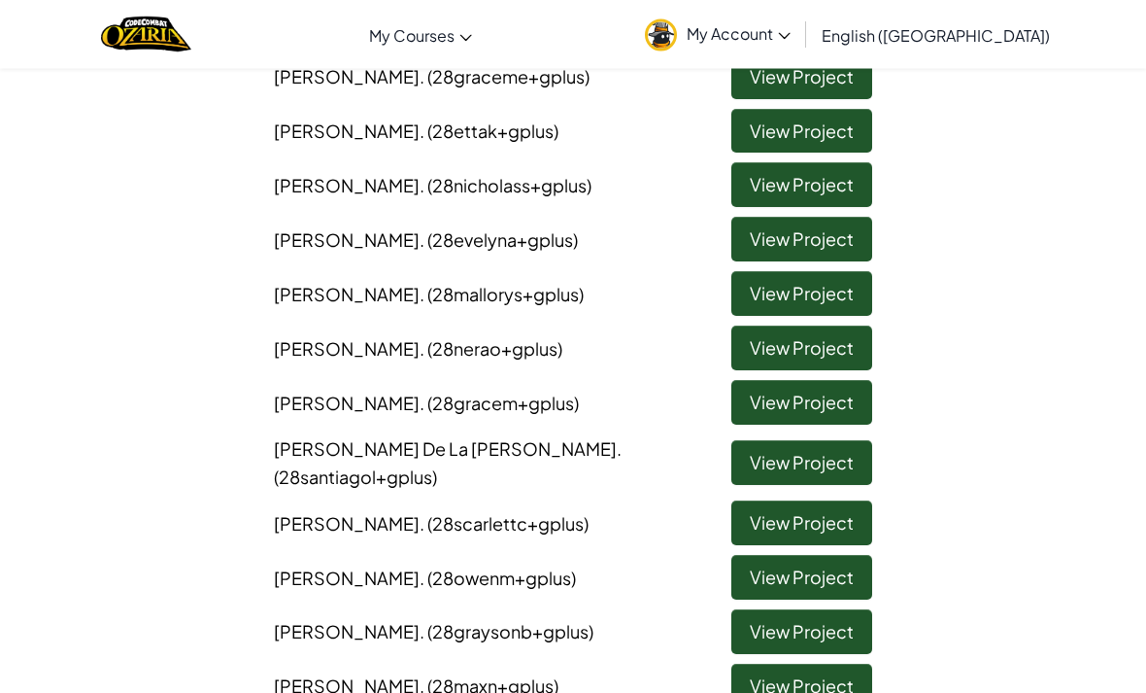
scroll to position [606, 0]
click at [834, 566] on link "View Project" at bounding box center [801, 577] width 141 height 45
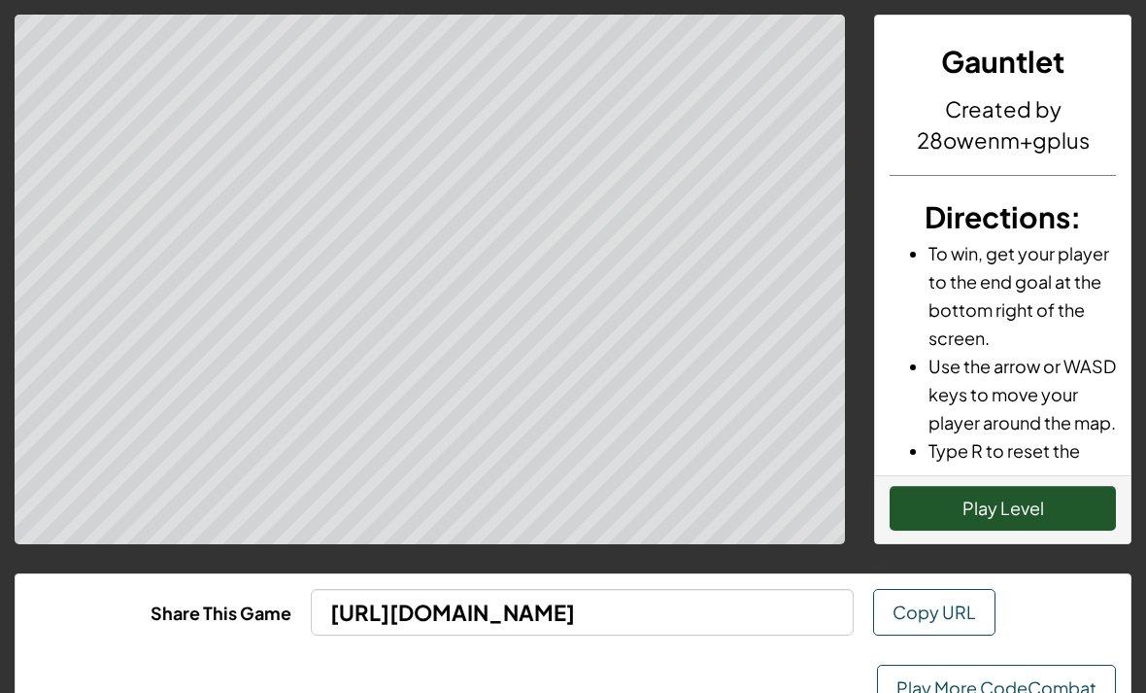
click at [1047, 510] on button "Play Level" at bounding box center [1003, 508] width 226 height 45
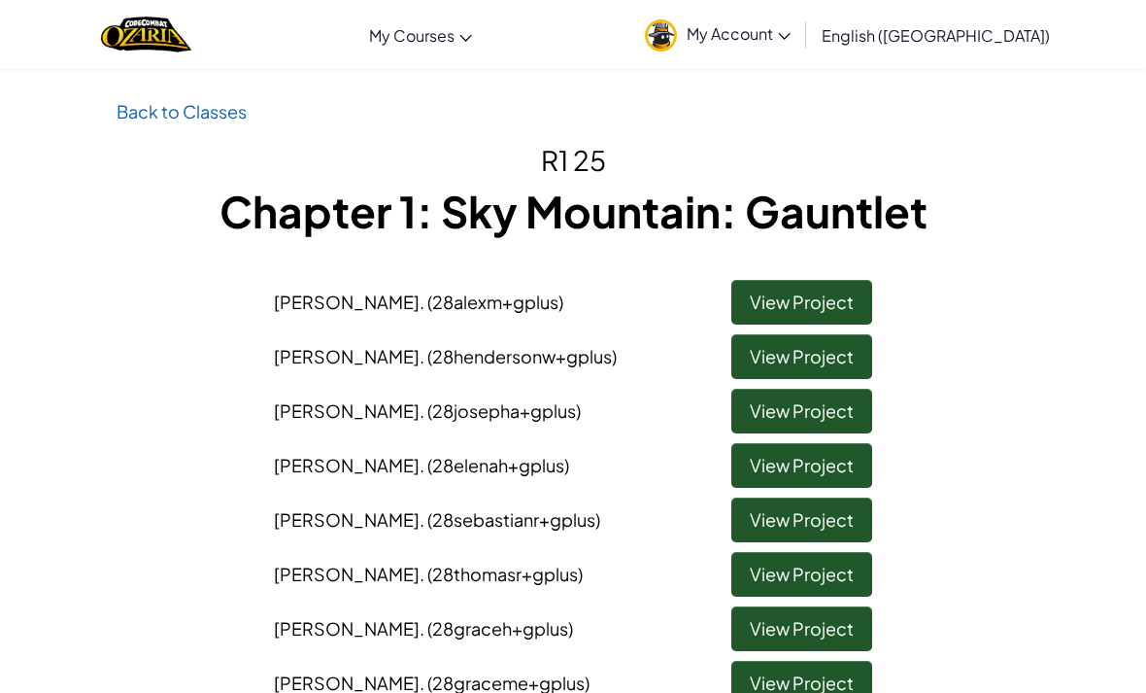
click at [833, 364] on link "View Project" at bounding box center [801, 356] width 141 height 45
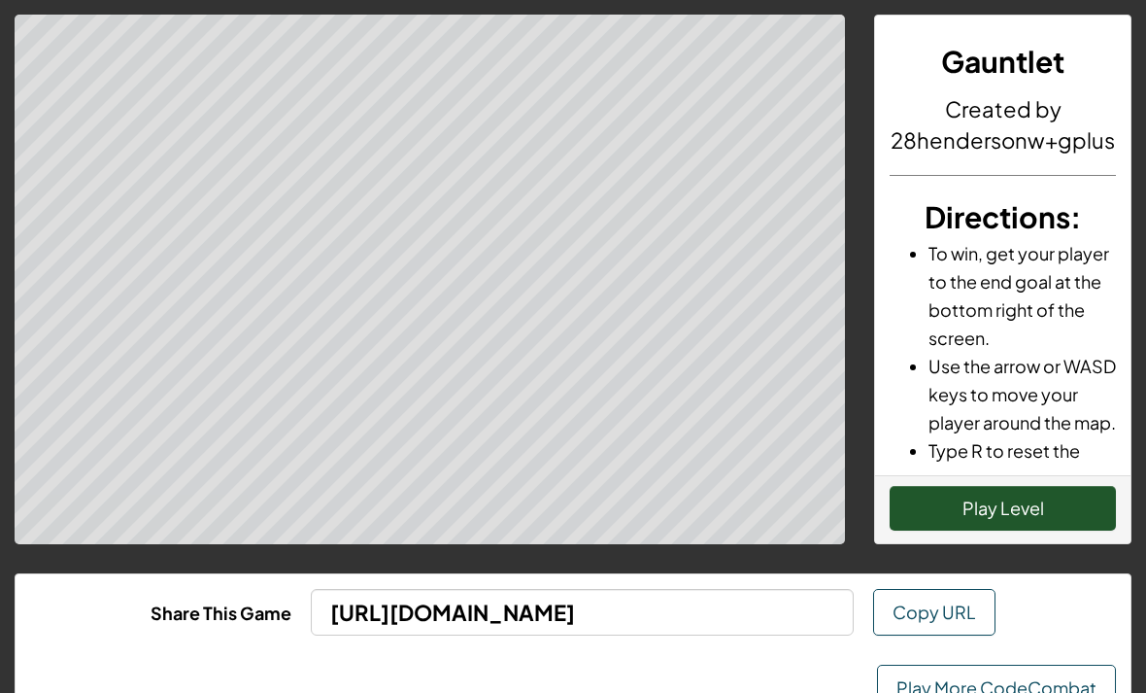
click at [1063, 509] on button "Play Level" at bounding box center [1003, 508] width 226 height 45
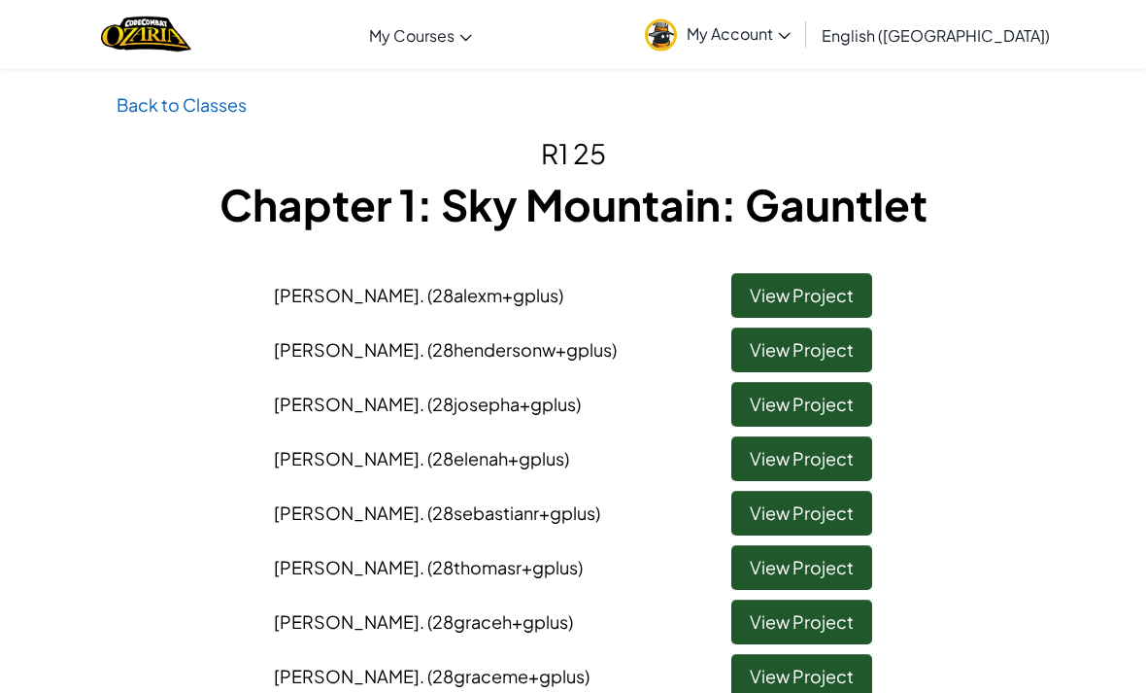
scroll to position [7, 0]
click at [833, 666] on link "View Project" at bounding box center [801, 676] width 141 height 45
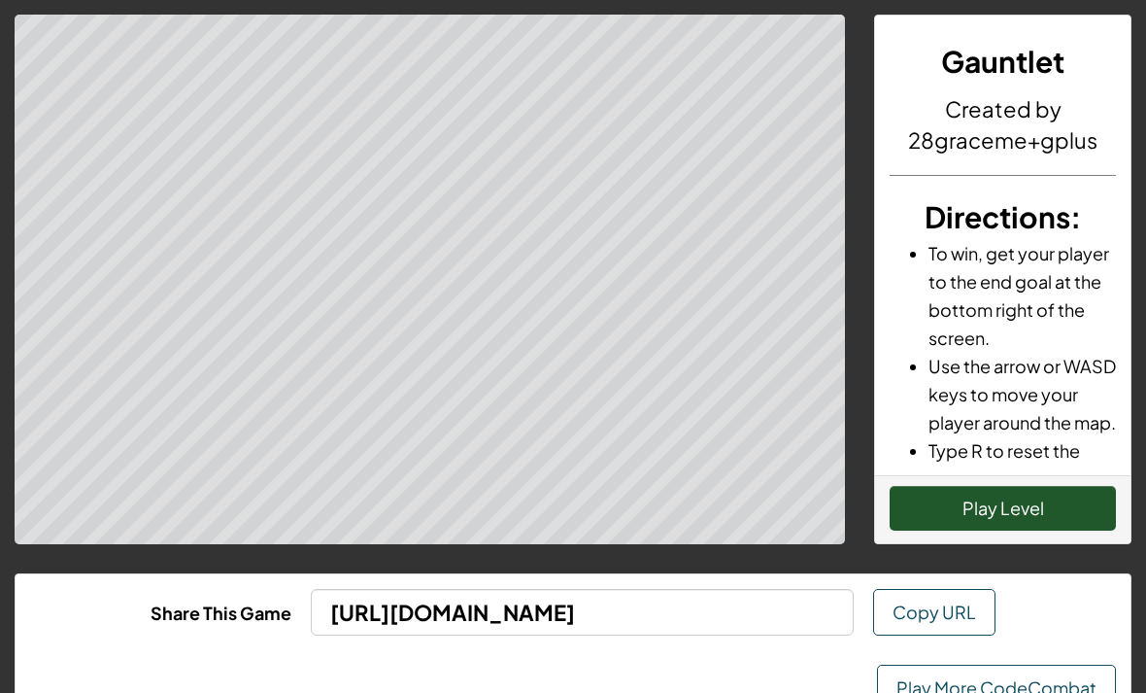
click at [1062, 520] on button "Play Level" at bounding box center [1003, 508] width 226 height 45
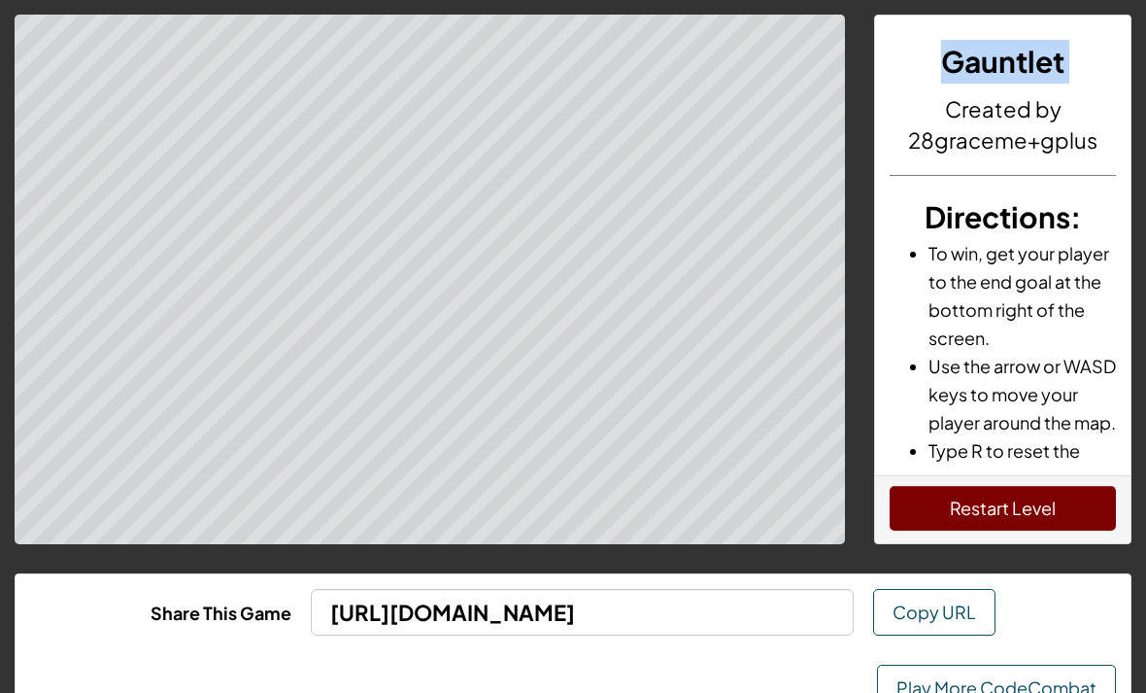
click at [810, 668] on div "Play More CodeCombat" at bounding box center [573, 688] width 1115 height 76
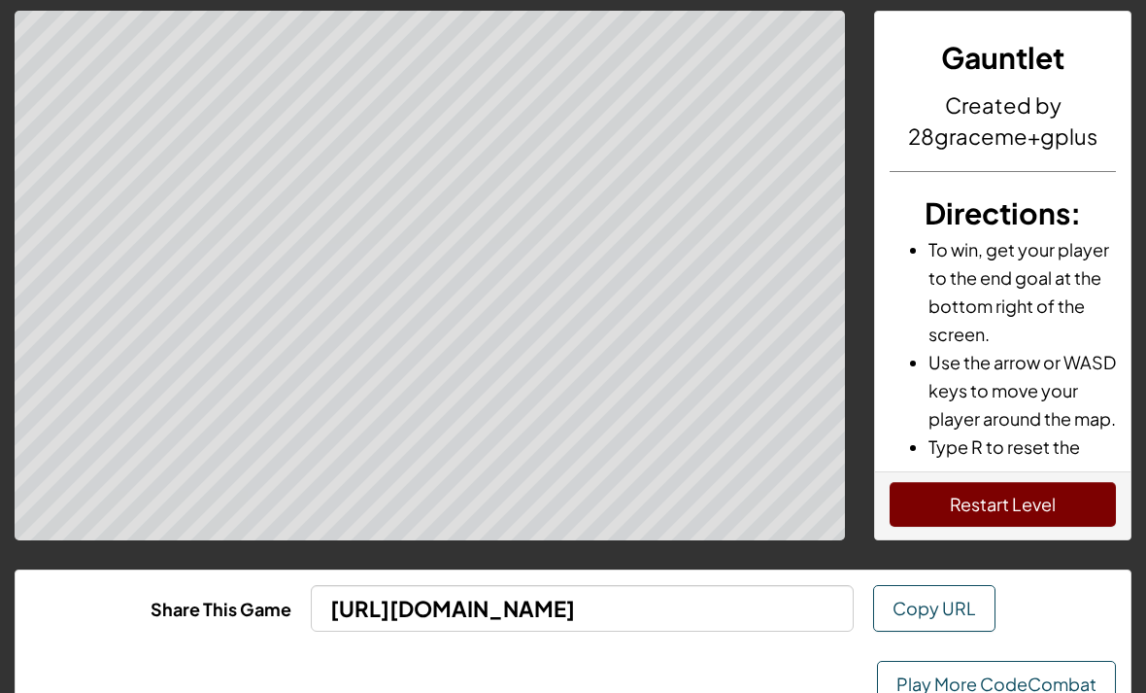
scroll to position [7, 0]
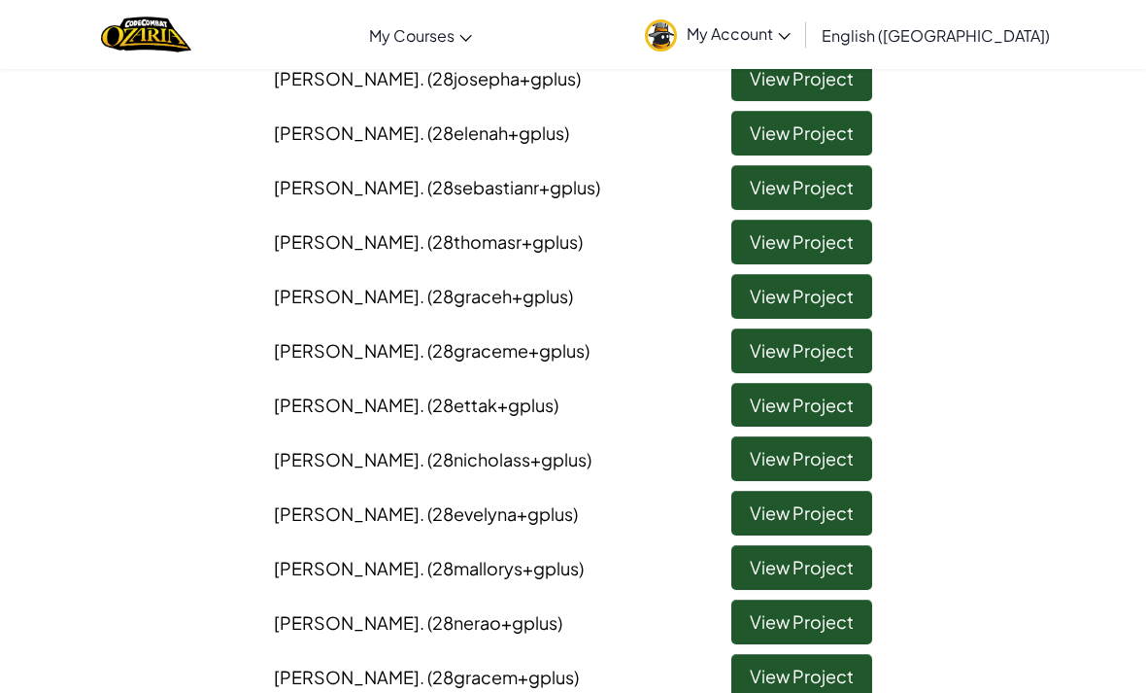
scroll to position [331, 0]
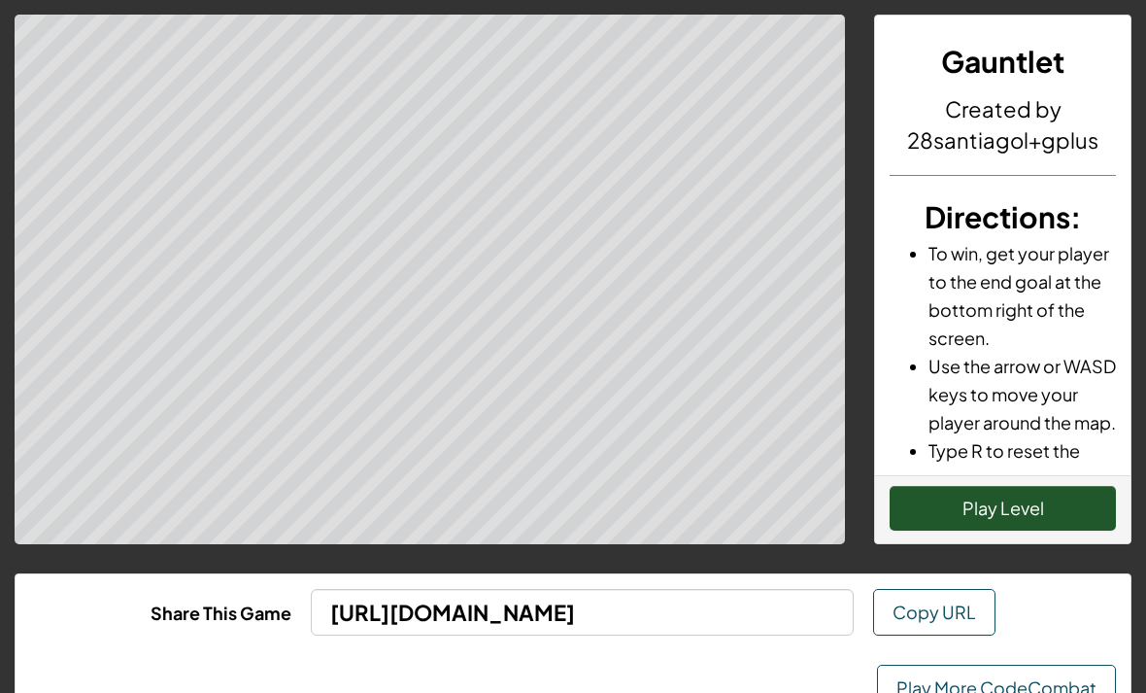
click at [1042, 522] on button "Play Level" at bounding box center [1003, 508] width 226 height 45
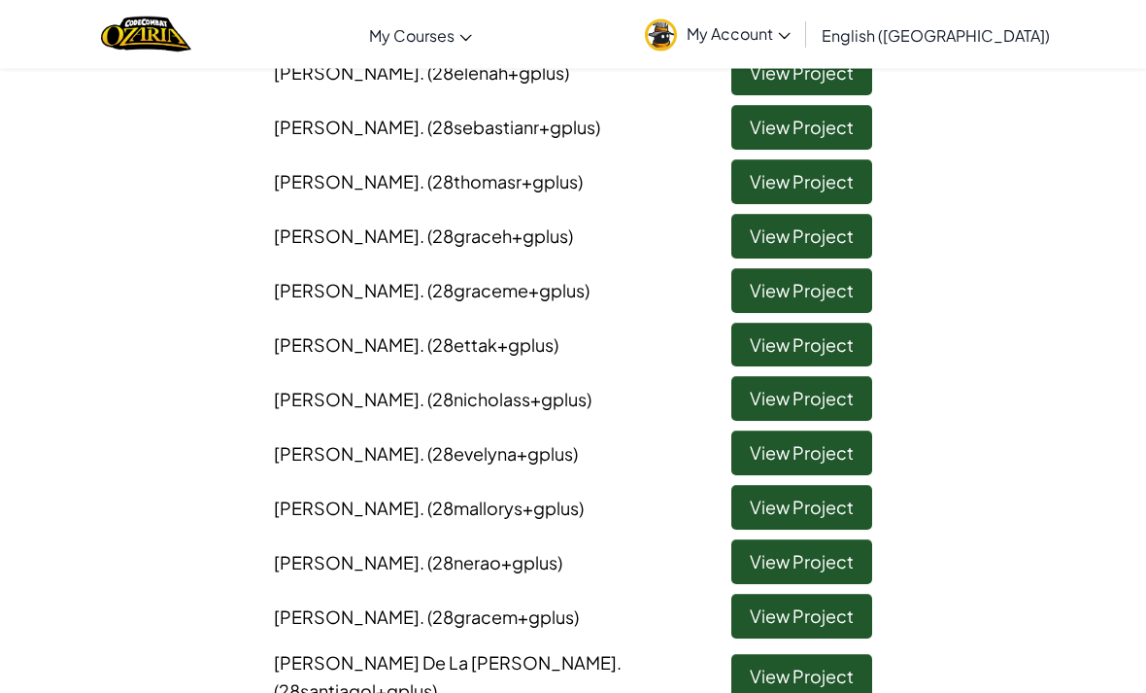
scroll to position [394, 0]
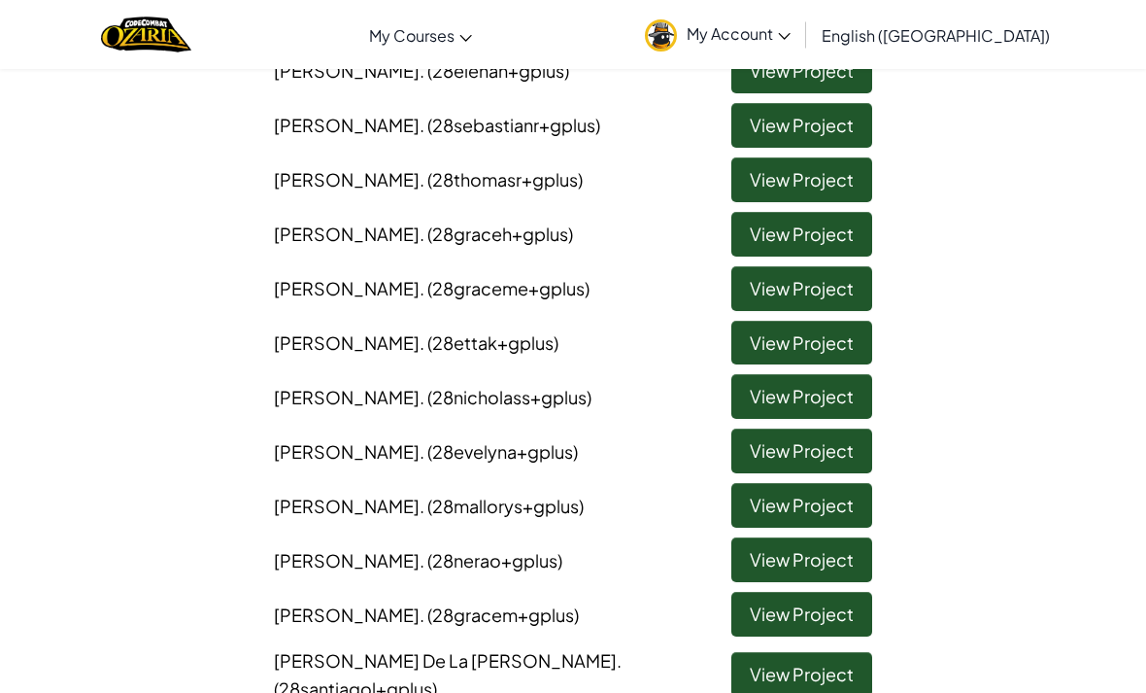
click at [843, 379] on link "View Project" at bounding box center [801, 396] width 141 height 45
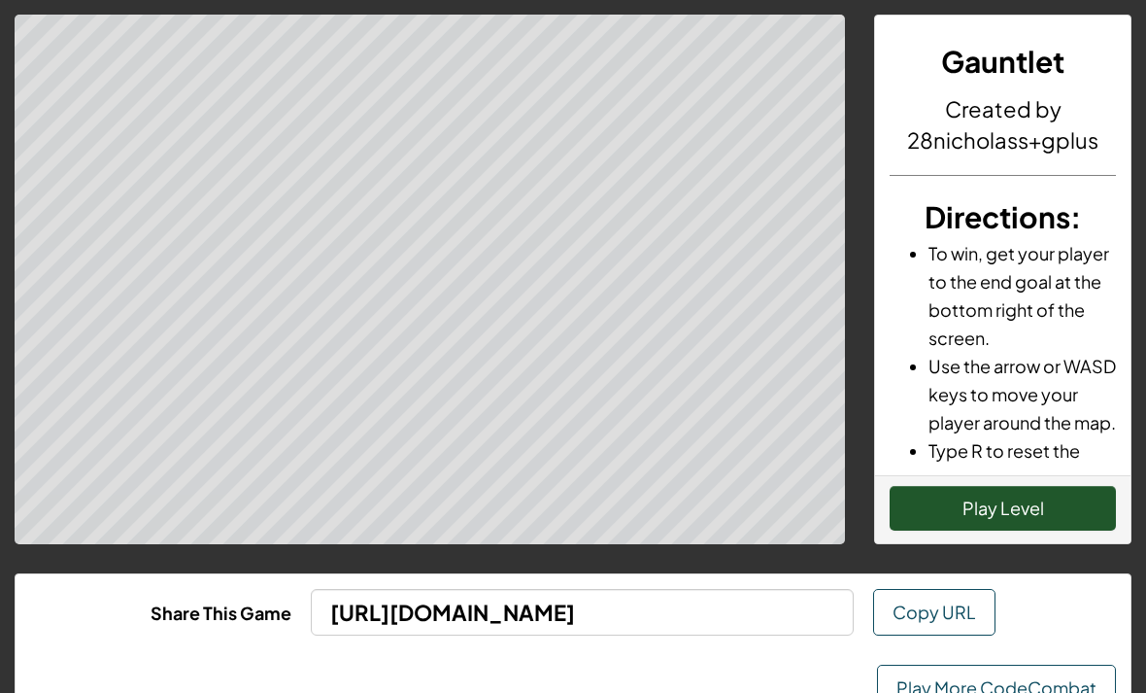
click at [1013, 555] on div "Gauntlet Created by 28nicholass+gplus Directions : To win, get your player to t…" at bounding box center [573, 380] width 1146 height 761
click at [1033, 511] on button "Play Level" at bounding box center [1003, 508] width 226 height 45
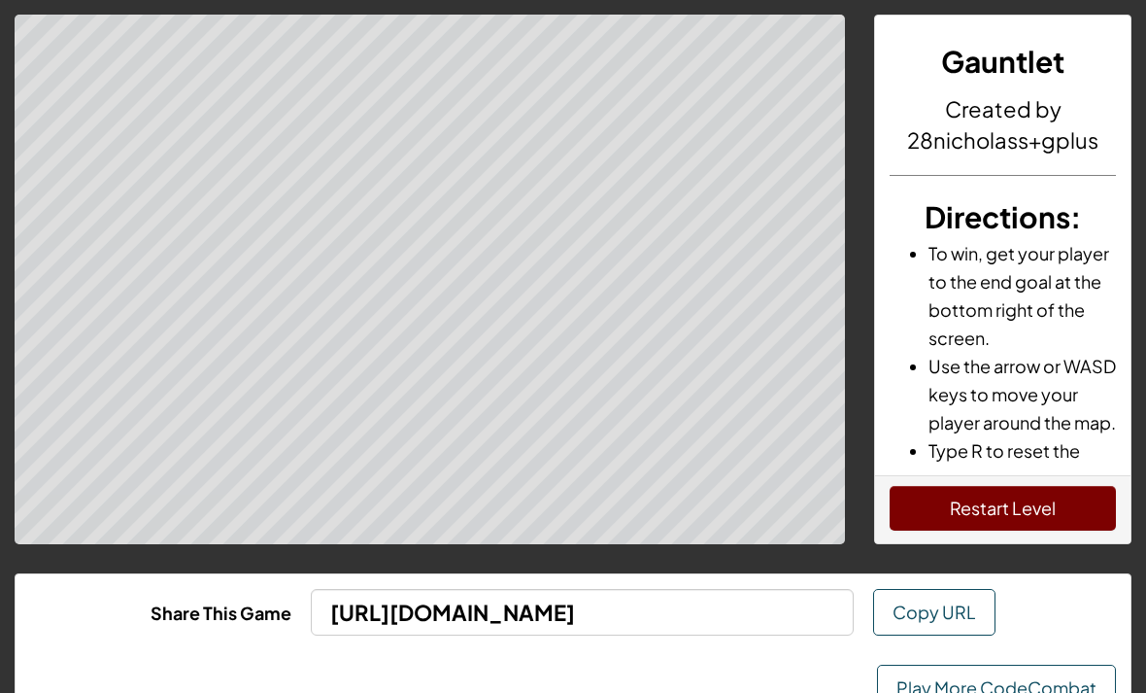
scroll to position [4, 0]
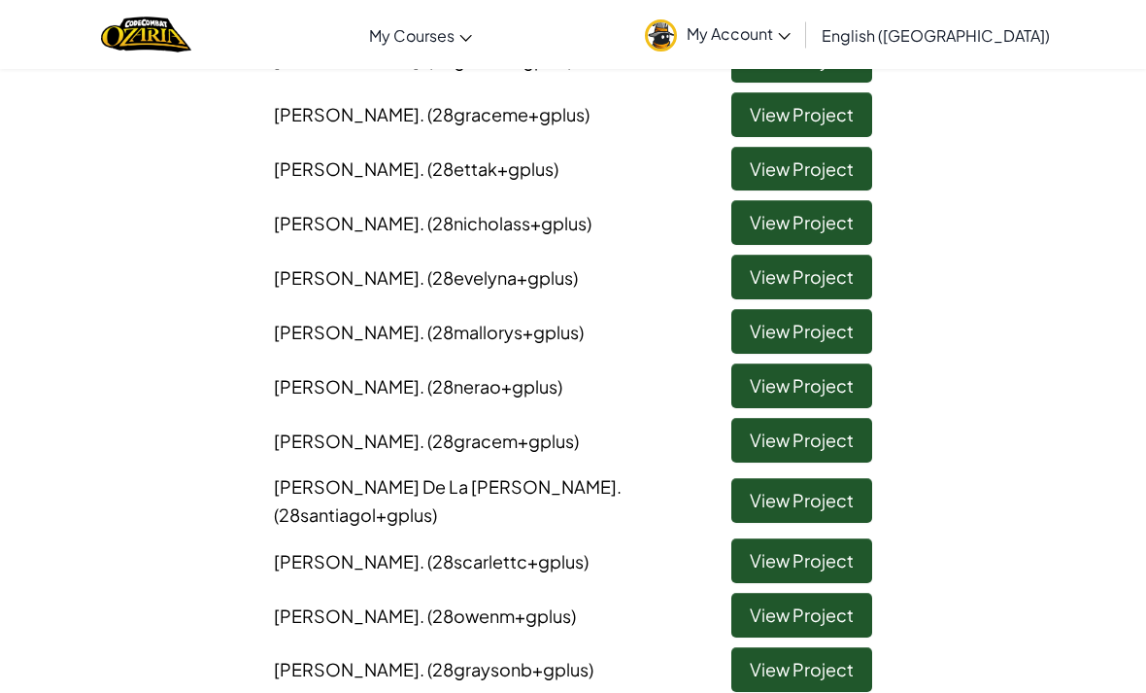
scroll to position [569, 0]
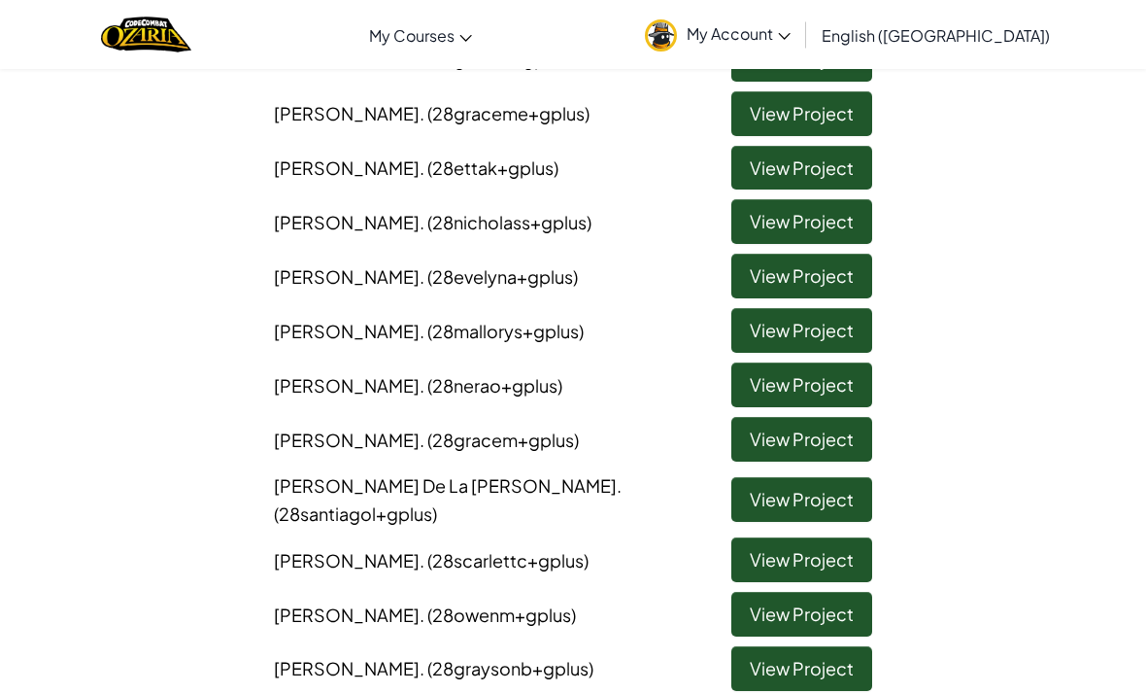
click at [833, 648] on link "View Project" at bounding box center [801, 668] width 141 height 45
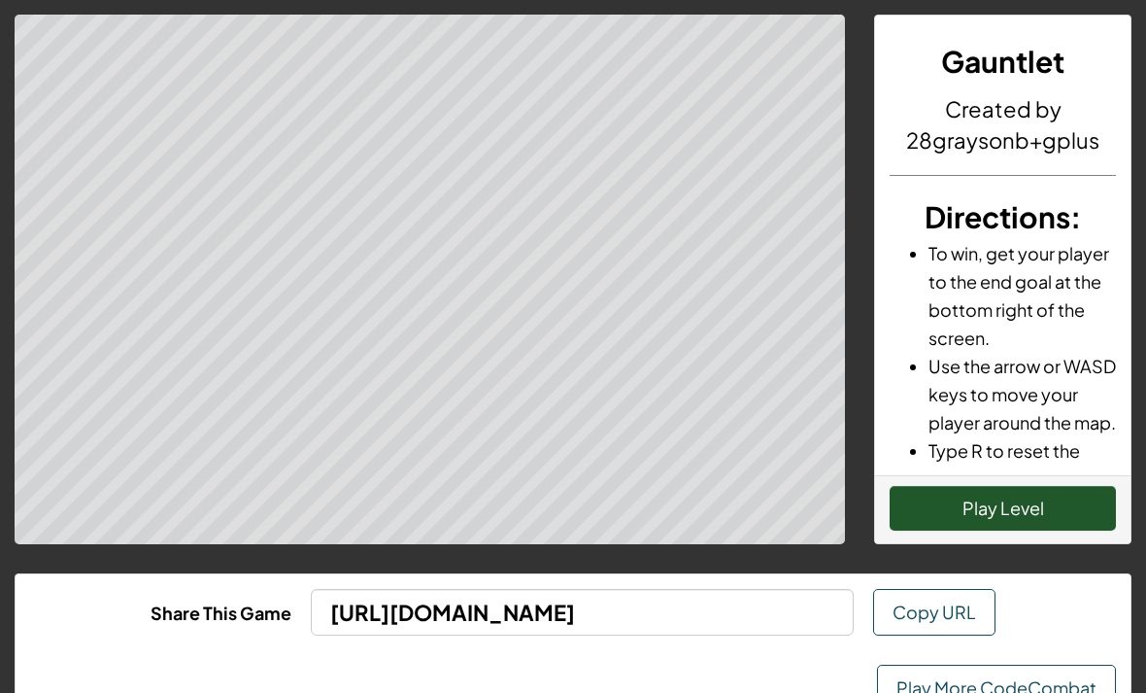
click at [1053, 500] on button "Play Level" at bounding box center [1003, 508] width 226 height 45
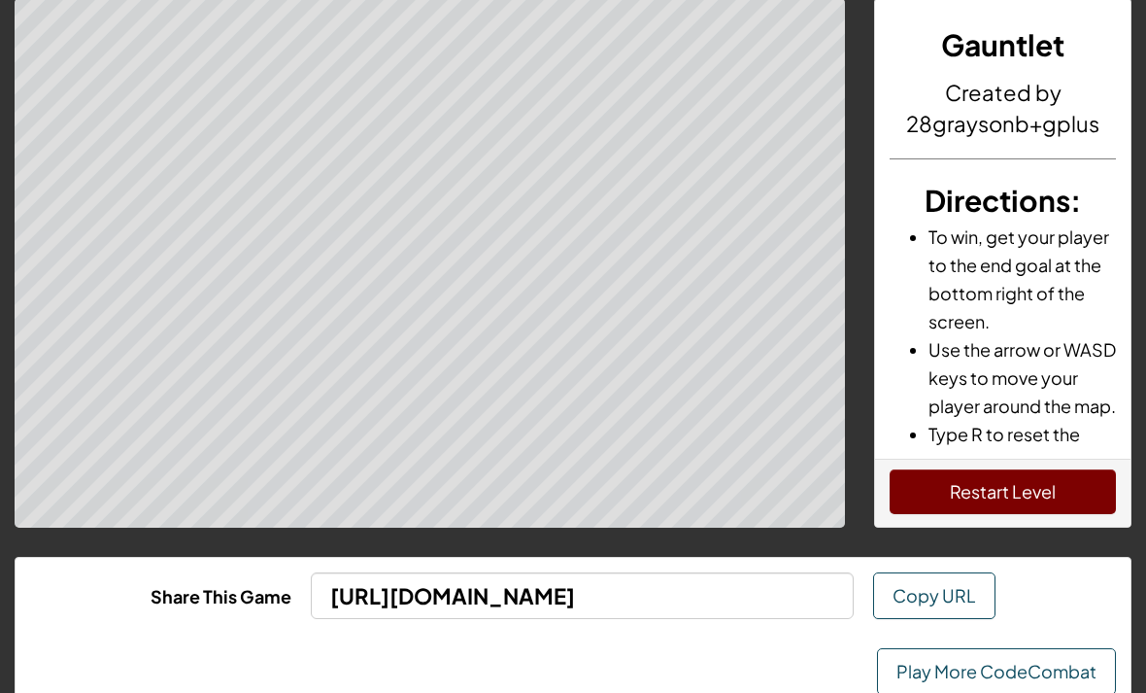
scroll to position [17, 0]
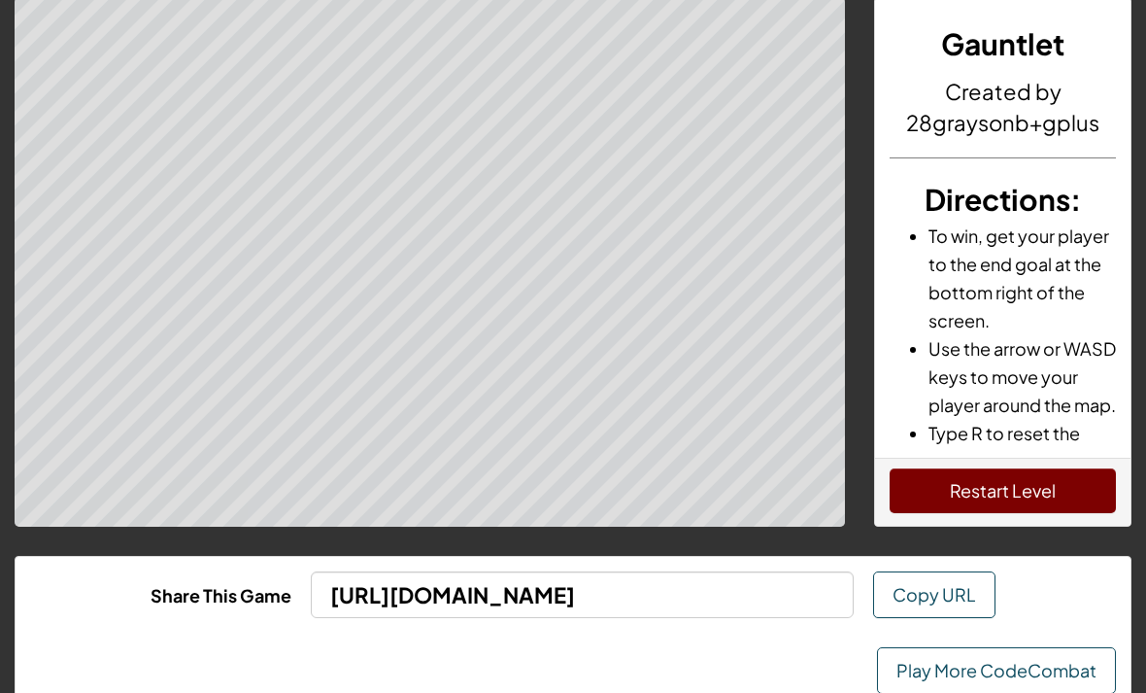
click at [1020, 501] on button "Restart Level" at bounding box center [1003, 490] width 226 height 45
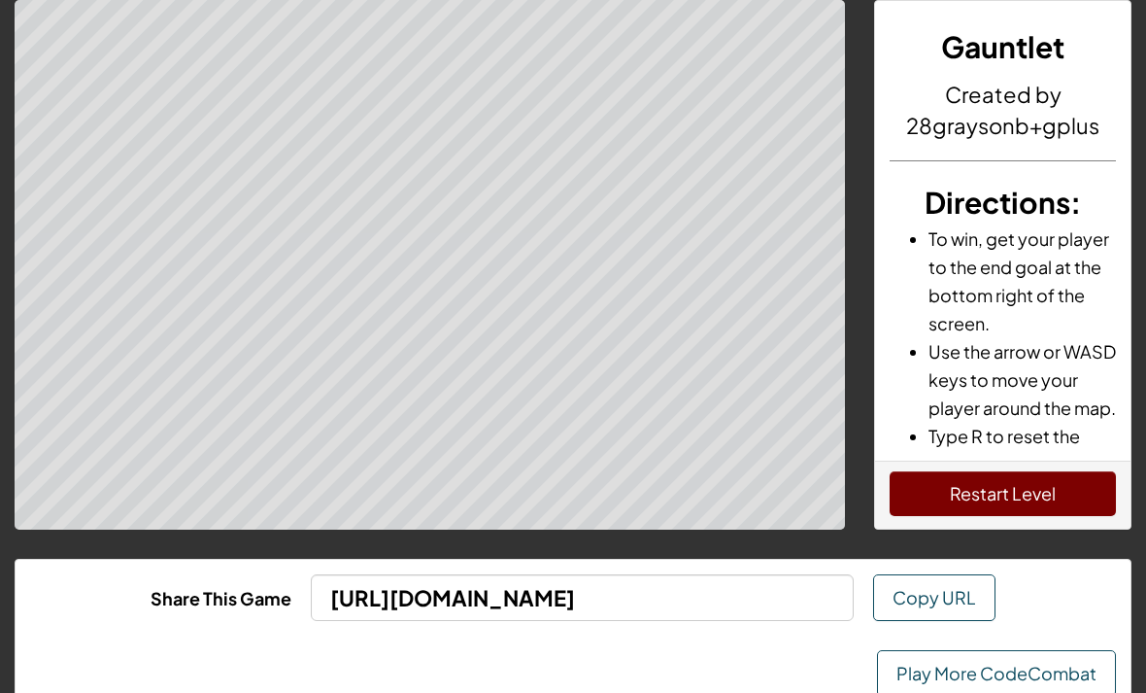
click at [1064, 475] on button "Restart Level" at bounding box center [1003, 493] width 226 height 45
click at [1044, 494] on button "Restart Level" at bounding box center [1003, 493] width 226 height 45
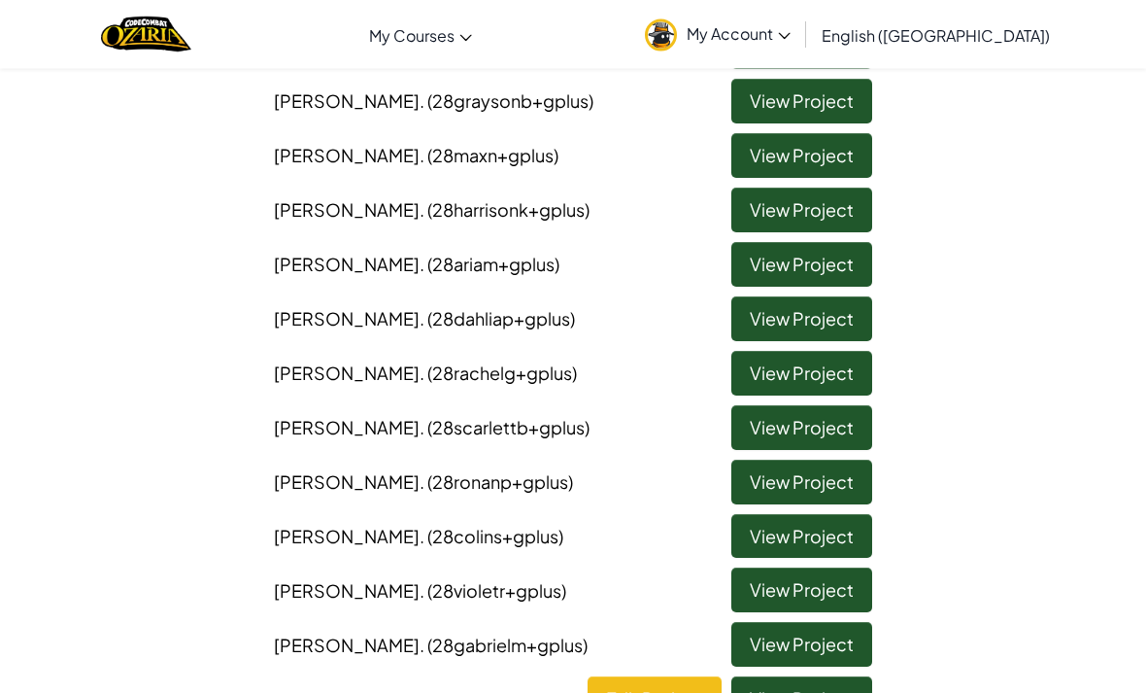
scroll to position [1137, 0]
click at [852, 622] on link "View Project" at bounding box center [801, 644] width 141 height 45
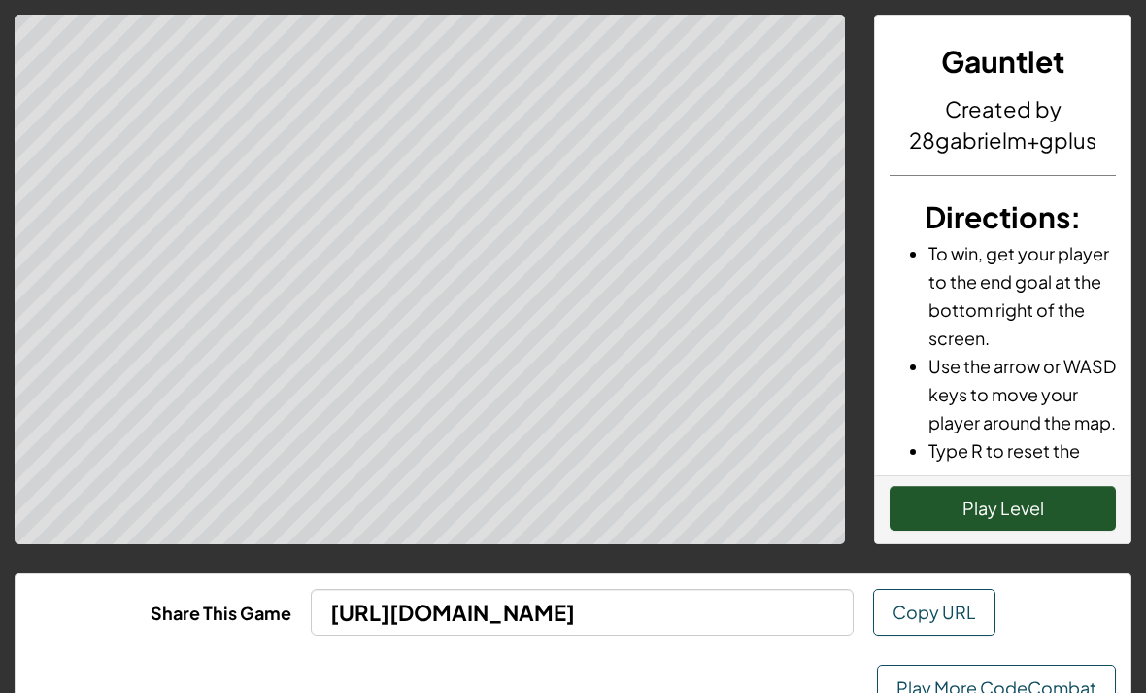
click at [1071, 513] on button "Play Level" at bounding box center [1003, 508] width 226 height 45
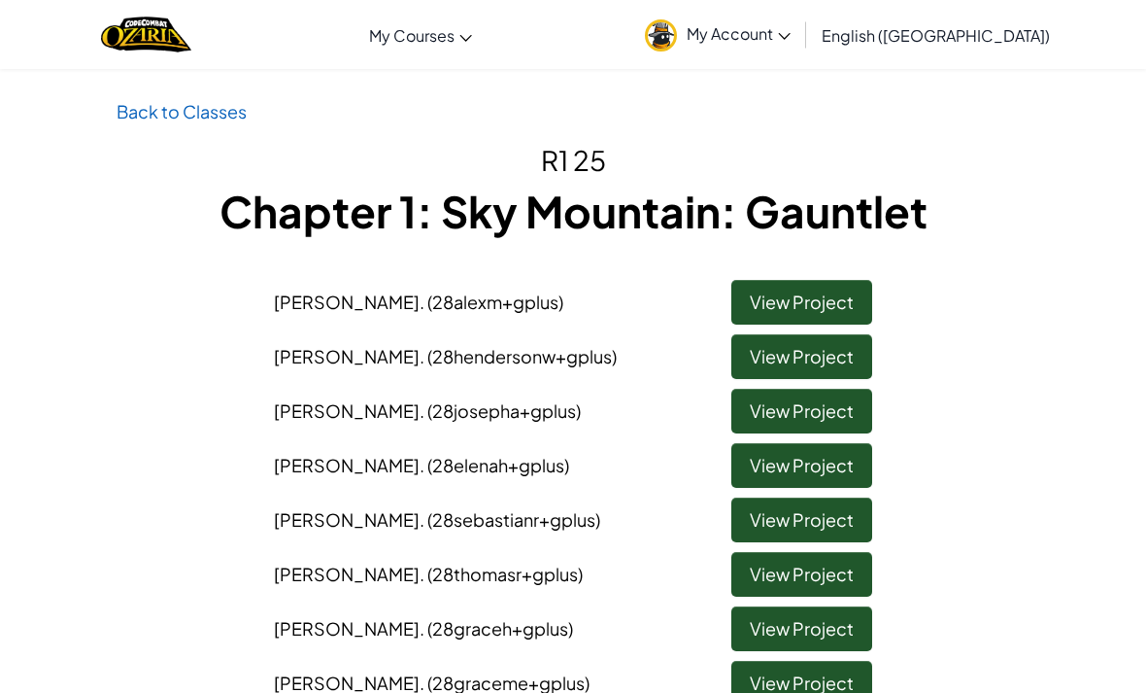
click at [797, 509] on link "View Project" at bounding box center [801, 519] width 141 height 45
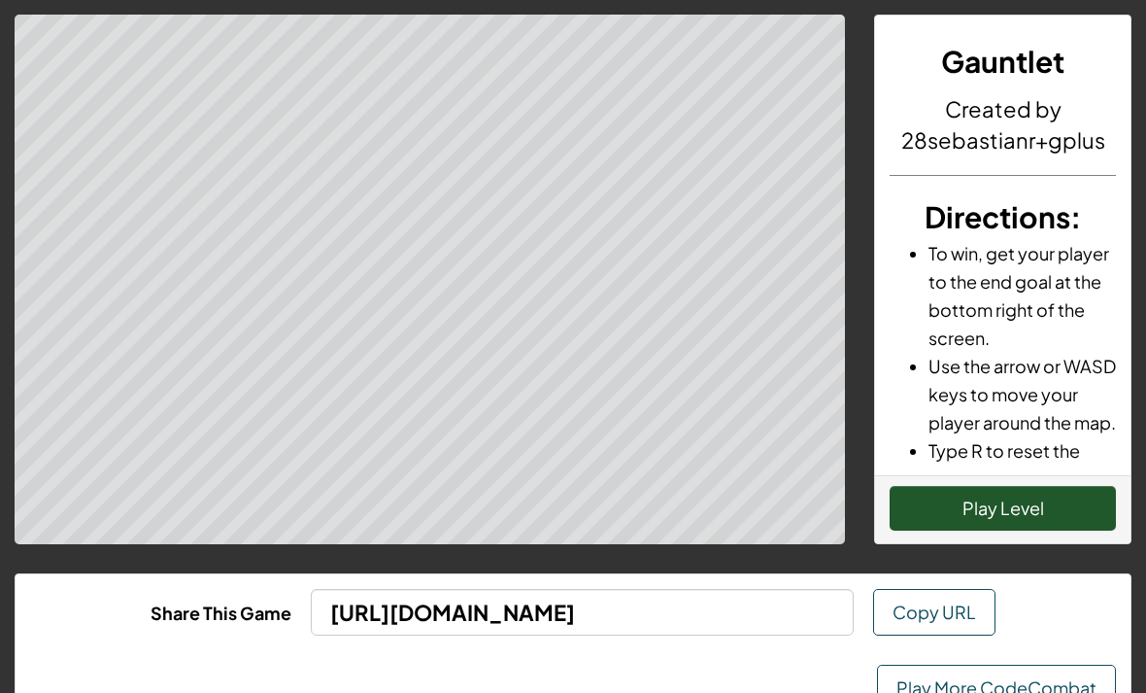
click at [1023, 510] on button "Play Level" at bounding box center [1003, 508] width 226 height 45
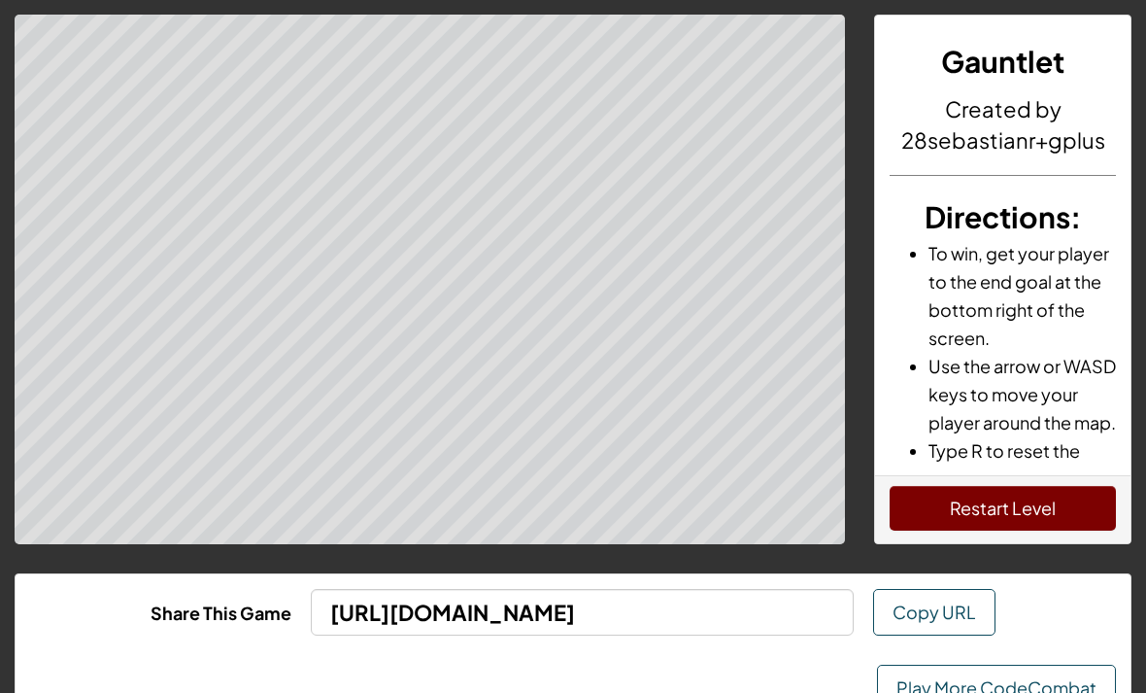
click at [613, 687] on div "Play More CodeCombat" at bounding box center [573, 688] width 1115 height 76
